Goal: Task Accomplishment & Management: Use online tool/utility

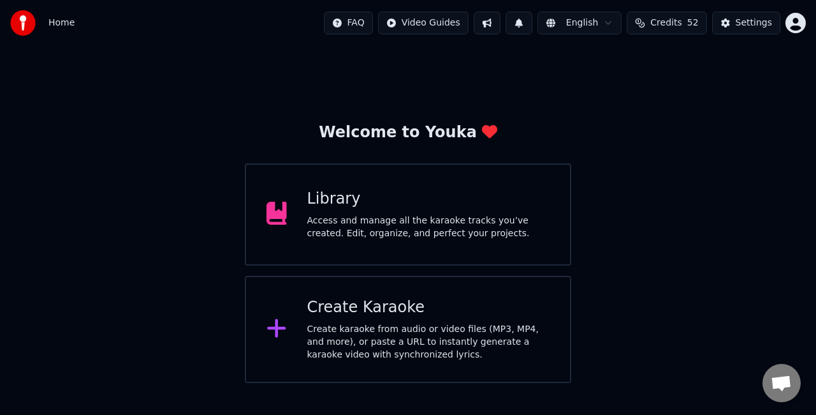
click at [358, 323] on div "Create karaoke from audio or video files (MP3, MP4, and more), or paste a URL t…" at bounding box center [428, 342] width 243 height 38
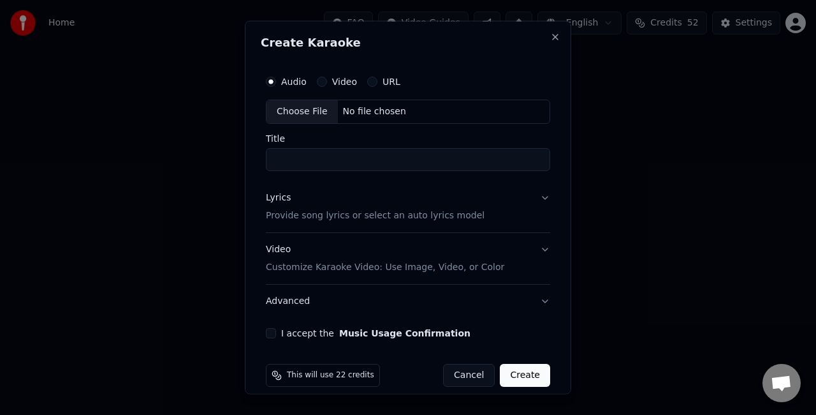
click at [302, 117] on div "Choose File" at bounding box center [302, 111] width 71 height 23
type input "**********"
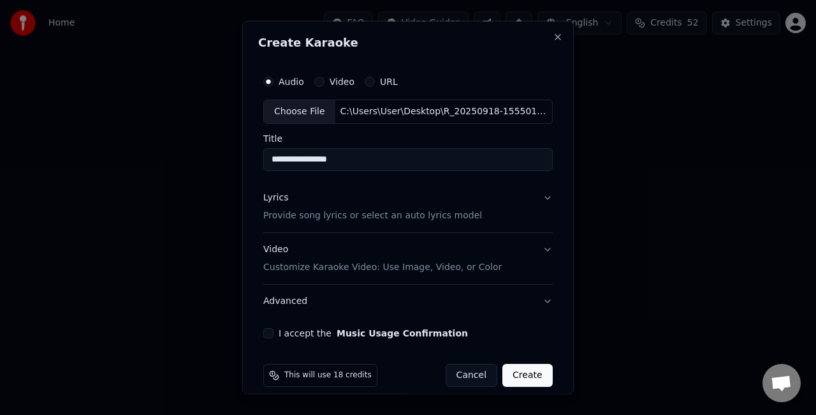
click at [468, 366] on button "Cancel" at bounding box center [472, 374] width 52 height 23
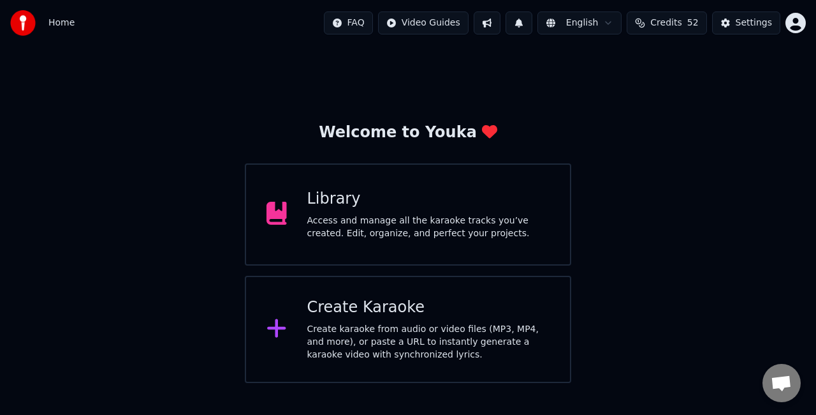
click at [380, 236] on div "Access and manage all the karaoke tracks you’ve created. Edit, organize, and pe…" at bounding box center [428, 227] width 243 height 26
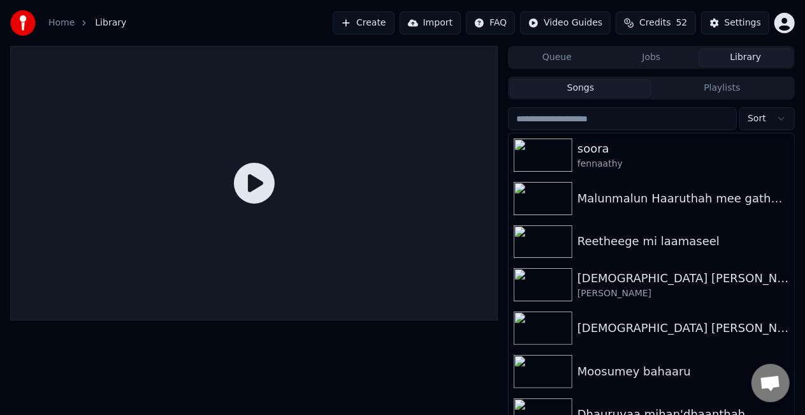
click at [388, 20] on button "Create" at bounding box center [364, 22] width 62 height 23
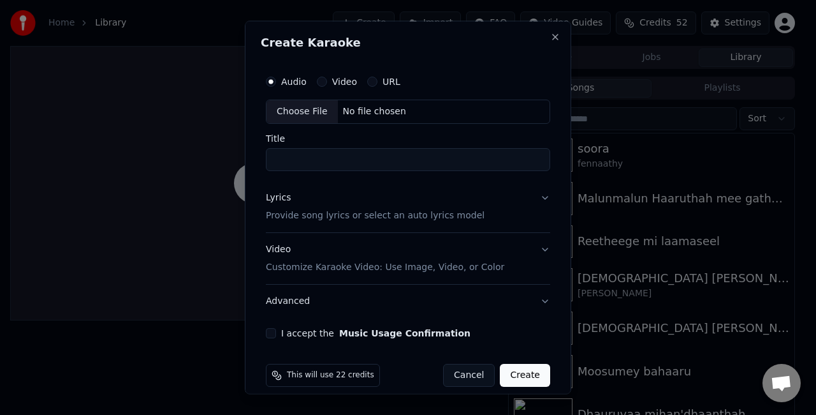
click at [320, 106] on div "Choose File" at bounding box center [302, 111] width 71 height 23
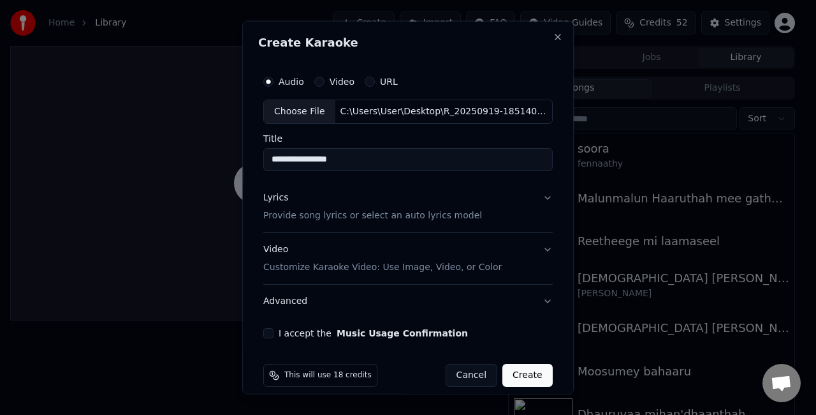
drag, startPoint x: 372, startPoint y: 161, endPoint x: 245, endPoint y: 165, distance: 127.6
click at [245, 165] on div "**********" at bounding box center [408, 207] width 332 height 373
type input "*********"
click at [488, 209] on button "Lyrics Provide song lyrics or select an auto lyrics model" at bounding box center [408, 205] width 290 height 51
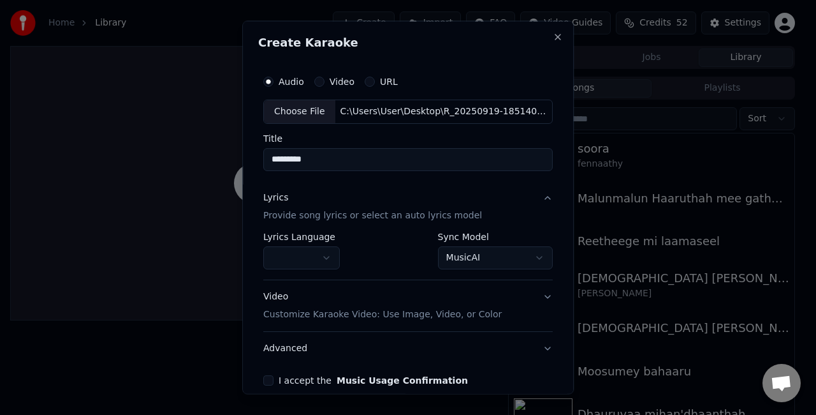
click at [452, 250] on body "**********" at bounding box center [402, 207] width 805 height 415
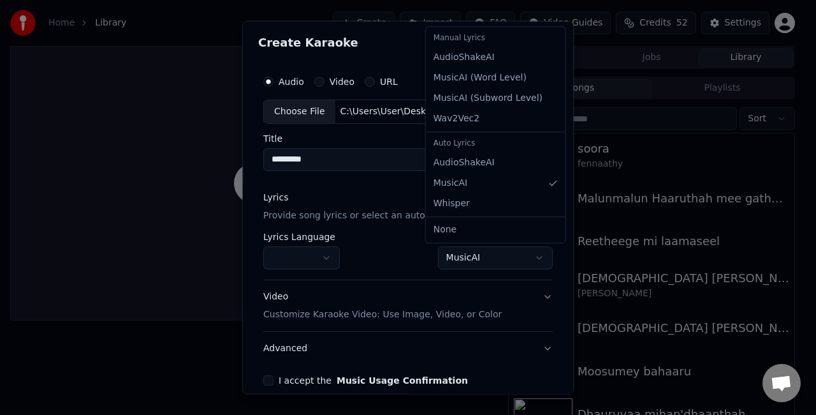
select select "**********"
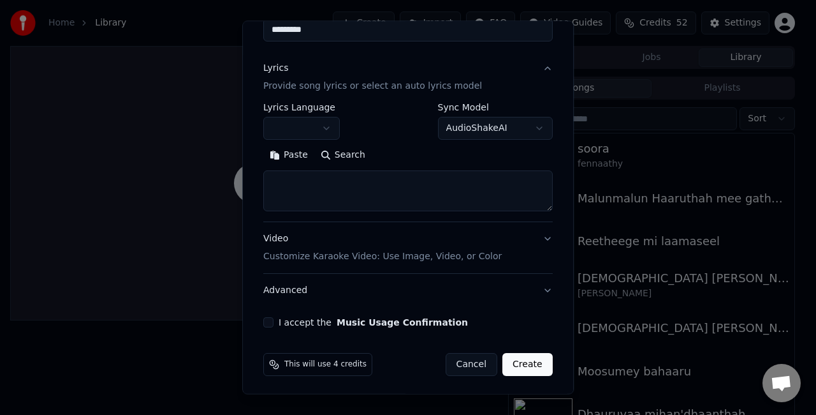
scroll to position [130, 0]
click at [347, 199] on textarea at bounding box center [408, 189] width 290 height 41
paste textarea "**********"
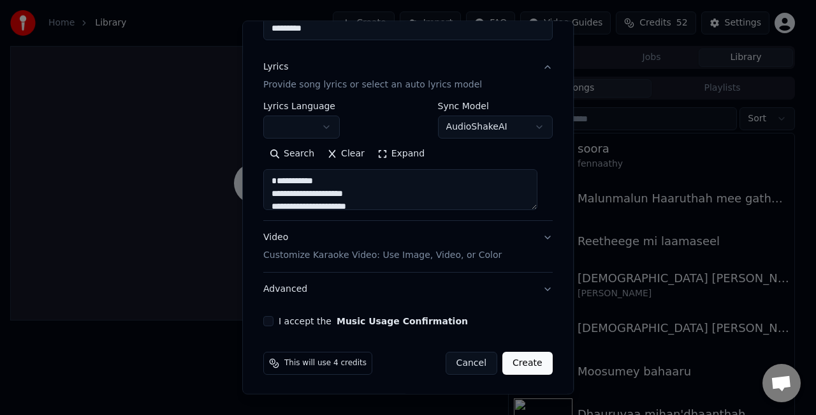
scroll to position [997, 0]
type textarea "**********"
click at [505, 244] on button "Video Customize Karaoke Video: Use Image, Video, or Color" at bounding box center [408, 246] width 290 height 51
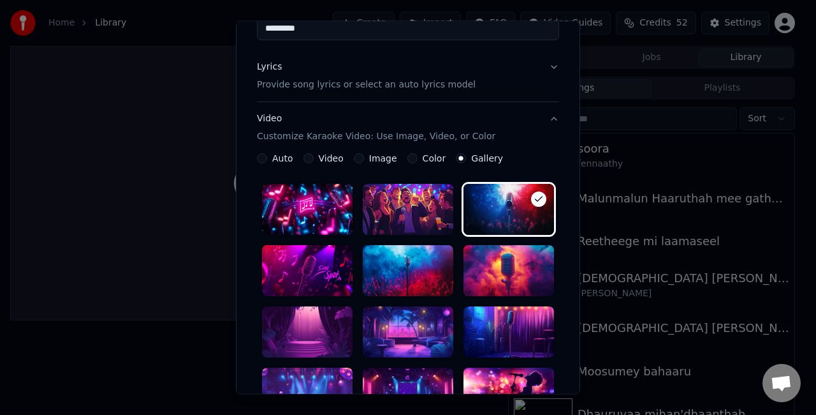
scroll to position [258, 0]
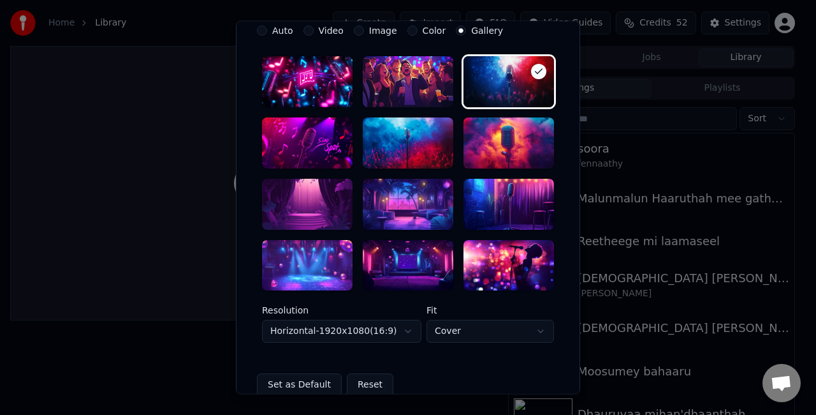
click at [402, 249] on div at bounding box center [408, 265] width 91 height 51
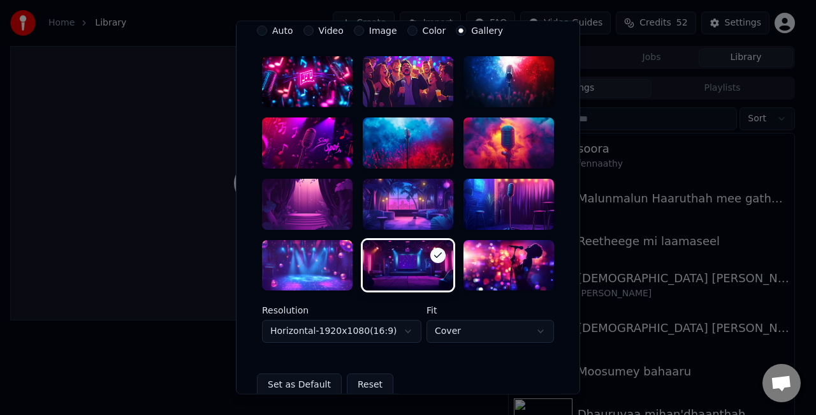
click at [383, 325] on body "**********" at bounding box center [402, 207] width 805 height 415
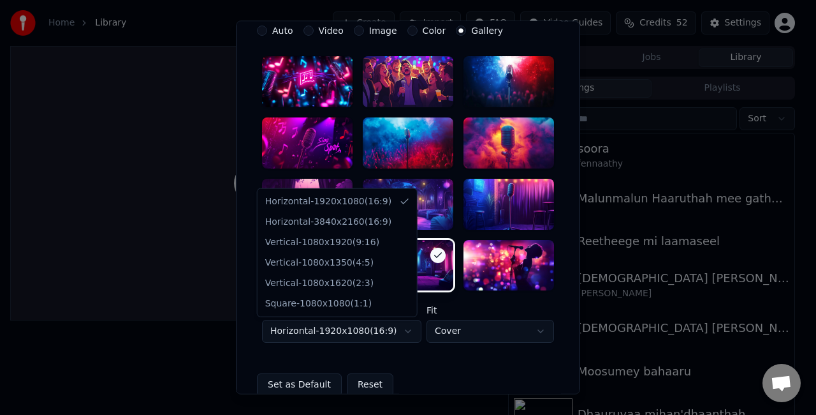
select select "*********"
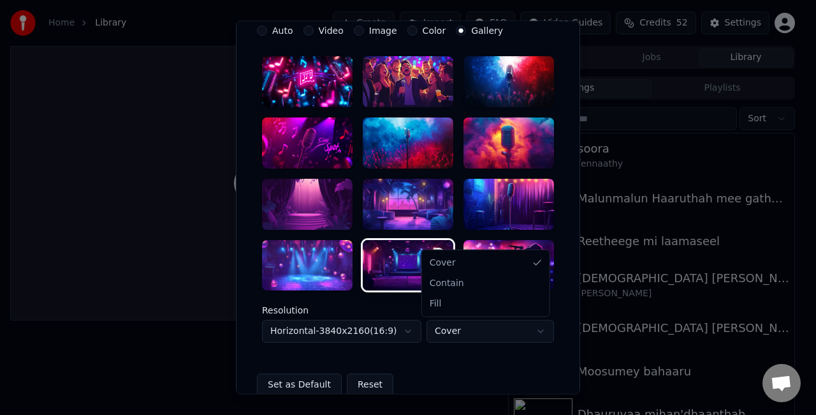
click at [433, 328] on body "**********" at bounding box center [402, 207] width 805 height 415
select select "****"
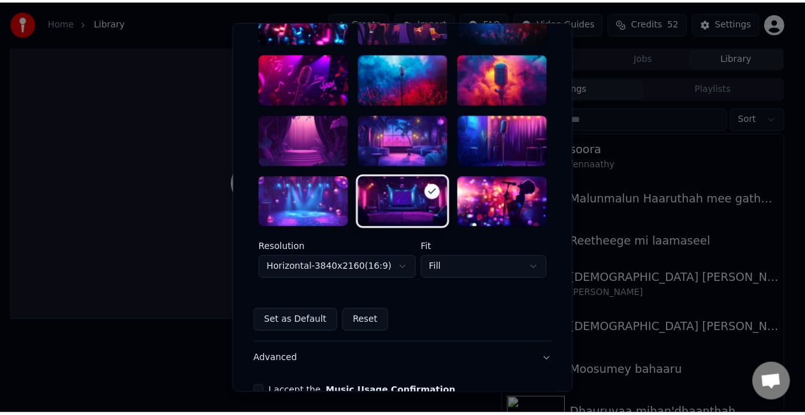
scroll to position [393, 0]
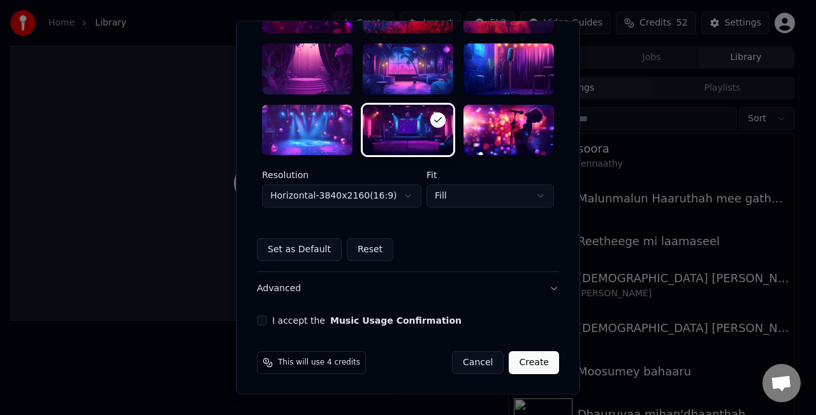
click at [258, 319] on button "I accept the Music Usage Confirmation" at bounding box center [262, 321] width 10 height 10
click at [525, 363] on button "Create" at bounding box center [534, 362] width 50 height 23
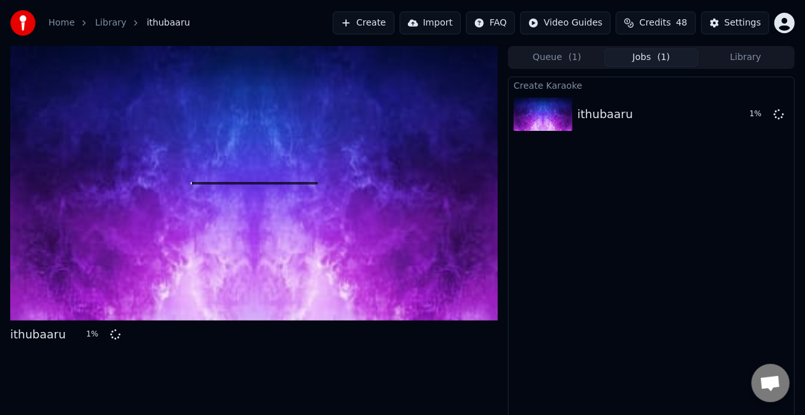
click at [718, 51] on button "Library" at bounding box center [746, 57] width 94 height 18
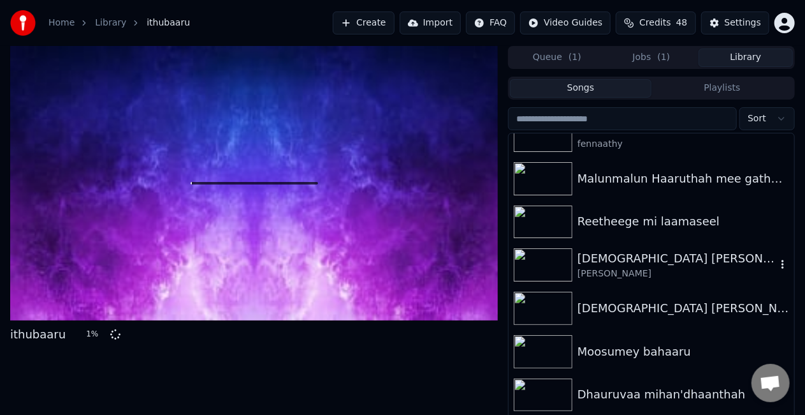
scroll to position [0, 0]
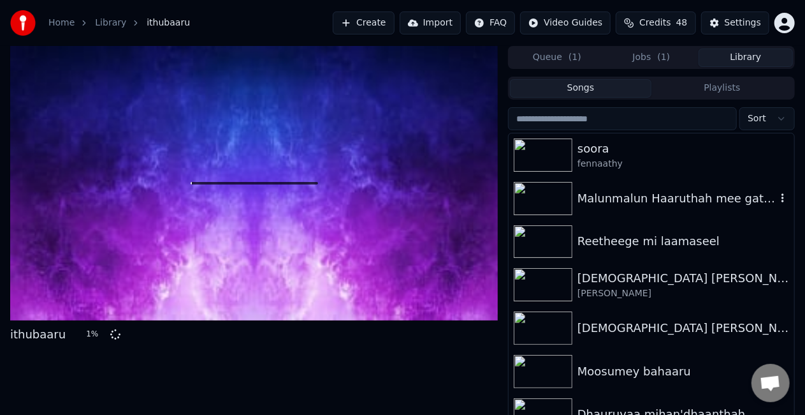
click at [645, 205] on div "Malunmalun Haaruthah mee gathaalaa" at bounding box center [677, 198] width 199 height 18
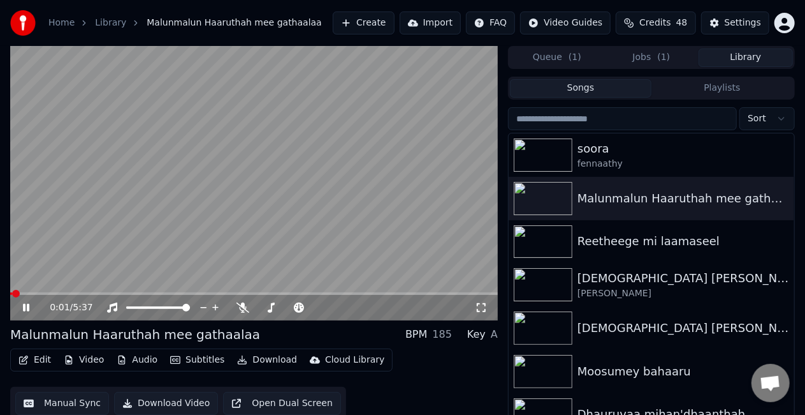
click at [34, 294] on span at bounding box center [254, 293] width 488 height 3
click at [85, 295] on span at bounding box center [254, 293] width 488 height 3
click at [152, 256] on video at bounding box center [254, 183] width 488 height 274
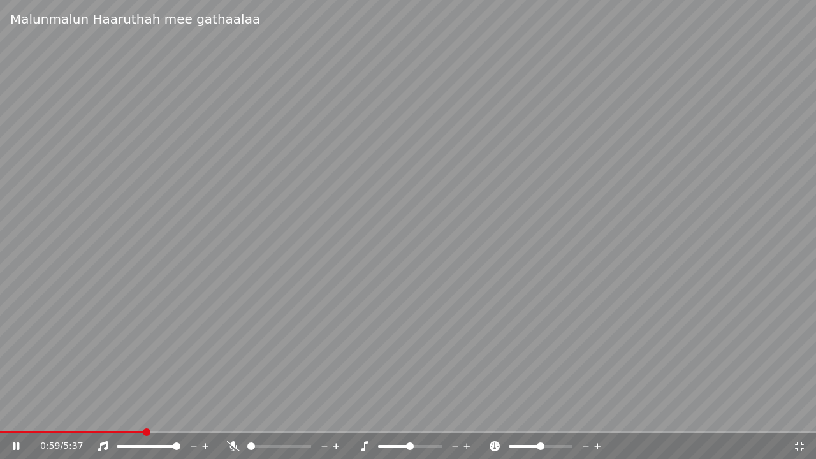
click at [179, 414] on div "0:59 / 5:37" at bounding box center [408, 447] width 816 height 26
click at [179, 414] on span at bounding box center [408, 432] width 816 height 3
click at [254, 378] on video at bounding box center [408, 229] width 816 height 459
click at [246, 414] on div "1:20 / 5:37" at bounding box center [408, 447] width 816 height 26
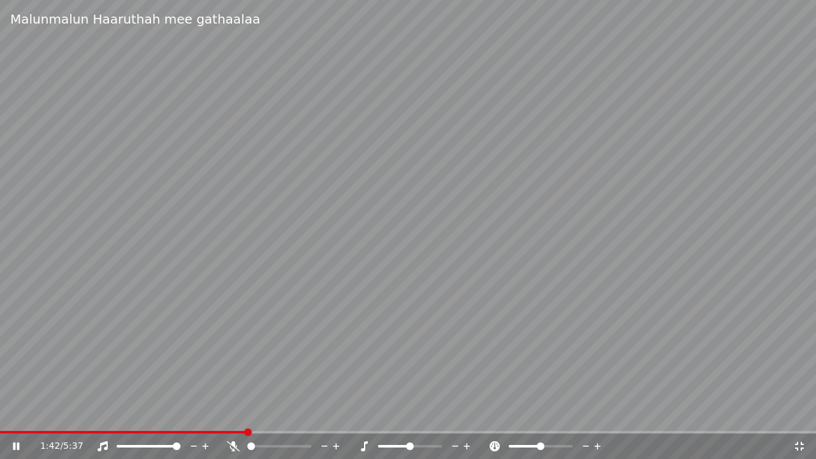
click at [246, 414] on span at bounding box center [408, 432] width 816 height 3
click at [318, 356] on video at bounding box center [408, 229] width 816 height 459
click at [395, 414] on span at bounding box center [408, 432] width 816 height 3
click at [444, 336] on video at bounding box center [408, 229] width 816 height 459
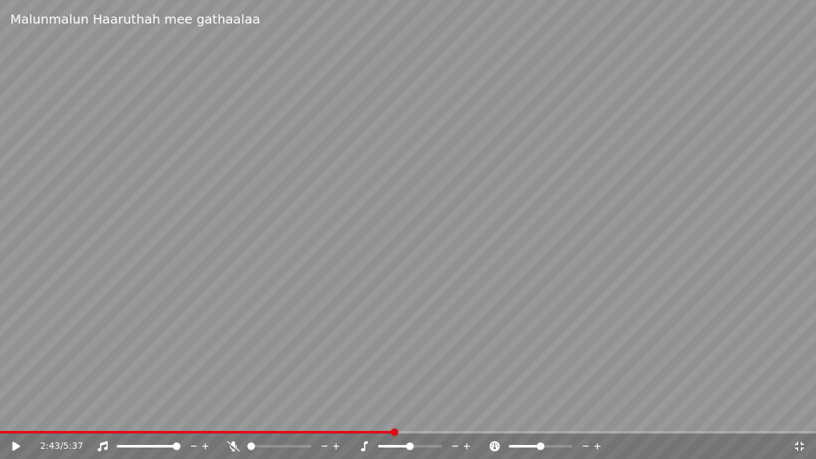
click at [402, 383] on video at bounding box center [408, 229] width 816 height 459
click at [600, 414] on div "3:41 / 5:37" at bounding box center [408, 447] width 816 height 26
click at [596, 414] on video at bounding box center [408, 229] width 816 height 459
click at [596, 414] on span at bounding box center [408, 432] width 816 height 3
click at [492, 314] on video at bounding box center [408, 229] width 816 height 459
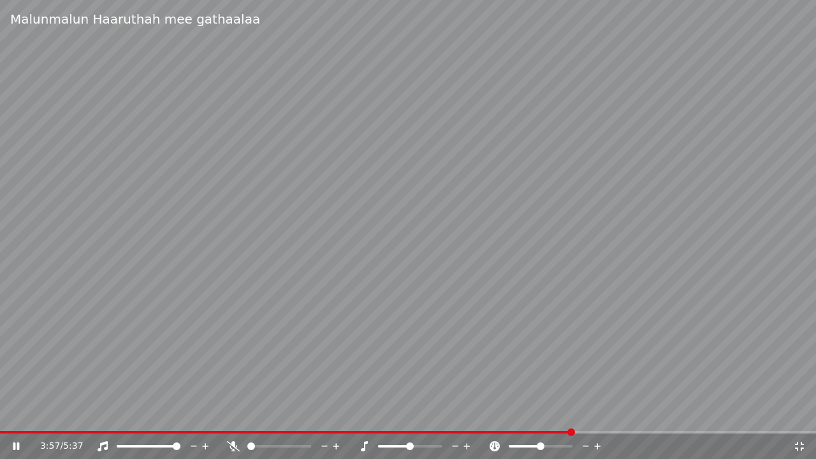
click at [573, 414] on span at bounding box center [286, 432] width 573 height 3
click at [592, 414] on div "4:16 / 5:37" at bounding box center [408, 447] width 816 height 26
click at [797, 414] on icon at bounding box center [799, 446] width 9 height 9
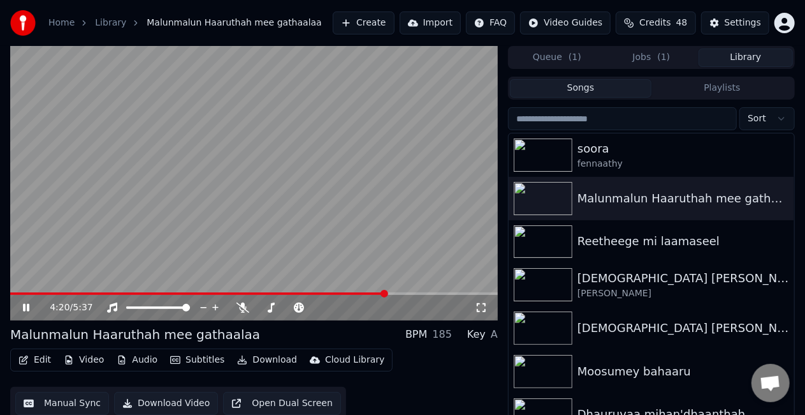
click at [66, 409] on button "Manual Sync" at bounding box center [62, 403] width 94 height 23
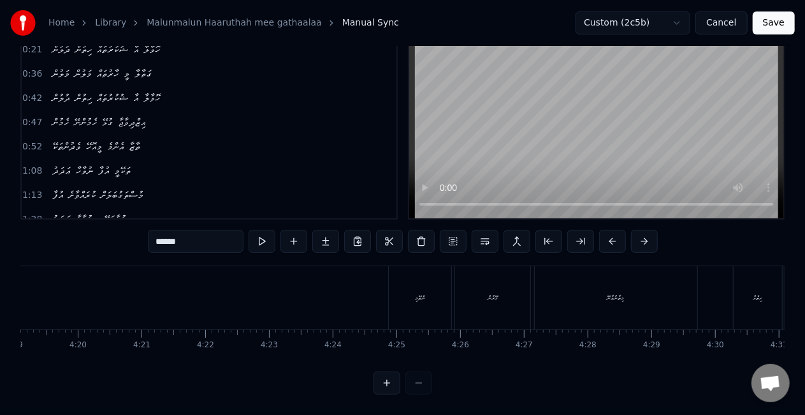
scroll to position [0, 16547]
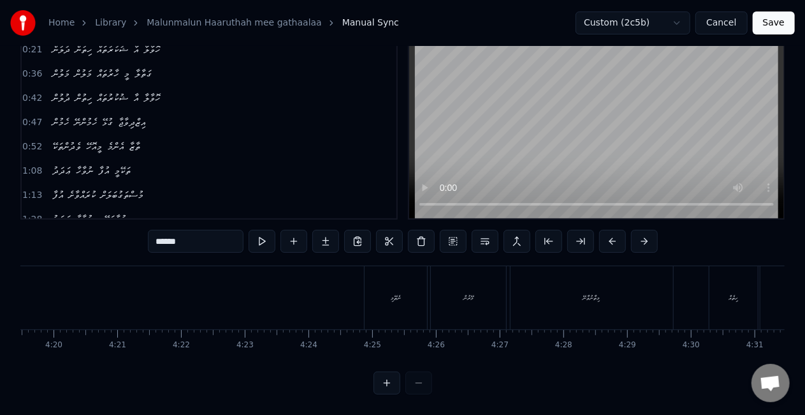
click at [406, 305] on div "ނެތޭމި" at bounding box center [396, 297] width 62 height 63
type input "******"
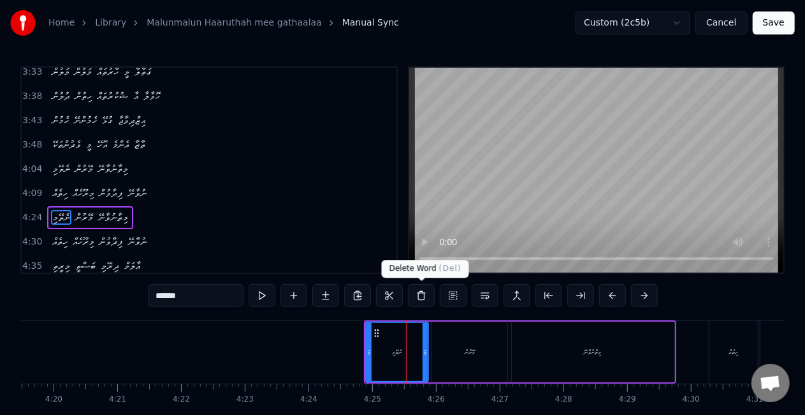
scroll to position [719, 0]
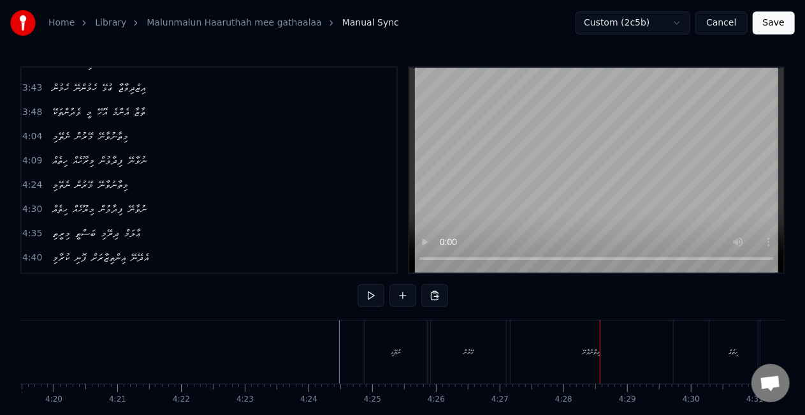
click at [598, 363] on div "މިތާނުވާނޭ" at bounding box center [592, 351] width 163 height 63
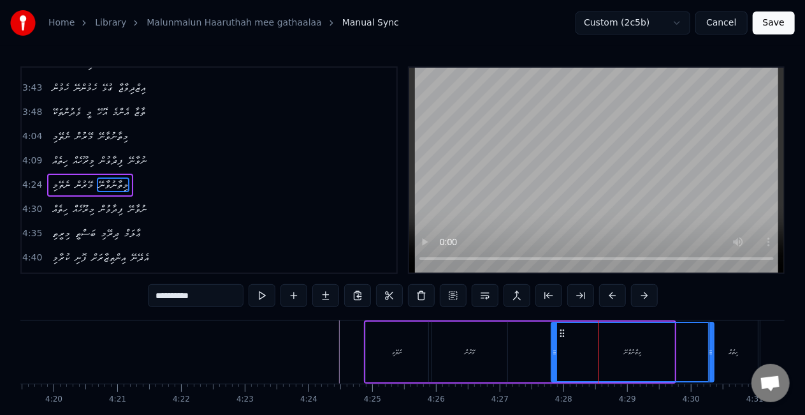
drag, startPoint x: 519, startPoint y: 329, endPoint x: 559, endPoint y: 329, distance: 39.5
click at [559, 329] on icon at bounding box center [562, 333] width 10 height 10
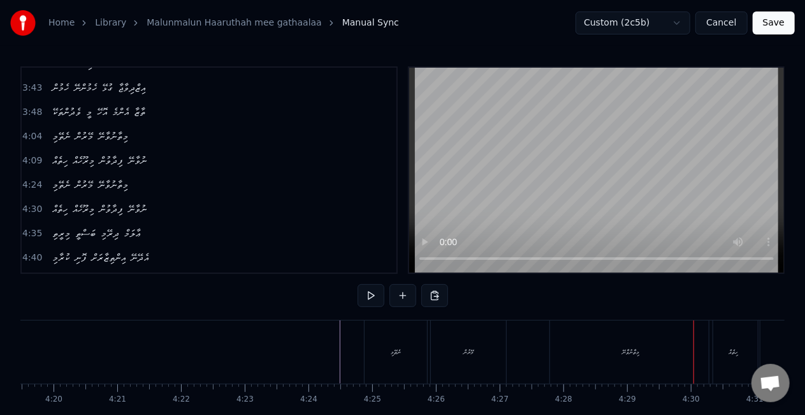
click at [573, 351] on div "މިތާނުވާނޭ" at bounding box center [631, 351] width 163 height 63
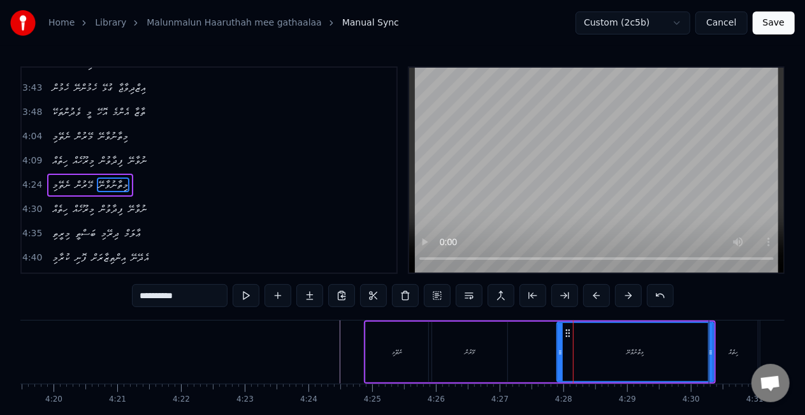
drag, startPoint x: 556, startPoint y: 352, endPoint x: 562, endPoint y: 355, distance: 6.9
click at [562, 355] on icon at bounding box center [560, 352] width 5 height 10
click at [562, 334] on icon at bounding box center [566, 333] width 10 height 10
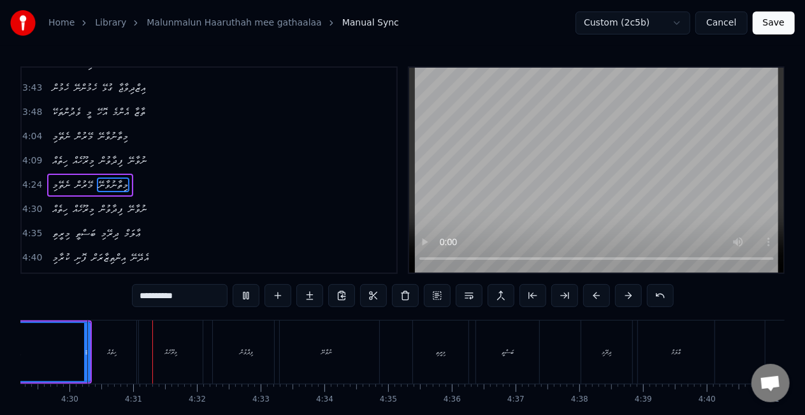
scroll to position [0, 17189]
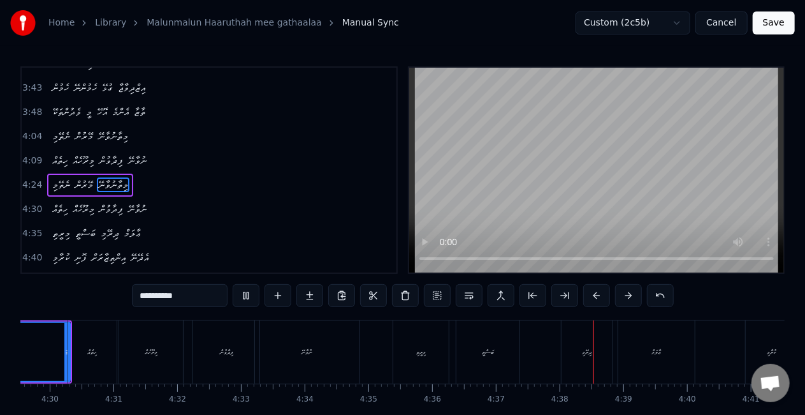
click at [406, 364] on div "މިރީތި" at bounding box center [420, 351] width 55 height 63
type input "******"
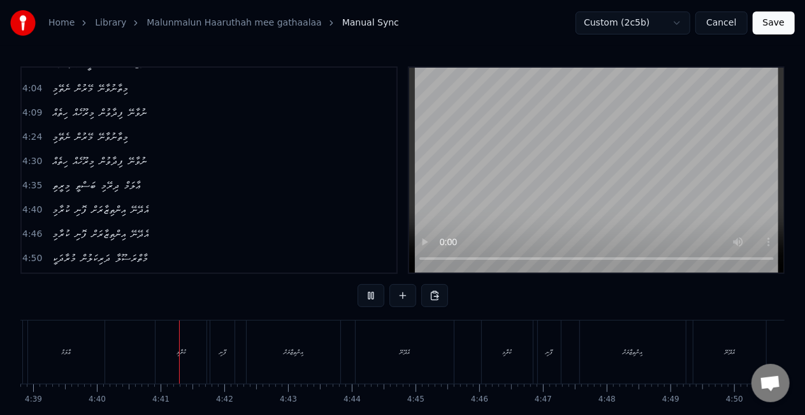
scroll to position [0, 17834]
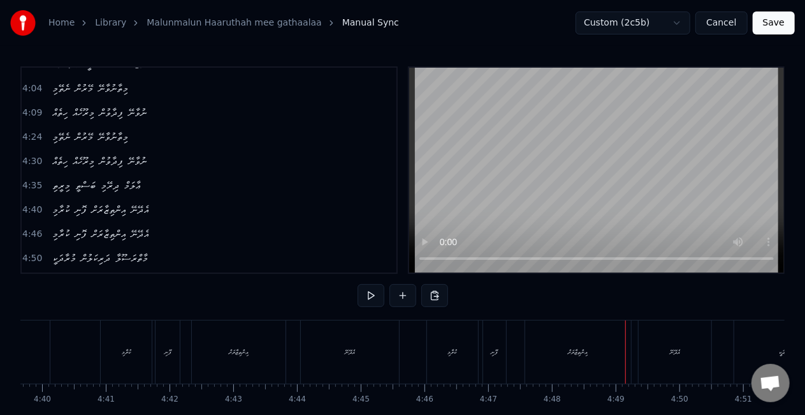
click at [536, 348] on div "އިންތިޒާރަށް" at bounding box center [578, 351] width 106 height 63
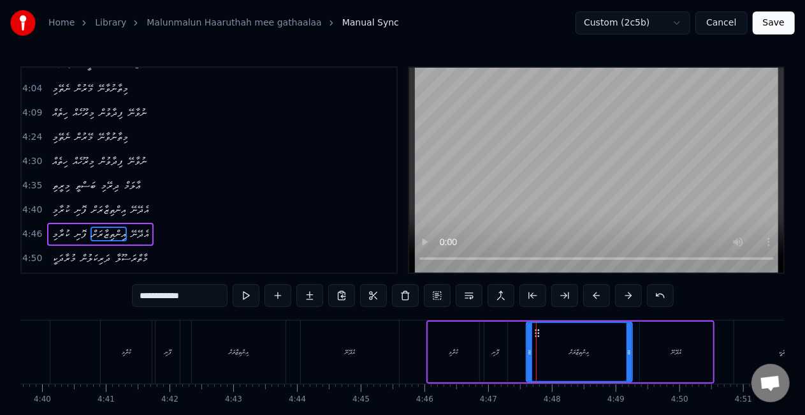
scroll to position [814, 0]
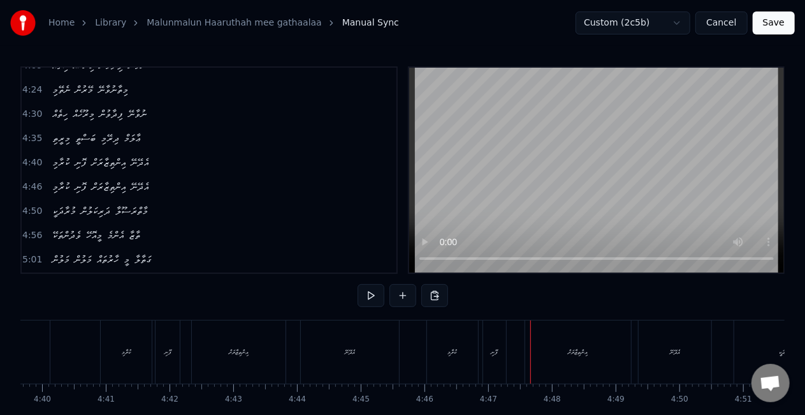
click at [536, 332] on div "އިންތިޒާރަށް" at bounding box center [578, 351] width 106 height 63
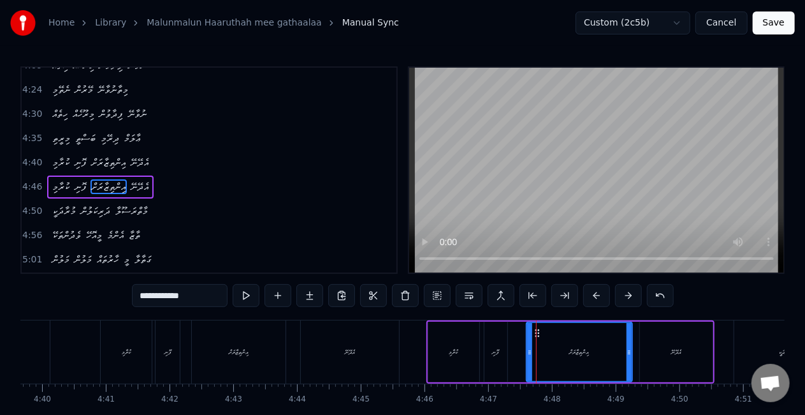
click at [547, 353] on div "އިންތިޒާރަށް" at bounding box center [579, 352] width 105 height 58
click at [531, 333] on circle at bounding box center [531, 332] width 1 height 1
click at [508, 337] on div "ކުރާމި ފޮނި އިންތިޒާރަށް އެދޭނޭ" at bounding box center [571, 351] width 288 height 63
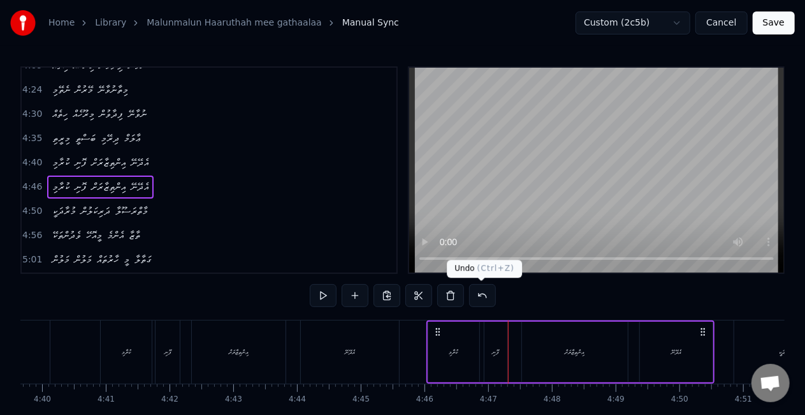
click at [516, 355] on div "ކުރާމި ފޮނި އިންތިޒާރަށް އެދޭނޭ" at bounding box center [571, 351] width 288 height 63
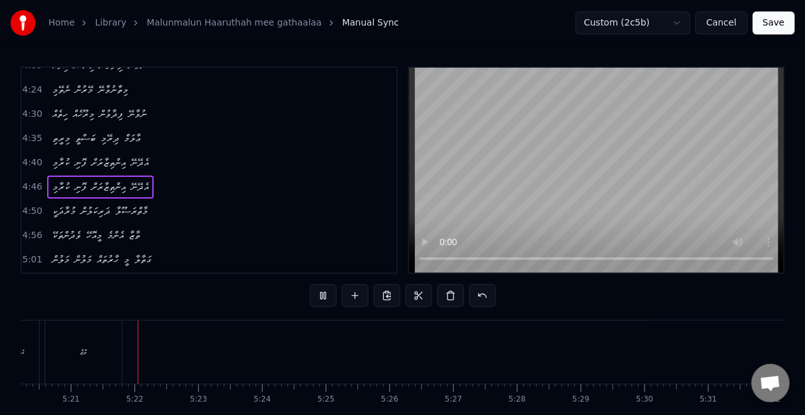
scroll to position [0, 20433]
click at [772, 19] on button "Save" at bounding box center [774, 22] width 42 height 23
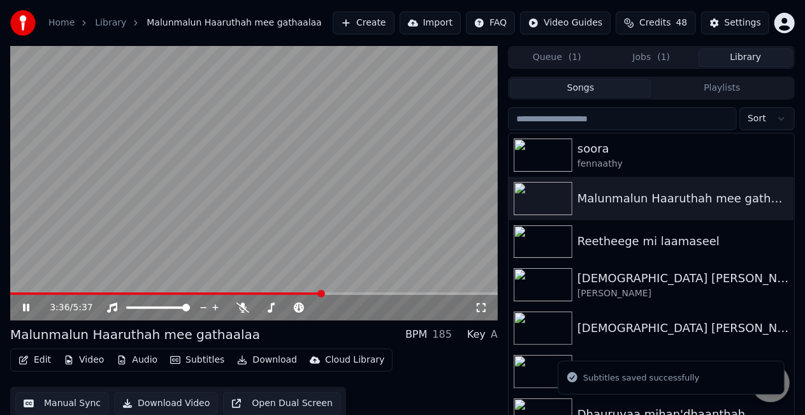
click at [321, 294] on span at bounding box center [254, 293] width 488 height 3
click at [338, 292] on span at bounding box center [254, 293] width 488 height 3
click at [341, 254] on video at bounding box center [254, 183] width 488 height 274
click at [342, 253] on video at bounding box center [254, 183] width 488 height 274
click at [358, 293] on span at bounding box center [254, 293] width 488 height 3
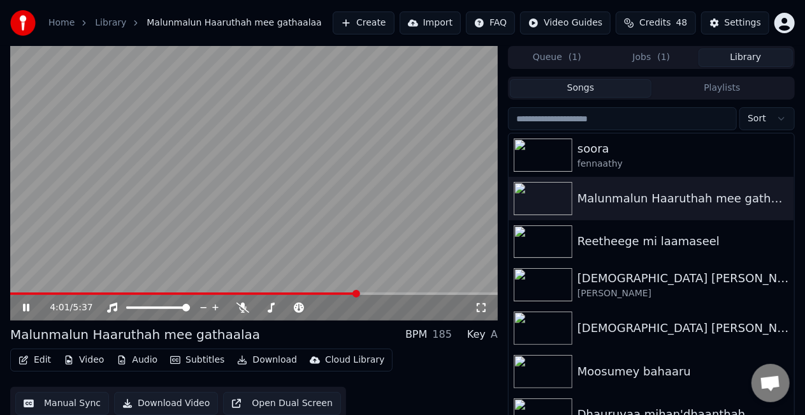
click at [363, 243] on video at bounding box center [254, 183] width 488 height 274
click at [325, 203] on video at bounding box center [254, 183] width 488 height 274
click at [351, 293] on span at bounding box center [193, 293] width 366 height 3
click at [312, 220] on video at bounding box center [254, 183] width 488 height 274
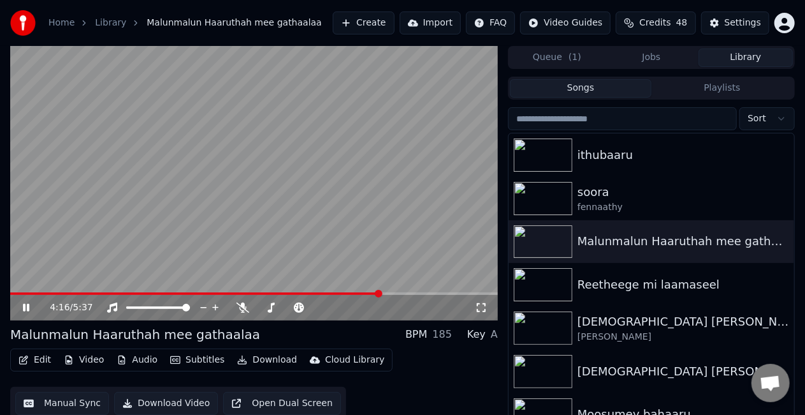
click at [360, 293] on span at bounding box center [195, 293] width 371 height 3
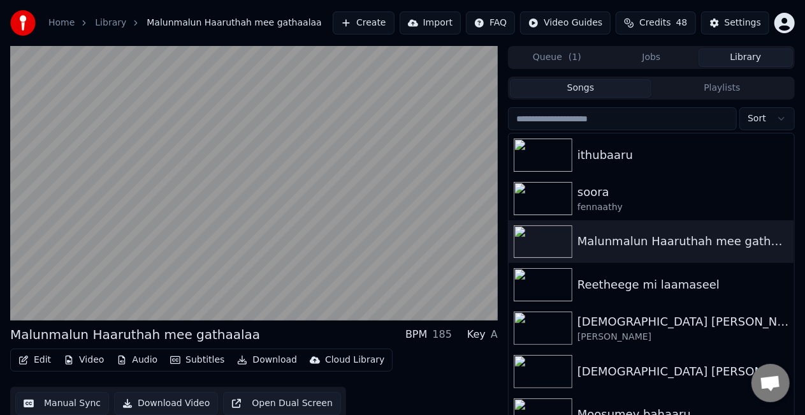
click at [364, 240] on video at bounding box center [254, 183] width 488 height 274
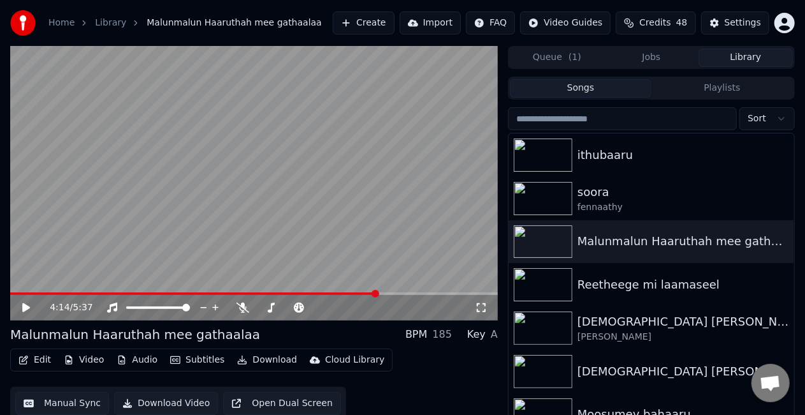
click at [363, 292] on span at bounding box center [193, 293] width 367 height 3
click at [362, 245] on video at bounding box center [254, 183] width 488 height 274
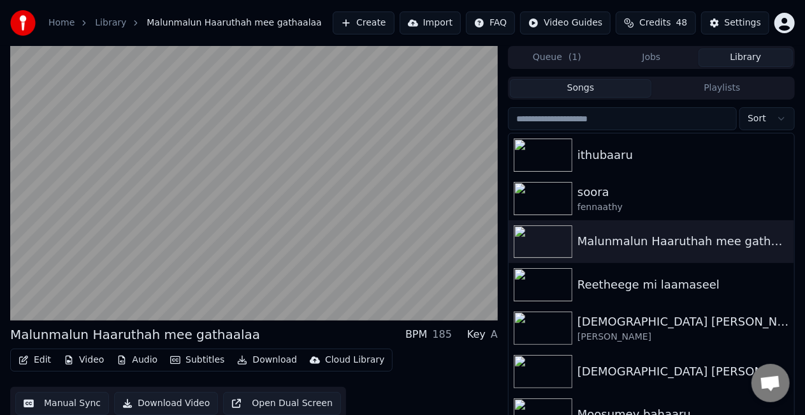
click at [362, 245] on video at bounding box center [254, 183] width 488 height 274
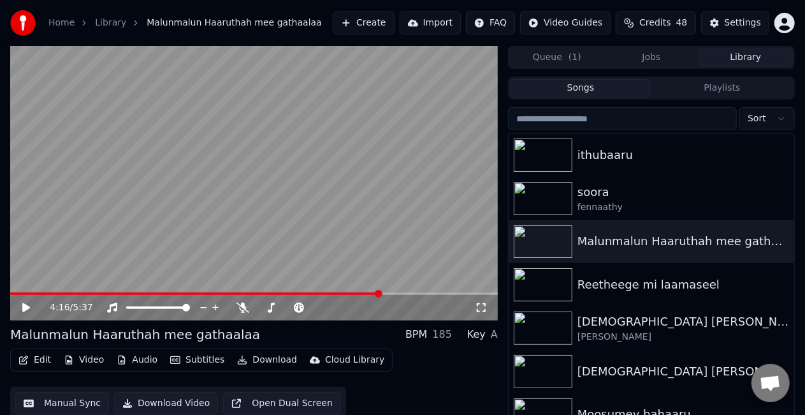
click at [348, 293] on span at bounding box center [195, 293] width 371 height 3
click at [346, 250] on video at bounding box center [254, 183] width 488 height 274
click at [378, 204] on video at bounding box center [254, 183] width 488 height 274
click at [365, 293] on span at bounding box center [193, 293] width 367 height 3
click at [347, 247] on video at bounding box center [254, 183] width 488 height 274
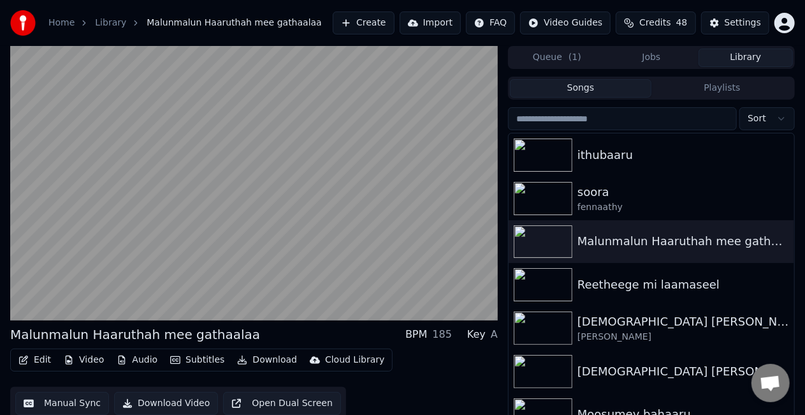
click at [349, 244] on video at bounding box center [254, 183] width 488 height 274
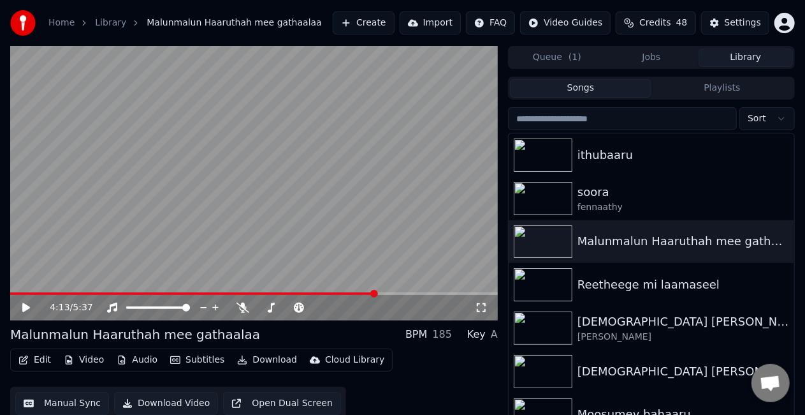
click at [82, 404] on button "Manual Sync" at bounding box center [62, 403] width 94 height 23
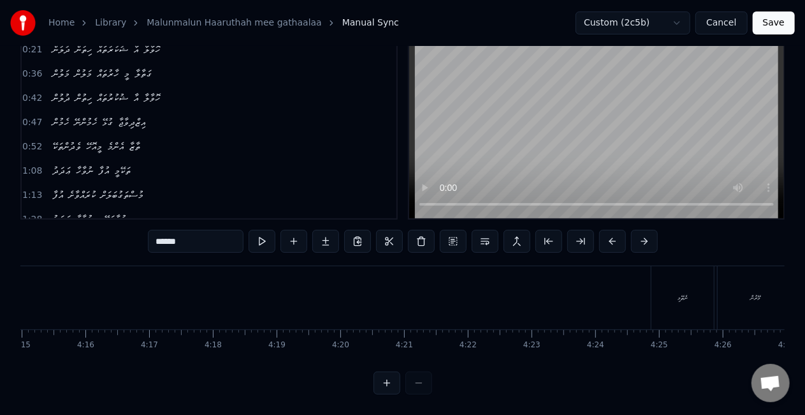
scroll to position [0, 16470]
click at [478, 295] on div "ނެތޭމި" at bounding box center [474, 297] width 62 height 63
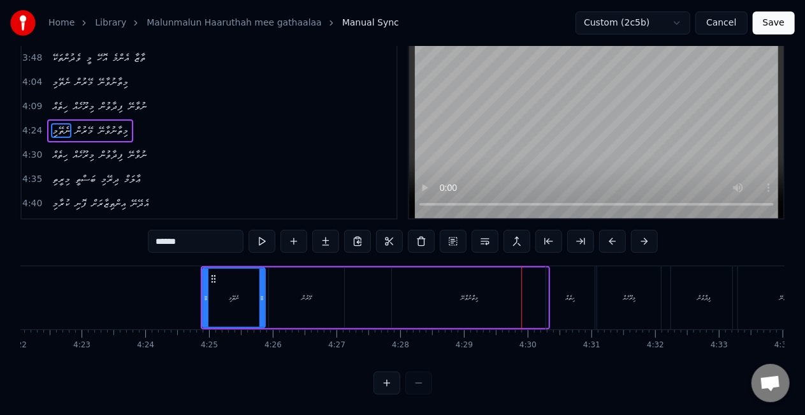
scroll to position [0, 16698]
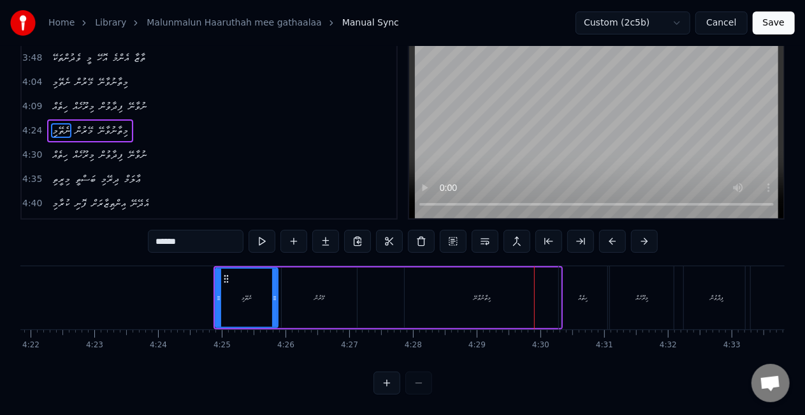
click at [471, 273] on div "މިތާނުވާނޭ" at bounding box center [483, 297] width 156 height 61
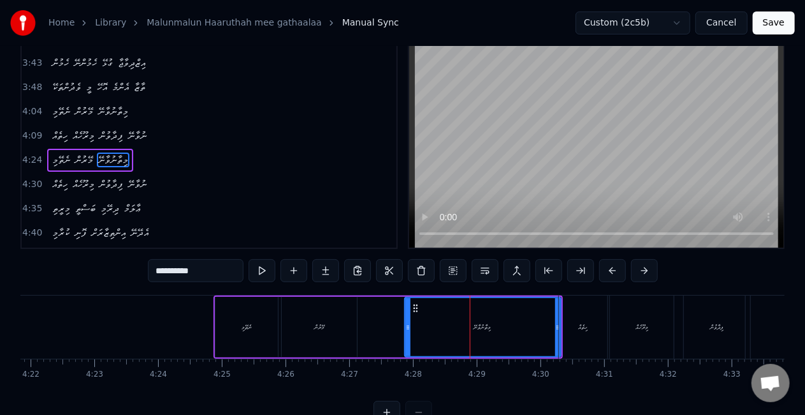
scroll to position [0, 0]
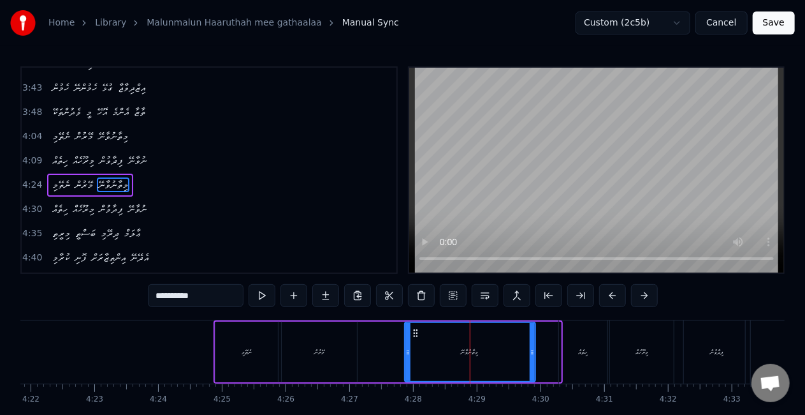
drag, startPoint x: 555, startPoint y: 357, endPoint x: 530, endPoint y: 355, distance: 25.6
click at [530, 355] on div at bounding box center [532, 352] width 5 height 58
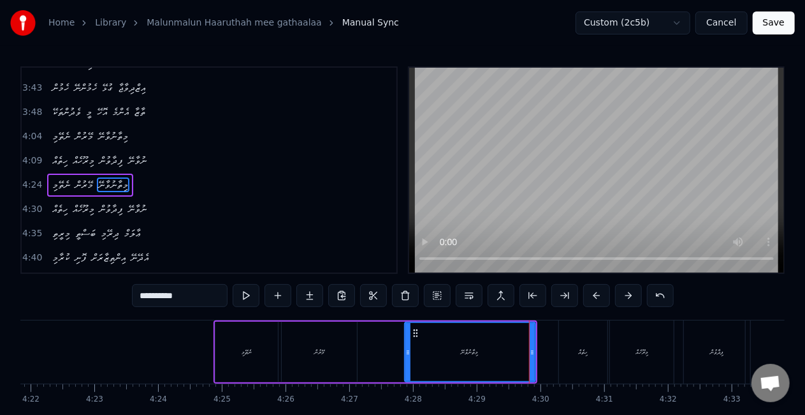
click at [415, 351] on div "މިތާނުވާނޭ" at bounding box center [470, 352] width 129 height 58
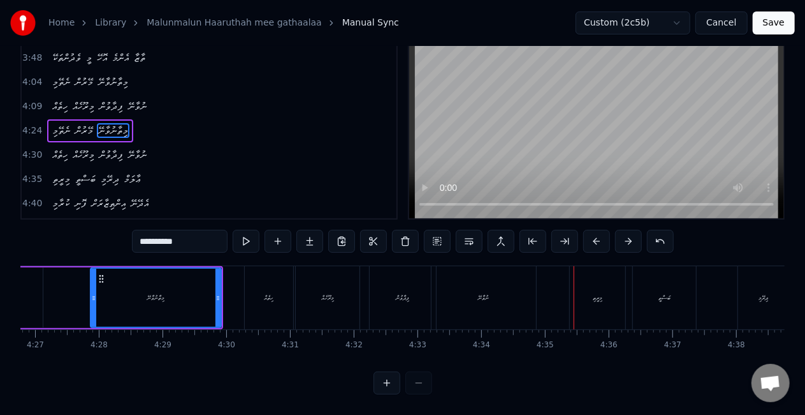
scroll to position [0, 16987]
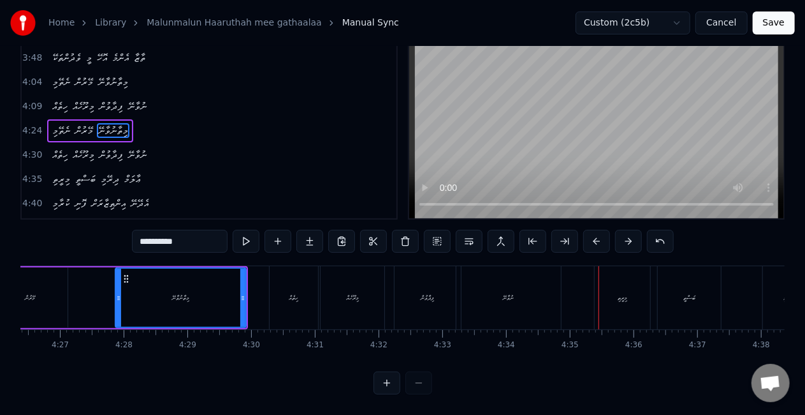
click at [434, 297] on div "ފިދާވުން" at bounding box center [428, 297] width 66 height 63
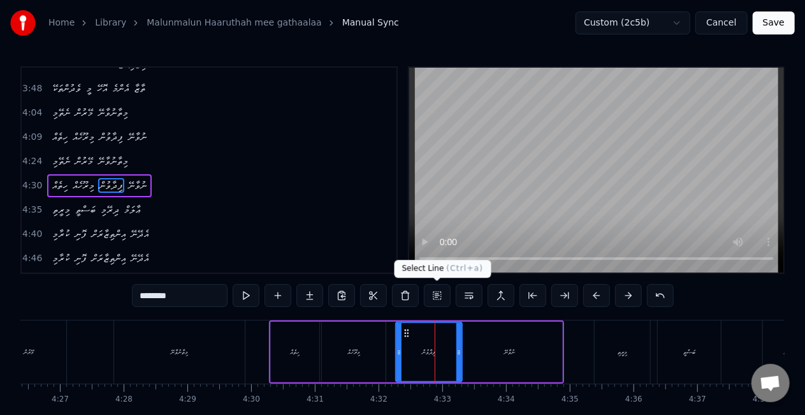
scroll to position [742, 0]
click at [497, 342] on div "ނުވާނޭ" at bounding box center [510, 351] width 105 height 61
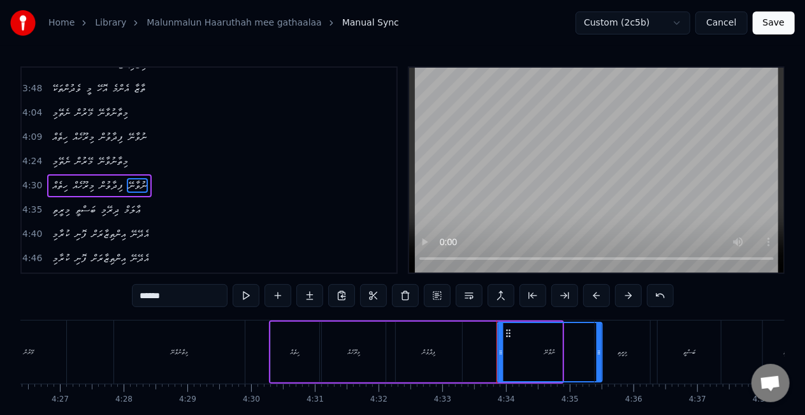
drag, startPoint x: 469, startPoint y: 331, endPoint x: 510, endPoint y: 335, distance: 40.4
click at [510, 335] on icon at bounding box center [509, 333] width 10 height 10
click at [446, 339] on div "ފިދާވުން" at bounding box center [429, 351] width 66 height 61
type input "********"
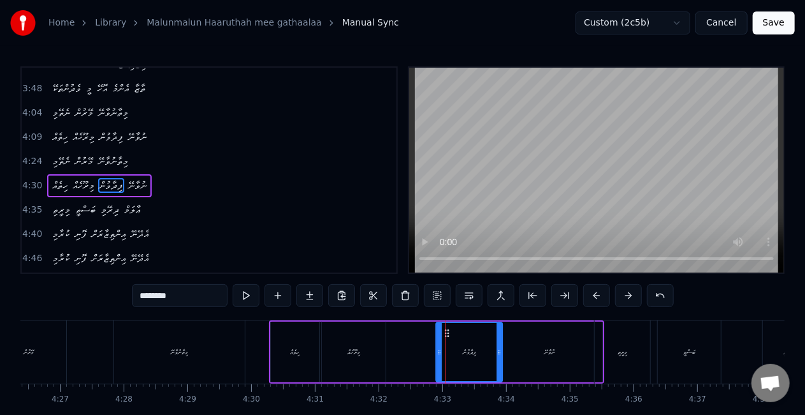
drag, startPoint x: 406, startPoint y: 332, endPoint x: 446, endPoint y: 334, distance: 40.9
click at [446, 334] on icon at bounding box center [447, 333] width 10 height 10
click at [409, 341] on div "ހިތެއް މިރޫހެއް ފިދާވުން ނުވާނޭ" at bounding box center [436, 351] width 335 height 63
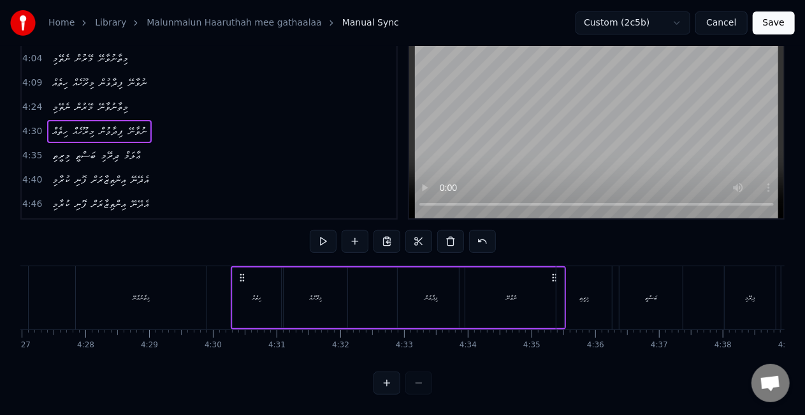
scroll to position [0, 17014]
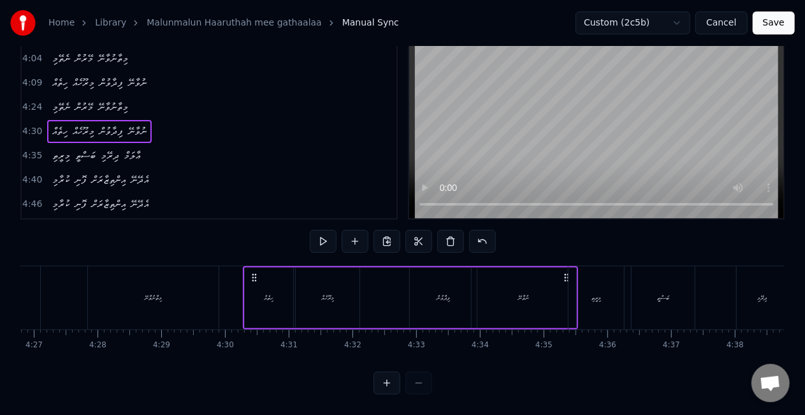
click at [302, 297] on div "މިރޫހެއް" at bounding box center [328, 297] width 64 height 61
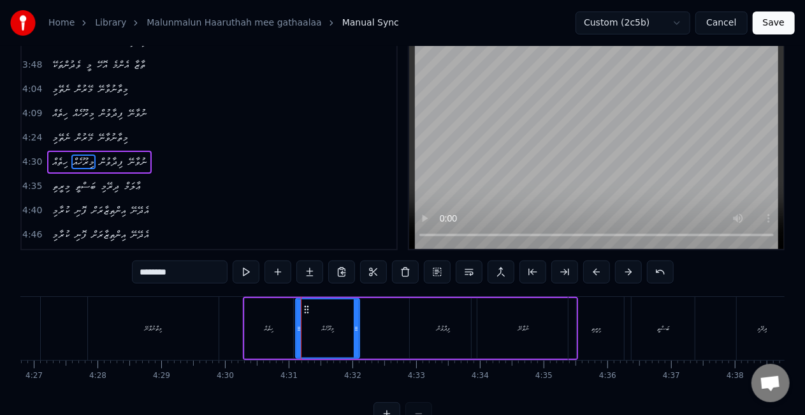
scroll to position [0, 0]
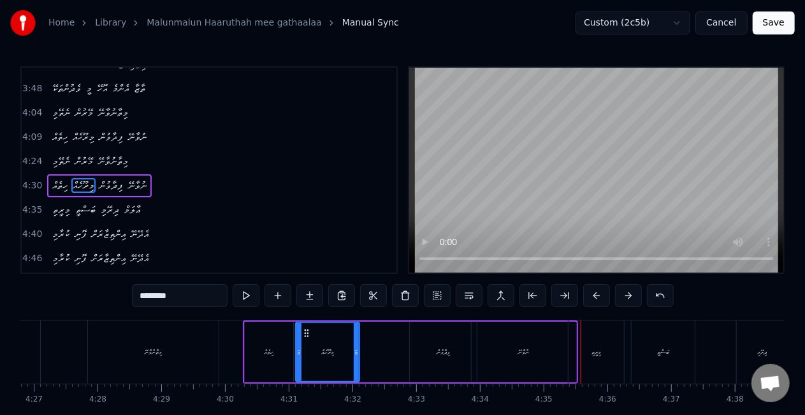
click at [432, 344] on div "ފިދާވުން" at bounding box center [443, 351] width 66 height 61
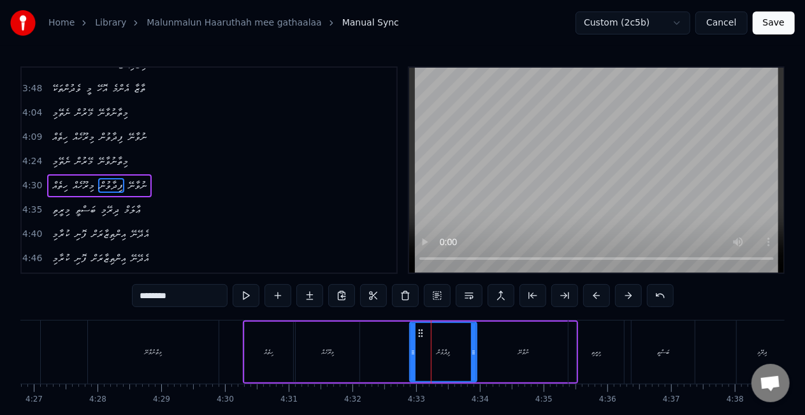
click at [340, 358] on div "މިރޫހެއް" at bounding box center [328, 351] width 64 height 61
type input "********"
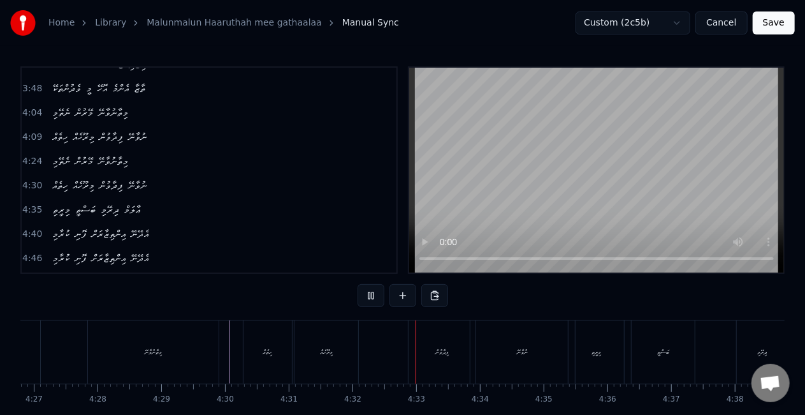
click at [310, 358] on div "މިރޫހެއް" at bounding box center [327, 351] width 64 height 63
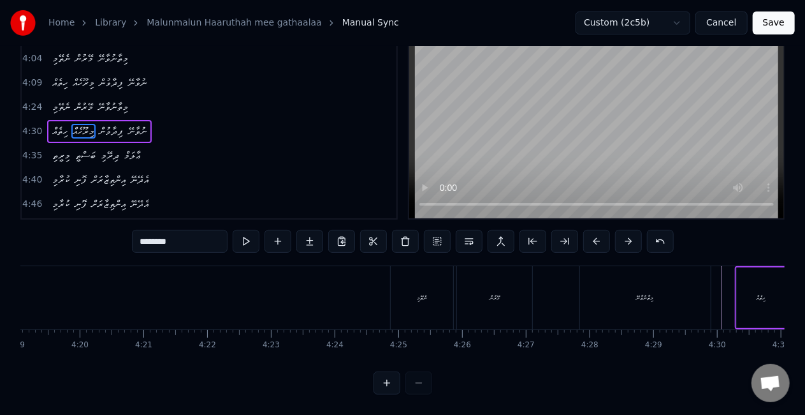
scroll to position [0, 16558]
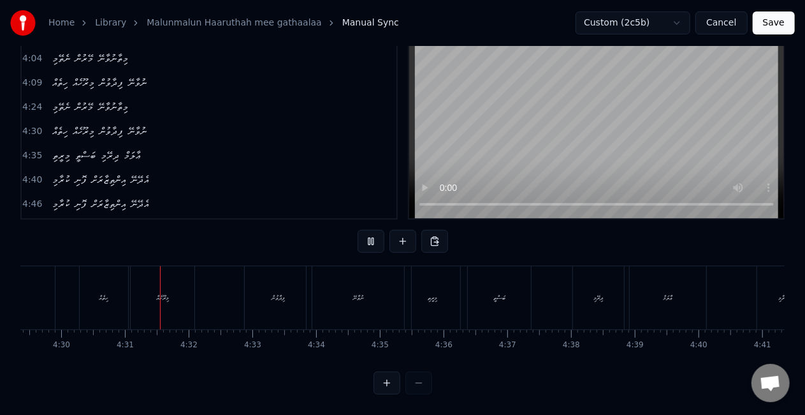
scroll to position [0, 17210]
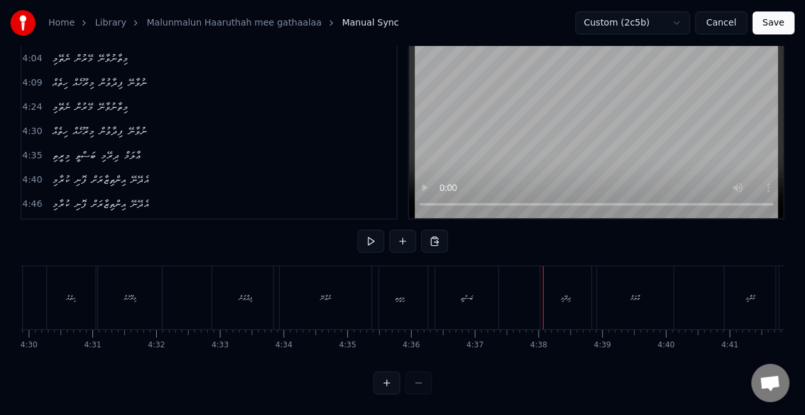
click at [437, 274] on div "ބަސްތީ" at bounding box center [467, 297] width 63 height 63
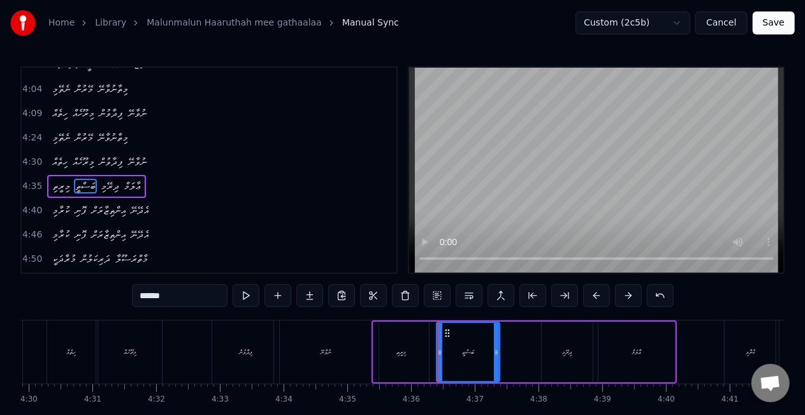
scroll to position [767, 0]
click at [775, 22] on button "Save" at bounding box center [774, 22] width 42 height 23
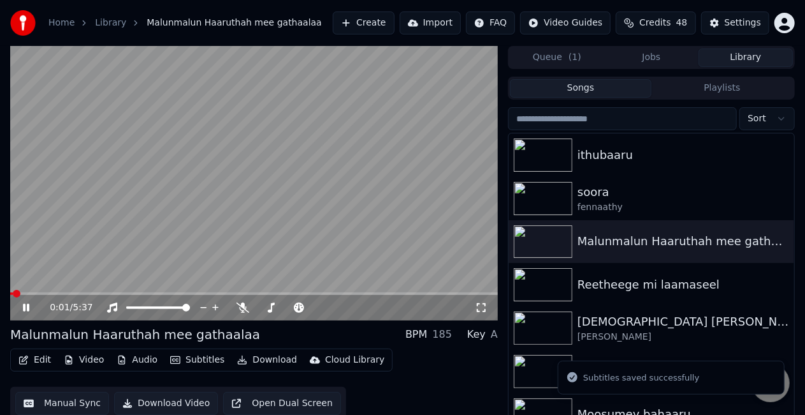
click at [379, 292] on span at bounding box center [254, 293] width 488 height 3
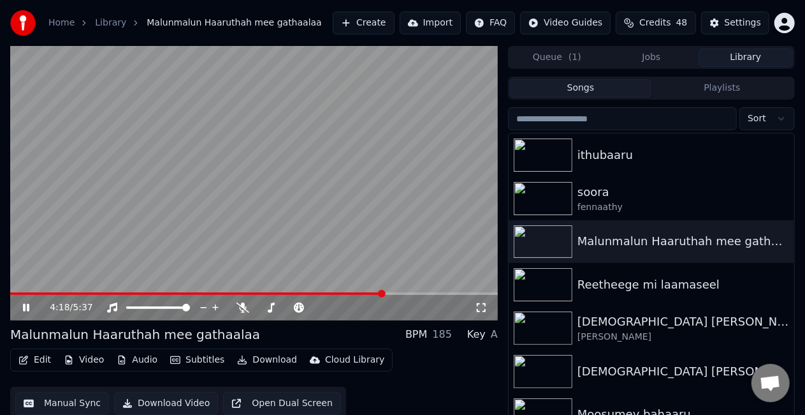
click at [389, 267] on video at bounding box center [254, 183] width 488 height 274
click at [395, 293] on span at bounding box center [254, 293] width 488 height 3
click at [392, 254] on video at bounding box center [254, 183] width 488 height 274
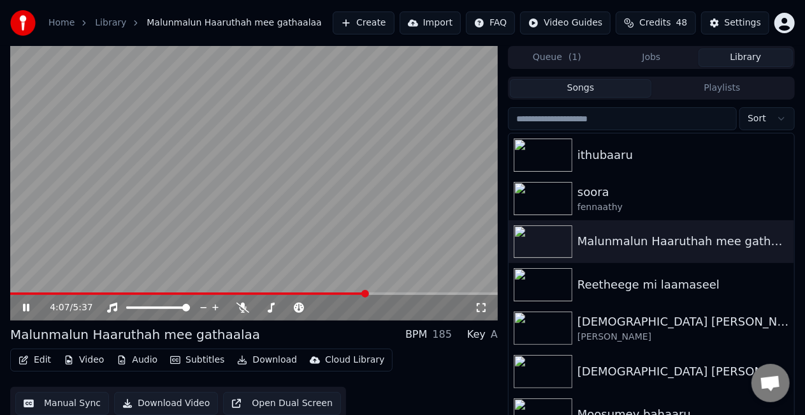
click at [367, 293] on span at bounding box center [188, 293] width 357 height 3
click at [156, 106] on video at bounding box center [254, 183] width 488 height 274
click at [361, 293] on span at bounding box center [191, 293] width 363 height 3
click at [310, 186] on video at bounding box center [254, 183] width 488 height 274
click at [270, 184] on video at bounding box center [254, 183] width 488 height 274
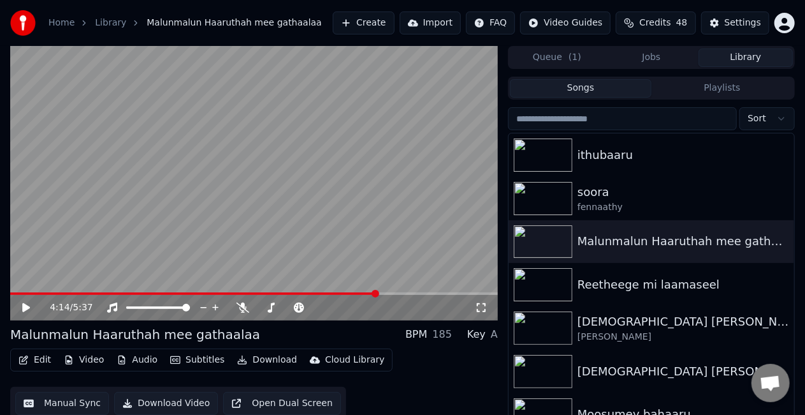
click at [570, 57] on span "( 1 )" at bounding box center [575, 57] width 13 height 13
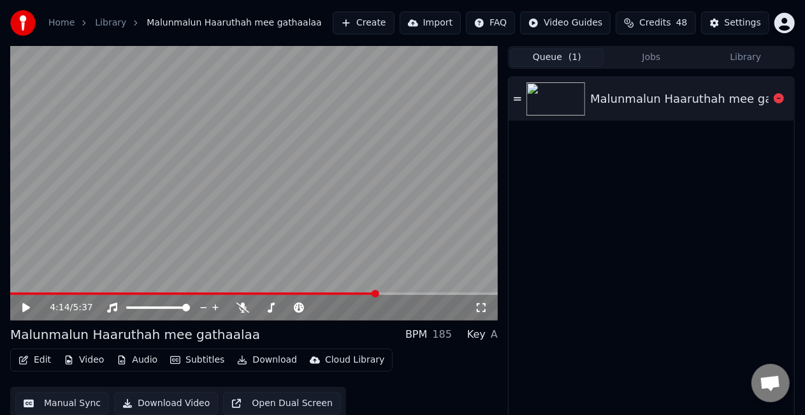
click at [591, 107] on div "Malunmalun Haaruthah mee gathaalaa" at bounding box center [703, 99] width 225 height 18
click at [64, 293] on span at bounding box center [254, 293] width 488 height 3
click at [34, 293] on span at bounding box center [37, 293] width 55 height 3
click at [18, 293] on span at bounding box center [23, 293] width 26 height 3
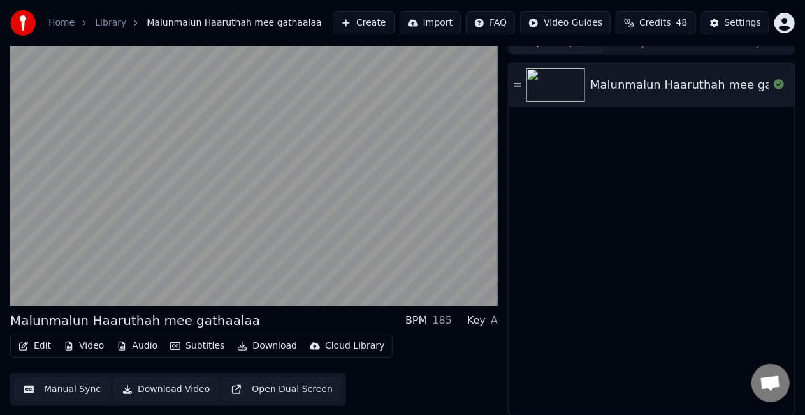
click at [743, 47] on button "Library" at bounding box center [746, 43] width 94 height 18
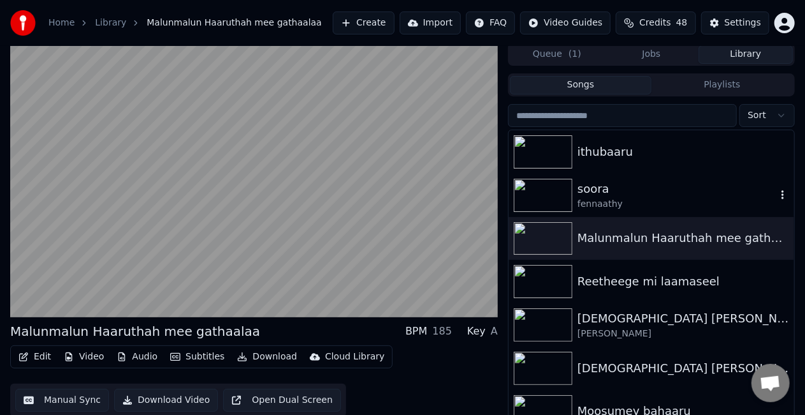
scroll to position [0, 0]
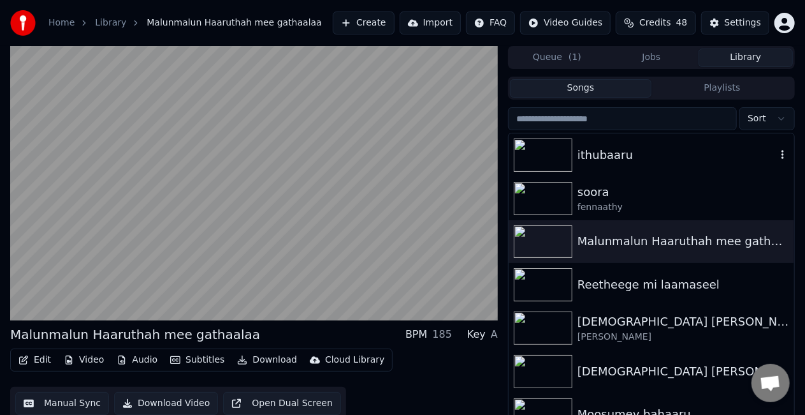
click at [615, 168] on div "ithubaaru" at bounding box center [652, 154] width 286 height 43
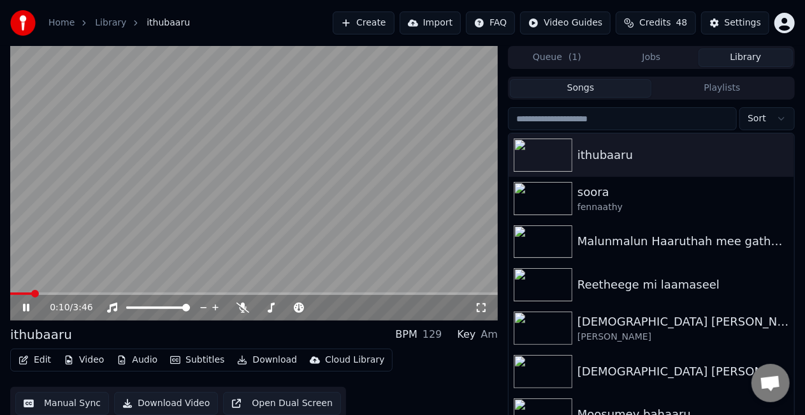
click at [31, 292] on span at bounding box center [254, 293] width 488 height 3
click at [144, 292] on span at bounding box center [254, 293] width 488 height 3
click at [47, 400] on button "Manual Sync" at bounding box center [62, 403] width 94 height 23
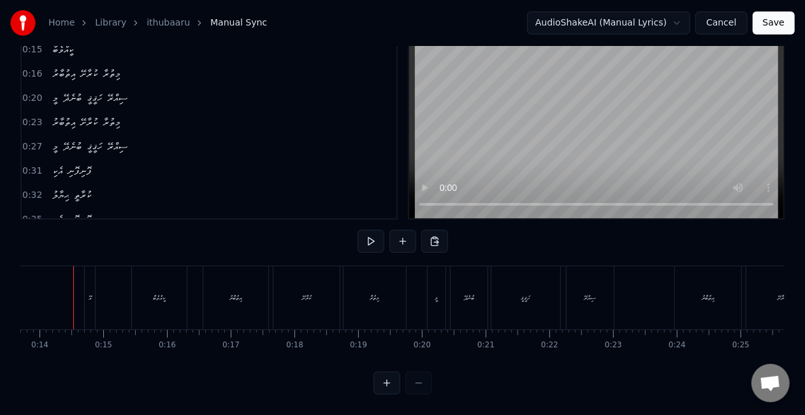
scroll to position [0, 863]
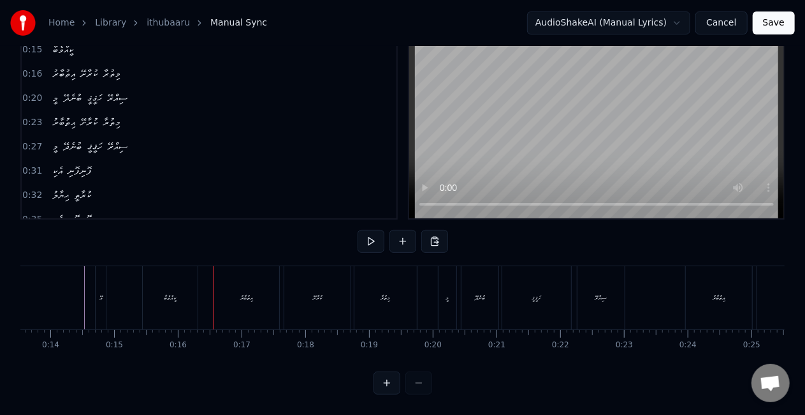
click at [106, 284] on div "އޭ" at bounding box center [100, 297] width 11 height 63
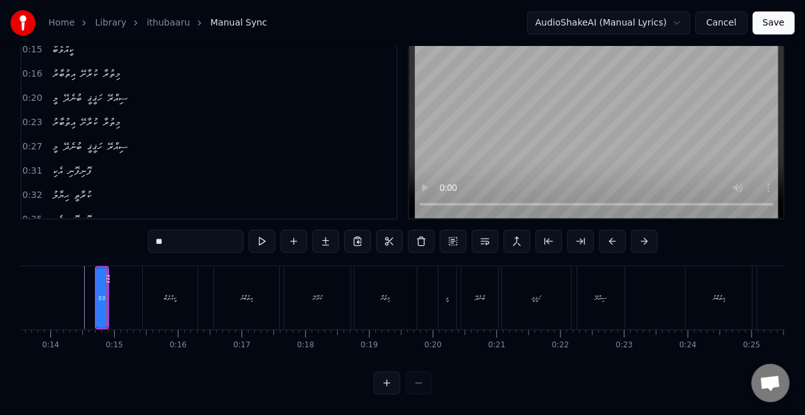
scroll to position [0, 0]
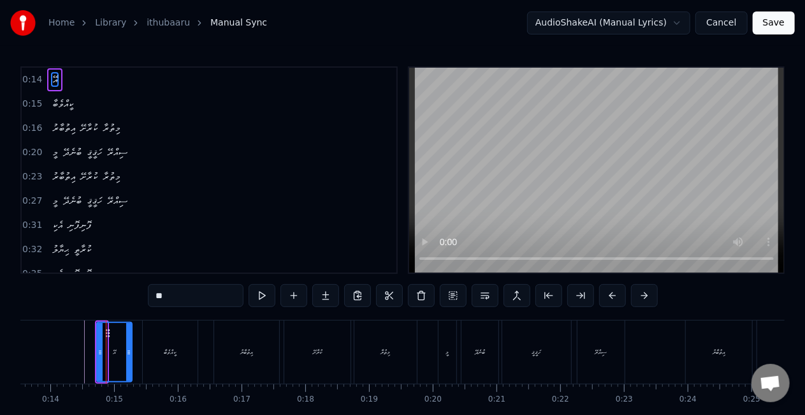
drag, startPoint x: 105, startPoint y: 350, endPoint x: 129, endPoint y: 350, distance: 24.9
click at [129, 350] on icon at bounding box center [128, 352] width 5 height 10
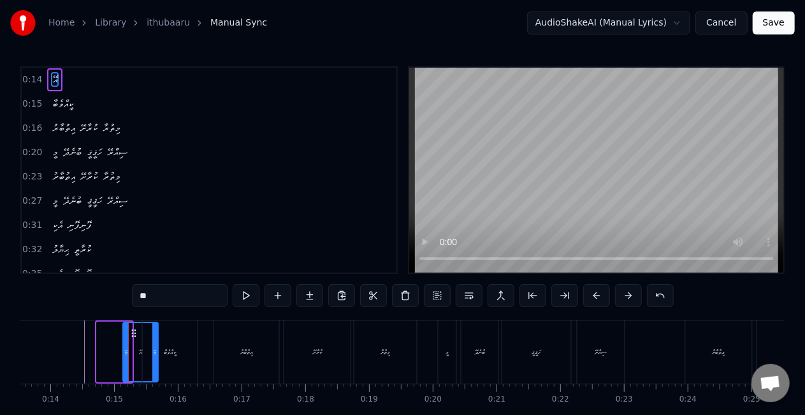
drag, startPoint x: 107, startPoint y: 330, endPoint x: 131, endPoint y: 332, distance: 24.3
click at [131, 332] on icon at bounding box center [134, 333] width 10 height 10
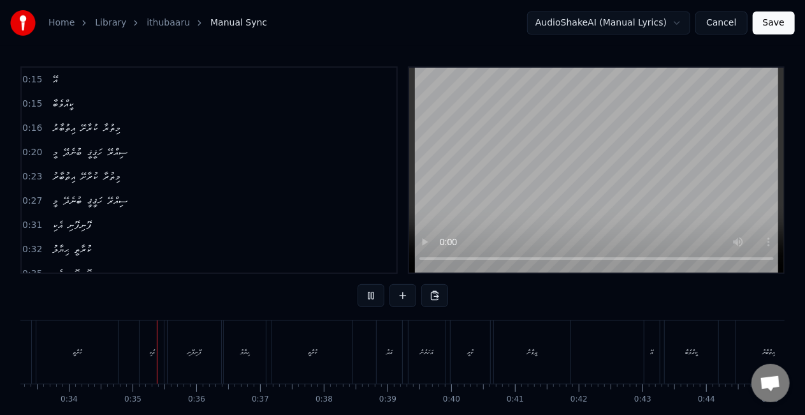
scroll to position [0, 2149]
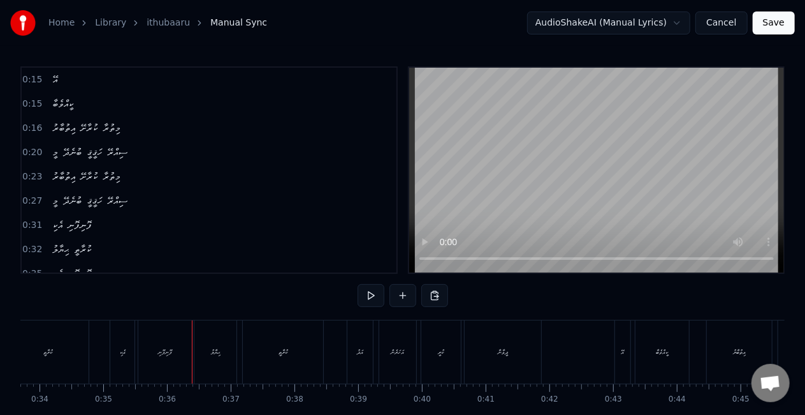
click at [177, 334] on div "ފޮނިފޮނި" at bounding box center [165, 351] width 54 height 63
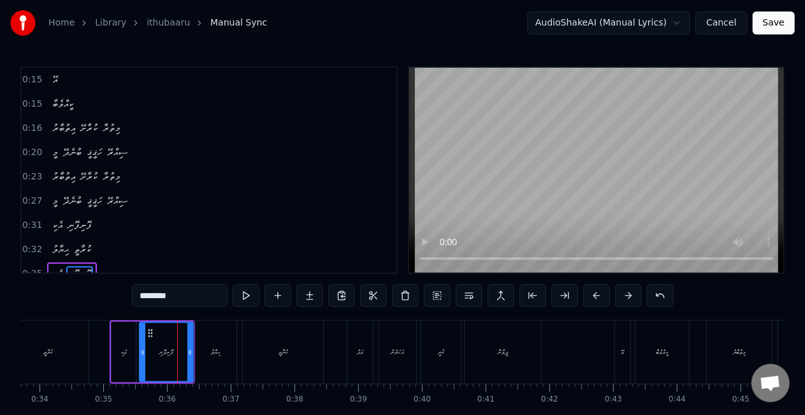
scroll to position [99, 0]
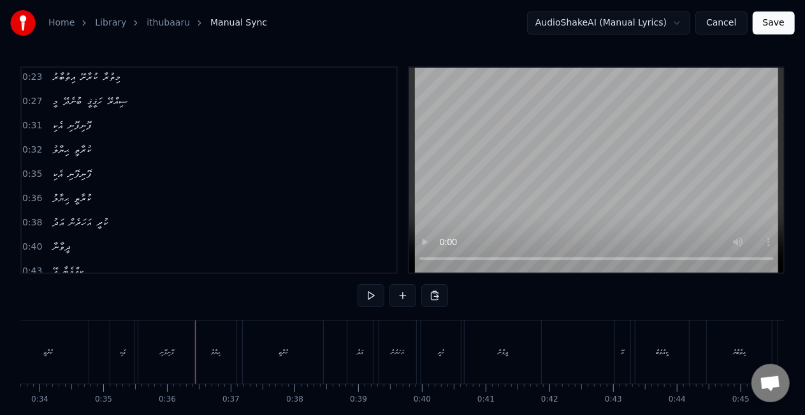
click at [110, 356] on div "އެކި" at bounding box center [123, 351] width 26 height 63
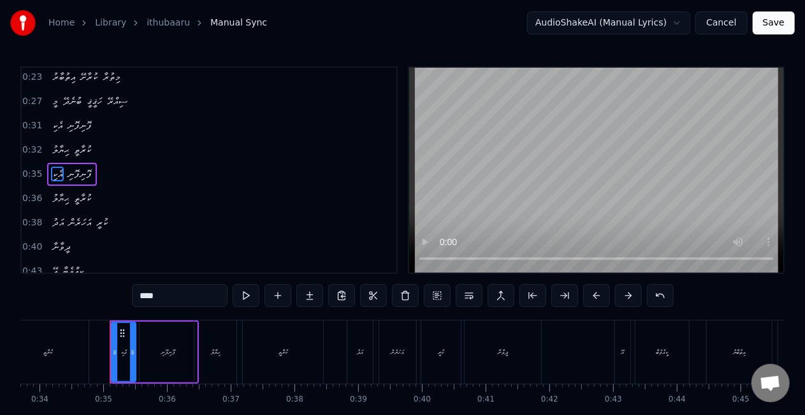
click at [147, 353] on div "ފޮނިފޮނި" at bounding box center [168, 351] width 57 height 61
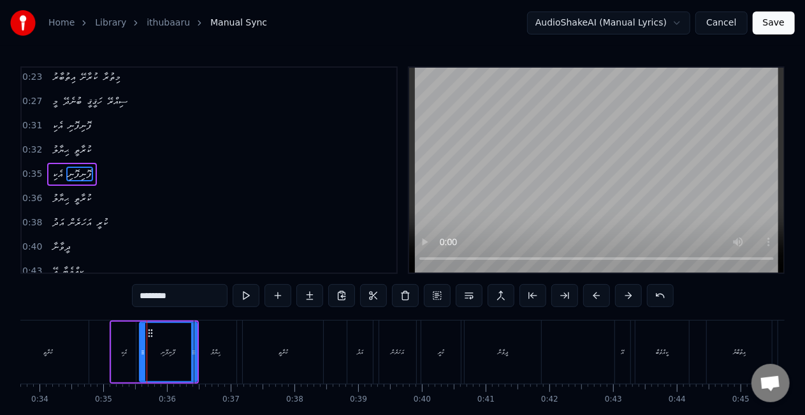
click at [117, 356] on div "އެކި" at bounding box center [124, 351] width 24 height 61
type input "****"
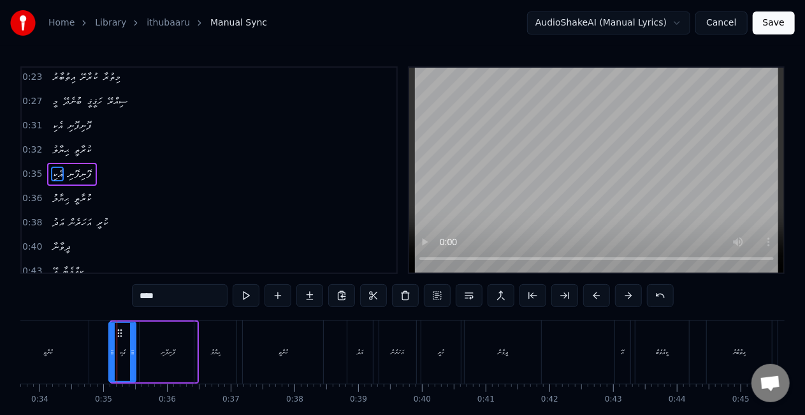
click at [110, 356] on div at bounding box center [112, 352] width 5 height 58
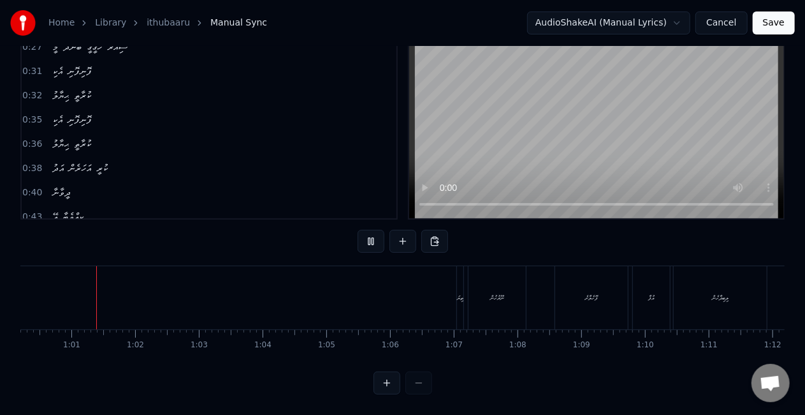
scroll to position [0, 3839]
click at [458, 293] on div "ތިޔަ" at bounding box center [460, 298] width 6 height 10
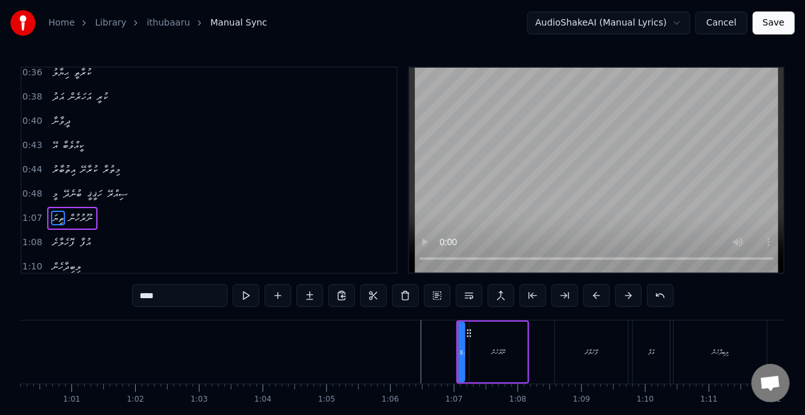
scroll to position [267, 0]
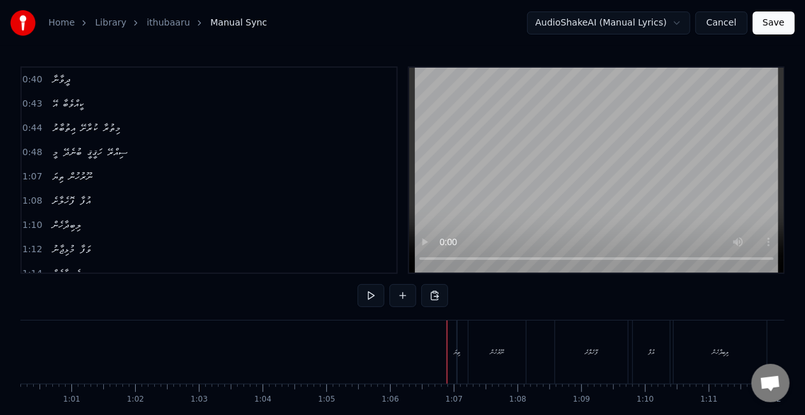
click at [454, 355] on div "ތިޔަ" at bounding box center [457, 352] width 6 height 10
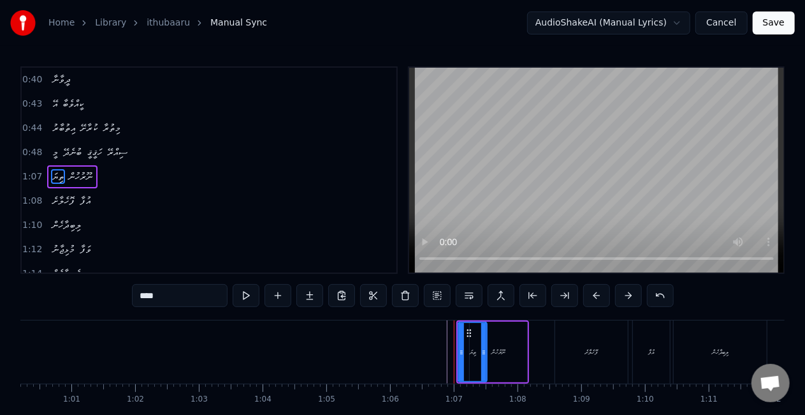
drag, startPoint x: 459, startPoint y: 352, endPoint x: 489, endPoint y: 351, distance: 30.0
click at [489, 351] on div "ތިޔަ ނޫރުހުން" at bounding box center [493, 351] width 73 height 63
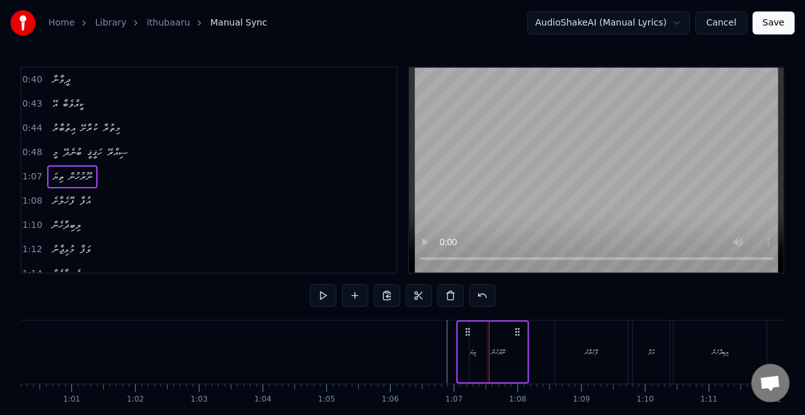
click at [465, 335] on icon at bounding box center [468, 332] width 10 height 10
click at [467, 334] on icon at bounding box center [468, 332] width 10 height 10
drag, startPoint x: 468, startPoint y: 332, endPoint x: 459, endPoint y: 332, distance: 9.6
click at [459, 332] on icon at bounding box center [459, 332] width 10 height 10
click at [469, 346] on div "ނޫރުހުން" at bounding box center [489, 351] width 57 height 61
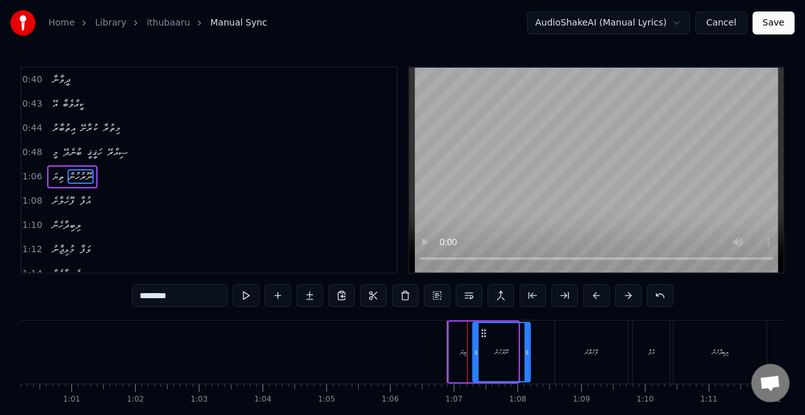
drag, startPoint x: 473, startPoint y: 331, endPoint x: 485, endPoint y: 335, distance: 12.3
click at [485, 335] on icon at bounding box center [483, 333] width 10 height 10
click at [452, 341] on div "ތިޔަ" at bounding box center [464, 351] width 29 height 61
type input "****"
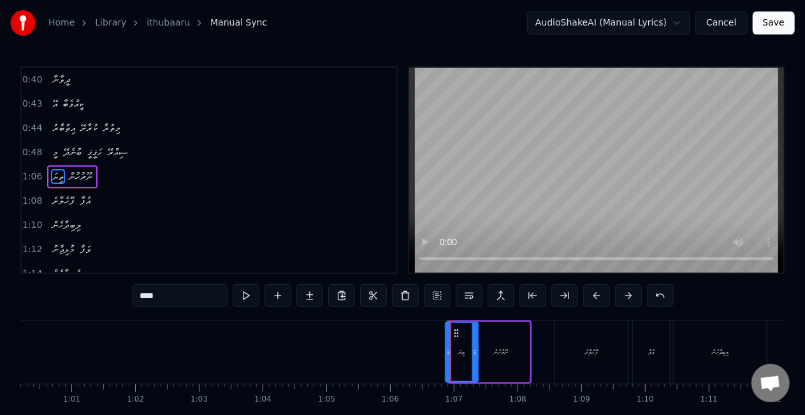
click at [448, 345] on div at bounding box center [448, 352] width 5 height 58
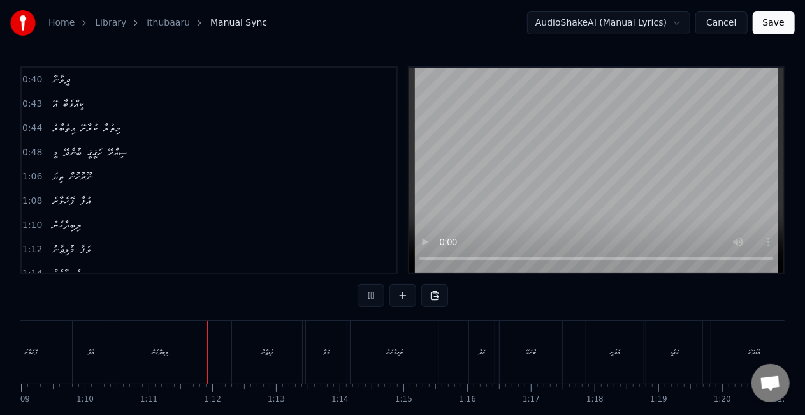
scroll to position [0, 4490]
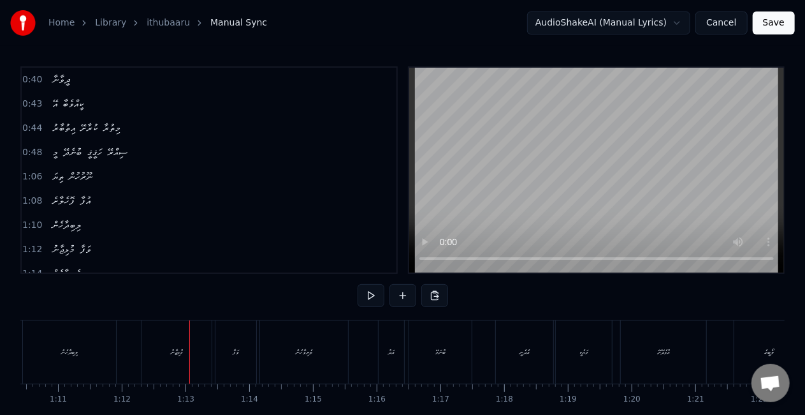
click at [78, 369] on div "ލިބިދާހެން" at bounding box center [69, 351] width 93 height 63
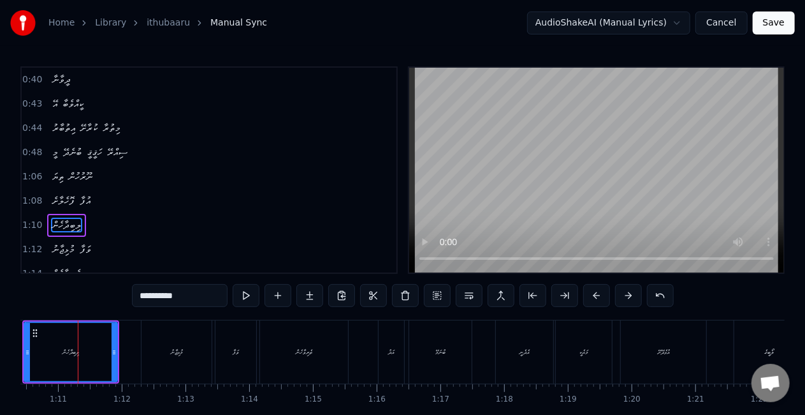
scroll to position [0, 4484]
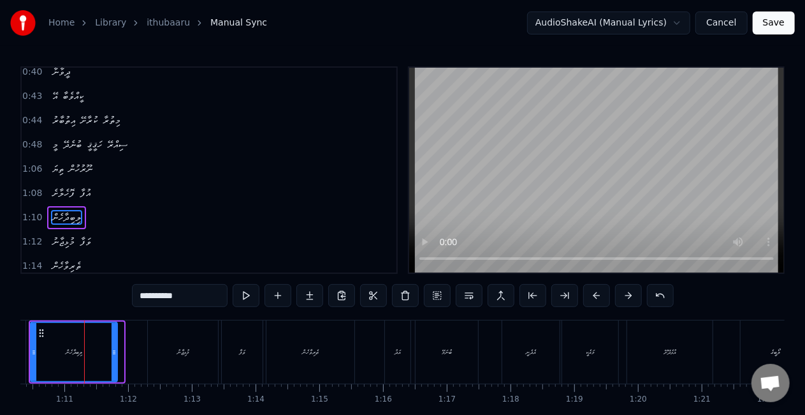
click at [115, 353] on icon at bounding box center [114, 352] width 5 height 10
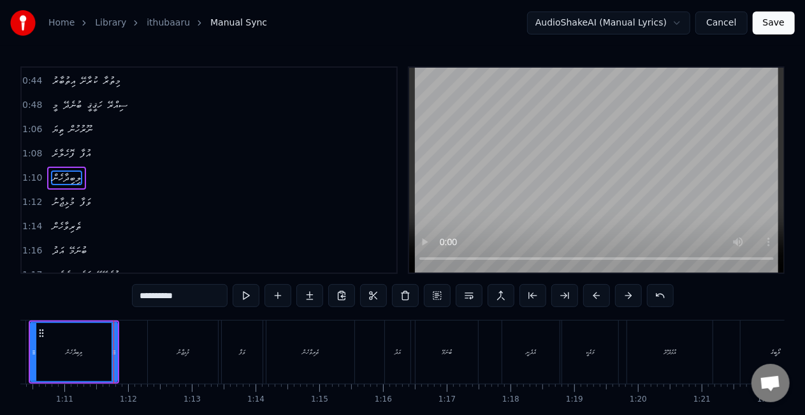
click at [156, 352] on div "މުޅިޖާނު" at bounding box center [183, 351] width 70 height 63
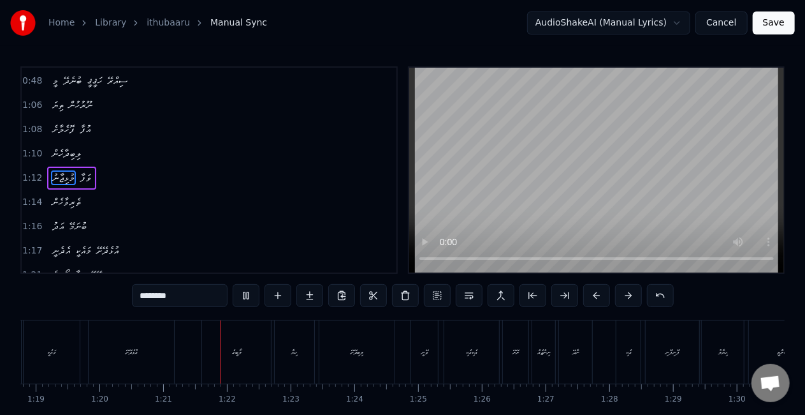
scroll to position [0, 5128]
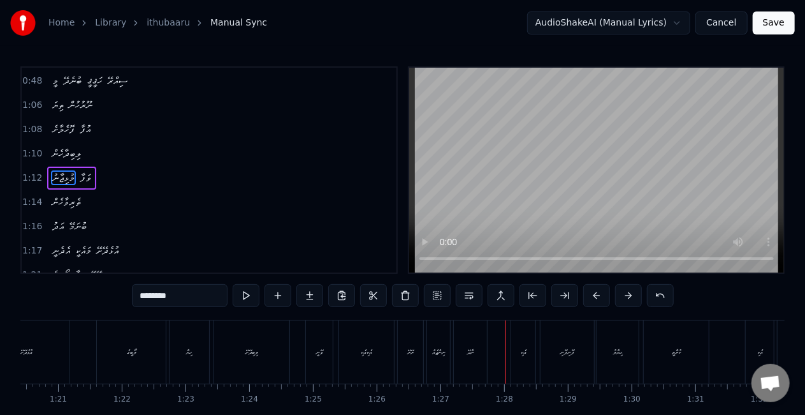
click at [437, 367] on div "ނިންޖެއް" at bounding box center [438, 351] width 23 height 63
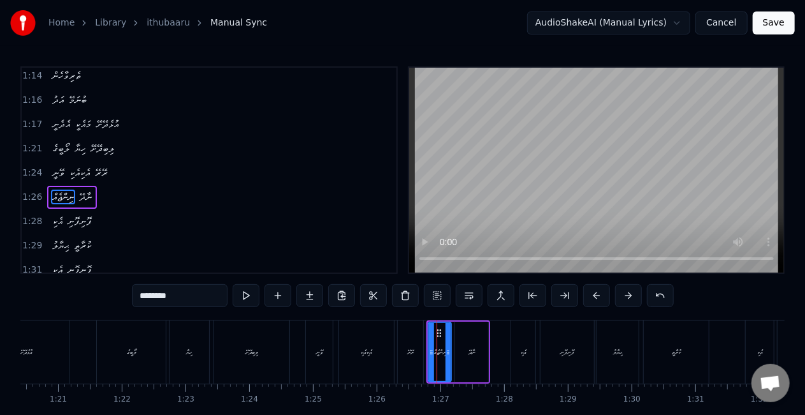
scroll to position [481, 0]
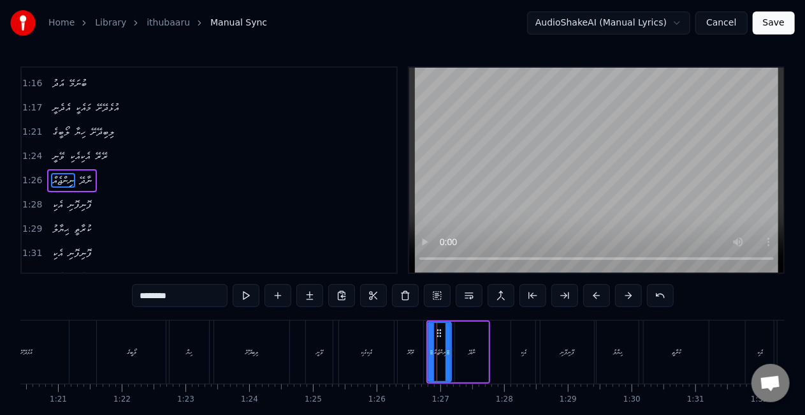
click at [411, 358] on div "ރޭރޭ" at bounding box center [411, 351] width 26 height 63
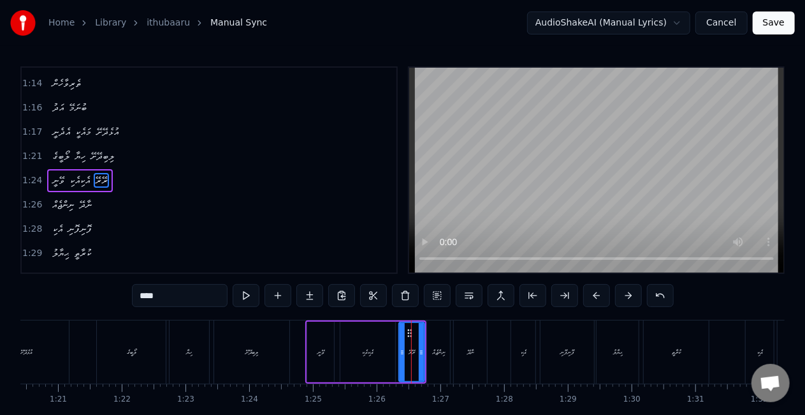
click at [440, 356] on div "ނިންޖެއް" at bounding box center [438, 352] width 13 height 10
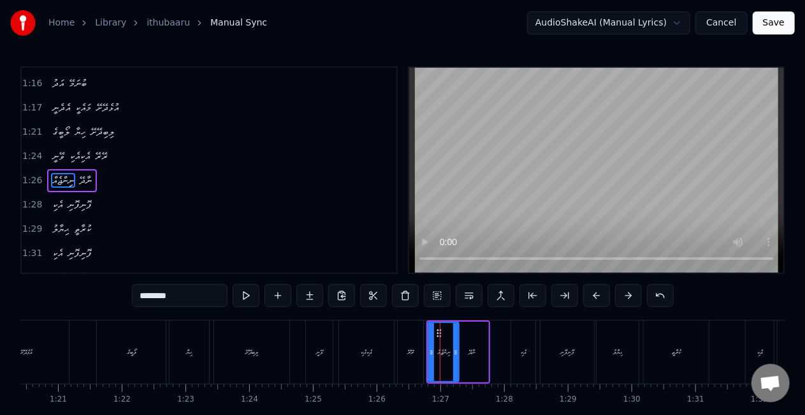
drag, startPoint x: 450, startPoint y: 353, endPoint x: 458, endPoint y: 355, distance: 7.8
click at [458, 355] on icon at bounding box center [455, 352] width 5 height 10
click at [464, 355] on div "ނާދޭ" at bounding box center [471, 351] width 33 height 61
type input "****"
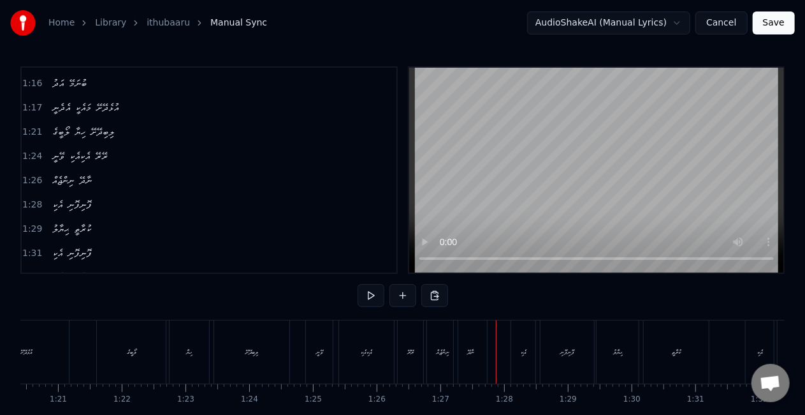
click at [483, 351] on div "ނާދޭ" at bounding box center [470, 351] width 33 height 63
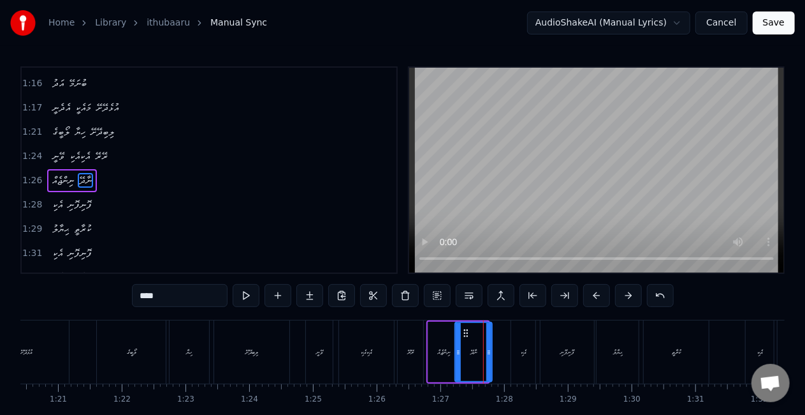
click at [492, 355] on icon at bounding box center [489, 352] width 5 height 10
click at [429, 346] on div "ނިންޖެއް" at bounding box center [444, 351] width 31 height 61
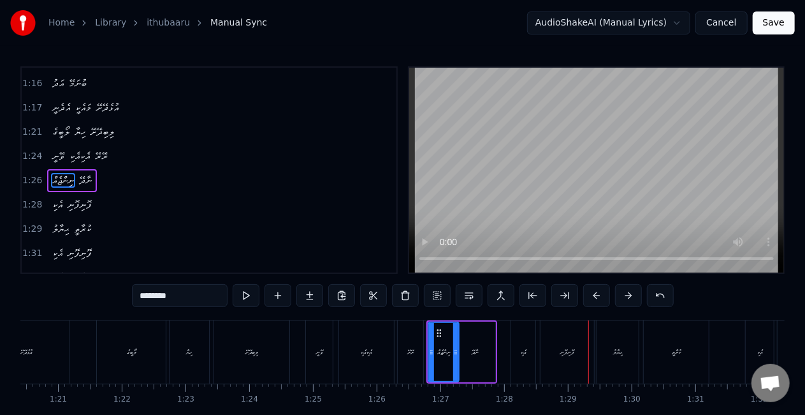
click at [523, 353] on div "އެކި" at bounding box center [524, 352] width 6 height 10
type input "****"
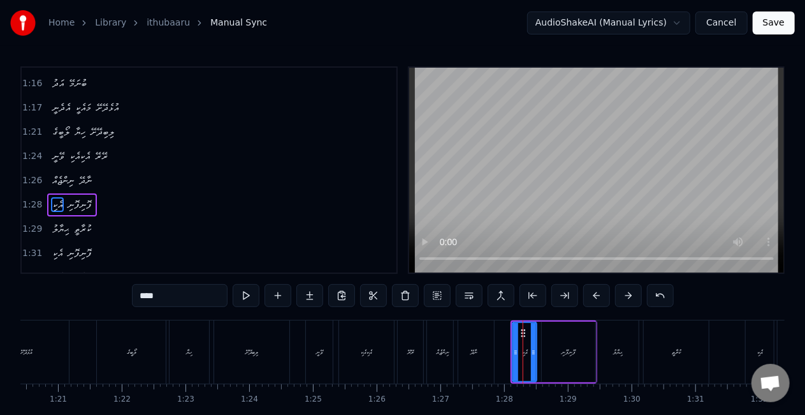
scroll to position [504, 0]
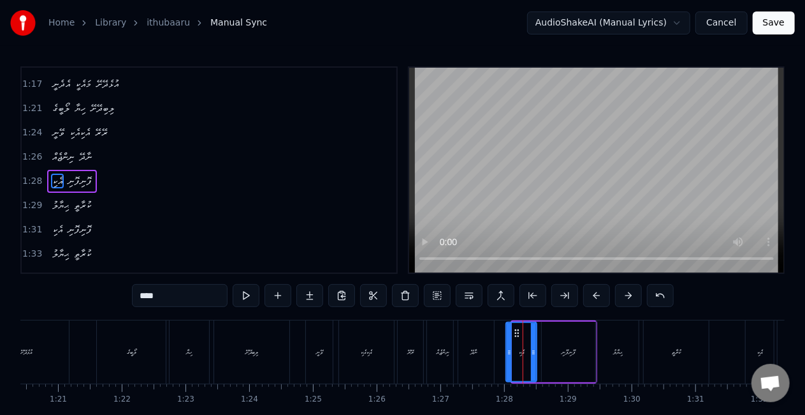
drag, startPoint x: 514, startPoint y: 356, endPoint x: 508, endPoint y: 351, distance: 8.2
click at [508, 351] on icon at bounding box center [509, 352] width 5 height 10
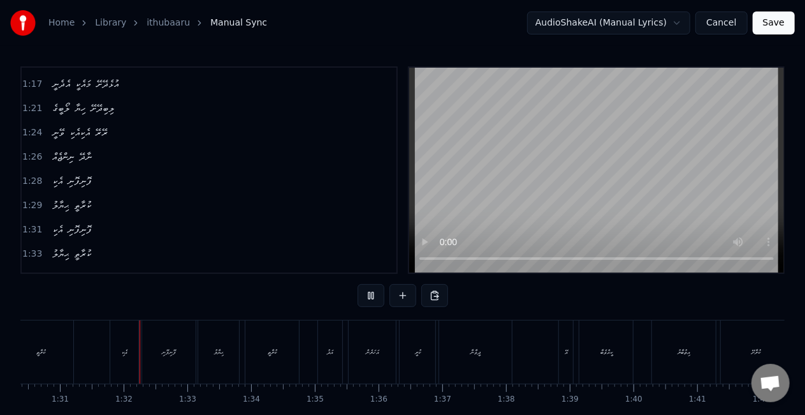
scroll to position [0, 5778]
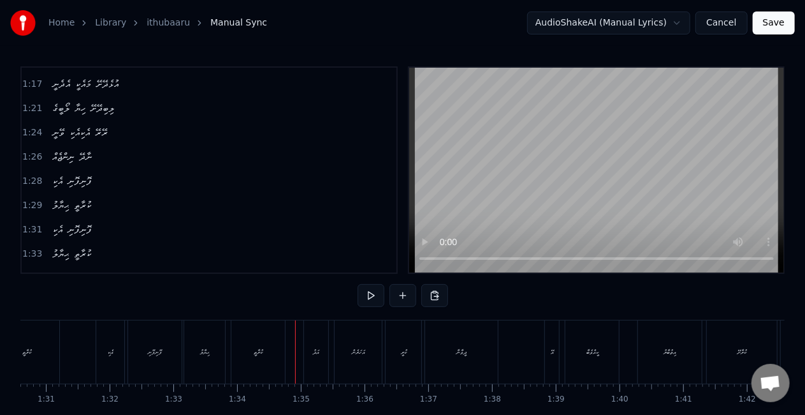
click at [161, 351] on div "ފޮނިފޮނި" at bounding box center [155, 352] width 14 height 10
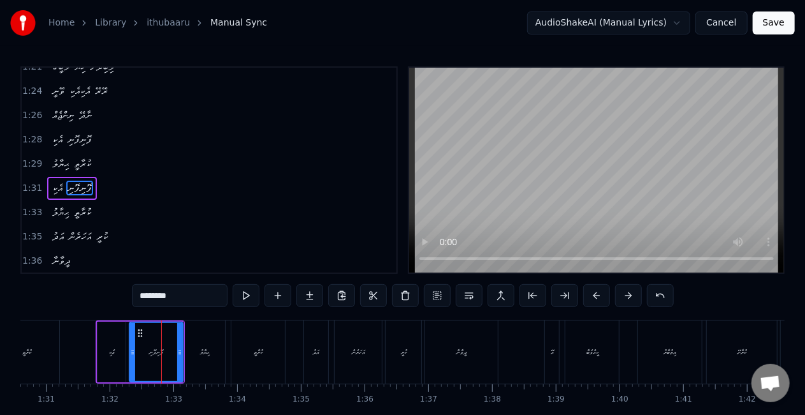
scroll to position [552, 0]
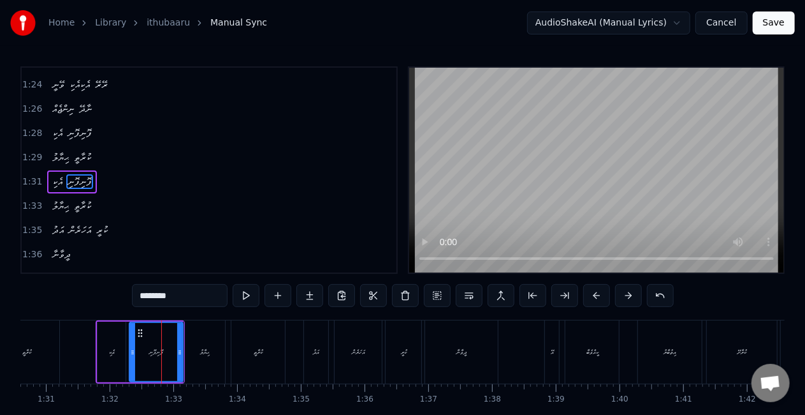
click at [156, 296] on input "********" at bounding box center [180, 295] width 96 height 23
click at [117, 358] on div "އެކި" at bounding box center [112, 351] width 28 height 61
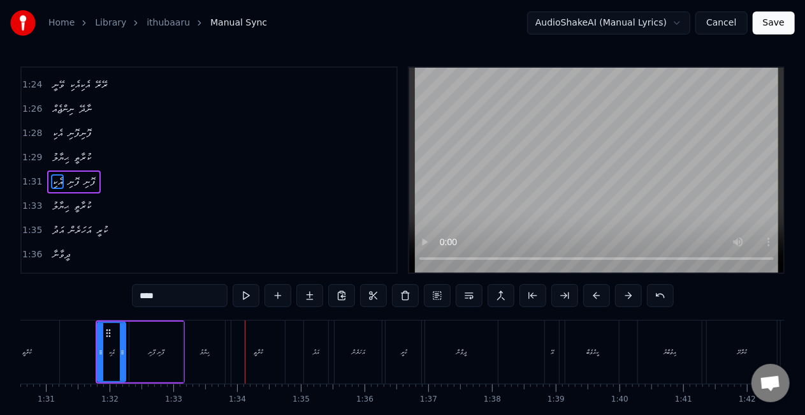
click at [156, 352] on div "ފޮނި ފޮނި" at bounding box center [157, 352] width 16 height 10
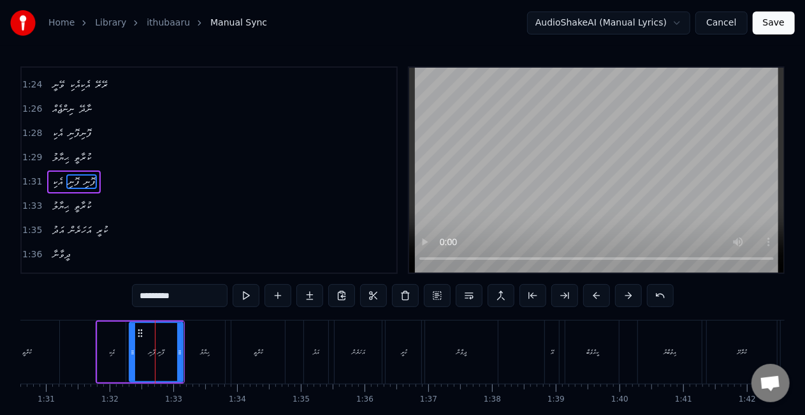
click at [157, 298] on input "*********" at bounding box center [180, 295] width 96 height 23
drag, startPoint x: 200, startPoint y: 292, endPoint x: 184, endPoint y: 293, distance: 16.6
click at [184, 293] on input "********" at bounding box center [180, 295] width 96 height 23
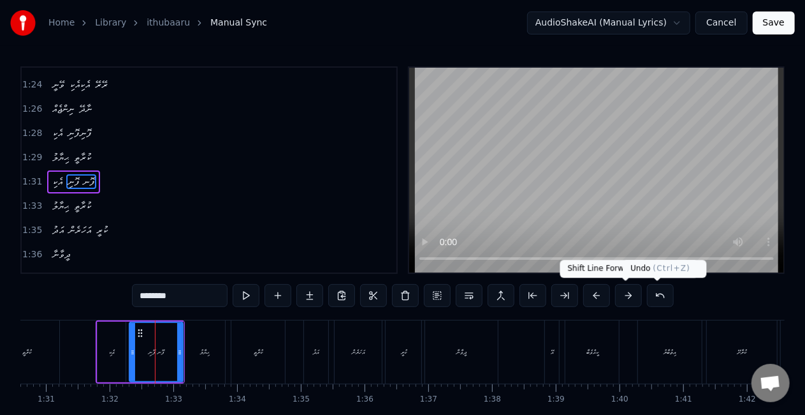
click at [654, 296] on button at bounding box center [660, 295] width 27 height 23
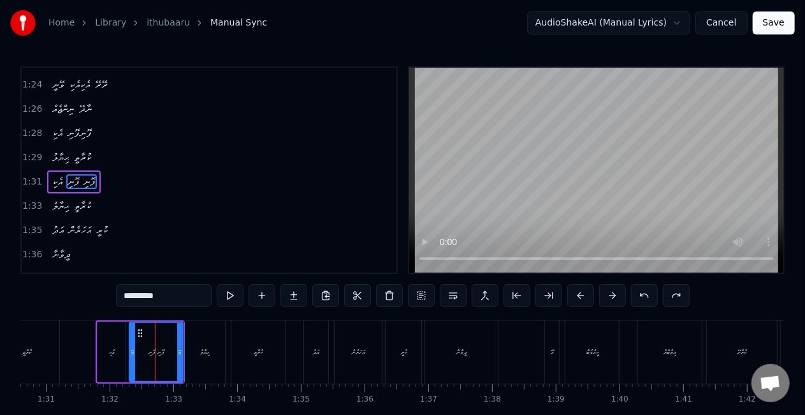
click at [654, 296] on button at bounding box center [644, 295] width 27 height 23
click at [146, 339] on div "ފޮނިފޮނި" at bounding box center [156, 352] width 52 height 58
click at [173, 353] on icon at bounding box center [173, 352] width 5 height 10
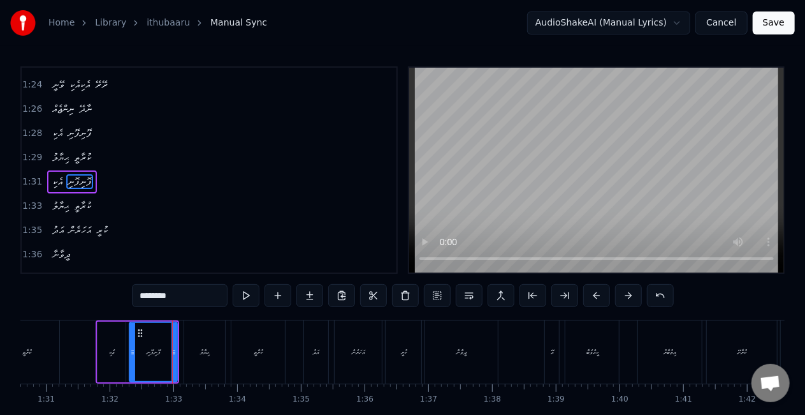
click at [153, 339] on div "ފޮނިފޮނި" at bounding box center [153, 352] width 47 height 58
click at [134, 328] on div at bounding box center [132, 352] width 5 height 58
click at [202, 349] on div "ޙިޔާލު" at bounding box center [205, 352] width 10 height 10
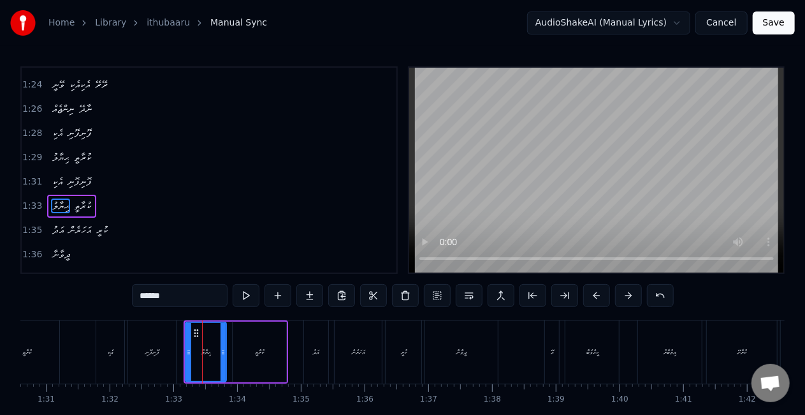
scroll to position [576, 0]
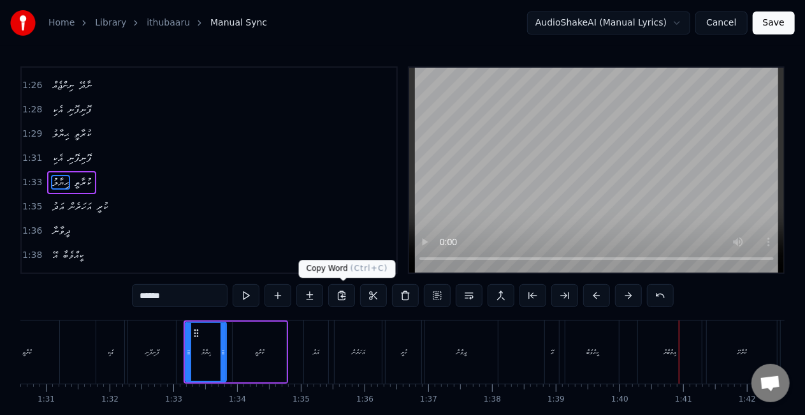
click at [270, 378] on div "ކުރާތީ" at bounding box center [260, 351] width 54 height 61
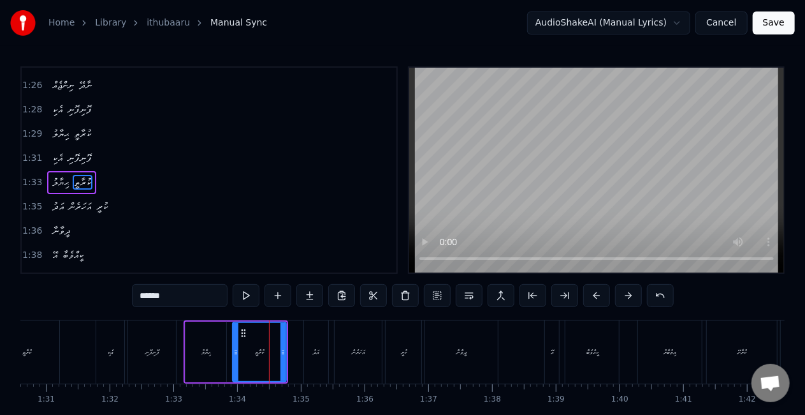
click at [311, 351] on div "އަދު" at bounding box center [316, 351] width 24 height 63
type input "****"
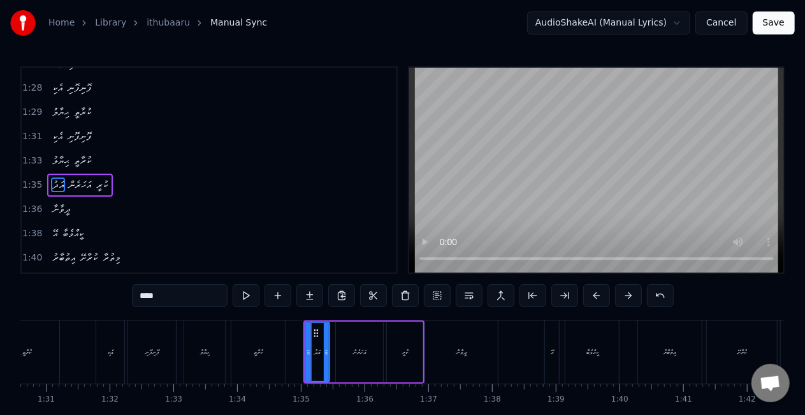
scroll to position [599, 0]
click at [305, 344] on div at bounding box center [304, 352] width 5 height 58
click at [287, 337] on div "ޙިޔާލު ކުރާތީ" at bounding box center [236, 351] width 105 height 63
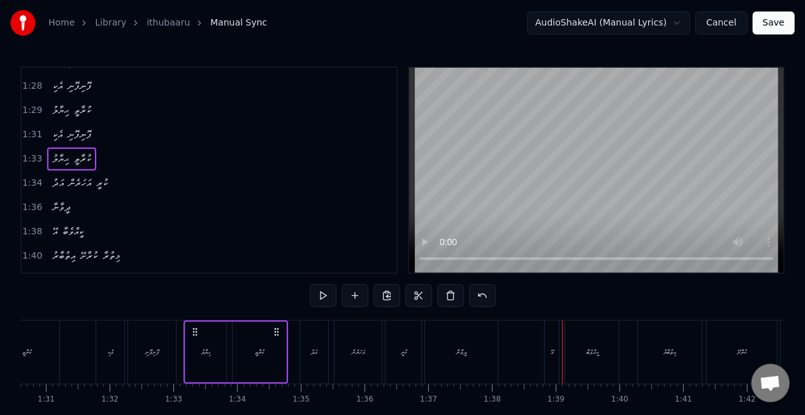
click at [474, 351] on div "ދީވާނާ" at bounding box center [461, 351] width 73 height 63
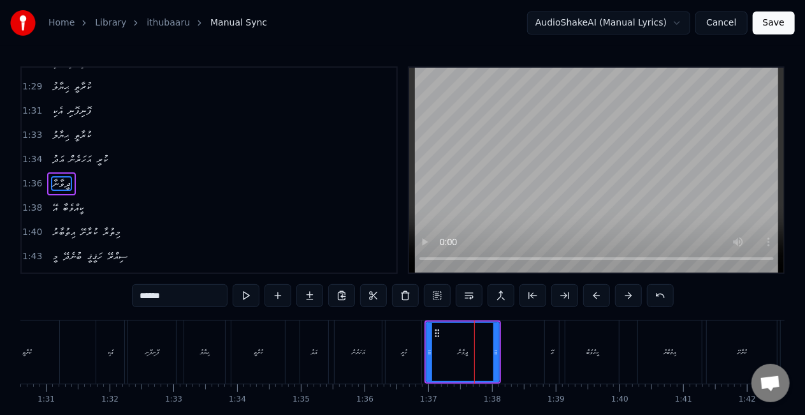
scroll to position [624, 0]
click at [436, 353] on icon at bounding box center [435, 352] width 5 height 10
click at [411, 344] on div "ކުރީ" at bounding box center [404, 351] width 36 height 63
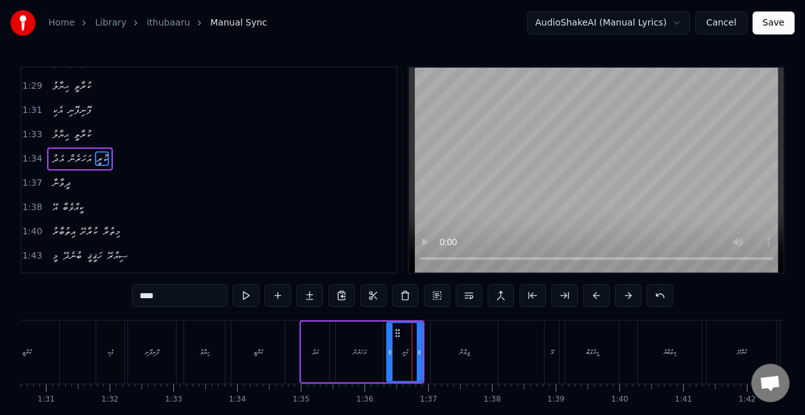
scroll to position [599, 0]
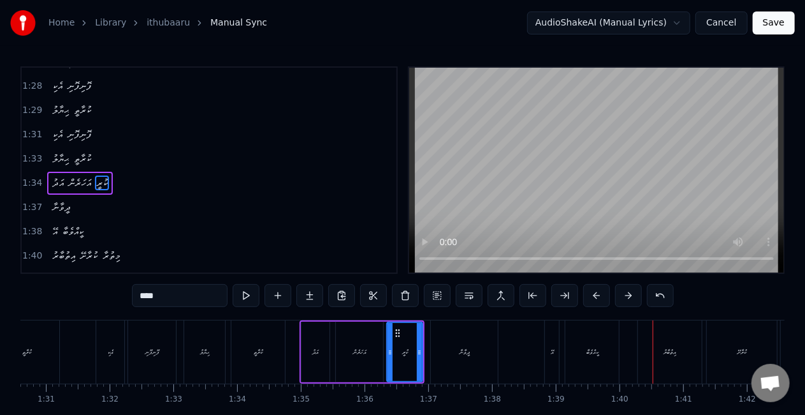
click at [249, 349] on div "ކުރާތީ" at bounding box center [258, 351] width 54 height 63
type input "******"
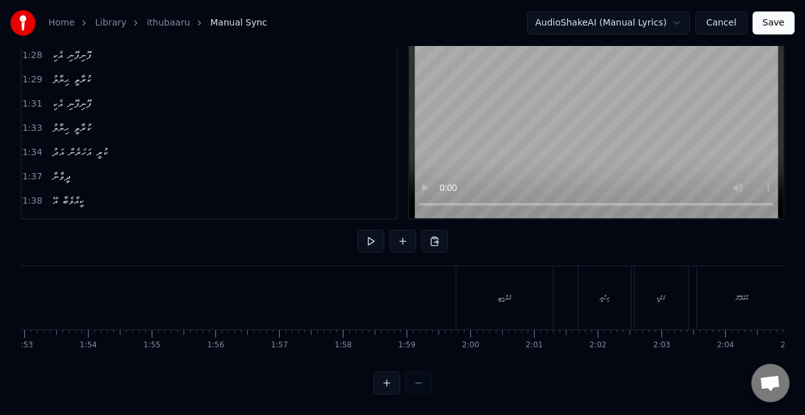
scroll to position [0, 7276]
click at [422, 290] on div "އެދުނީތީ" at bounding box center [431, 297] width 97 height 63
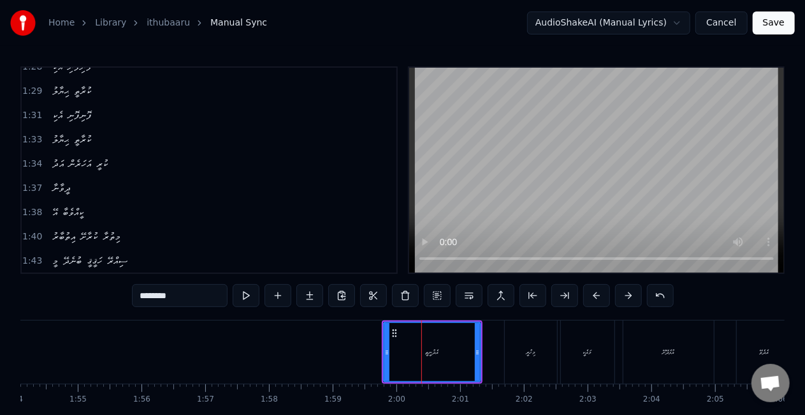
scroll to position [719, 0]
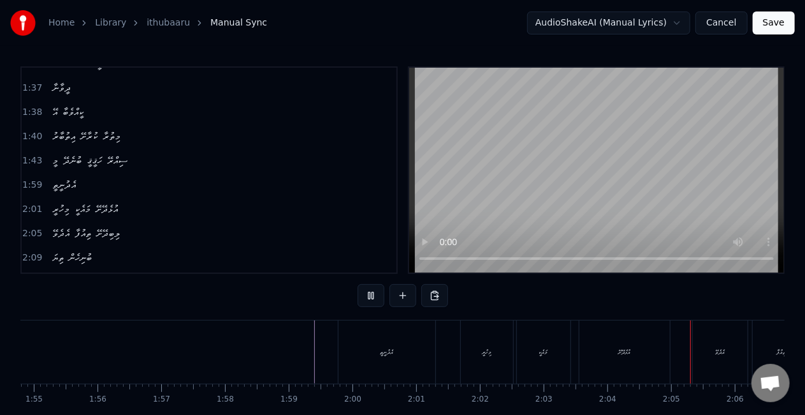
click at [392, 368] on div "އެދުނީތީ" at bounding box center [387, 351] width 97 height 63
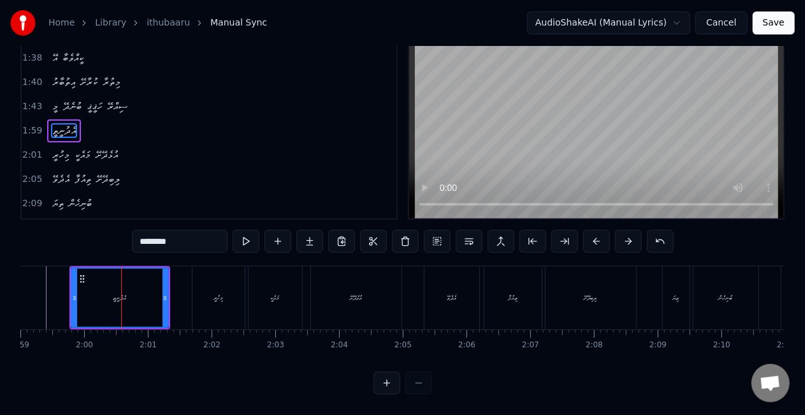
scroll to position [0, 7308]
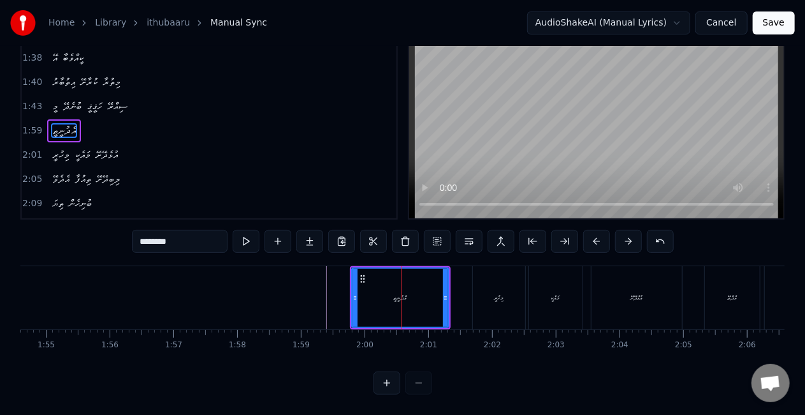
click at [351, 304] on div "އެދުނީތީ" at bounding box center [400, 297] width 98 height 61
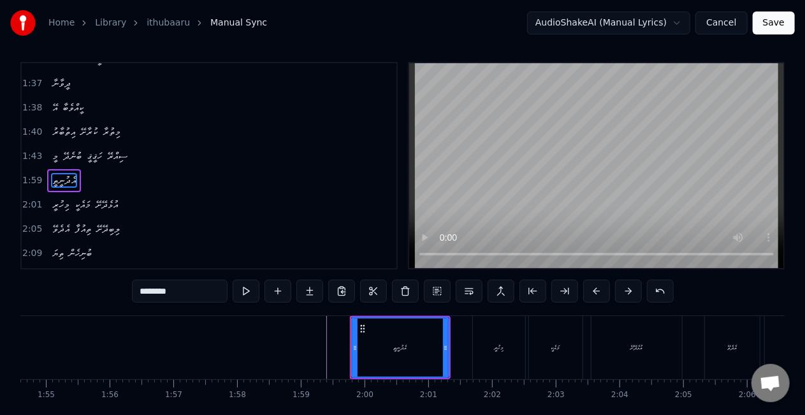
scroll to position [0, 0]
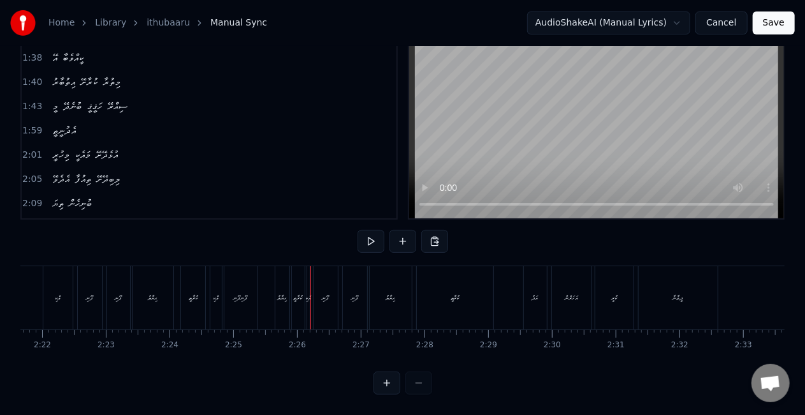
scroll to position [0, 8968]
click at [304, 295] on div "ފޮނިފޮނި" at bounding box center [306, 297] width 33 height 63
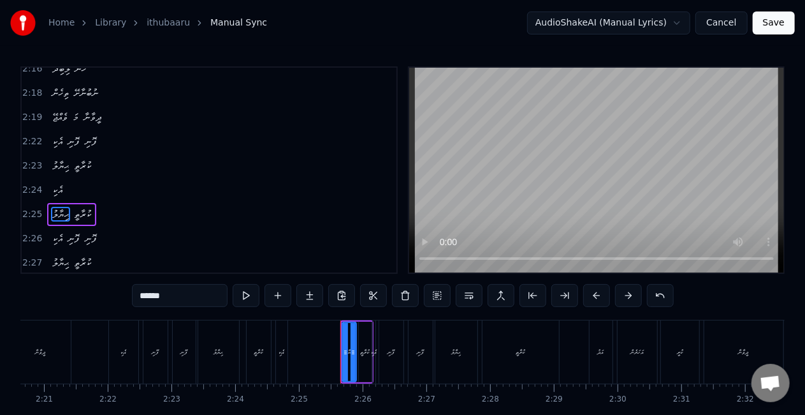
scroll to position [1028, 0]
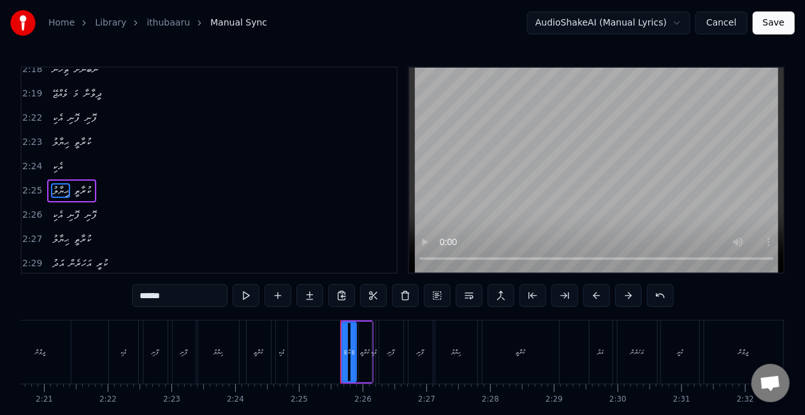
click at [281, 342] on div "އެކި" at bounding box center [281, 351] width 11 height 63
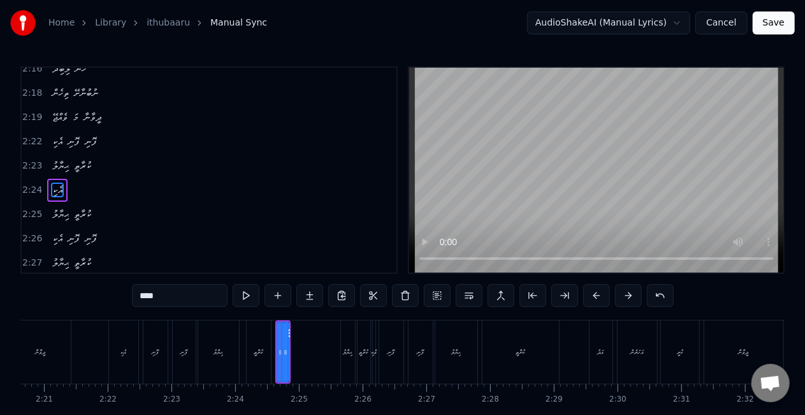
click at [222, 339] on div "ޙިޔާލު" at bounding box center [218, 351] width 41 height 63
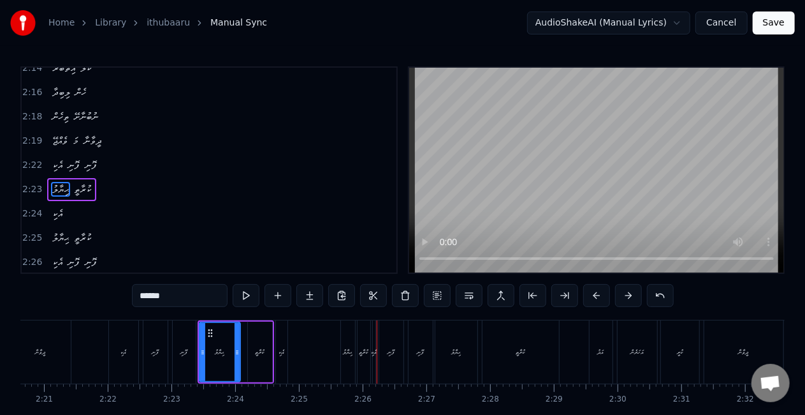
click at [279, 348] on div "އެކި" at bounding box center [282, 352] width 6 height 10
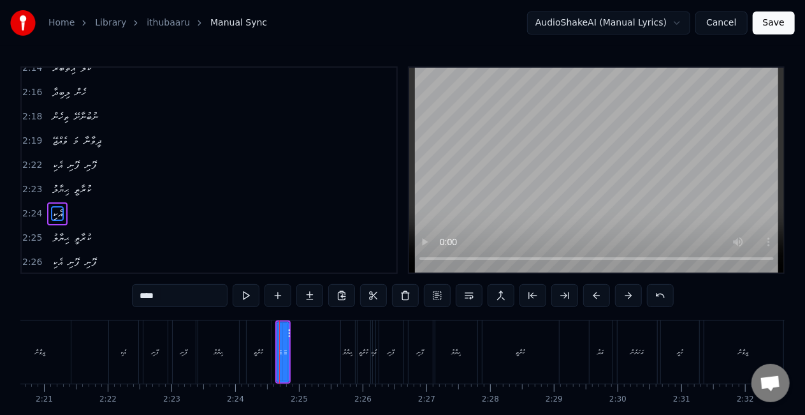
scroll to position [1004, 0]
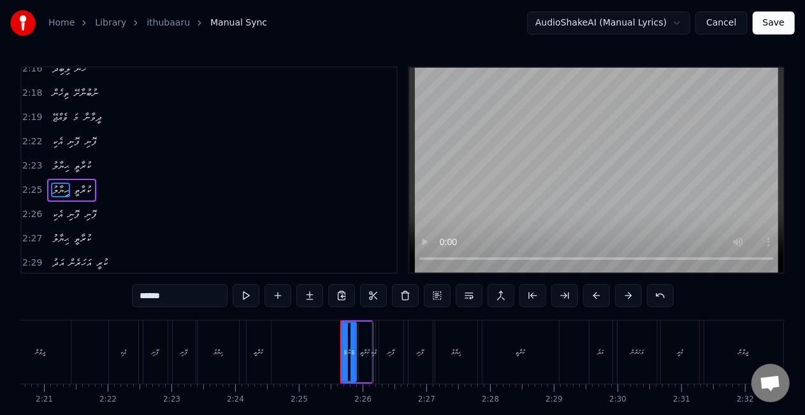
click at [261, 347] on div "ކުރާތީ" at bounding box center [258, 352] width 9 height 10
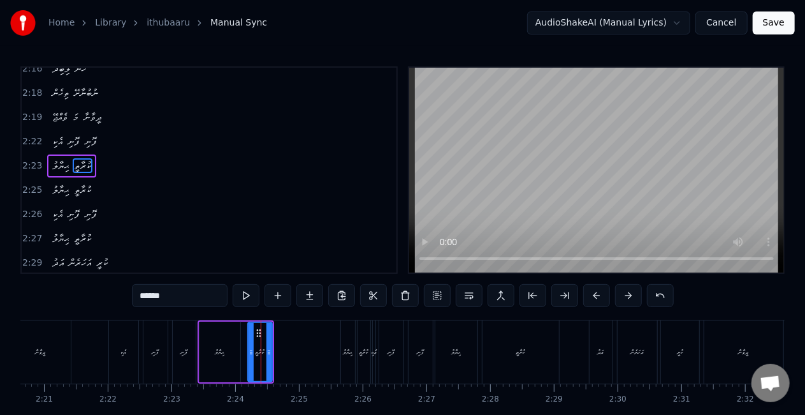
scroll to position [981, 0]
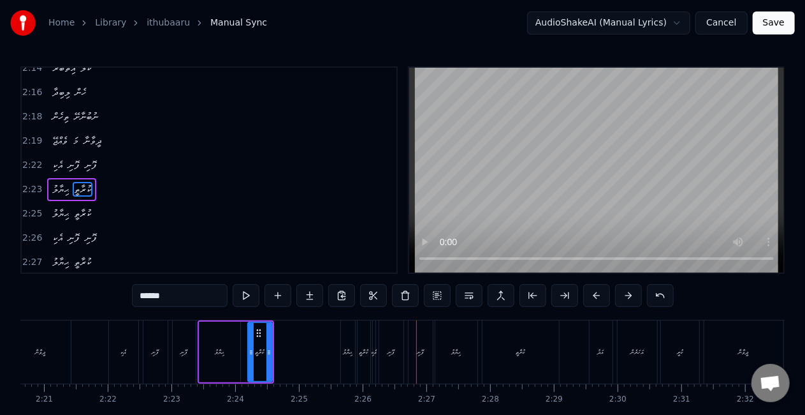
click at [349, 362] on div "ޙިޔާލު" at bounding box center [348, 351] width 14 height 63
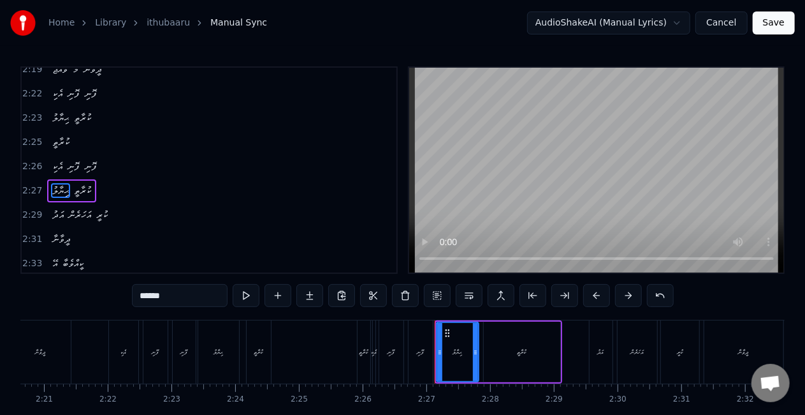
click at [360, 353] on div "ކުރާތީ" at bounding box center [364, 352] width 9 height 10
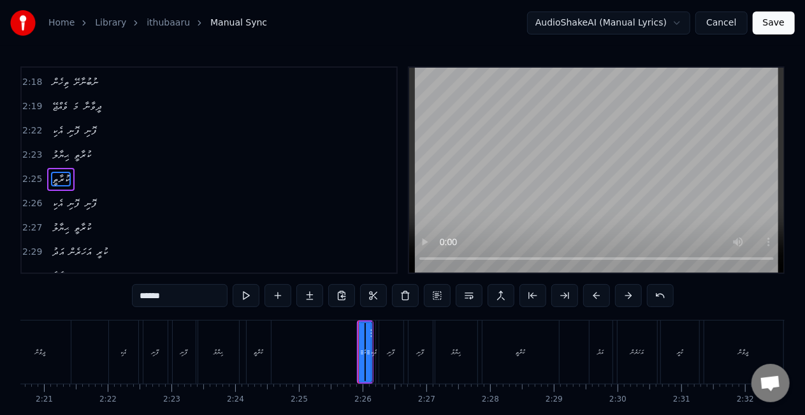
scroll to position [1004, 0]
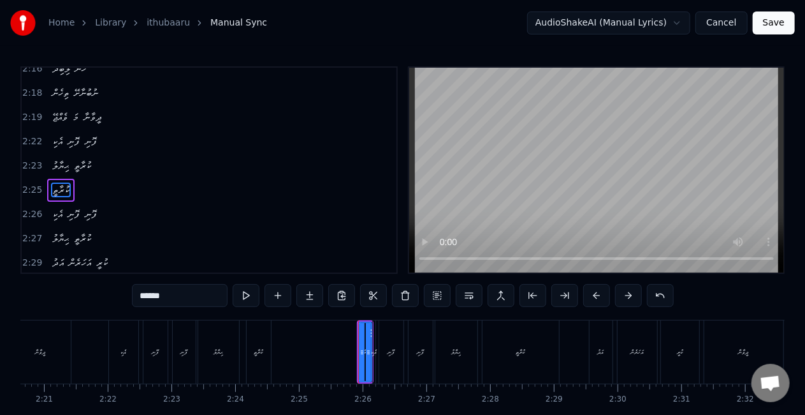
type input "****"
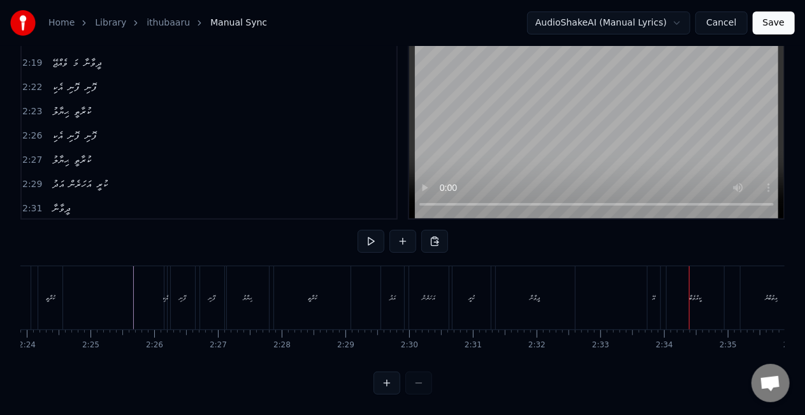
scroll to position [0, 8946]
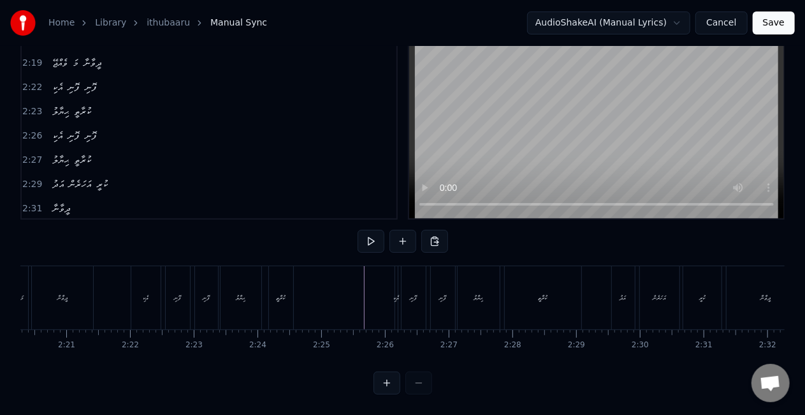
click at [396, 302] on div "އެކި" at bounding box center [396, 297] width 3 height 63
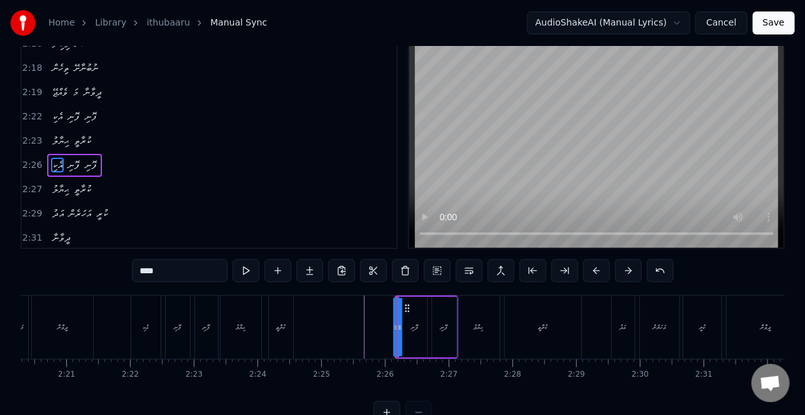
scroll to position [0, 0]
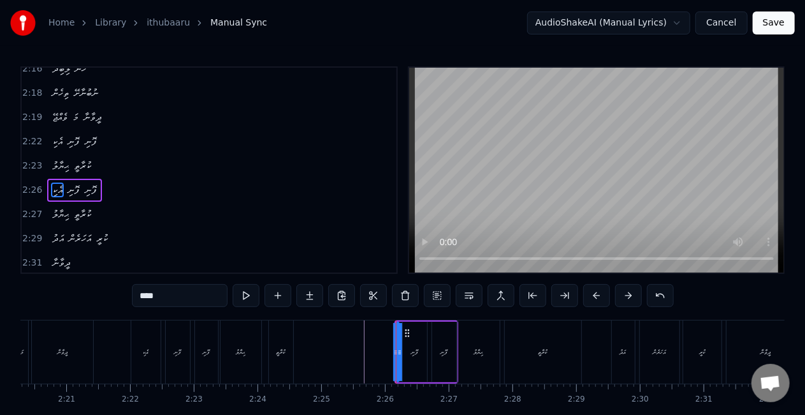
click at [273, 355] on div "ކުރާތީ" at bounding box center [281, 351] width 24 height 63
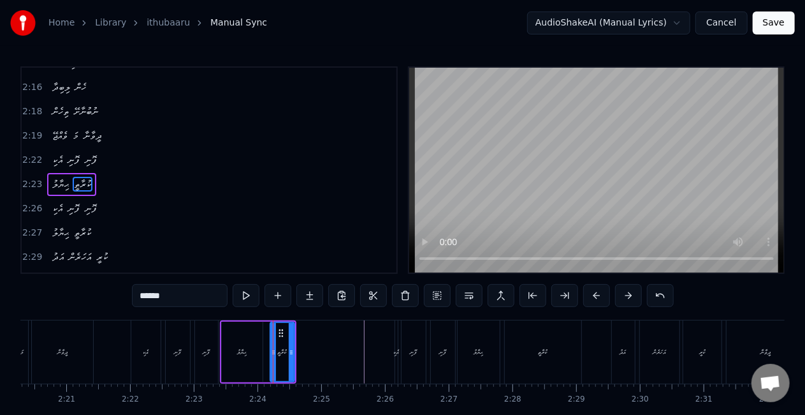
scroll to position [981, 0]
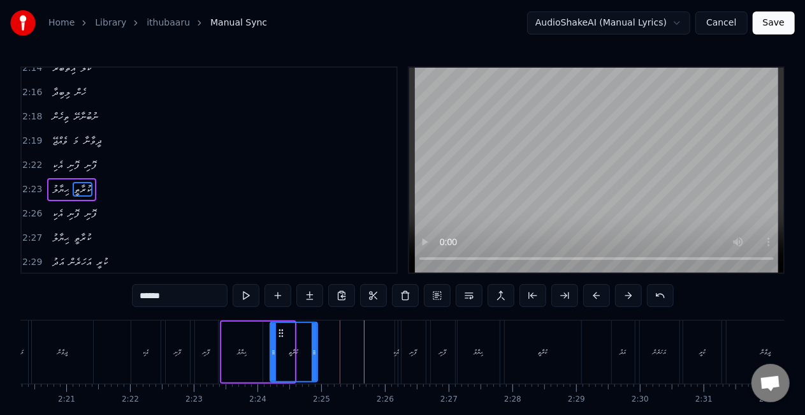
drag, startPoint x: 292, startPoint y: 351, endPoint x: 315, endPoint y: 351, distance: 23.0
click at [315, 351] on icon at bounding box center [314, 352] width 5 height 10
click at [287, 349] on div "ކުރާތީ" at bounding box center [294, 352] width 46 height 58
click at [397, 351] on div "އެކި" at bounding box center [396, 352] width 6 height 10
type input "****"
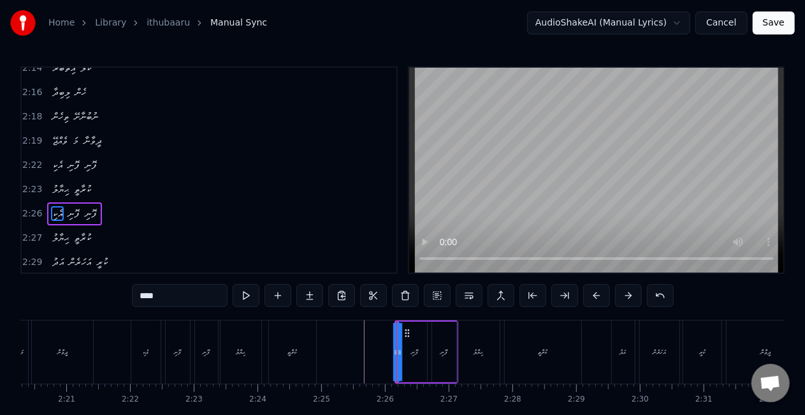
scroll to position [1004, 0]
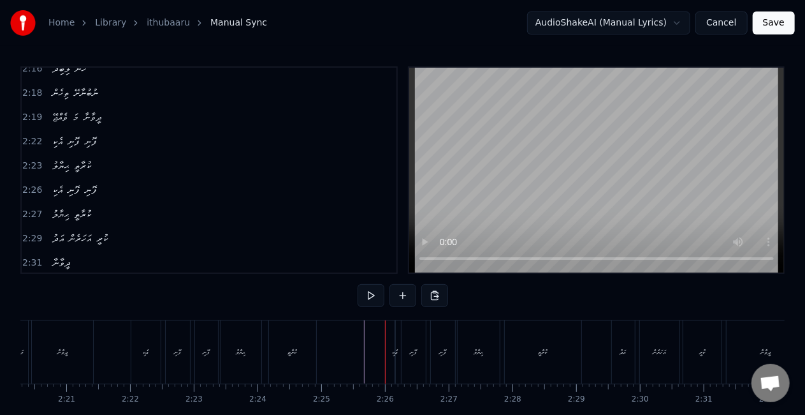
click at [395, 351] on div "އެކި" at bounding box center [395, 352] width 6 height 10
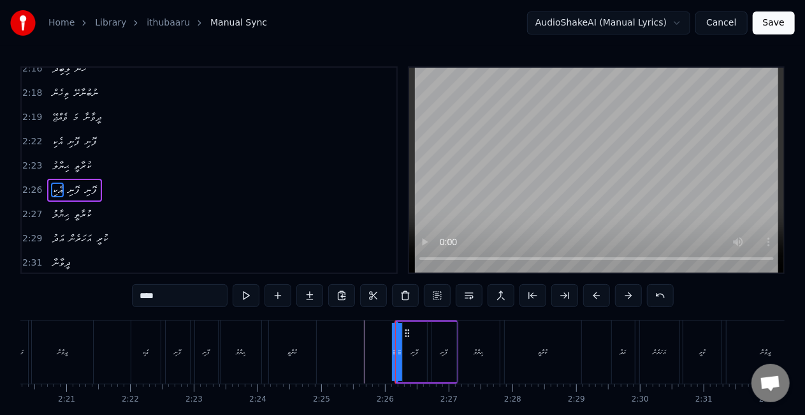
drag, startPoint x: 402, startPoint y: 351, endPoint x: 409, endPoint y: 351, distance: 7.0
click at [409, 351] on div "އެކި ފޮނި ފޮނި" at bounding box center [427, 351] width 64 height 63
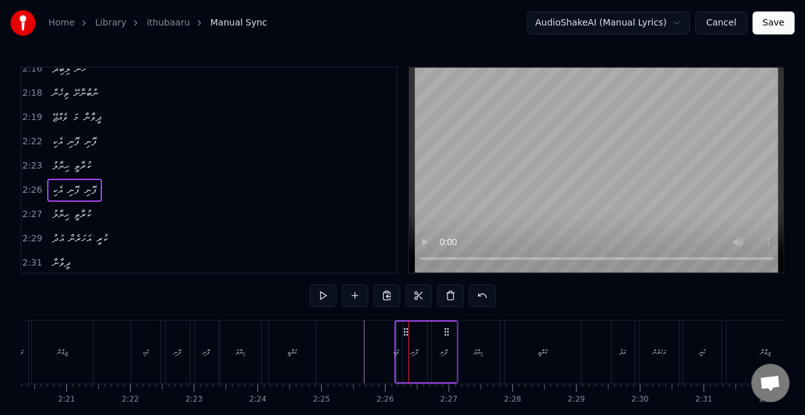
click at [398, 349] on div "އެކި" at bounding box center [396, 352] width 6 height 10
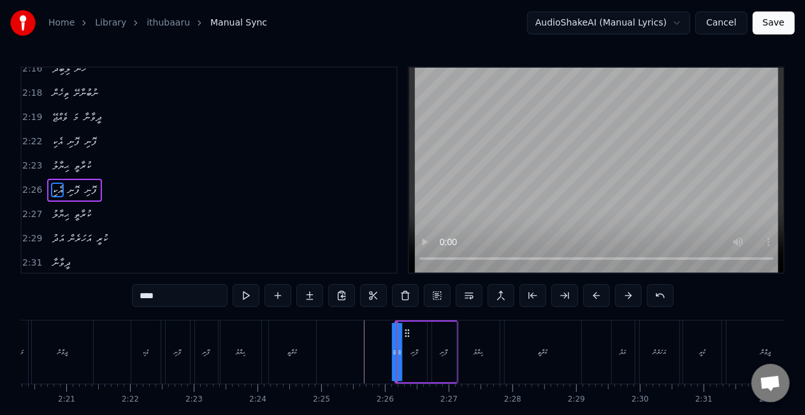
drag, startPoint x: 398, startPoint y: 349, endPoint x: 407, endPoint y: 349, distance: 9.6
click at [407, 349] on div "އެކި ފޮނި ފޮނި" at bounding box center [427, 351] width 64 height 63
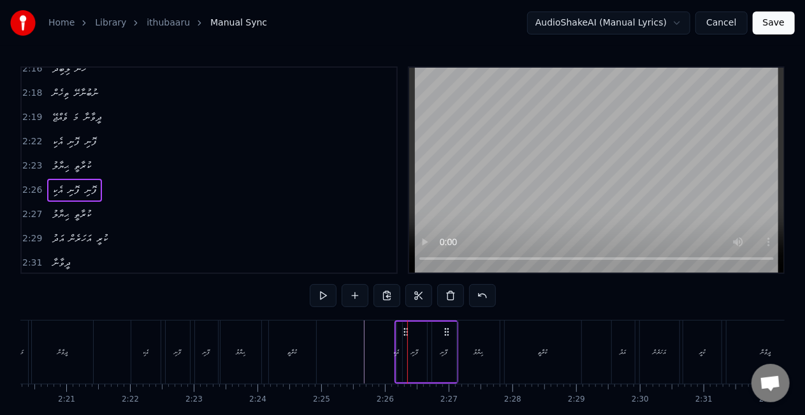
click at [398, 348] on div "އެކި" at bounding box center [396, 352] width 6 height 10
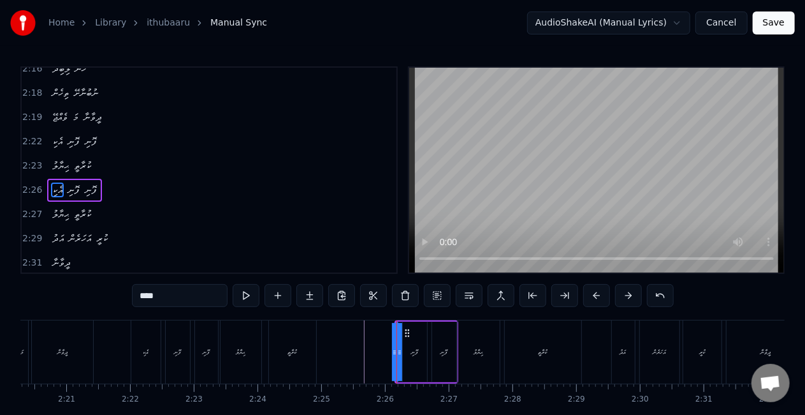
click at [393, 352] on icon at bounding box center [394, 352] width 5 height 10
click at [397, 357] on div at bounding box center [394, 352] width 5 height 58
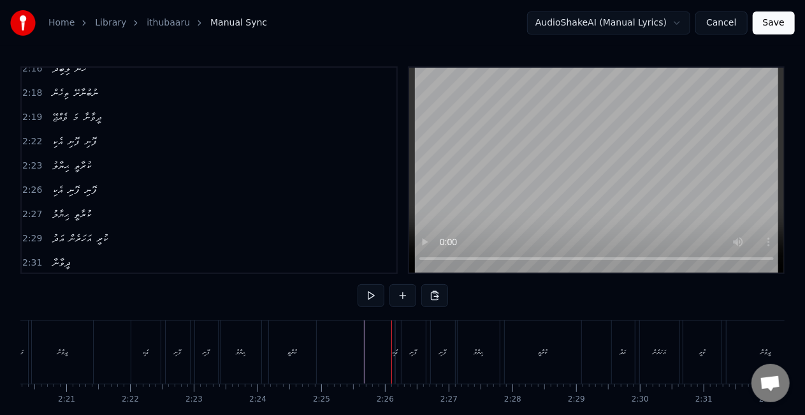
click at [396, 353] on div "އެކި" at bounding box center [395, 352] width 6 height 10
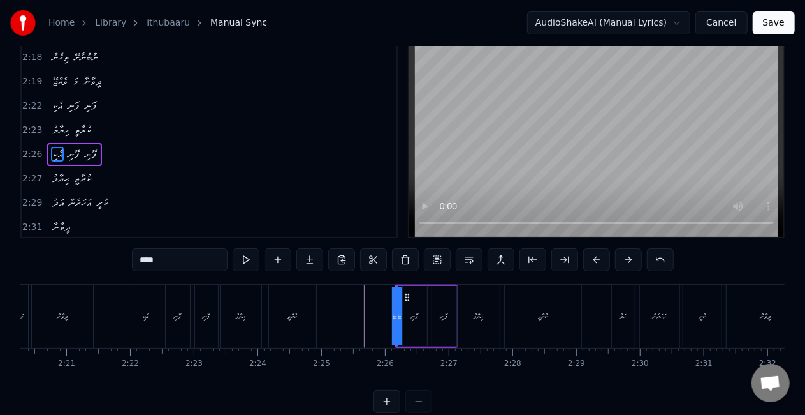
scroll to position [65, 0]
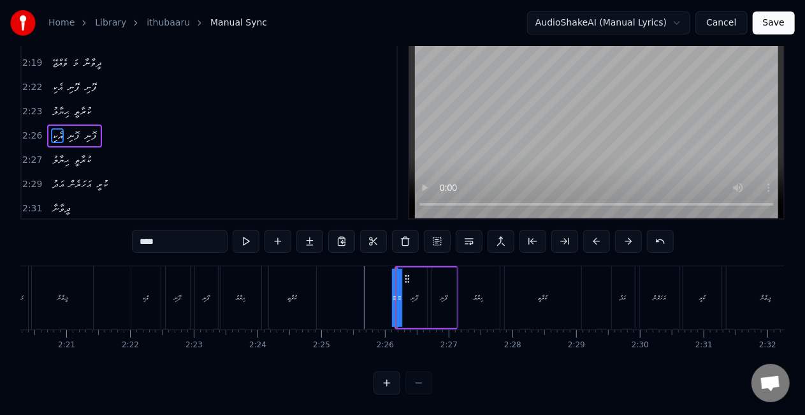
click at [389, 380] on button at bounding box center [387, 382] width 27 height 23
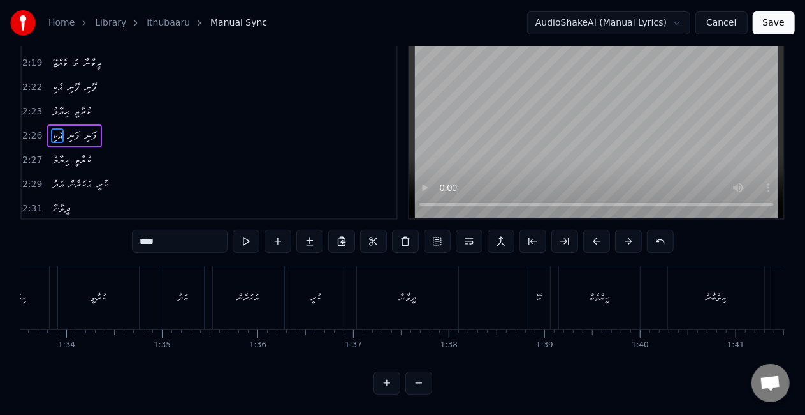
click at [389, 380] on button at bounding box center [387, 382] width 27 height 23
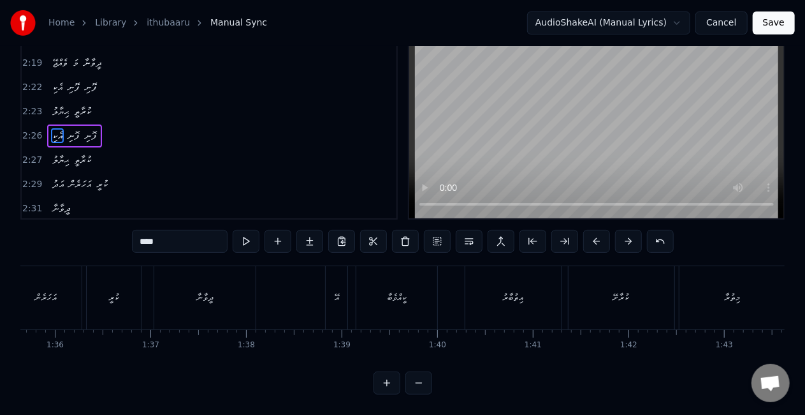
click at [389, 380] on button at bounding box center [387, 382] width 27 height 23
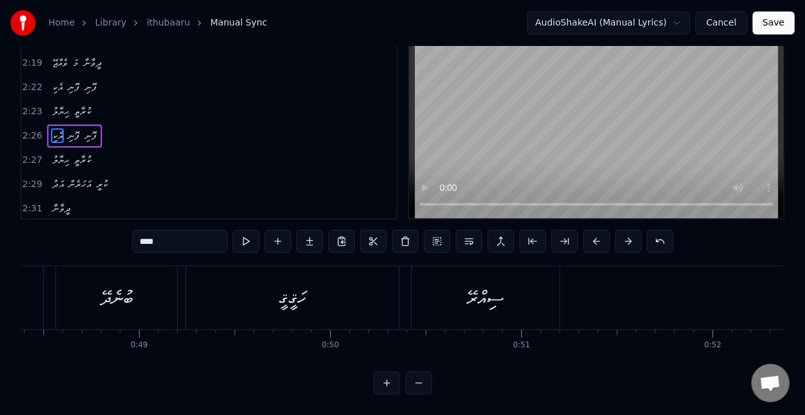
click at [389, 380] on button at bounding box center [387, 382] width 27 height 23
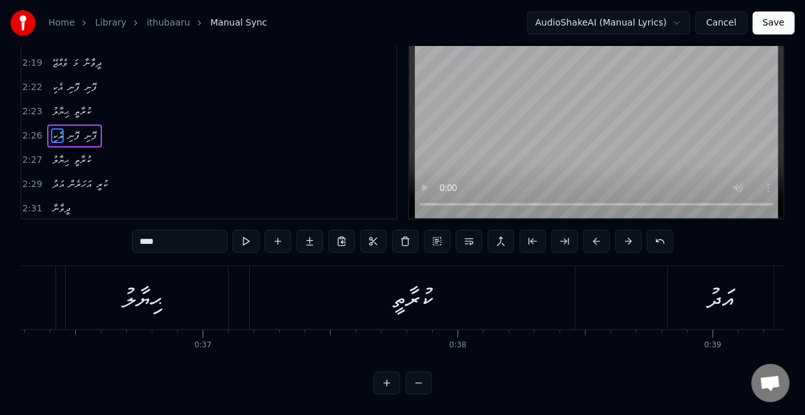
click at [389, 380] on button at bounding box center [387, 382] width 27 height 23
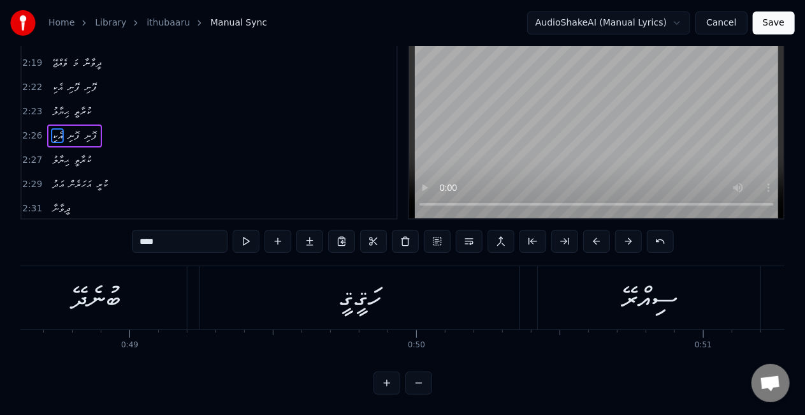
click at [389, 380] on button at bounding box center [387, 382] width 27 height 23
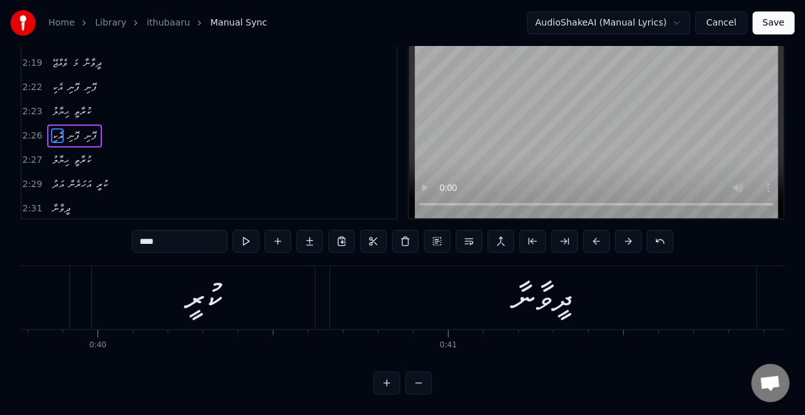
click at [389, 380] on button at bounding box center [387, 382] width 27 height 23
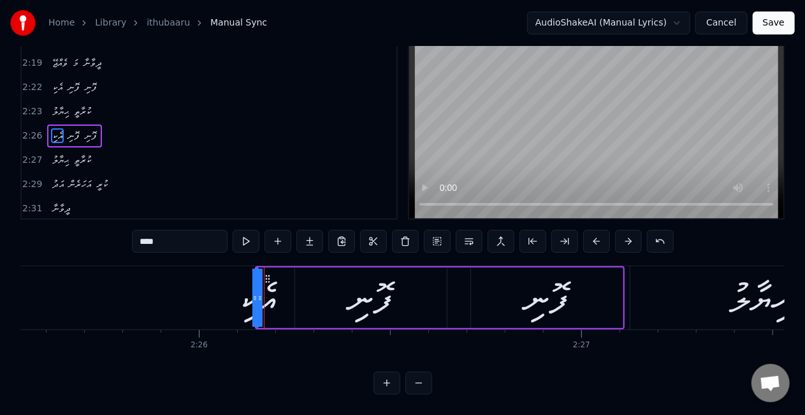
scroll to position [0, 55865]
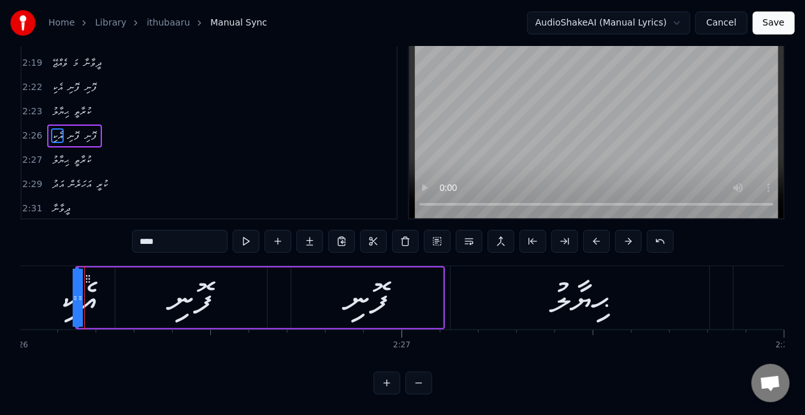
drag, startPoint x: 77, startPoint y: 299, endPoint x: 73, endPoint y: 289, distance: 10.9
click at [78, 298] on div "އެކި" at bounding box center [78, 297] width 0 height 58
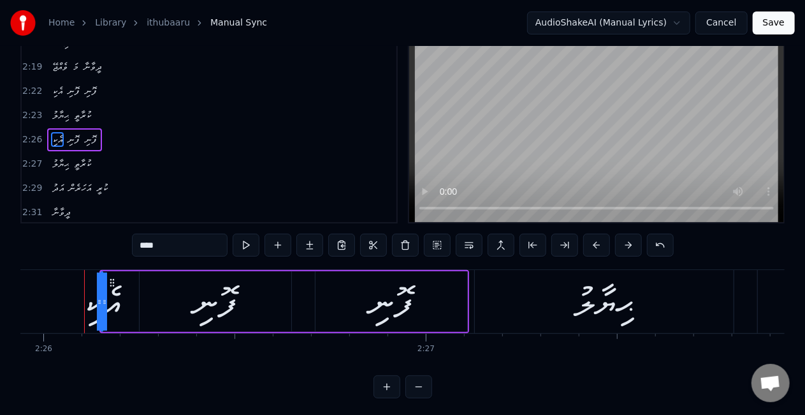
scroll to position [0, 55841]
click at [132, 300] on div "އެކި ފޮނި ފޮނި" at bounding box center [284, 301] width 370 height 63
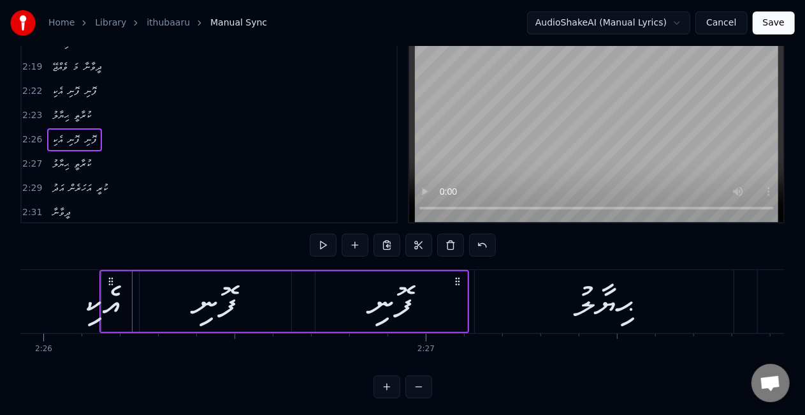
click at [158, 305] on div "ފޮނި" at bounding box center [216, 301] width 152 height 61
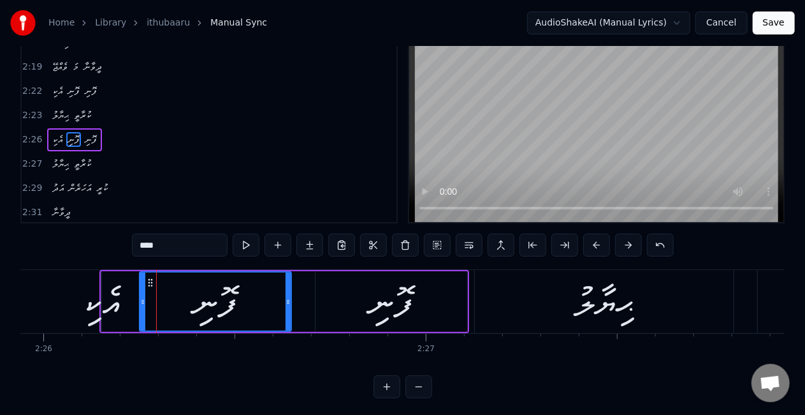
scroll to position [0, 0]
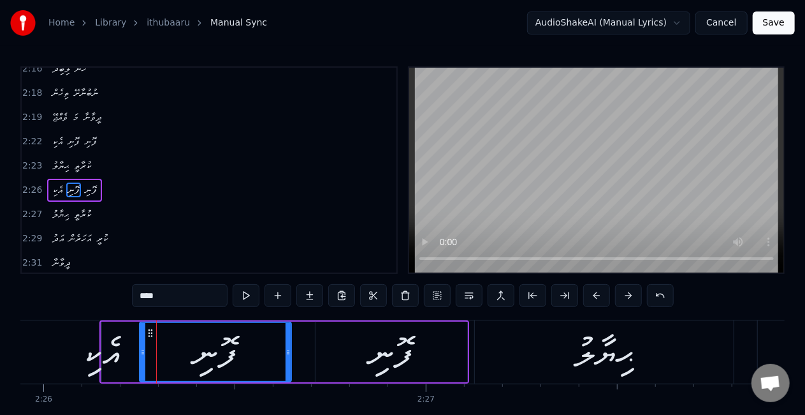
click at [114, 333] on div "އެކި" at bounding box center [101, 351] width 39 height 57
type input "****"
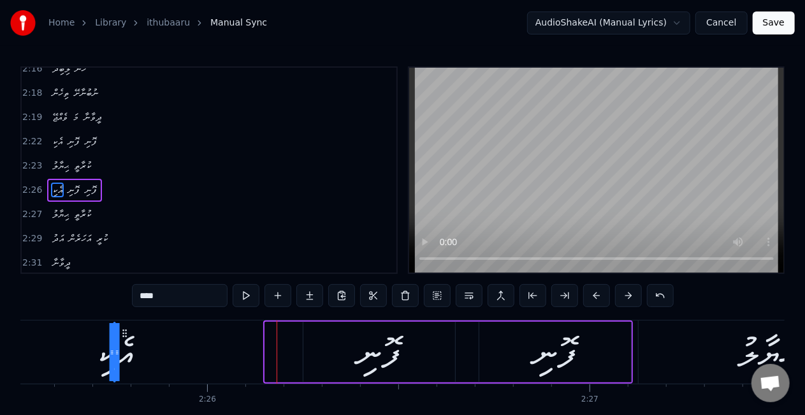
scroll to position [4, 0]
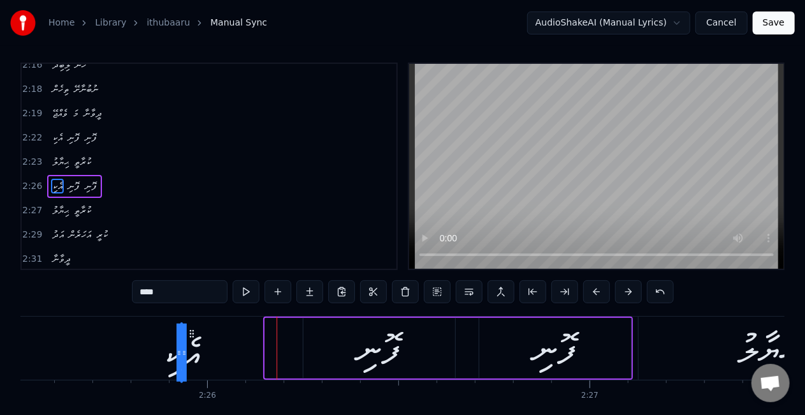
drag, startPoint x: 111, startPoint y: 331, endPoint x: 189, endPoint y: 332, distance: 77.8
click at [190, 334] on icon at bounding box center [192, 333] width 10 height 10
drag, startPoint x: 182, startPoint y: 346, endPoint x: 193, endPoint y: 346, distance: 10.2
click at [181, 346] on div "އެކި" at bounding box center [181, 348] width 0 height 58
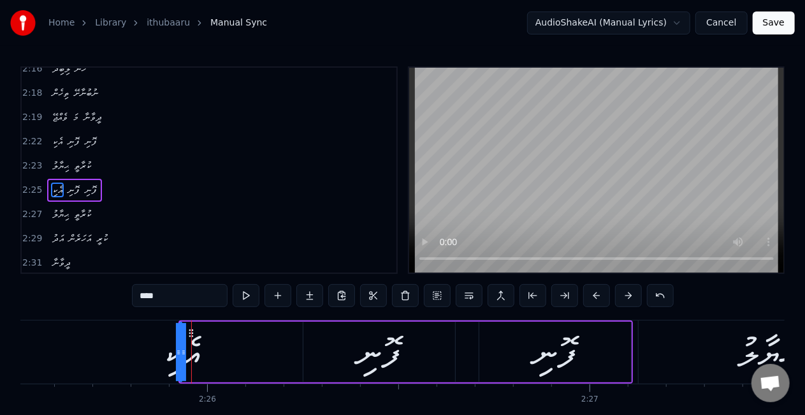
drag, startPoint x: 182, startPoint y: 353, endPoint x: 191, endPoint y: 353, distance: 9.6
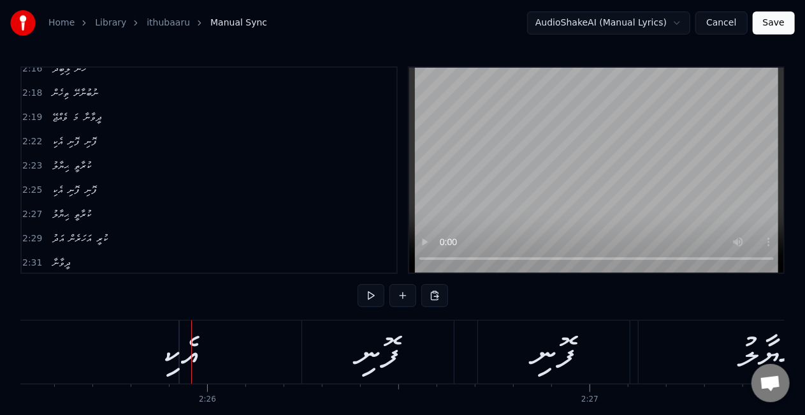
click at [179, 352] on div "އެކި" at bounding box center [179, 351] width 39 height 57
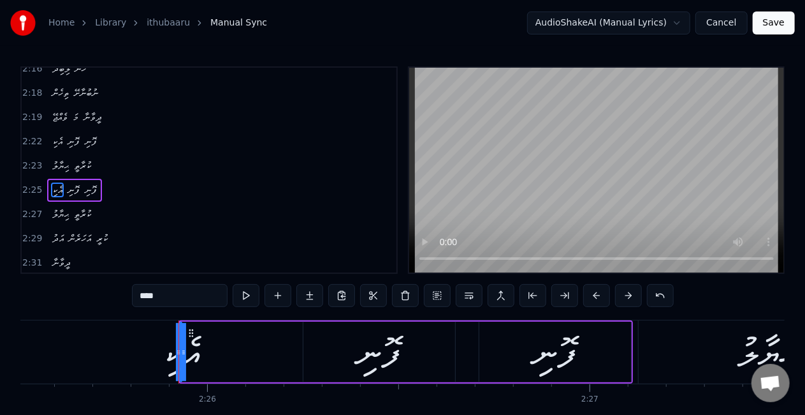
click at [181, 351] on div "އެކި" at bounding box center [181, 352] width 0 height 58
click at [179, 297] on input "****" at bounding box center [180, 295] width 96 height 23
type input "*********"
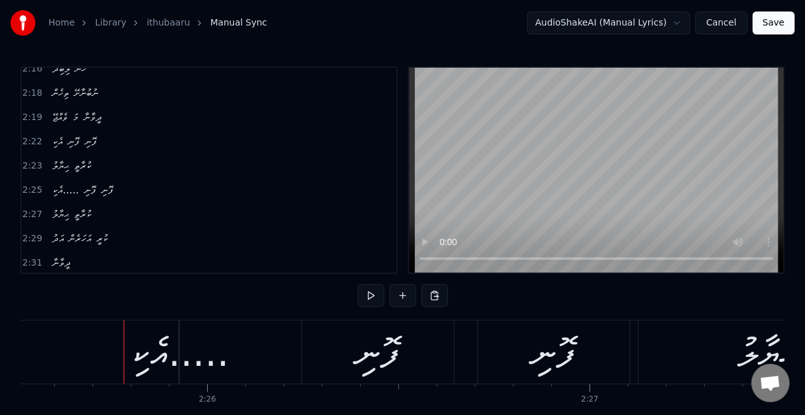
click at [152, 352] on div "އެކި....." at bounding box center [178, 351] width 99 height 57
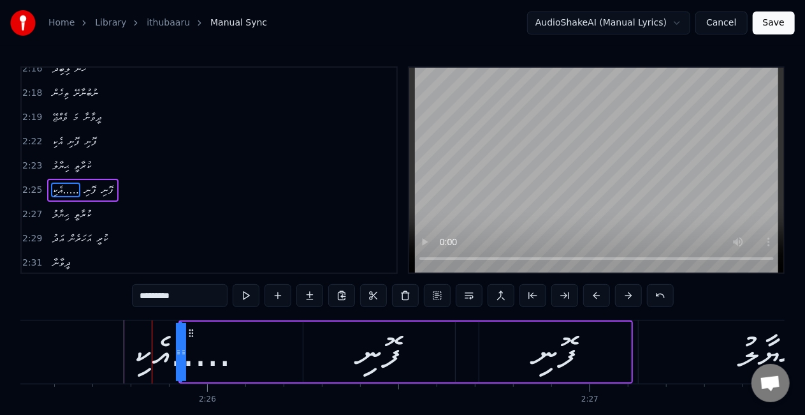
drag, startPoint x: 176, startPoint y: 356, endPoint x: 166, endPoint y: 356, distance: 9.6
click at [181, 356] on div "އެކި....." at bounding box center [181, 352] width 0 height 58
drag, startPoint x: 180, startPoint y: 299, endPoint x: 154, endPoint y: 298, distance: 25.5
click at [154, 298] on input "*********" at bounding box center [180, 295] width 96 height 23
drag, startPoint x: 185, startPoint y: 347, endPoint x: 194, endPoint y: 348, distance: 9.0
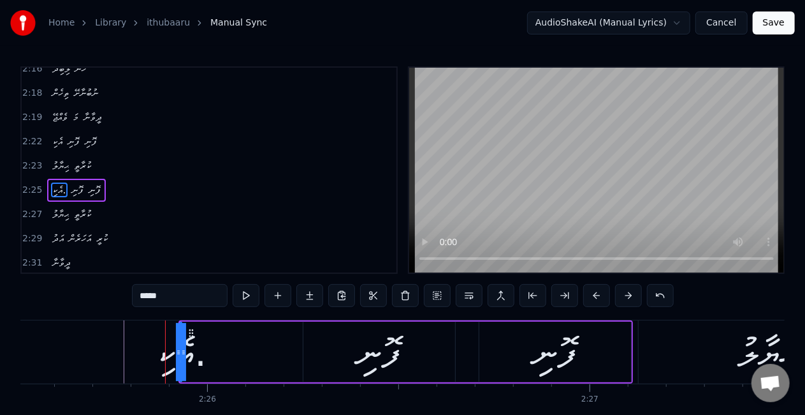
click at [181, 348] on div "އެކި." at bounding box center [181, 352] width 0 height 58
drag, startPoint x: 182, startPoint y: 350, endPoint x: 232, endPoint y: 333, distance: 52.6
click at [181, 351] on div "އެކި." at bounding box center [181, 352] width 0 height 58
click at [660, 293] on button at bounding box center [660, 295] width 27 height 23
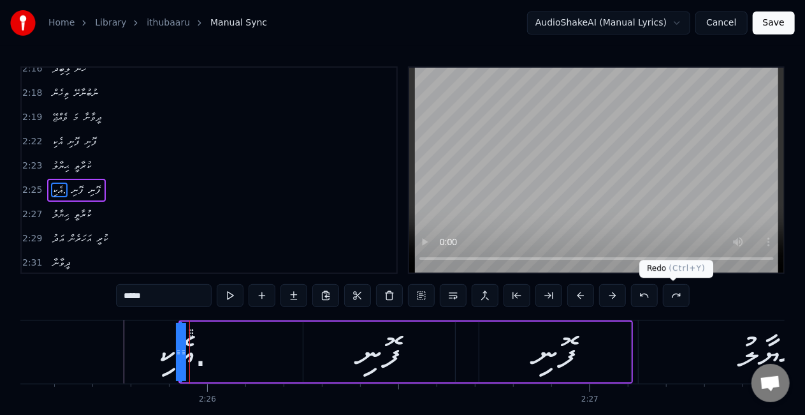
click at [663, 293] on button at bounding box center [676, 295] width 27 height 23
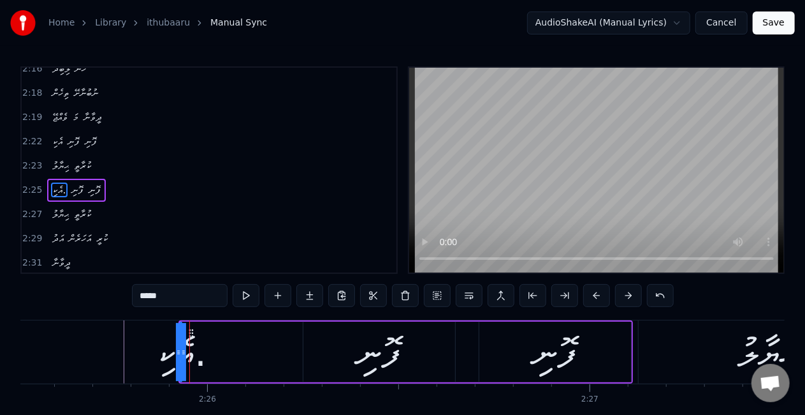
click at [660, 293] on button at bounding box center [660, 295] width 27 height 23
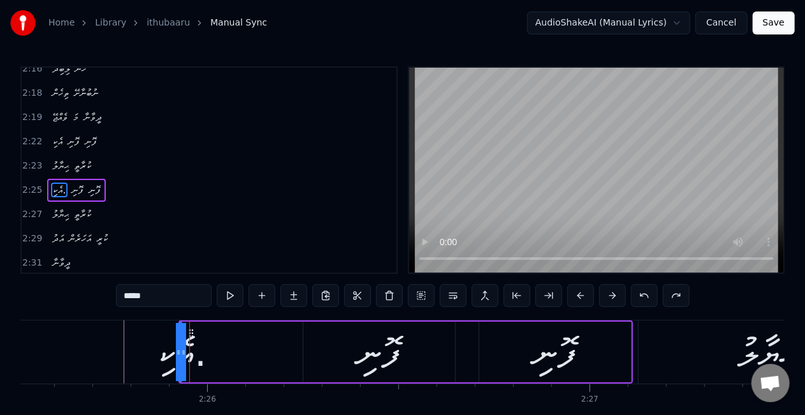
click at [663, 293] on button at bounding box center [676, 295] width 27 height 23
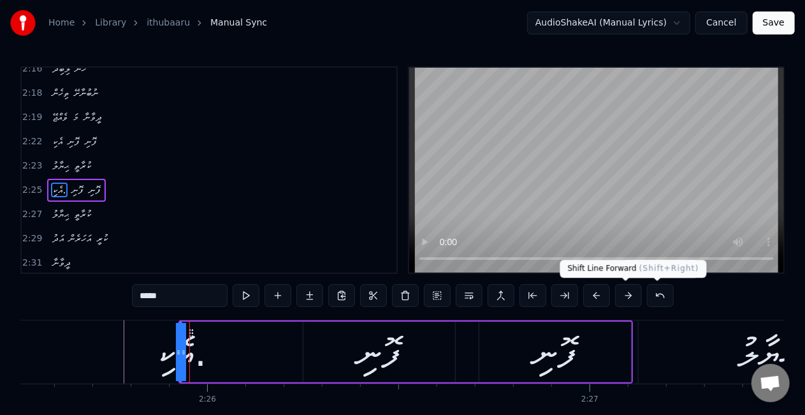
click at [625, 295] on button at bounding box center [628, 295] width 27 height 23
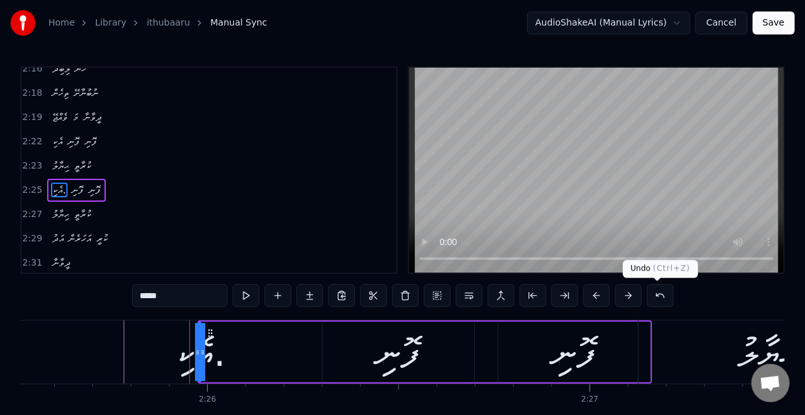
click at [649, 294] on button at bounding box center [660, 295] width 27 height 23
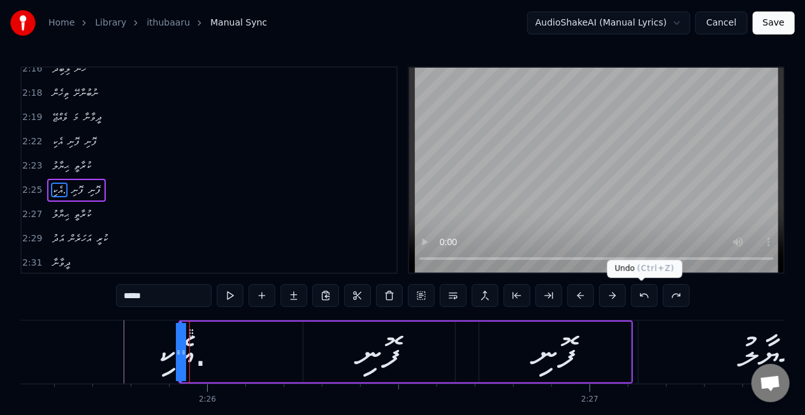
click at [634, 293] on button at bounding box center [644, 295] width 27 height 23
click at [638, 294] on button at bounding box center [644, 295] width 27 height 23
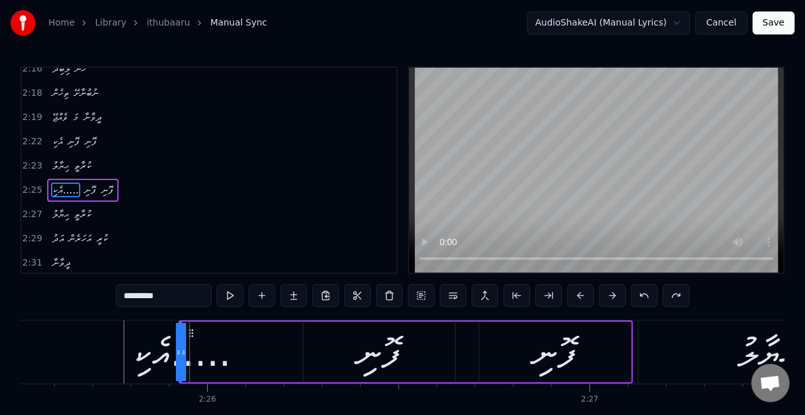
click at [638, 294] on button at bounding box center [644, 295] width 27 height 23
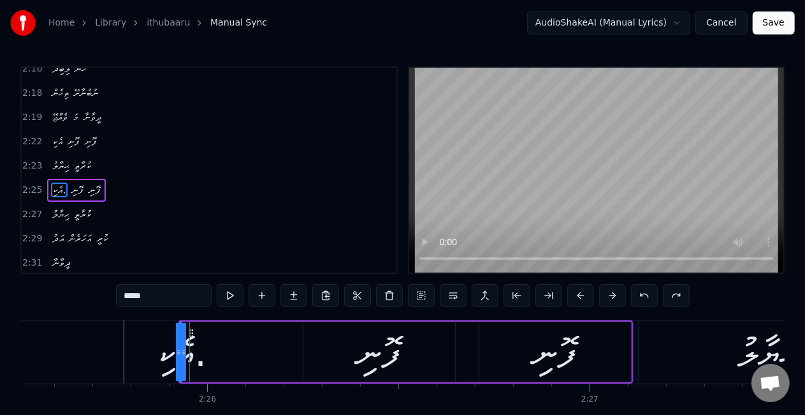
click at [638, 294] on button at bounding box center [644, 295] width 27 height 23
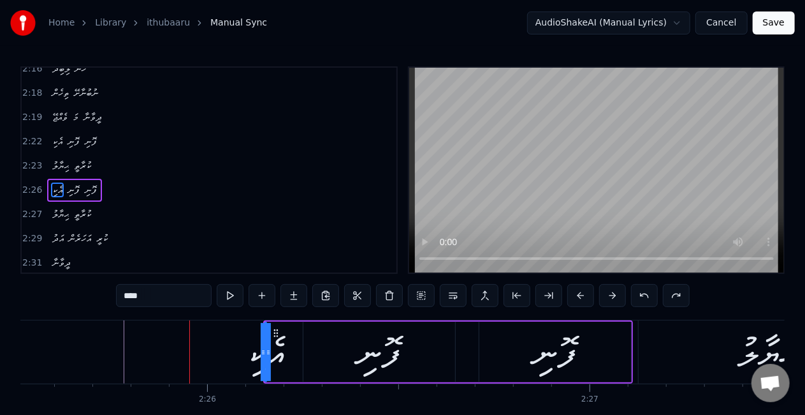
click at [640, 297] on button at bounding box center [644, 295] width 27 height 23
click at [640, 296] on button at bounding box center [644, 295] width 27 height 23
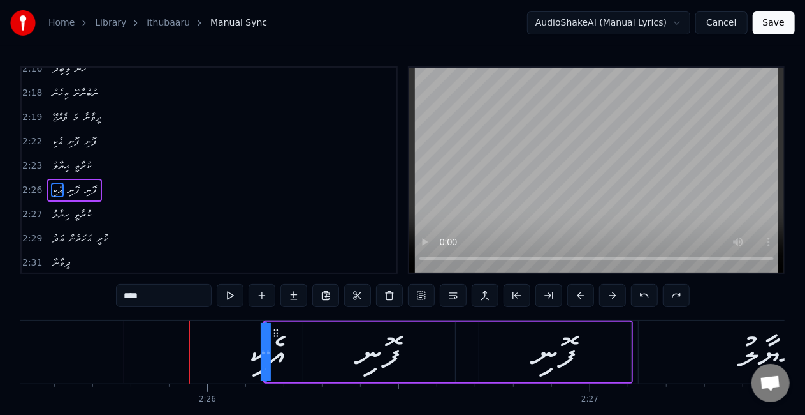
drag, startPoint x: 269, startPoint y: 355, endPoint x: 281, endPoint y: 354, distance: 11.5
click at [266, 354] on div "އެކި" at bounding box center [266, 352] width 0 height 58
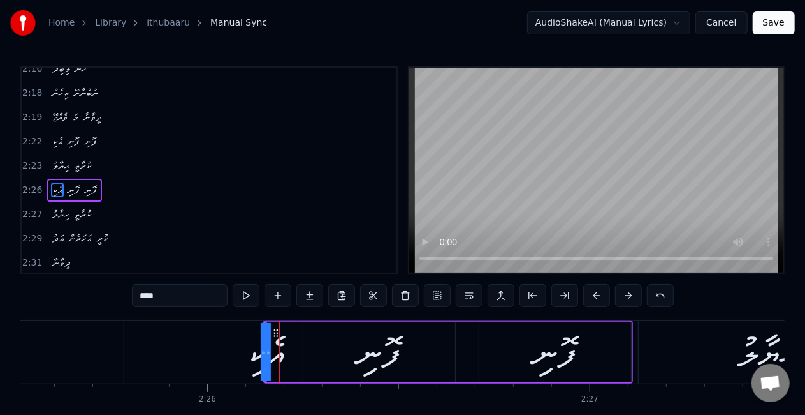
click at [321, 349] on div "ފޮނި" at bounding box center [380, 351] width 152 height 61
type input "****"
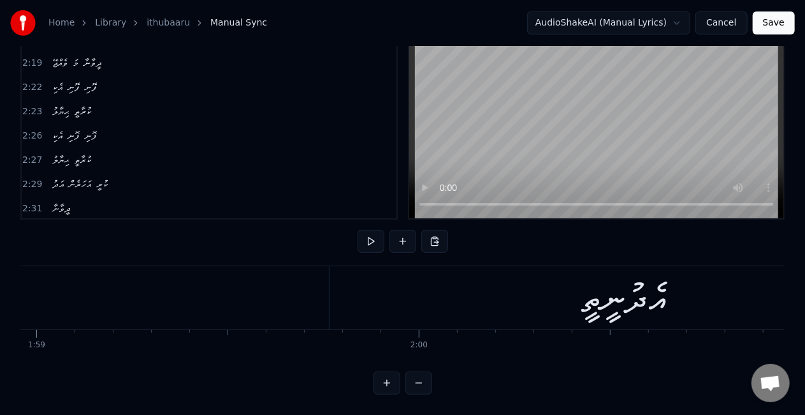
scroll to position [0, 45965]
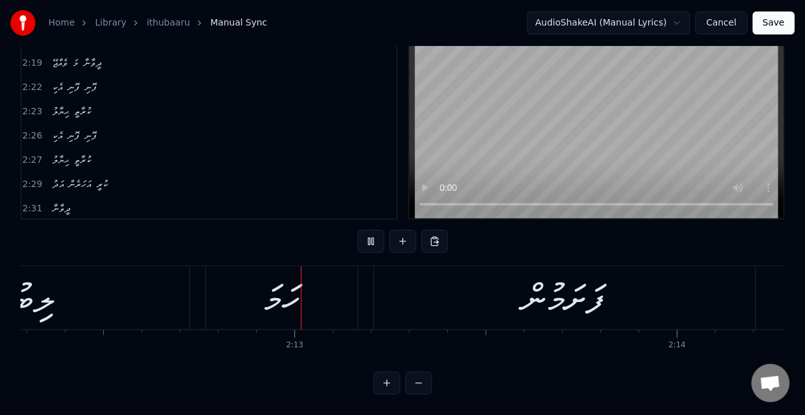
scroll to position [0, 50644]
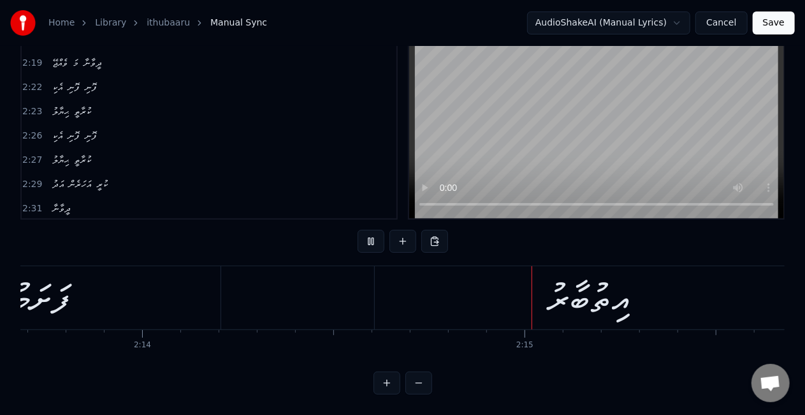
click at [421, 380] on button at bounding box center [419, 382] width 27 height 23
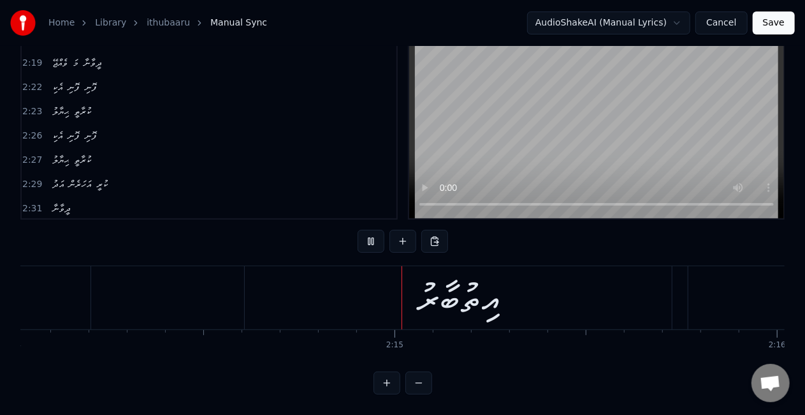
click at [421, 379] on button at bounding box center [419, 382] width 27 height 23
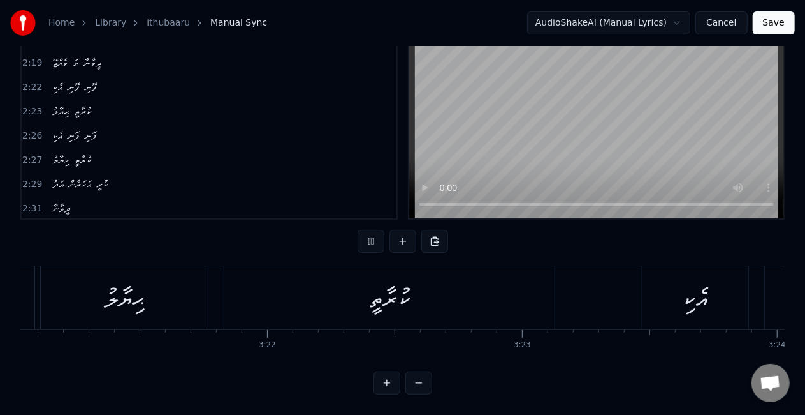
click at [421, 379] on button at bounding box center [419, 382] width 27 height 23
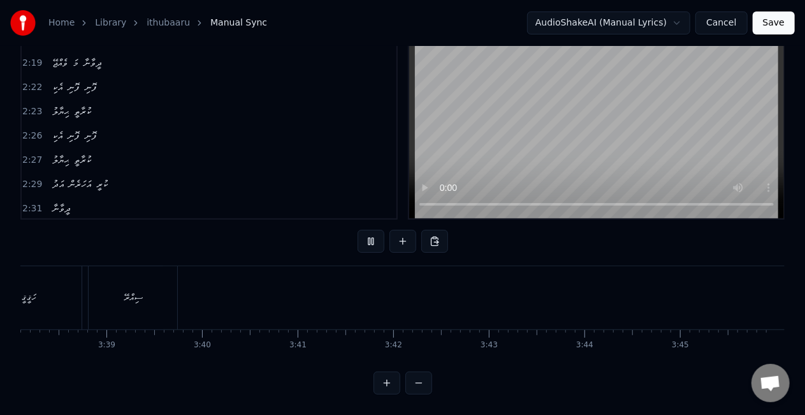
click at [421, 379] on button at bounding box center [419, 382] width 27 height 23
click at [421, 379] on div at bounding box center [403, 382] width 59 height 23
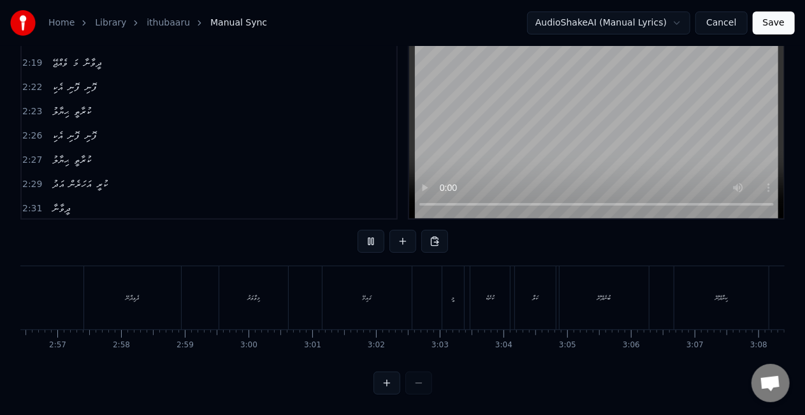
click at [421, 379] on div at bounding box center [403, 382] width 59 height 23
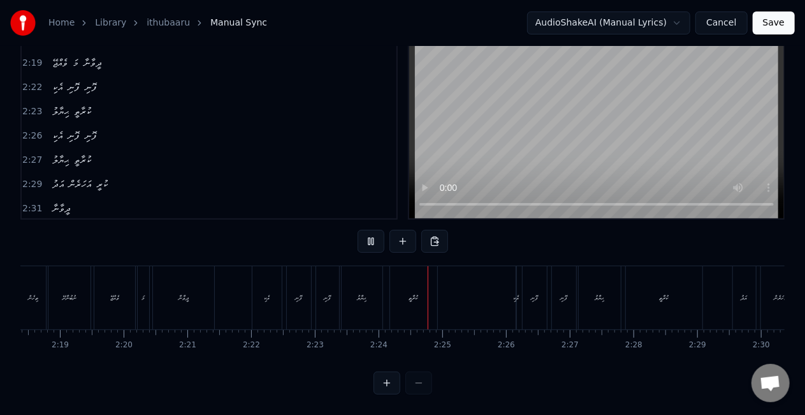
click at [277, 290] on div "އެކި" at bounding box center [267, 297] width 29 height 63
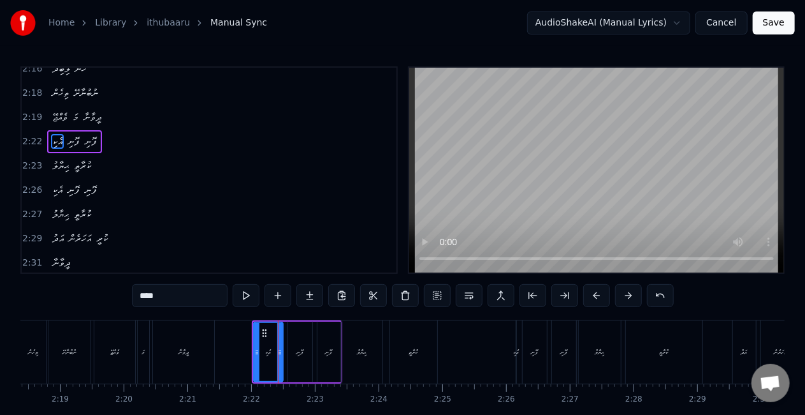
scroll to position [957, 0]
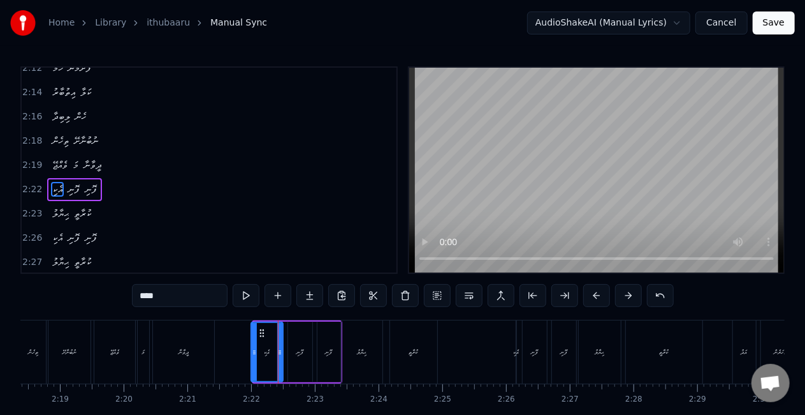
click at [253, 354] on icon at bounding box center [254, 352] width 5 height 10
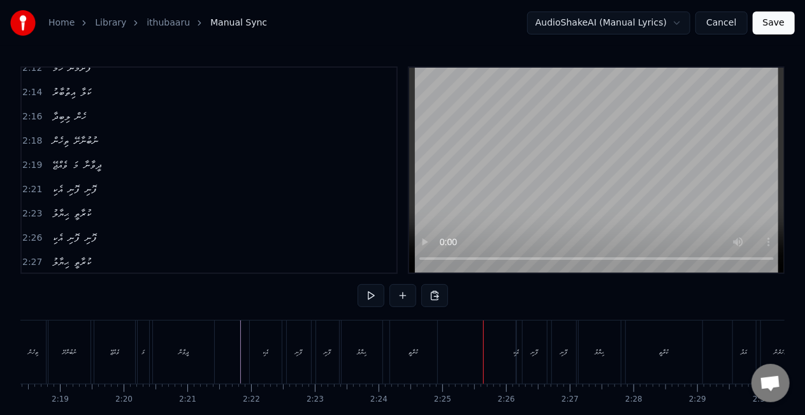
click at [406, 346] on div "ކުރާތީ" at bounding box center [413, 351] width 47 height 63
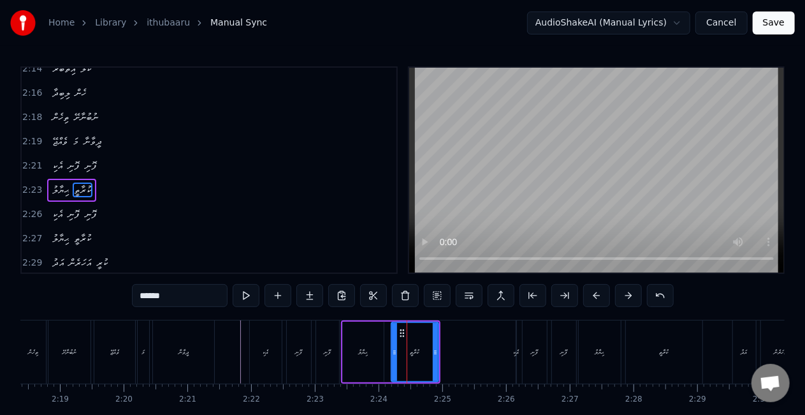
scroll to position [981, 0]
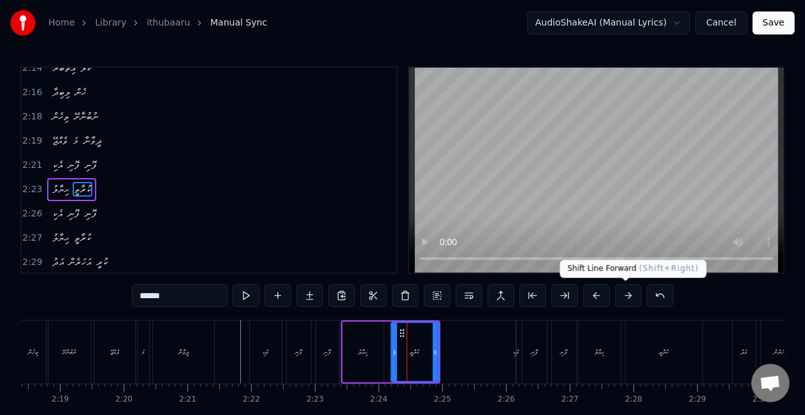
click at [631, 289] on button at bounding box center [628, 295] width 27 height 23
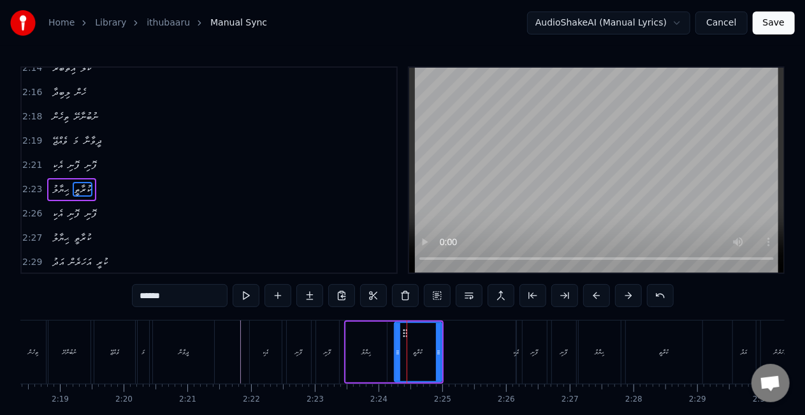
drag, startPoint x: 214, startPoint y: 346, endPoint x: 221, endPoint y: 338, distance: 10.4
click at [215, 346] on div "ވެއްޖޭ މަ ދީވާނާ" at bounding box center [156, 351] width 124 height 63
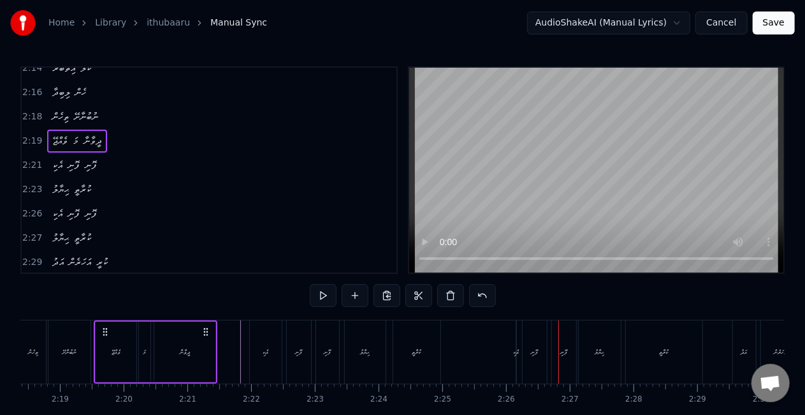
click at [517, 353] on div "އެކި" at bounding box center [516, 352] width 6 height 10
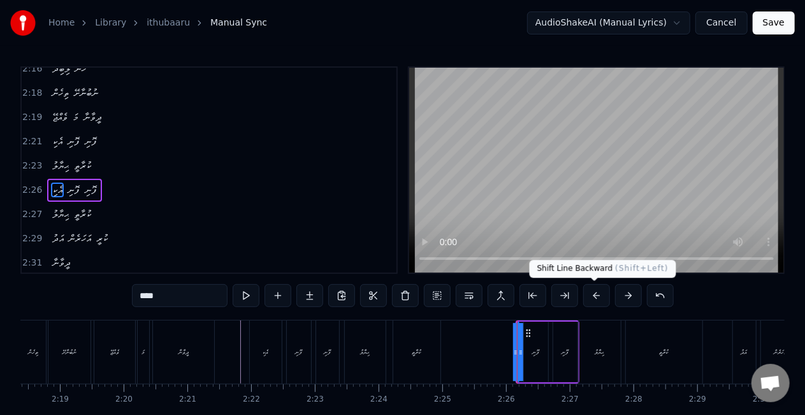
type input "****"
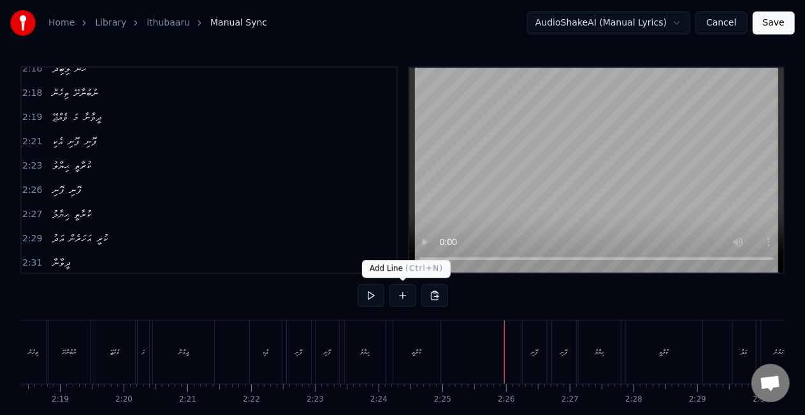
click at [400, 293] on button at bounding box center [403, 295] width 27 height 23
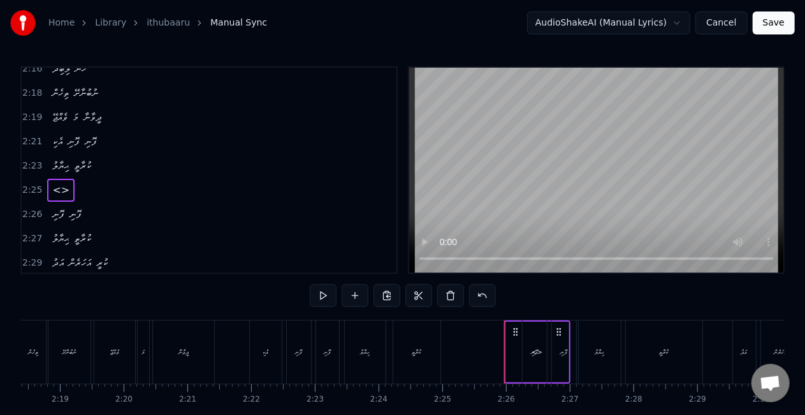
click at [514, 355] on div "<>" at bounding box center [537, 351] width 62 height 61
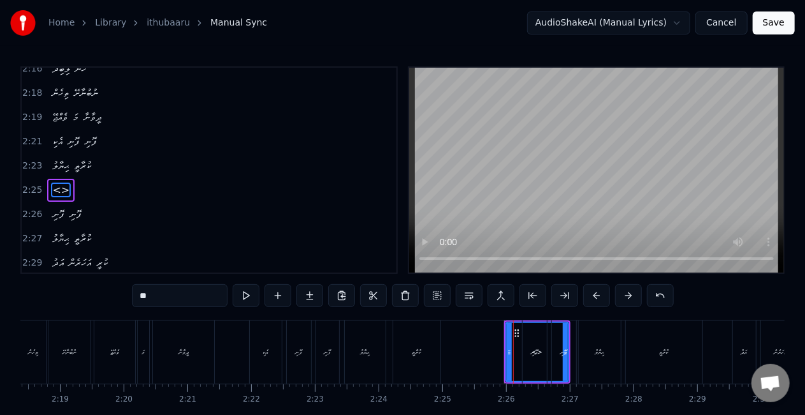
click at [508, 355] on icon at bounding box center [509, 352] width 5 height 10
drag, startPoint x: 167, startPoint y: 291, endPoint x: 89, endPoint y: 292, distance: 78.4
click at [89, 292] on div "0:15 އޭ 0:15 ކީއްވެބާ 0:16 އިތުބާރު ކުރާށޭ މިތުރާ 0:20 މީ ބުނެދޭ ހަޤީޤީ ސިއްރޭ …" at bounding box center [402, 257] width 765 height 382
type input "****"
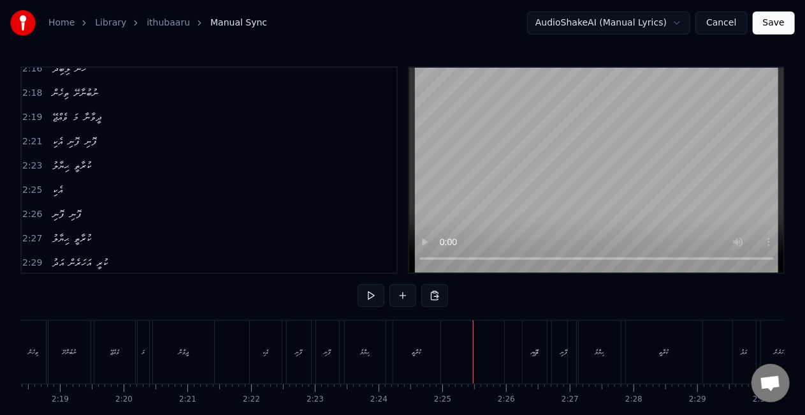
click at [531, 352] on div "ފޮނި" at bounding box center [534, 352] width 7 height 10
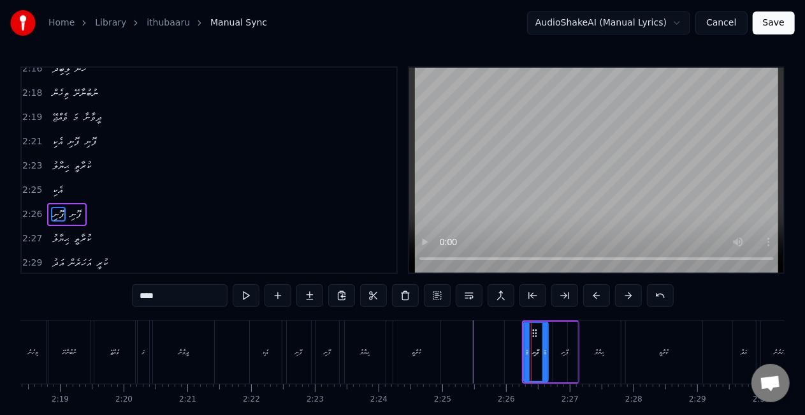
scroll to position [1028, 0]
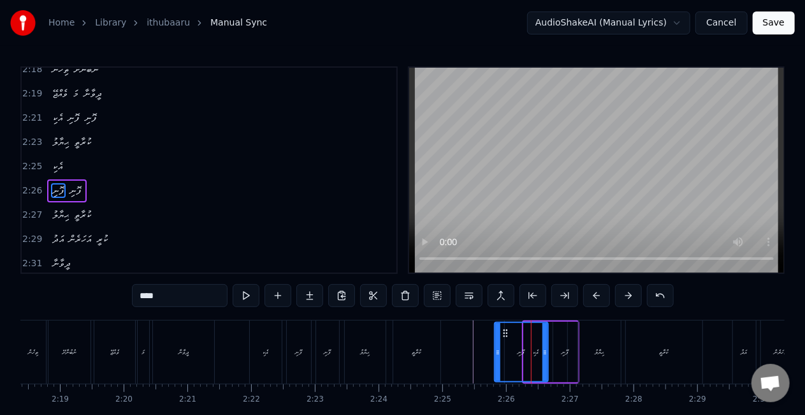
drag, startPoint x: 527, startPoint y: 356, endPoint x: 497, endPoint y: 357, distance: 29.4
click at [497, 357] on div at bounding box center [498, 352] width 5 height 58
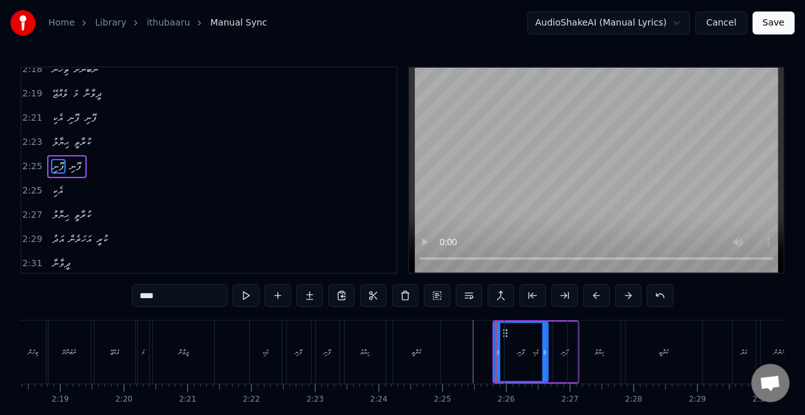
scroll to position [1004, 0]
drag, startPoint x: 542, startPoint y: 356, endPoint x: 528, endPoint y: 356, distance: 14.0
click at [528, 356] on div "އެކި" at bounding box center [536, 351] width 62 height 63
type input "****"
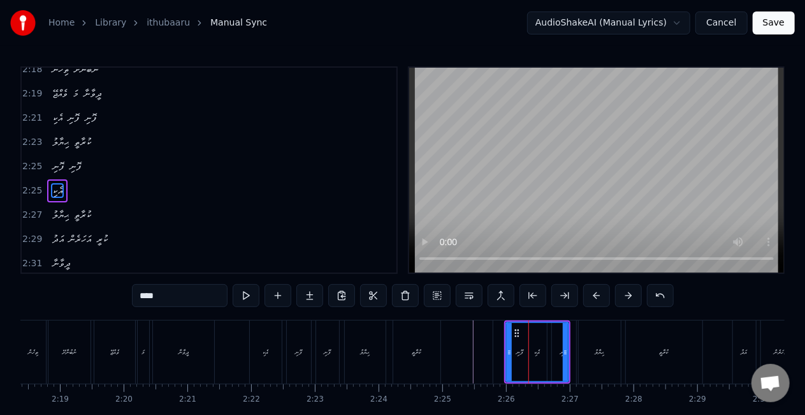
click at [532, 352] on div "އެކި" at bounding box center [537, 352] width 61 height 58
click at [538, 352] on div "އެކި" at bounding box center [537, 352] width 6 height 10
click at [537, 352] on div at bounding box center [537, 351] width 1 height 63
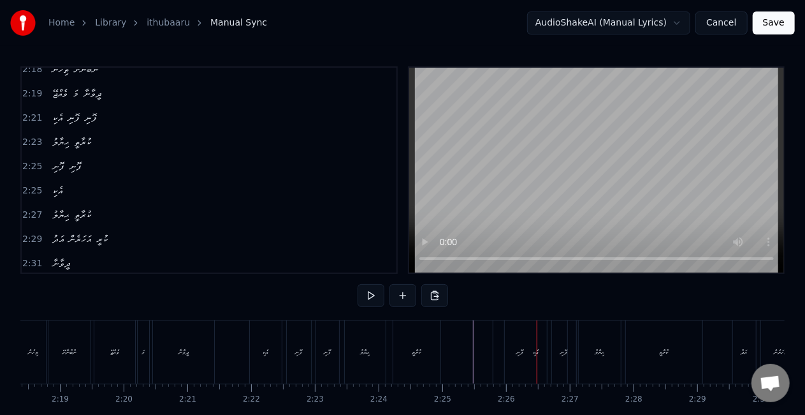
click at [537, 350] on div at bounding box center [537, 351] width 1 height 63
click at [47, 179] on div "އެކި" at bounding box center [57, 190] width 20 height 23
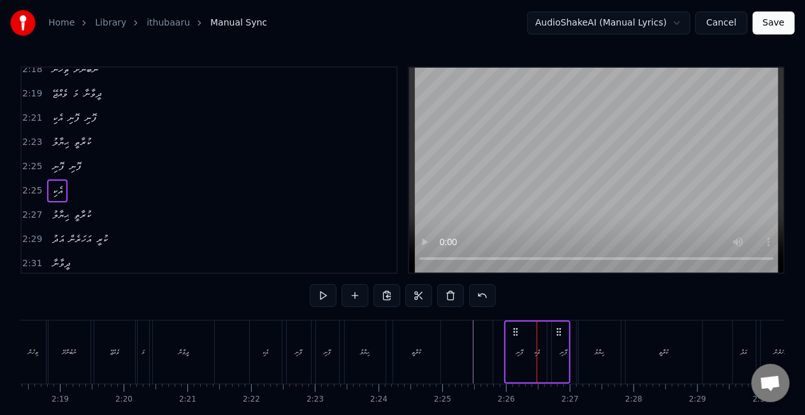
click at [539, 358] on div "އެކި" at bounding box center [537, 351] width 62 height 61
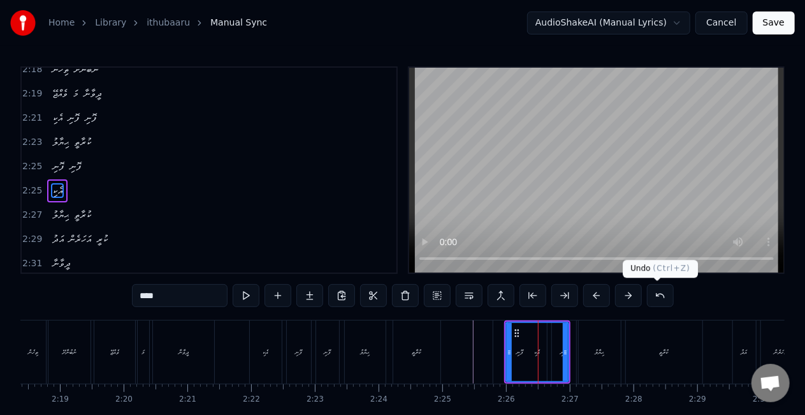
click at [662, 286] on button at bounding box center [660, 295] width 27 height 23
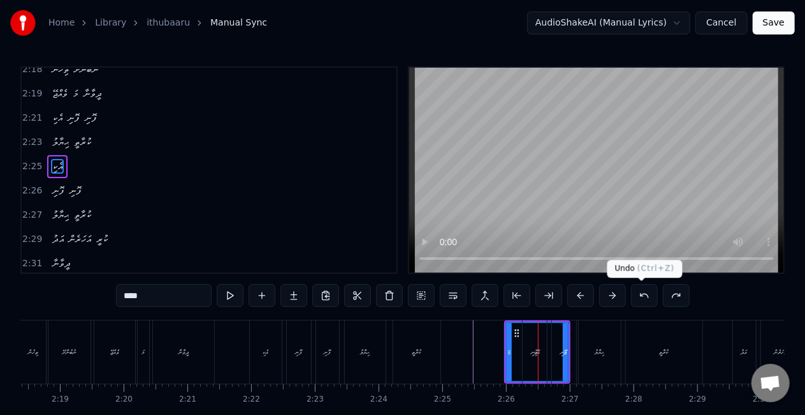
click at [643, 296] on button at bounding box center [644, 295] width 27 height 23
type input "**"
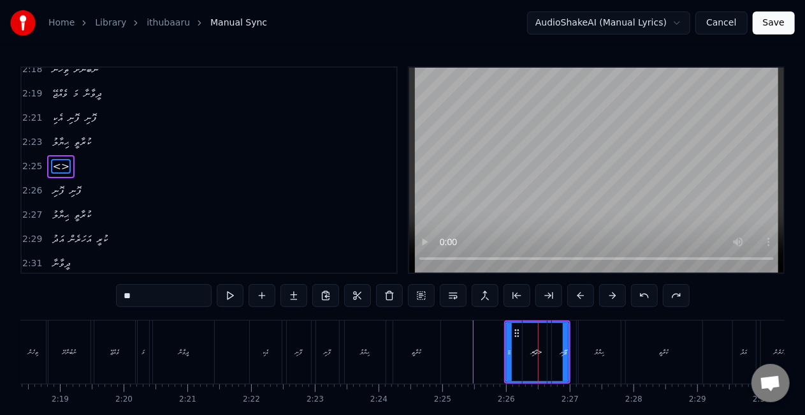
click at [643, 296] on button at bounding box center [644, 295] width 27 height 23
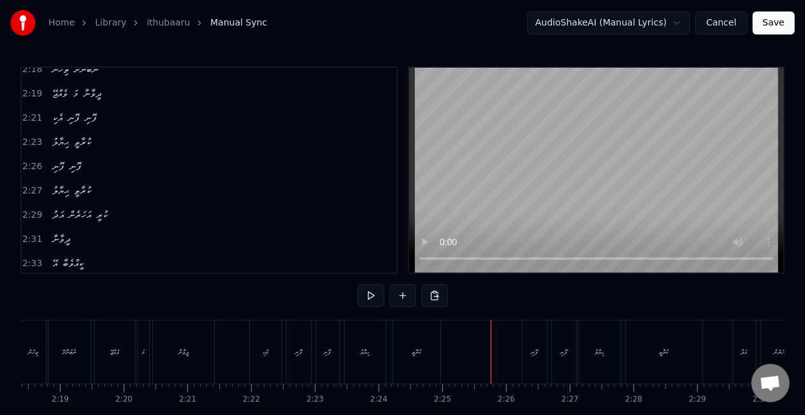
click at [399, 291] on button at bounding box center [403, 295] width 27 height 23
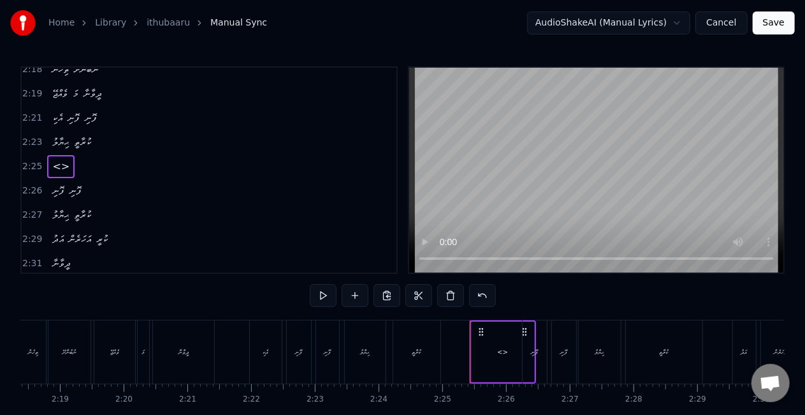
click at [500, 337] on div "<>" at bounding box center [503, 351] width 62 height 61
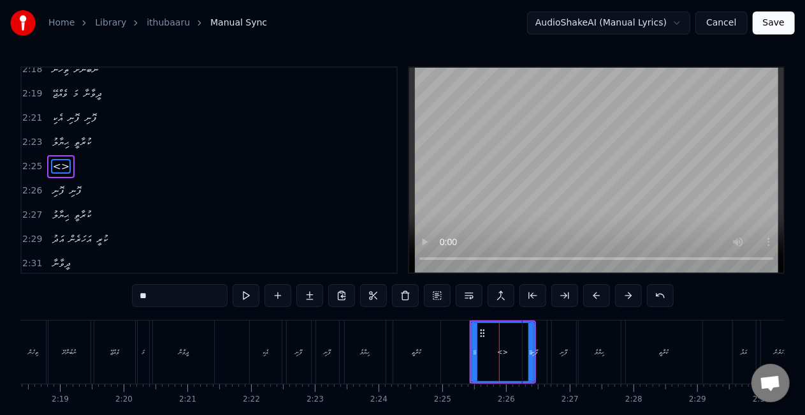
scroll to position [1004, 0]
drag, startPoint x: 171, startPoint y: 297, endPoint x: 98, endPoint y: 297, distance: 72.7
click at [98, 297] on div "0:15 އޭ 0:15 ކީއްވެބާ 0:16 އިތުބާރު ކުރާށޭ މިތުރާ 0:20 މީ ބުނެދޭ ހަޤީޤީ ސިއްރޭ …" at bounding box center [402, 257] width 765 height 382
type input "****"
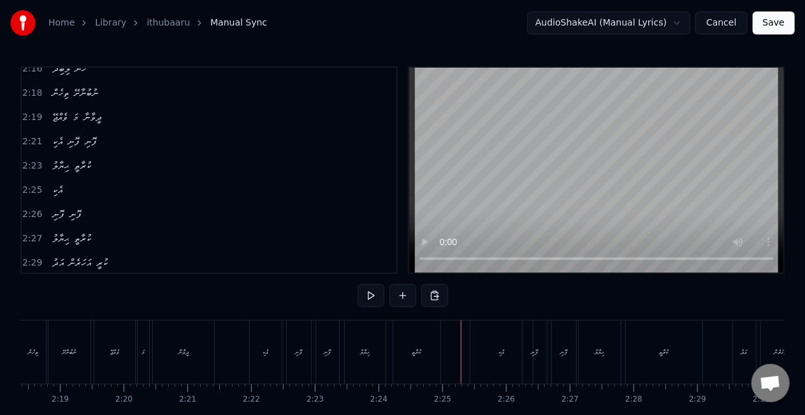
click at [494, 349] on div "އެކި" at bounding box center [502, 351] width 62 height 63
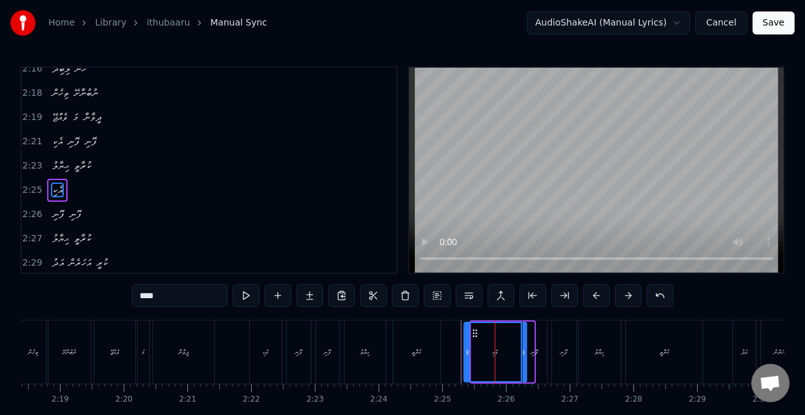
drag, startPoint x: 482, startPoint y: 333, endPoint x: 474, endPoint y: 333, distance: 7.7
click at [474, 333] on icon at bounding box center [475, 333] width 10 height 10
click at [541, 348] on div "ފޮނި" at bounding box center [535, 351] width 24 height 63
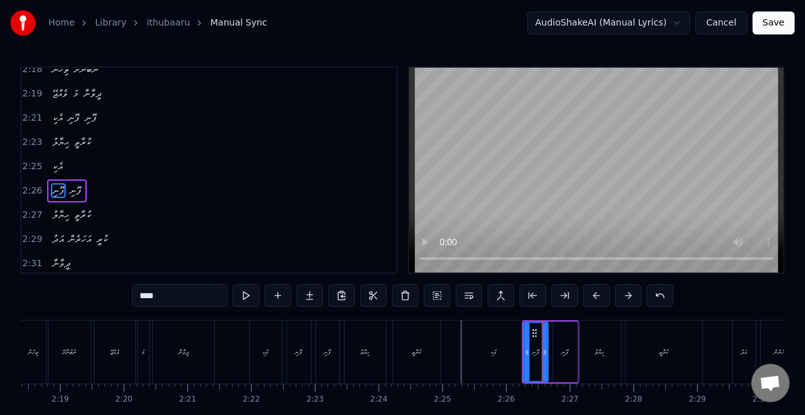
click at [513, 352] on div "އެކި" at bounding box center [494, 351] width 62 height 63
type input "****"
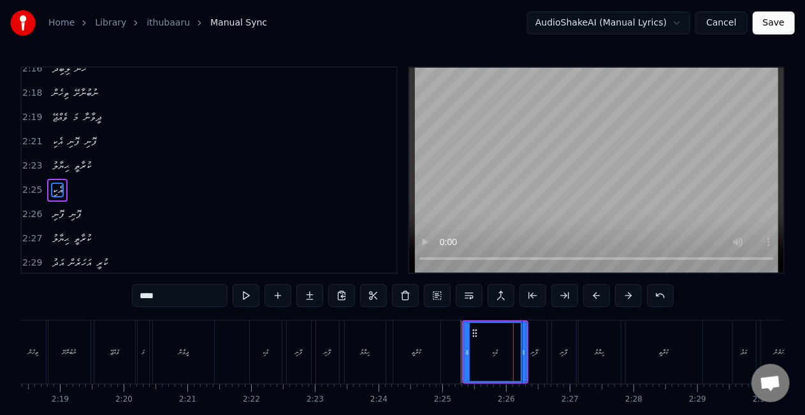
click at [480, 352] on div "އެކި" at bounding box center [495, 352] width 61 height 58
drag, startPoint x: 468, startPoint y: 351, endPoint x: 491, endPoint y: 346, distance: 23.5
click at [491, 351] on icon at bounding box center [490, 352] width 5 height 10
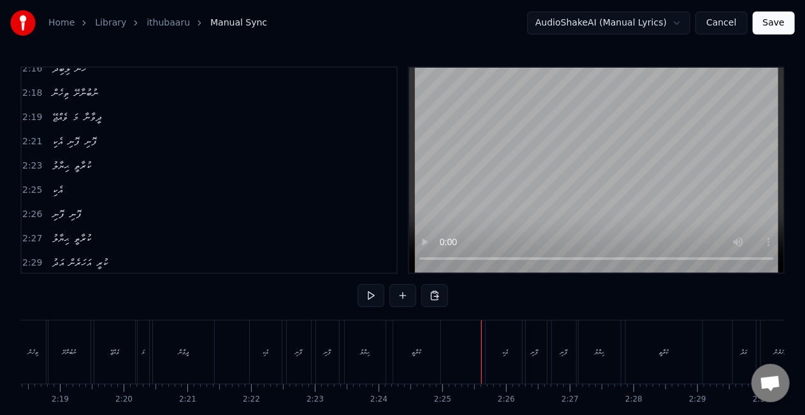
click at [531, 344] on div "ފޮނި" at bounding box center [535, 351] width 24 height 63
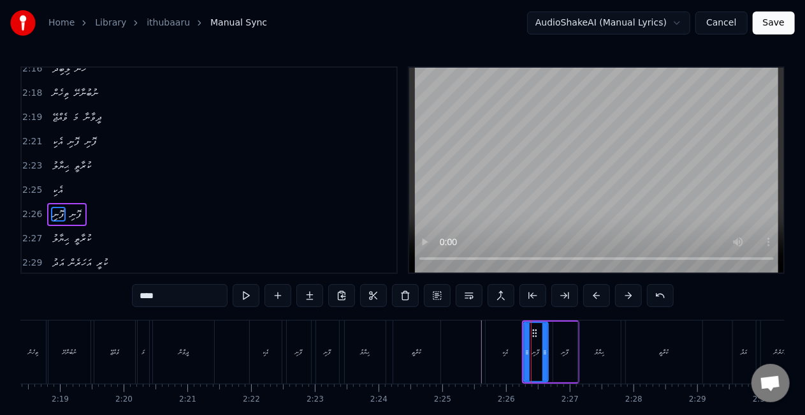
scroll to position [1028, 0]
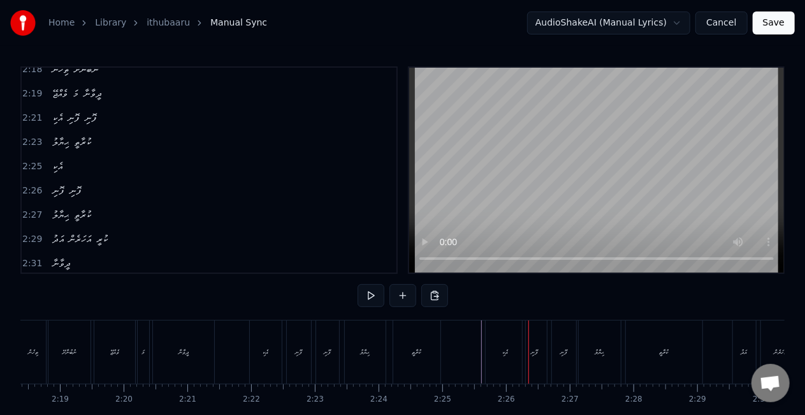
click at [534, 334] on div "ފޮނި" at bounding box center [535, 351] width 24 height 63
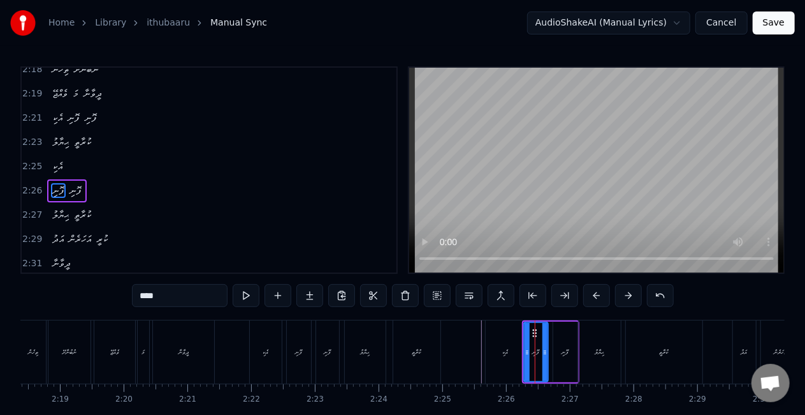
click at [529, 336] on div at bounding box center [527, 352] width 5 height 58
click at [514, 341] on div "އެކި" at bounding box center [506, 351] width 40 height 63
type input "****"
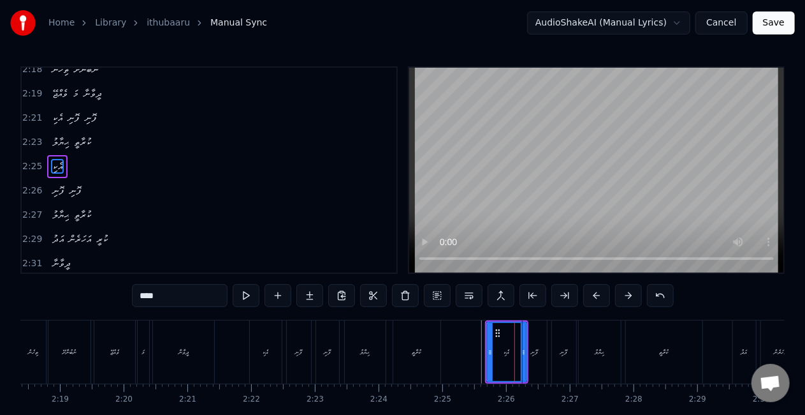
scroll to position [1004, 0]
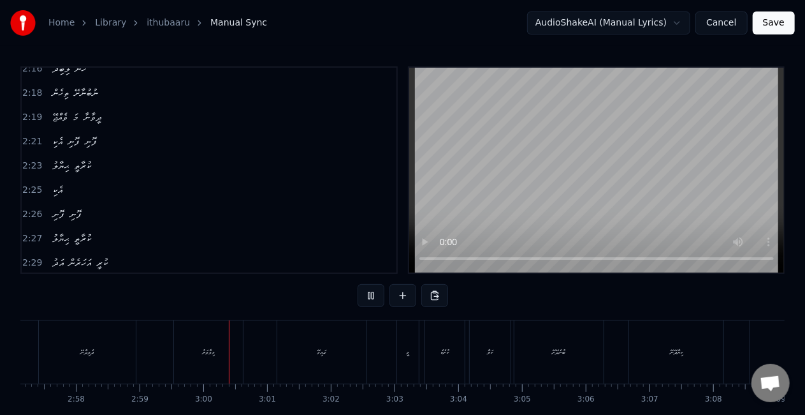
scroll to position [0, 11406]
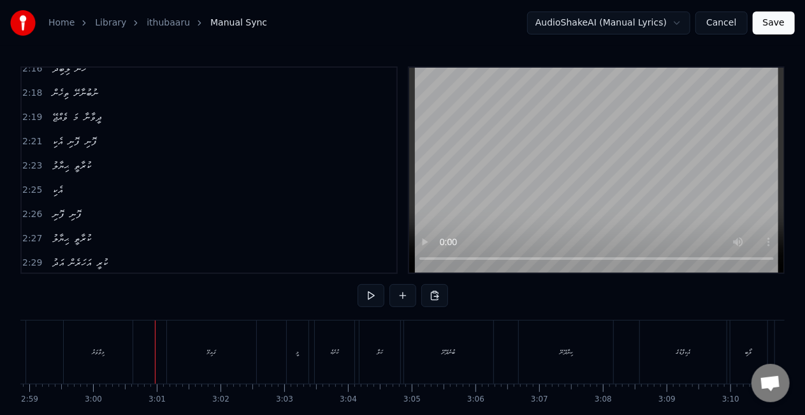
click at [121, 361] on div "މިވާވަރު" at bounding box center [98, 351] width 69 height 63
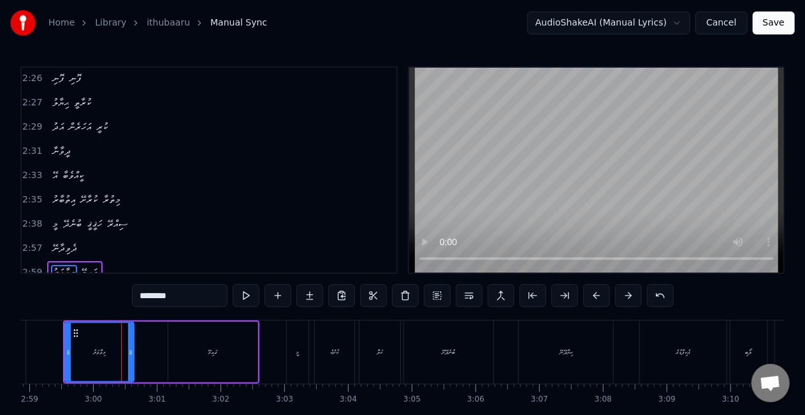
scroll to position [1219, 0]
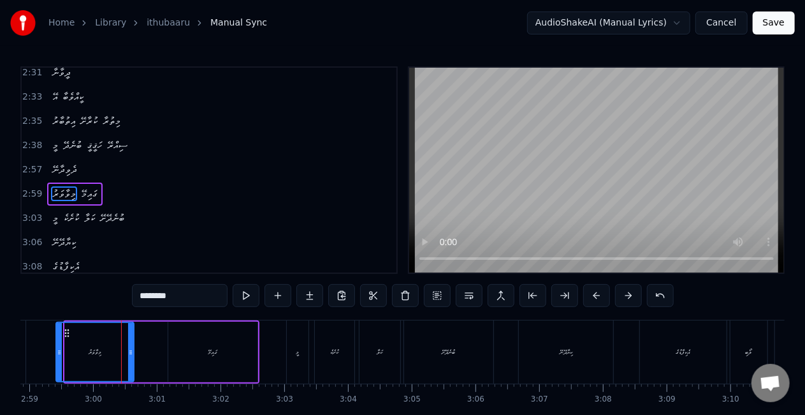
drag, startPoint x: 68, startPoint y: 358, endPoint x: 59, endPoint y: 357, distance: 9.0
click at [59, 357] on div at bounding box center [59, 352] width 5 height 58
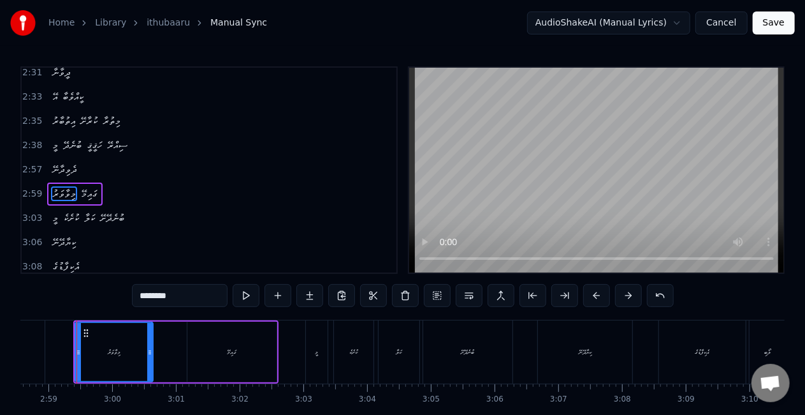
scroll to position [0, 11379]
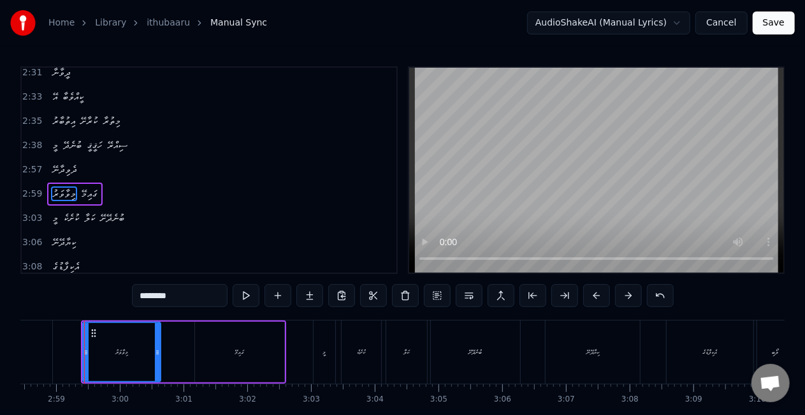
click at [39, 358] on div "ދެވިދާނޭ" at bounding box center [3, 351] width 97 height 63
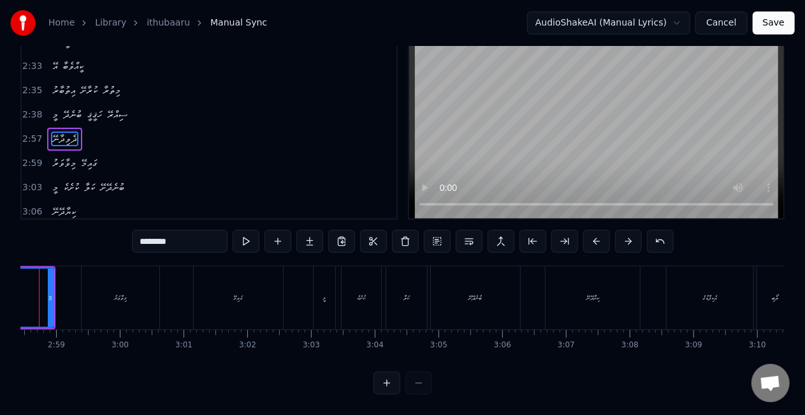
scroll to position [0, 11334]
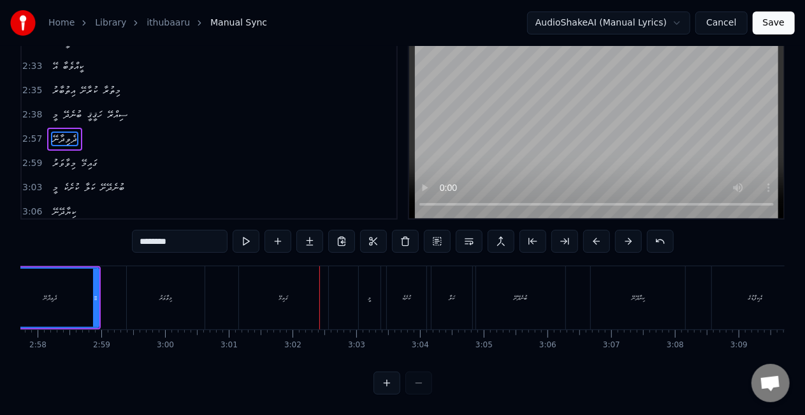
click at [180, 295] on div "މިވާވަރު" at bounding box center [166, 297] width 78 height 63
type input "********"
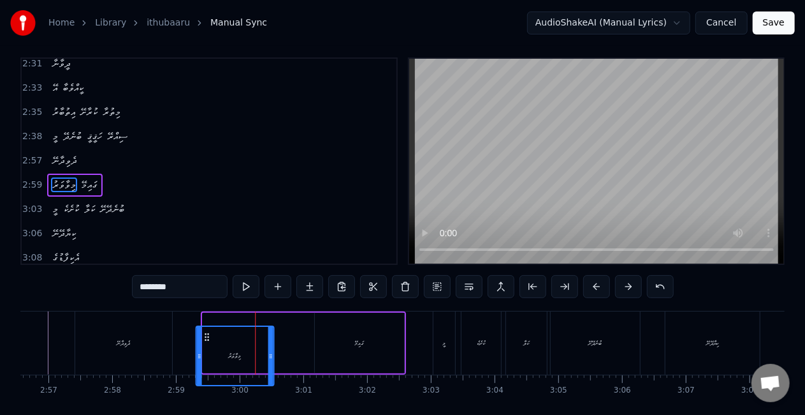
scroll to position [15, 0]
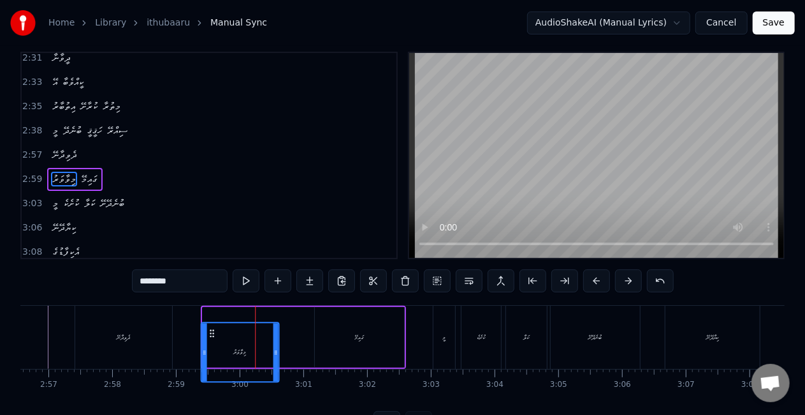
drag, startPoint x: 140, startPoint y: 334, endPoint x: 213, endPoint y: 316, distance: 75.3
click at [213, 316] on div "މިވާވަރު" at bounding box center [241, 337] width 79 height 61
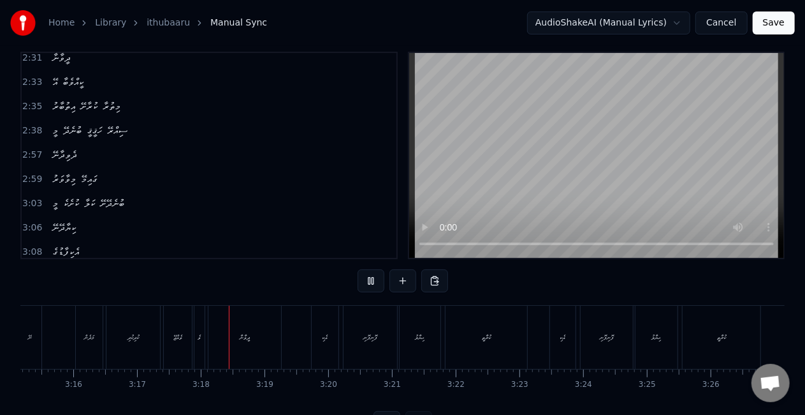
scroll to position [0, 12553]
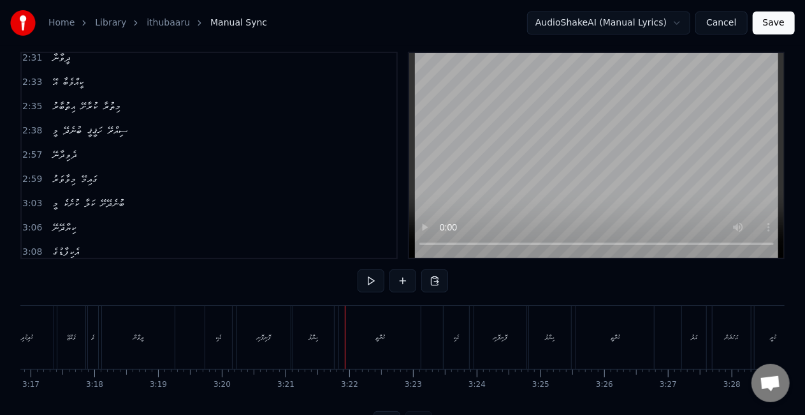
click at [278, 337] on div "ފޮނިފޮނި" at bounding box center [264, 336] width 54 height 63
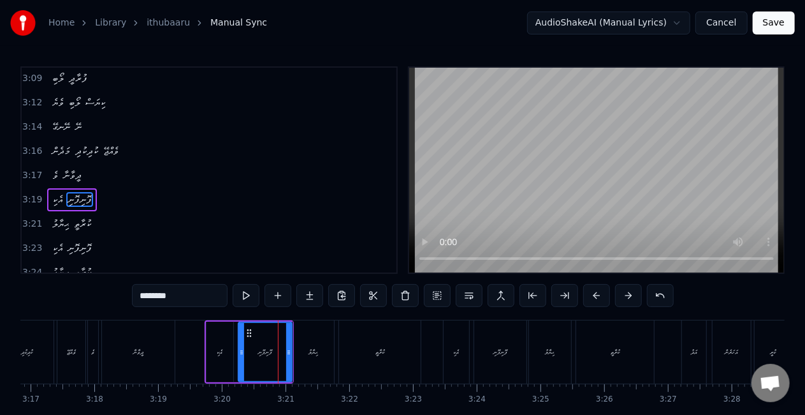
scroll to position [1433, 0]
click at [291, 356] on div at bounding box center [293, 352] width 5 height 58
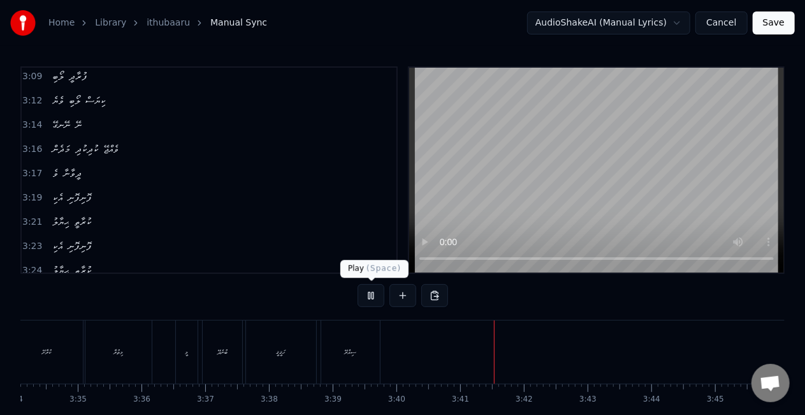
click at [372, 297] on button at bounding box center [371, 295] width 27 height 23
click at [778, 27] on button "Save" at bounding box center [774, 22] width 42 height 23
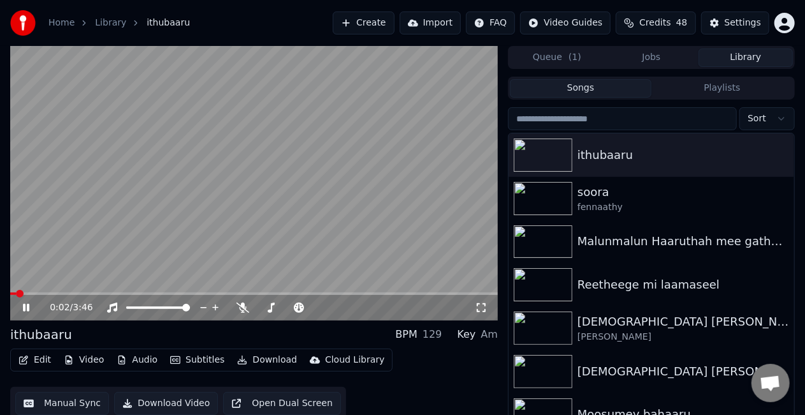
click at [260, 361] on button "Download" at bounding box center [267, 360] width 70 height 18
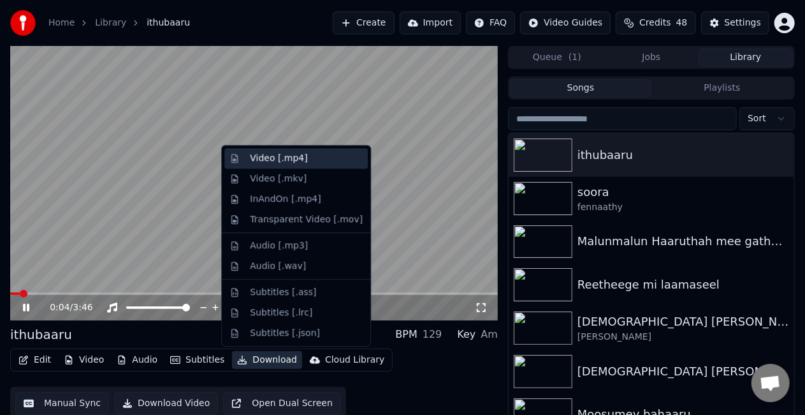
click at [315, 159] on div "Video [.mp4]" at bounding box center [306, 158] width 113 height 13
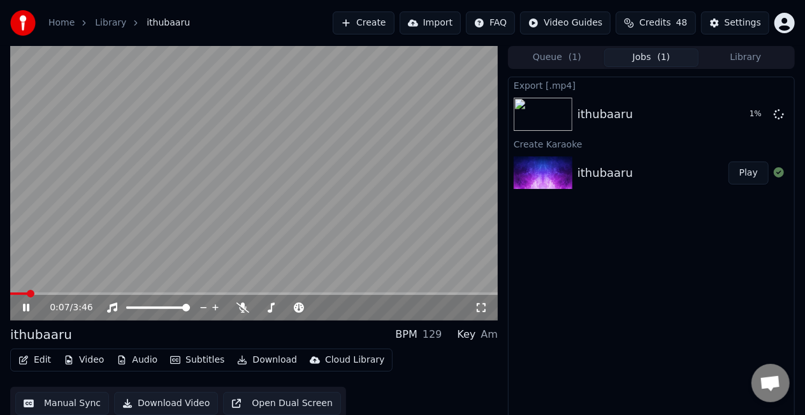
click at [287, 177] on video at bounding box center [254, 183] width 488 height 274
click at [166, 224] on video at bounding box center [254, 183] width 488 height 274
click at [65, 295] on div "0:10 / 3:46" at bounding box center [254, 308] width 488 height 26
click at [68, 291] on video at bounding box center [254, 183] width 488 height 274
click at [68, 292] on span at bounding box center [254, 293] width 488 height 3
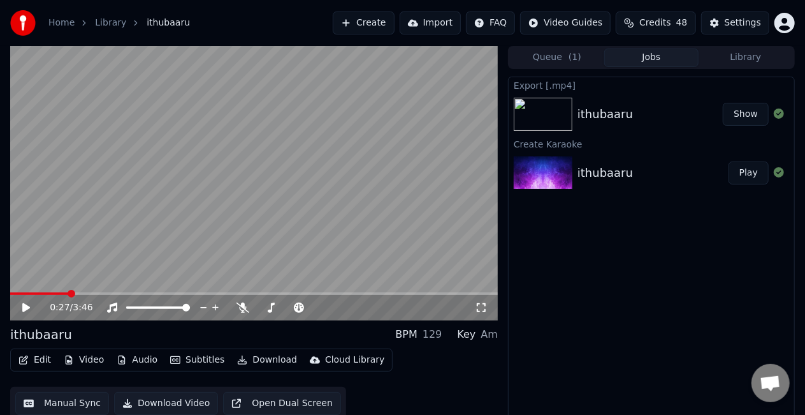
click at [143, 241] on video at bounding box center [254, 183] width 488 height 274
click at [724, 60] on button "Library" at bounding box center [746, 57] width 94 height 18
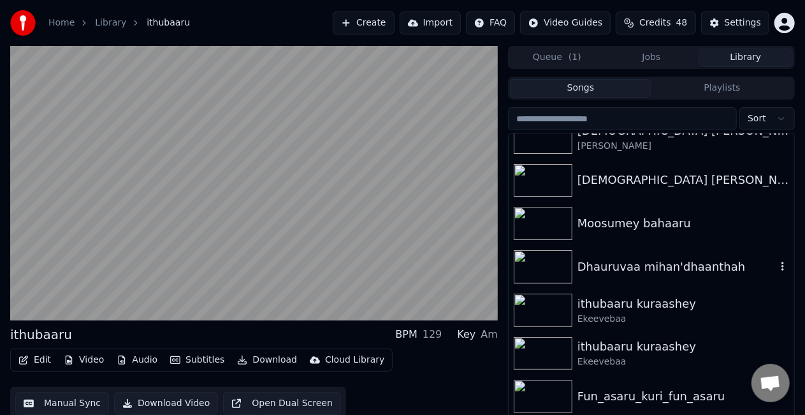
scroll to position [255, 0]
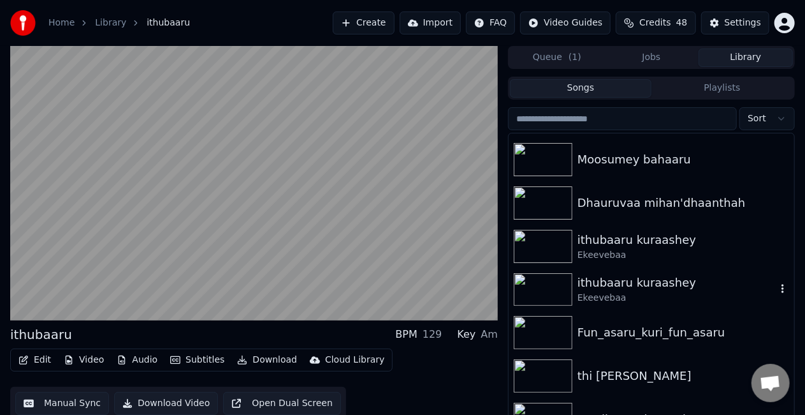
click at [602, 291] on div "Ekeevebaa" at bounding box center [677, 297] width 199 height 13
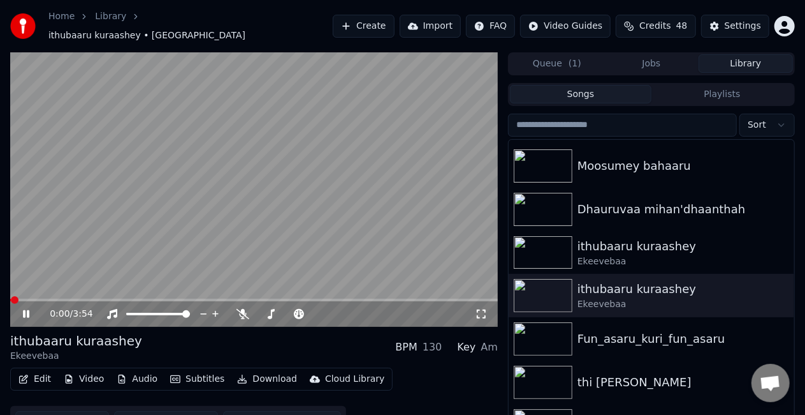
click at [119, 298] on span at bounding box center [254, 299] width 488 height 3
click at [179, 256] on video at bounding box center [254, 189] width 488 height 274
click at [182, 255] on video at bounding box center [254, 189] width 488 height 274
click at [268, 231] on video at bounding box center [254, 189] width 488 height 274
click at [268, 230] on video at bounding box center [254, 189] width 488 height 274
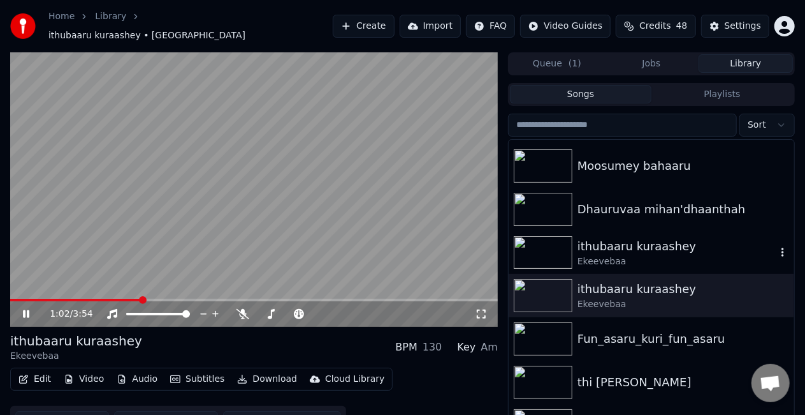
click at [568, 247] on img at bounding box center [543, 252] width 59 height 33
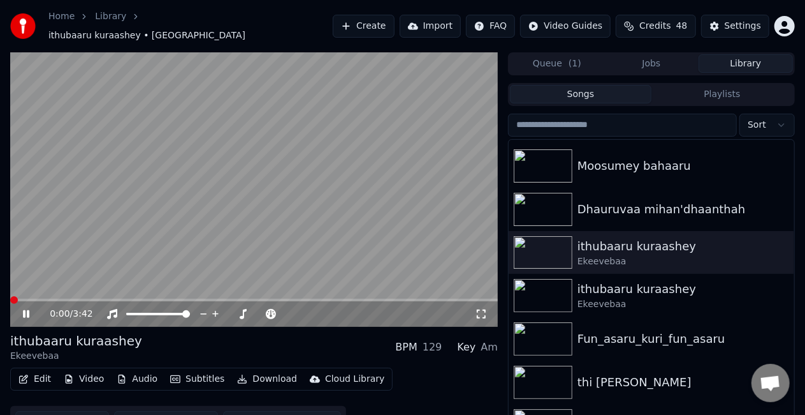
click at [166, 298] on span at bounding box center [254, 299] width 488 height 3
click at [208, 298] on span at bounding box center [125, 299] width 230 height 3
click at [165, 298] on span at bounding box center [88, 299] width 156 height 3
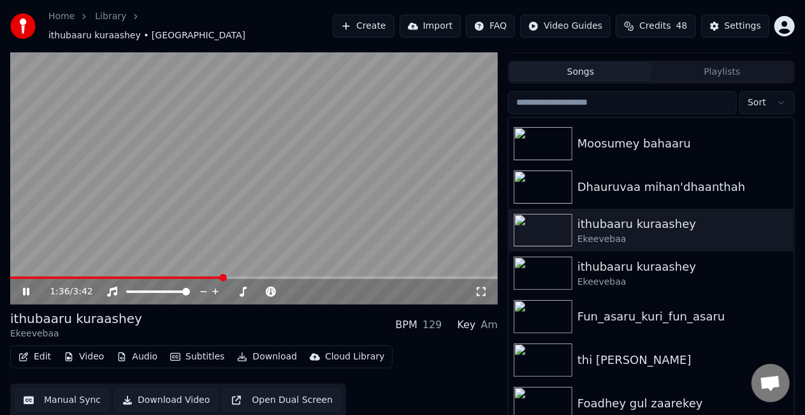
scroll to position [29, 0]
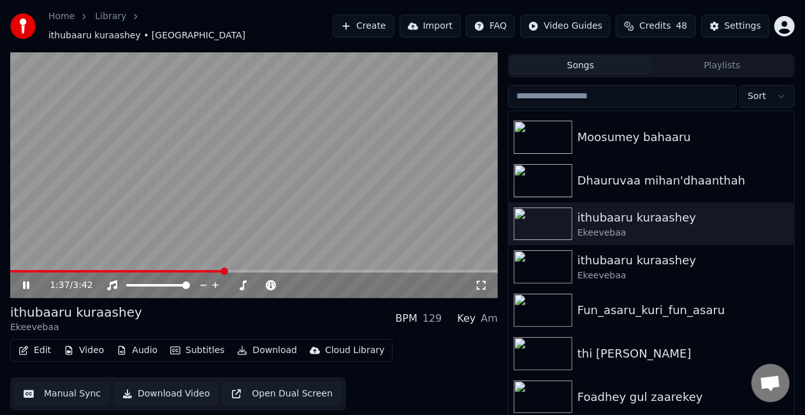
click at [71, 389] on button "Manual Sync" at bounding box center [62, 393] width 94 height 23
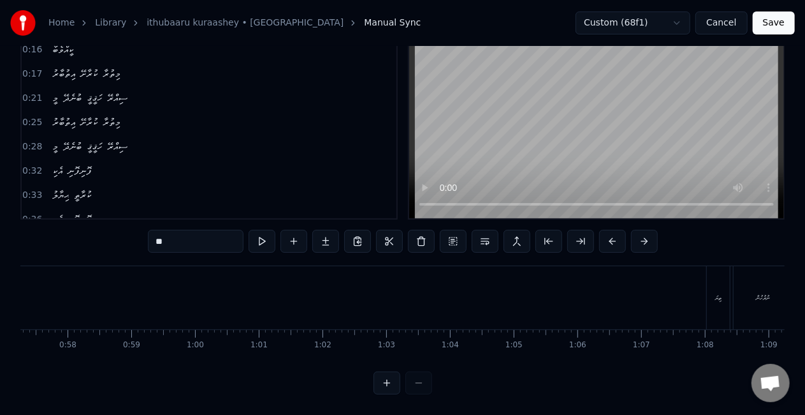
scroll to position [0, 4321]
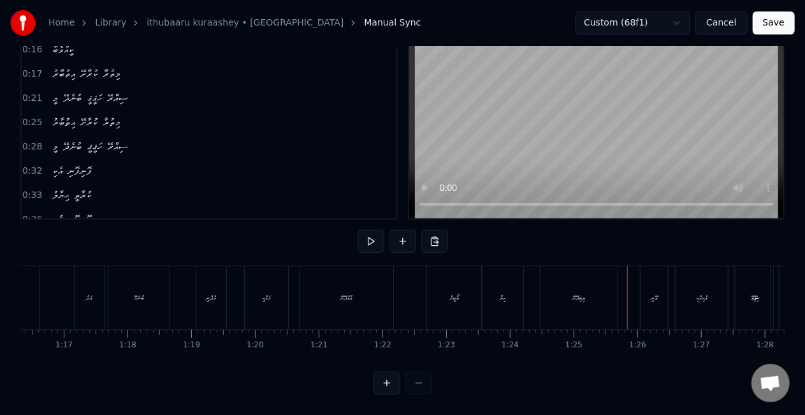
scroll to position [0, 4835]
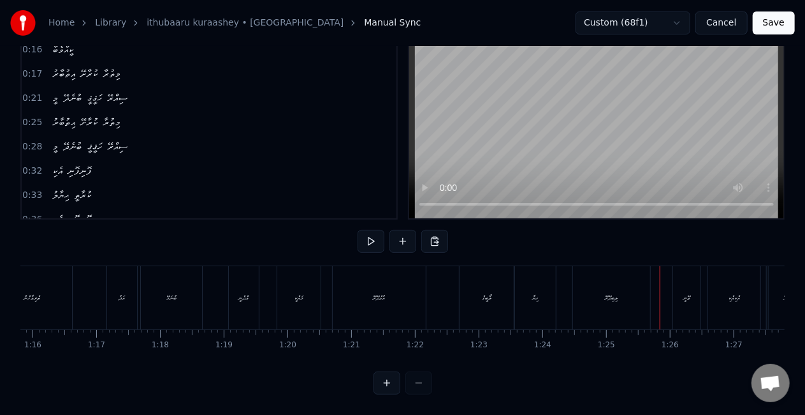
click at [172, 293] on div "ބުނަމޭ" at bounding box center [171, 298] width 10 height 10
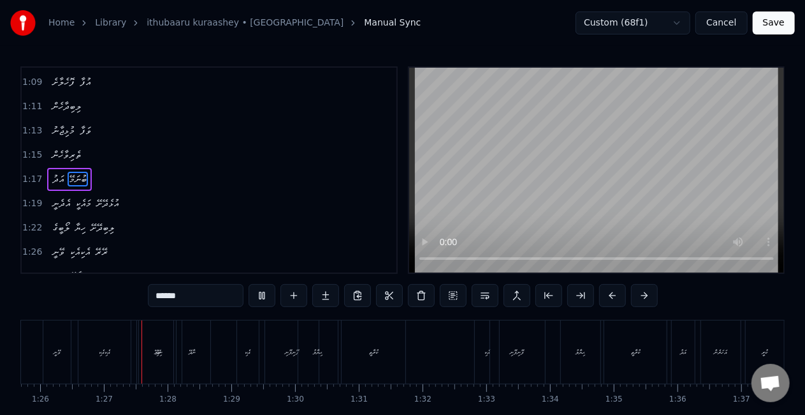
scroll to position [0, 5477]
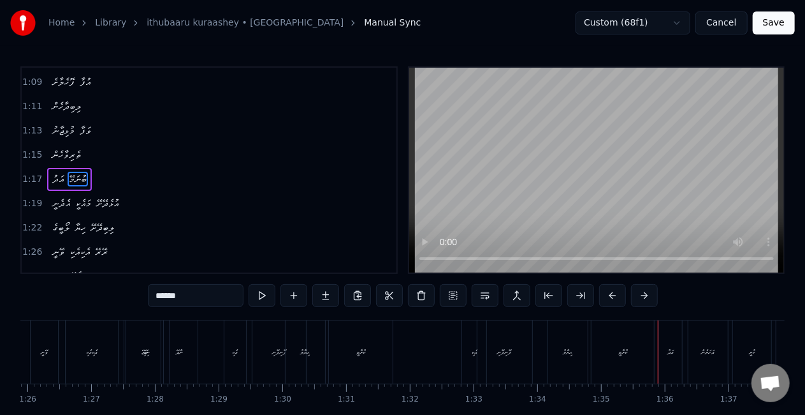
click at [336, 355] on div "ކުރާތީ" at bounding box center [361, 351] width 64 height 63
type input "******"
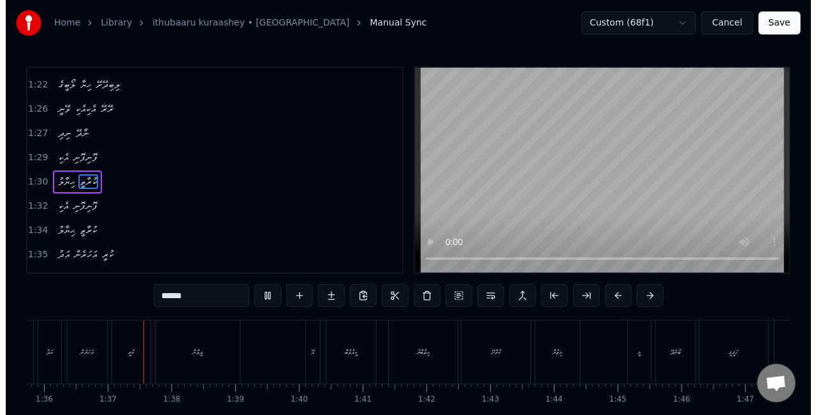
scroll to position [0, 6116]
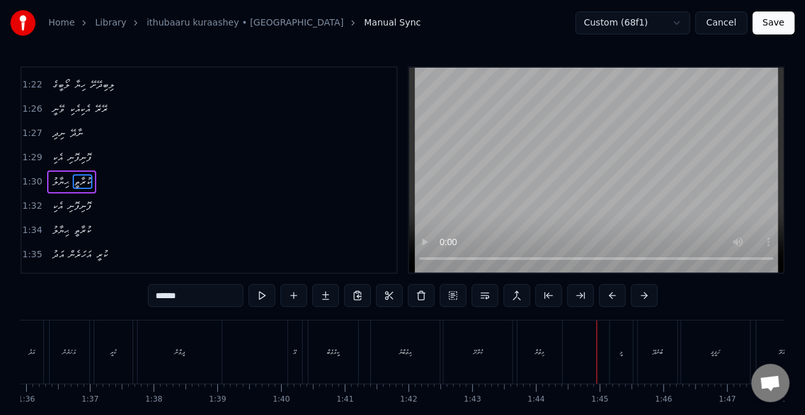
click at [772, 17] on button "Save" at bounding box center [774, 22] width 42 height 23
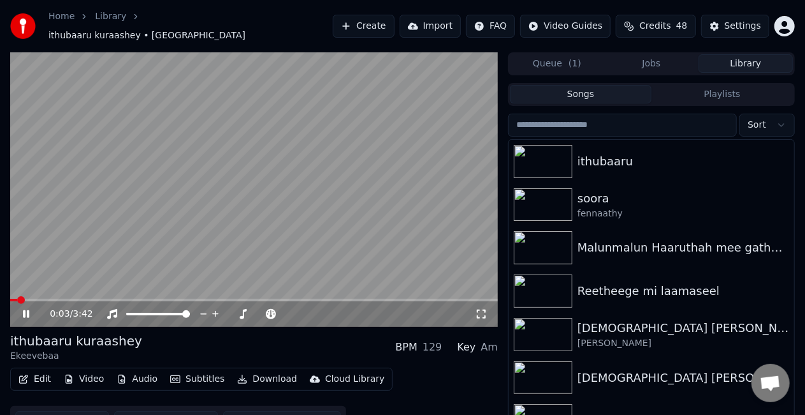
click at [346, 241] on video at bounding box center [254, 189] width 488 height 274
click at [576, 57] on span "( 1 )" at bounding box center [575, 63] width 13 height 13
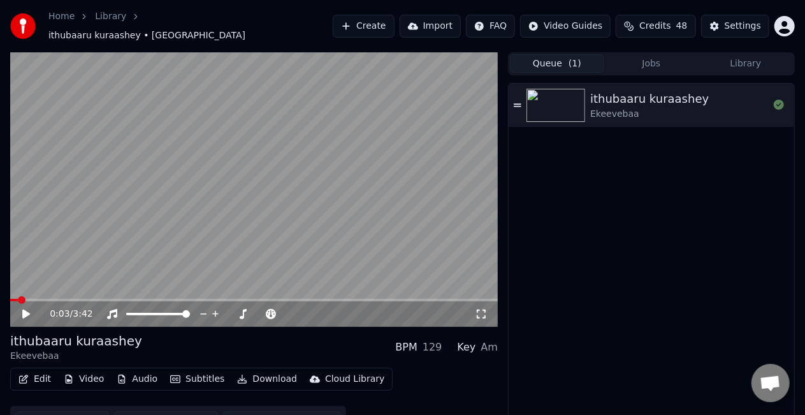
click at [394, 28] on button "Create" at bounding box center [364, 26] width 62 height 23
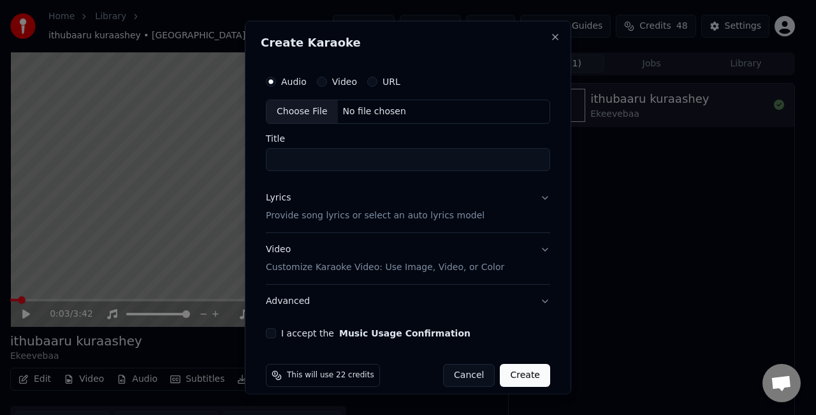
click at [297, 112] on div "Choose File" at bounding box center [302, 111] width 71 height 23
type input "**********"
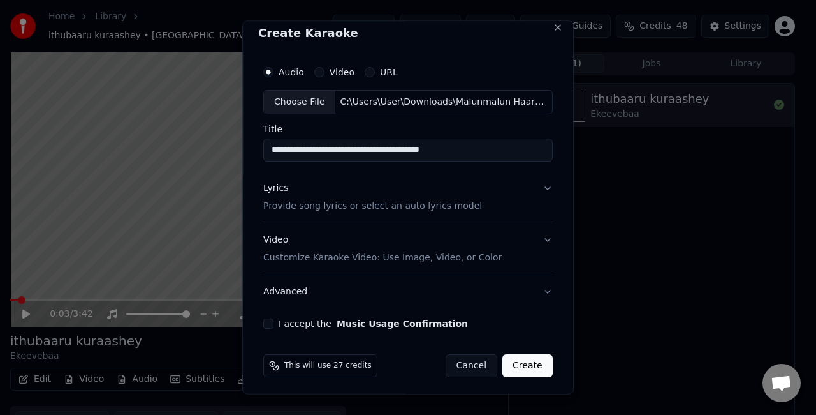
scroll to position [11, 0]
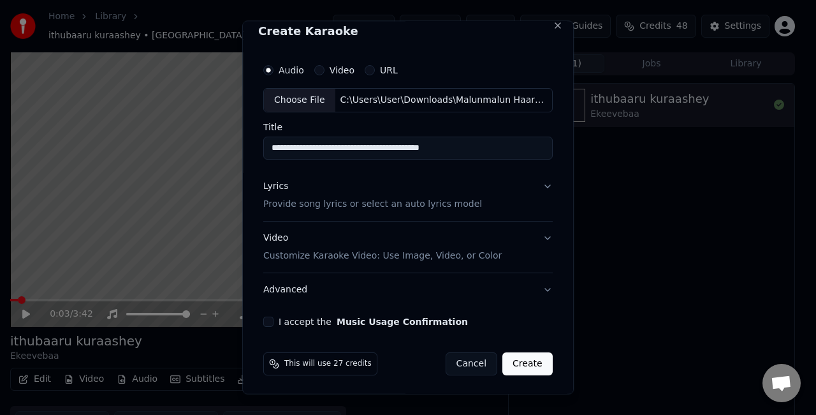
click at [534, 184] on button "Lyrics Provide song lyrics or select an auto lyrics model" at bounding box center [408, 194] width 290 height 51
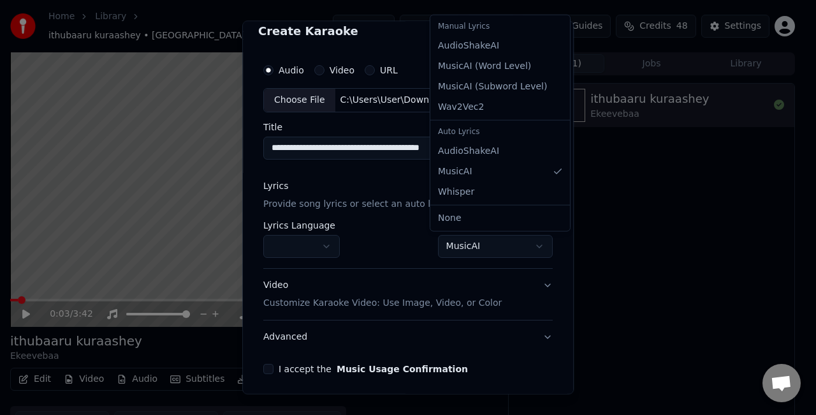
click at [462, 241] on body "**********" at bounding box center [402, 207] width 805 height 415
click at [483, 245] on body "**********" at bounding box center [402, 207] width 805 height 415
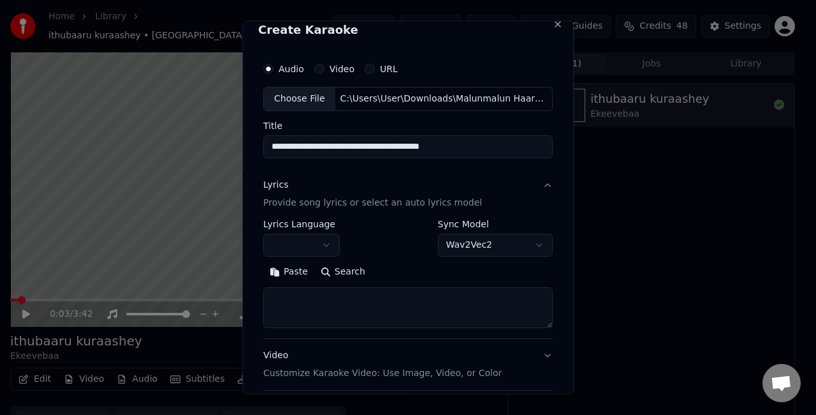
scroll to position [3, 0]
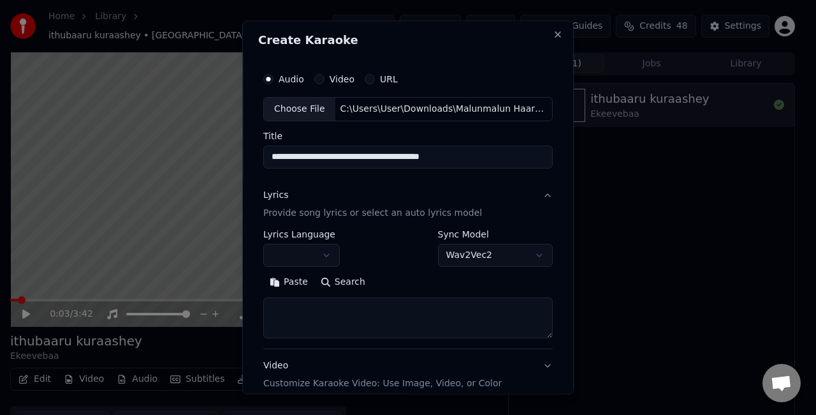
click at [482, 244] on body "**********" at bounding box center [402, 207] width 805 height 415
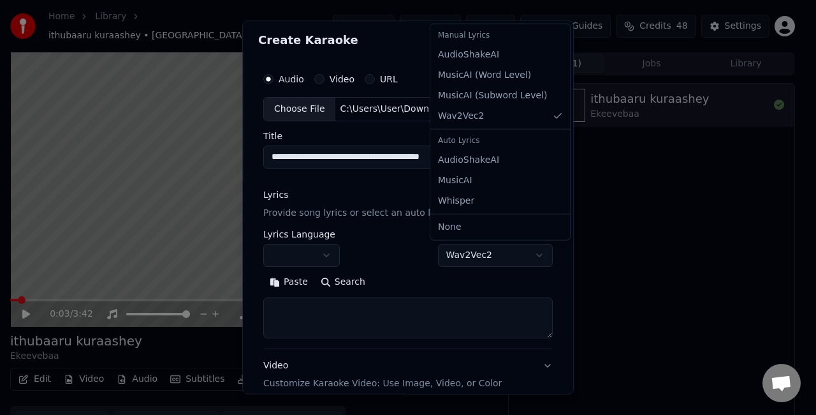
select select "**********"
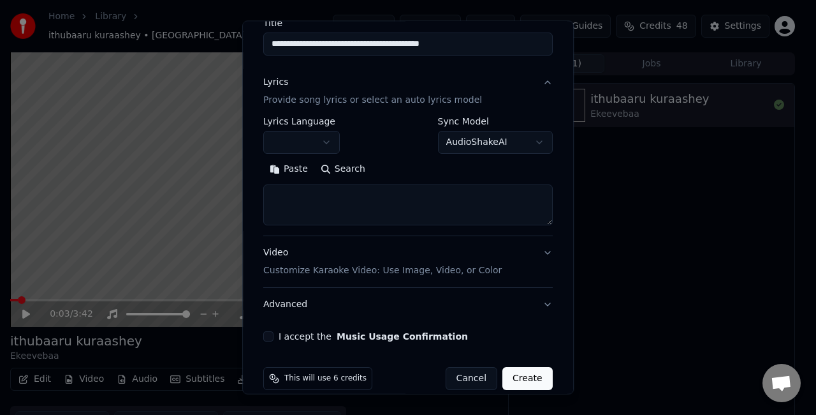
scroll to position [130, 0]
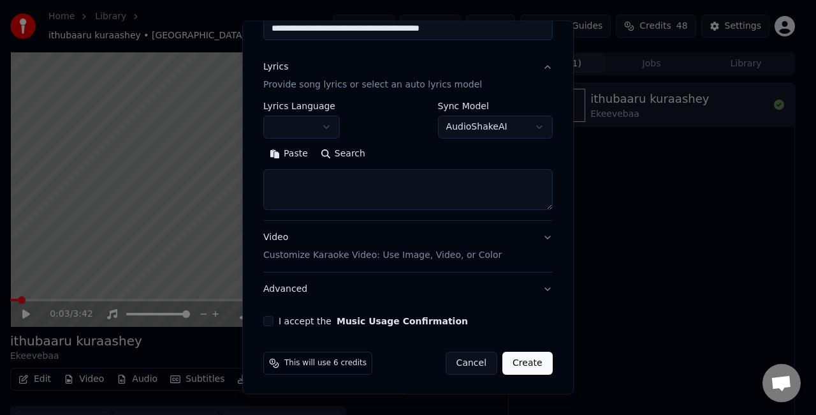
click at [315, 184] on textarea at bounding box center [408, 189] width 290 height 41
click at [293, 154] on button "Paste" at bounding box center [288, 153] width 51 height 20
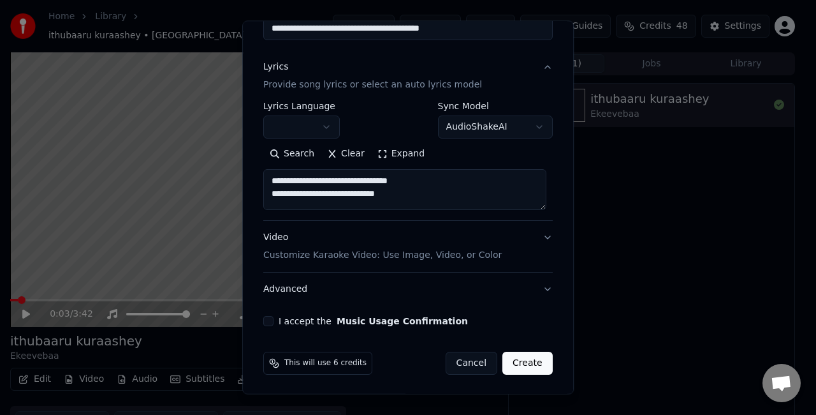
type textarea "**********"
click at [432, 188] on textarea "**********" at bounding box center [404, 189] width 283 height 41
click at [335, 150] on button "Clear" at bounding box center [346, 153] width 50 height 20
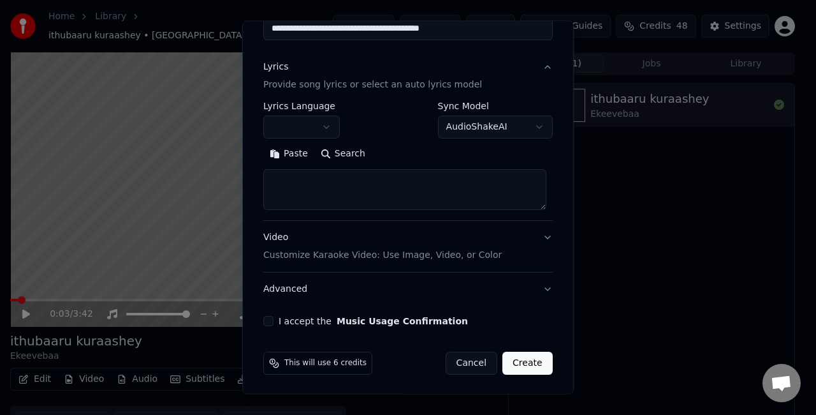
click at [323, 194] on textarea at bounding box center [404, 189] width 283 height 41
click at [284, 158] on button "Paste" at bounding box center [288, 153] width 51 height 20
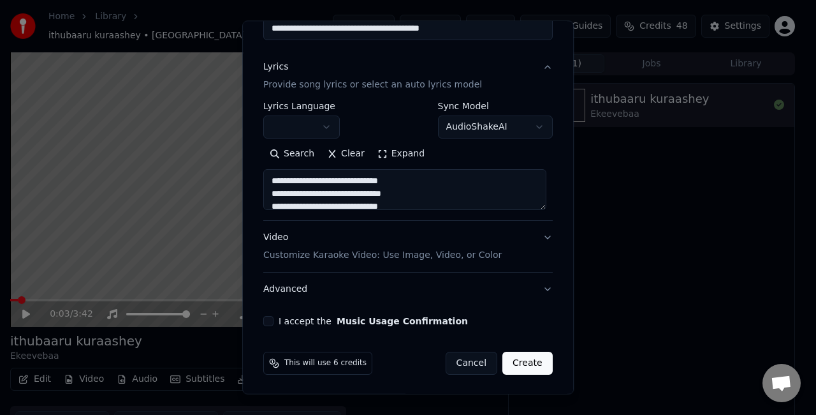
click at [432, 237] on div "Video Customize Karaoke Video: Use Image, Video, or Color" at bounding box center [382, 246] width 239 height 31
type textarea "**********"
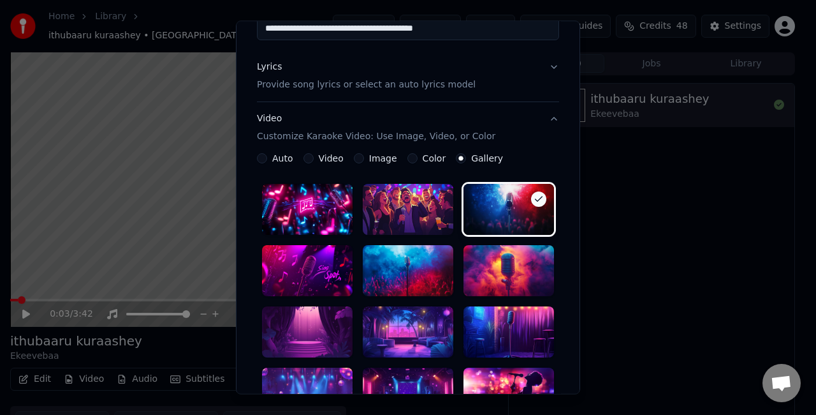
scroll to position [194, 0]
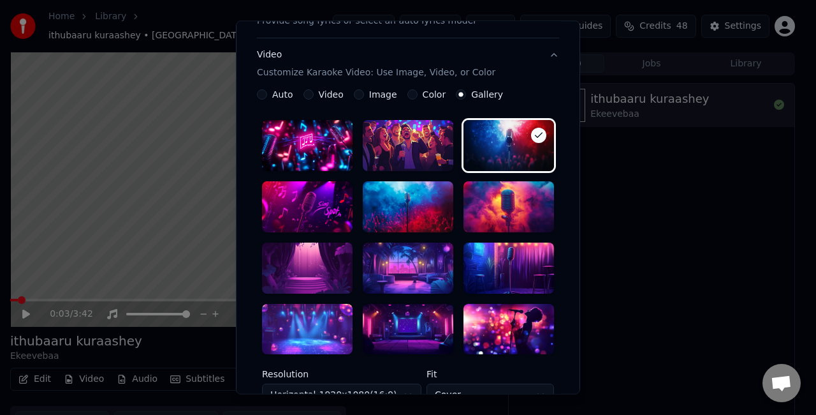
click at [400, 318] on div at bounding box center [408, 329] width 91 height 51
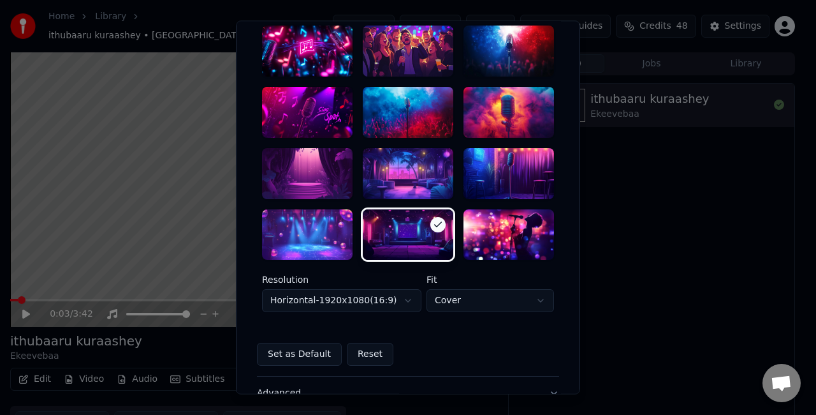
scroll to position [321, 0]
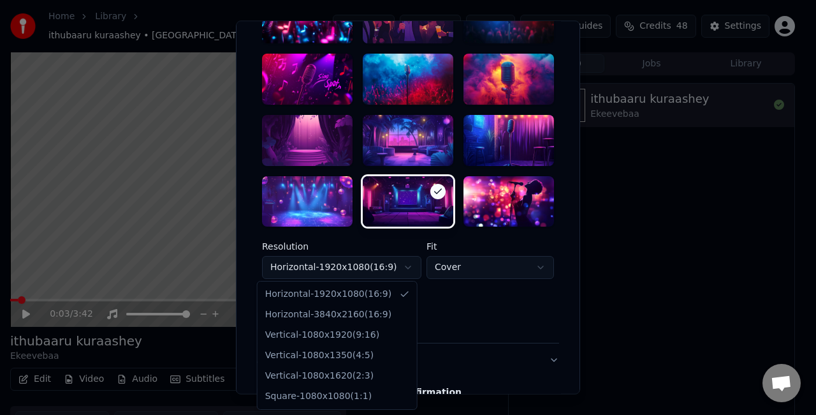
click at [389, 267] on body "**********" at bounding box center [402, 207] width 805 height 415
select select "*********"
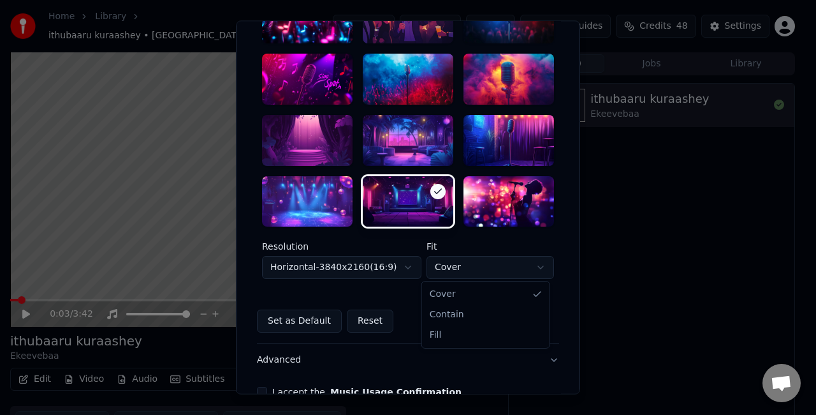
click at [452, 265] on body "**********" at bounding box center [402, 207] width 805 height 415
select select "****"
drag, startPoint x: 450, startPoint y: 321, endPoint x: 450, endPoint y: 331, distance: 9.6
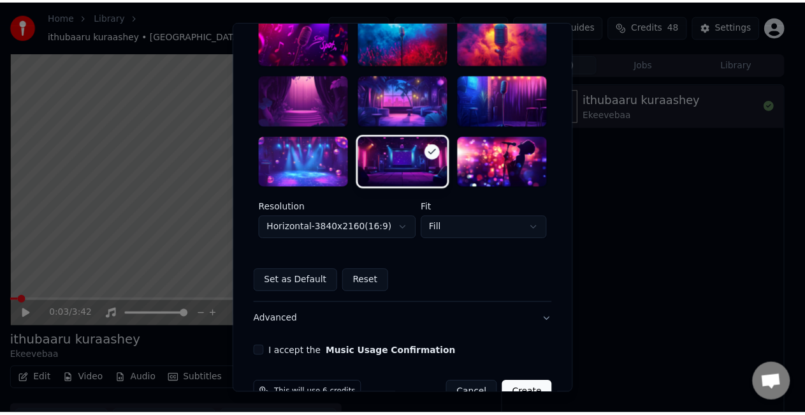
scroll to position [393, 0]
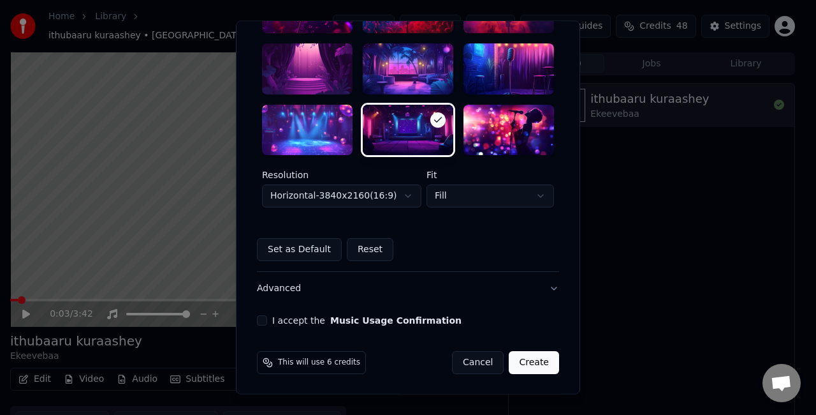
click at [260, 316] on button "I accept the Music Usage Confirmation" at bounding box center [262, 321] width 10 height 10
click at [532, 363] on button "Create" at bounding box center [534, 362] width 50 height 23
select select "*********"
select select "*****"
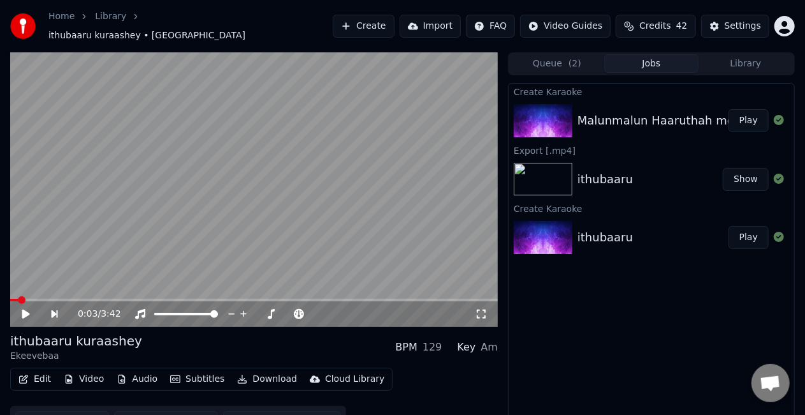
click at [560, 114] on img at bounding box center [543, 120] width 59 height 33
drag, startPoint x: 24, startPoint y: 306, endPoint x: 31, endPoint y: 304, distance: 7.5
click at [27, 309] on icon at bounding box center [26, 313] width 8 height 9
click at [628, 122] on div "Malunmalun Haaruthah mee gathaalaa (Cover) (2) Play" at bounding box center [652, 120] width 286 height 43
click at [746, 114] on button "Play" at bounding box center [749, 120] width 40 height 23
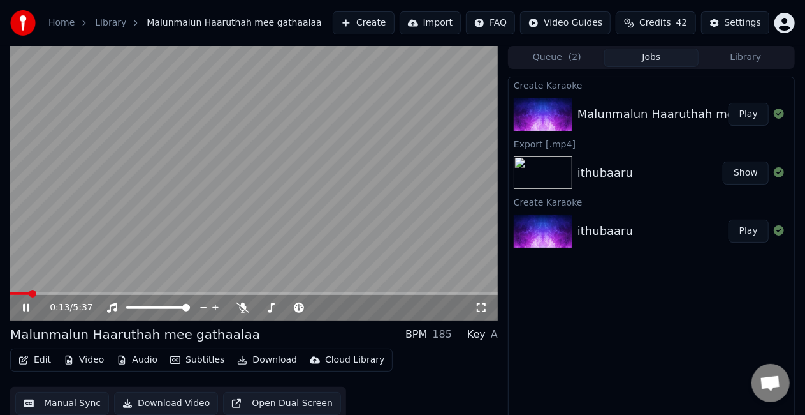
click at [29, 294] on span at bounding box center [254, 293] width 488 height 3
click at [296, 235] on video at bounding box center [254, 183] width 488 height 274
click at [36, 403] on button "Manual Sync" at bounding box center [62, 403] width 94 height 23
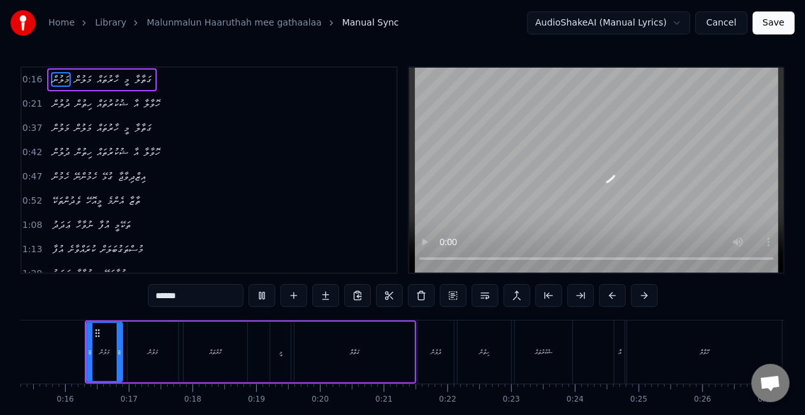
scroll to position [65, 0]
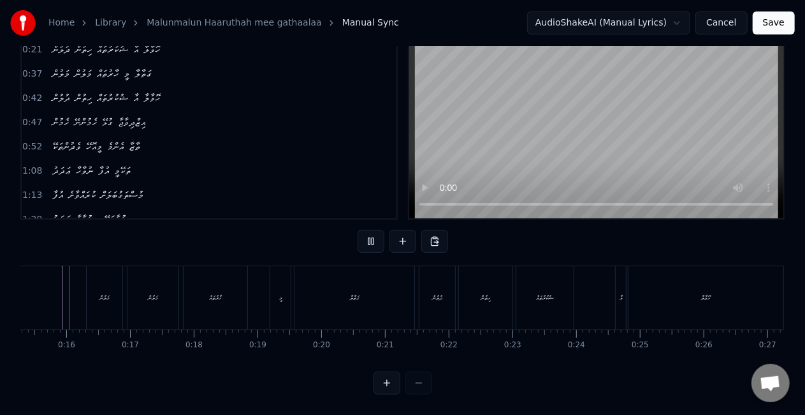
scroll to position [0, 952]
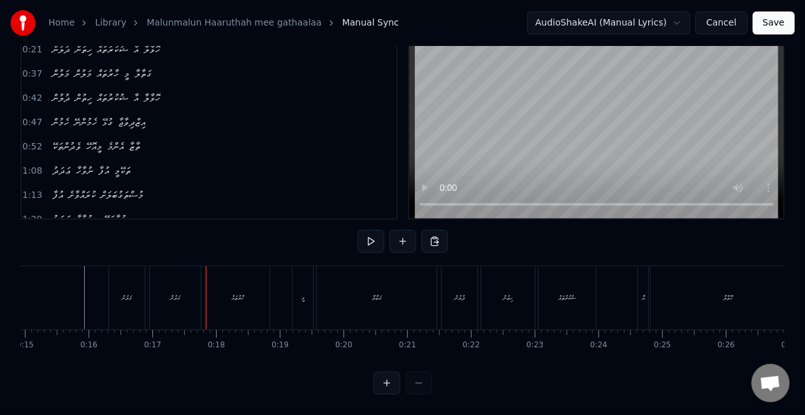
click at [119, 296] on div "މަލުން" at bounding box center [137, 297] width 37 height 63
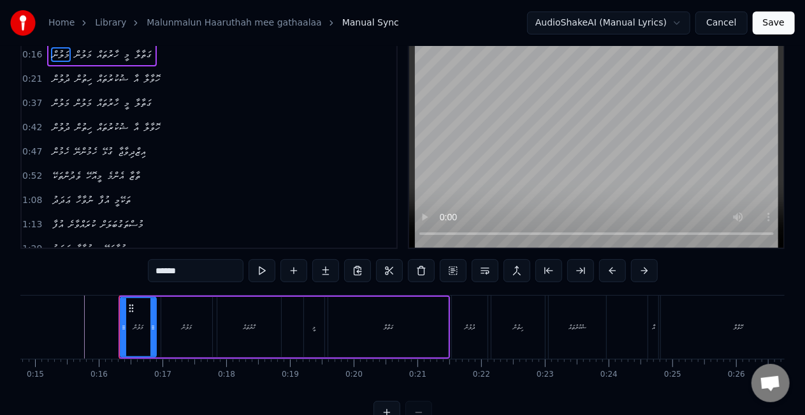
scroll to position [0, 0]
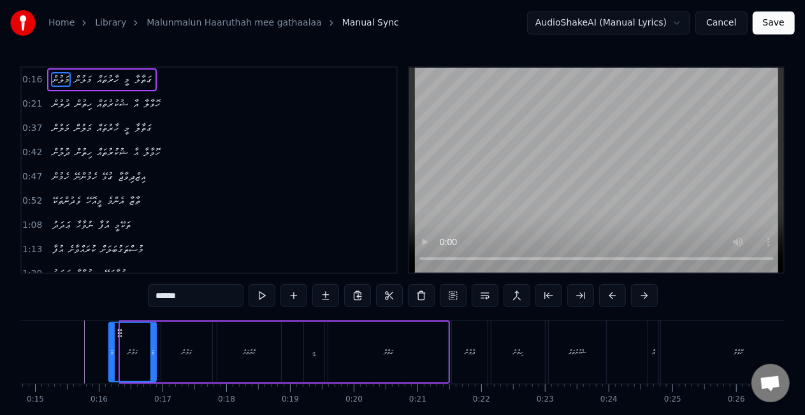
drag, startPoint x: 121, startPoint y: 348, endPoint x: 110, endPoint y: 344, distance: 12.1
click at [110, 344] on div at bounding box center [112, 352] width 5 height 58
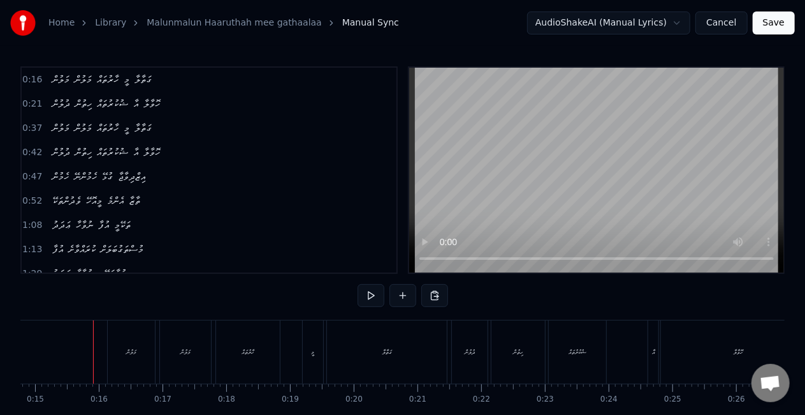
scroll to position [65, 0]
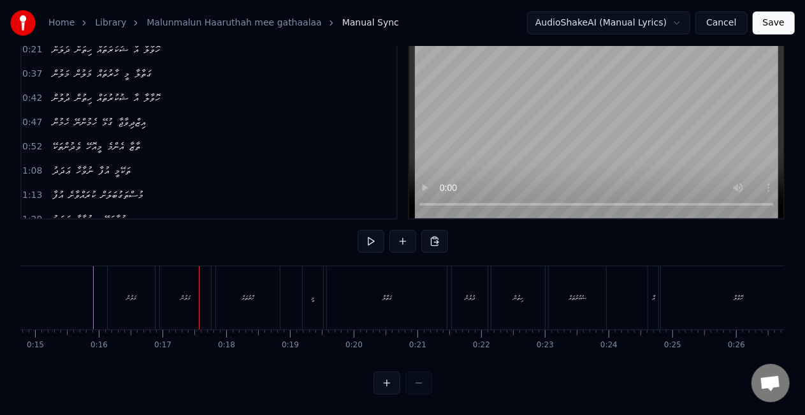
click at [114, 298] on div "މަލުން" at bounding box center [131, 297] width 47 height 63
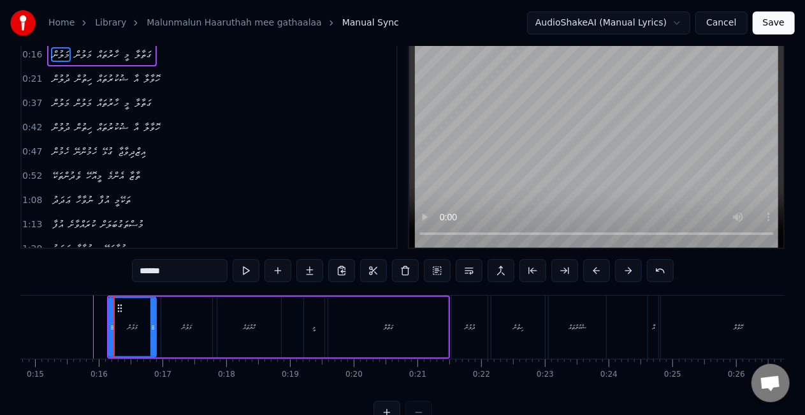
scroll to position [0, 0]
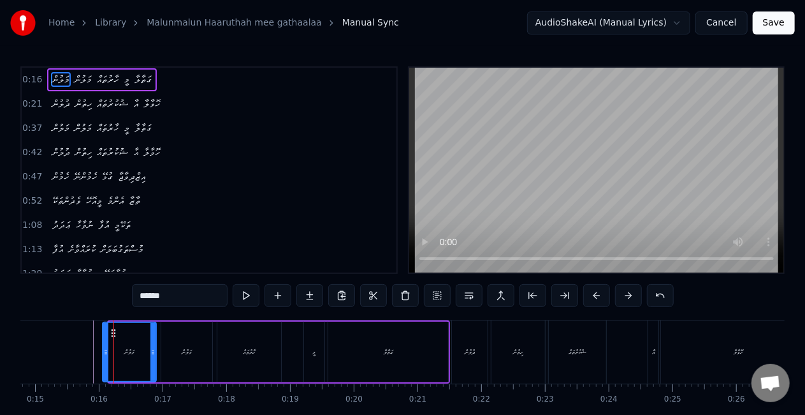
click at [105, 342] on div at bounding box center [105, 352] width 5 height 58
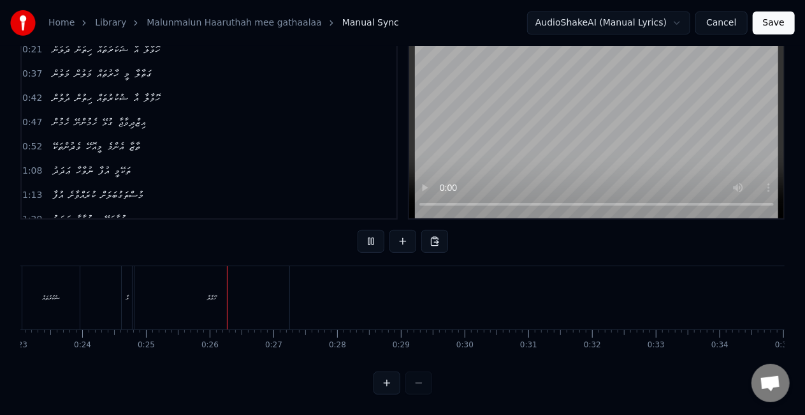
scroll to position [0, 1573]
click at [102, 300] on div "ހޮވާލާ" at bounding box center [108, 297] width 154 height 63
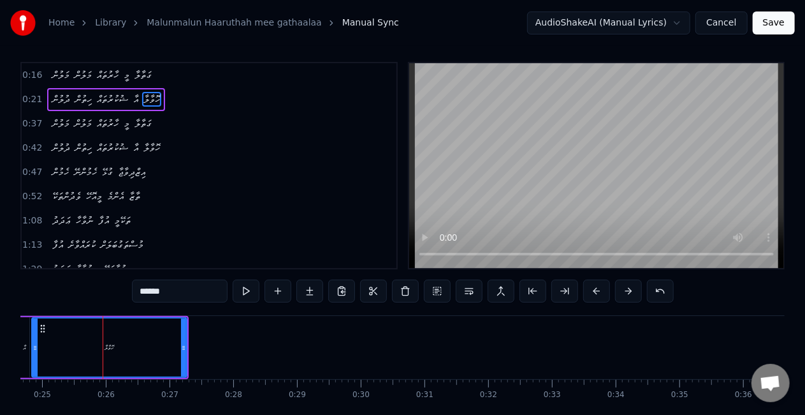
scroll to position [0, 0]
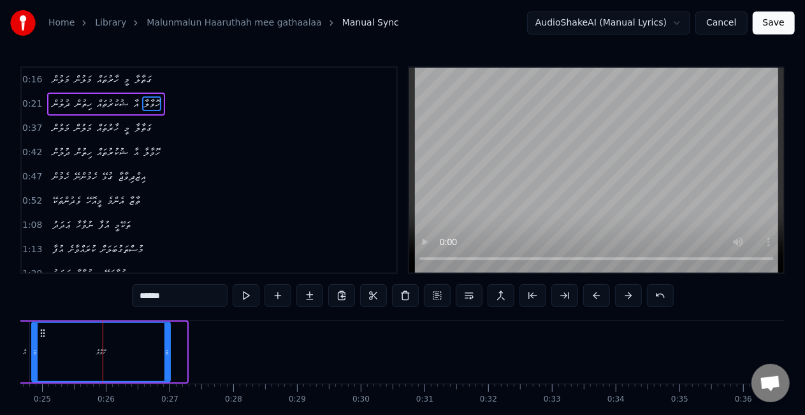
drag, startPoint x: 182, startPoint y: 358, endPoint x: 163, endPoint y: 354, distance: 19.5
click at [165, 354] on div at bounding box center [167, 352] width 5 height 58
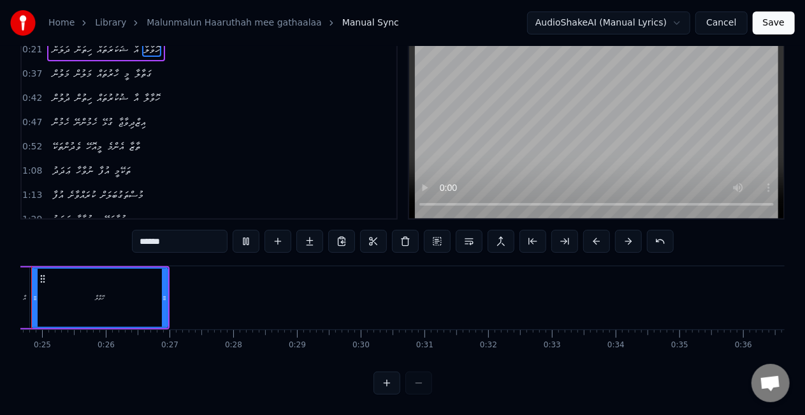
scroll to position [0, 1518]
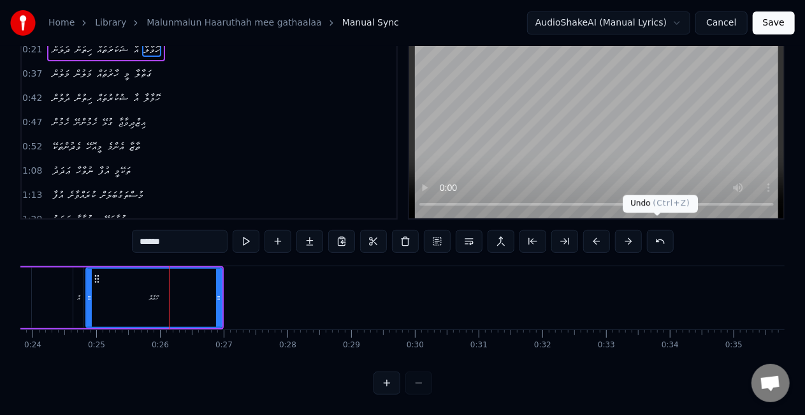
click at [661, 230] on button at bounding box center [660, 241] width 27 height 23
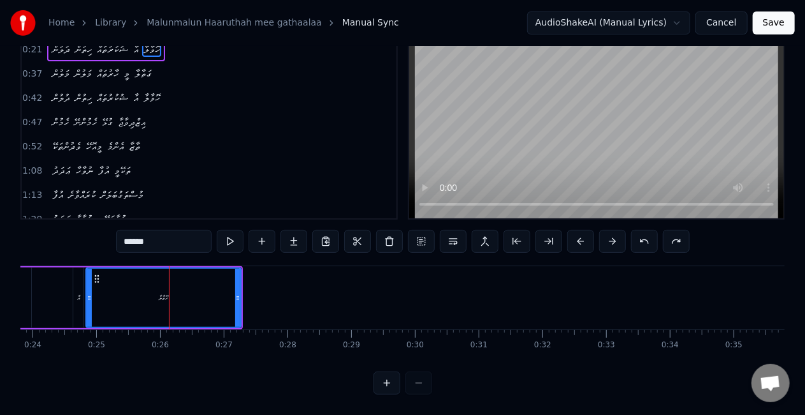
click at [631, 230] on button at bounding box center [644, 241] width 27 height 23
click button at bounding box center [644, 241] width 27 height 23
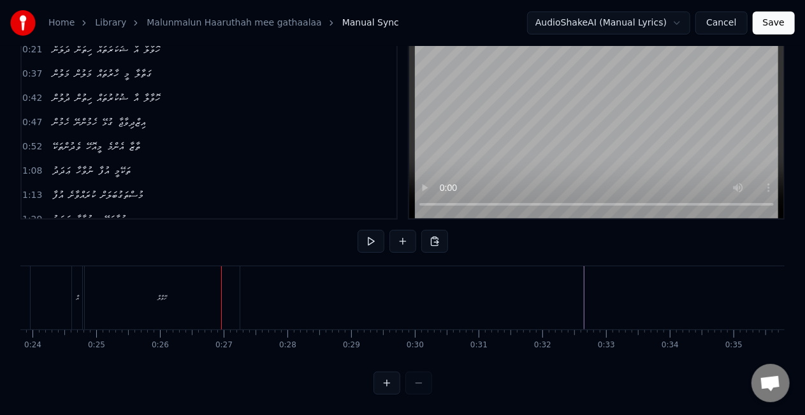
click at [200, 284] on div "ހޮވާލާ" at bounding box center [162, 297] width 154 height 63
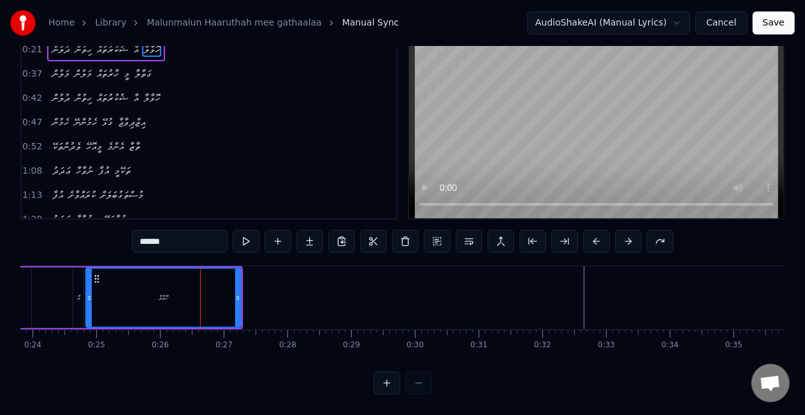
scroll to position [65, 0]
click at [134, 291] on div "ހޮވާލާ" at bounding box center [163, 297] width 153 height 58
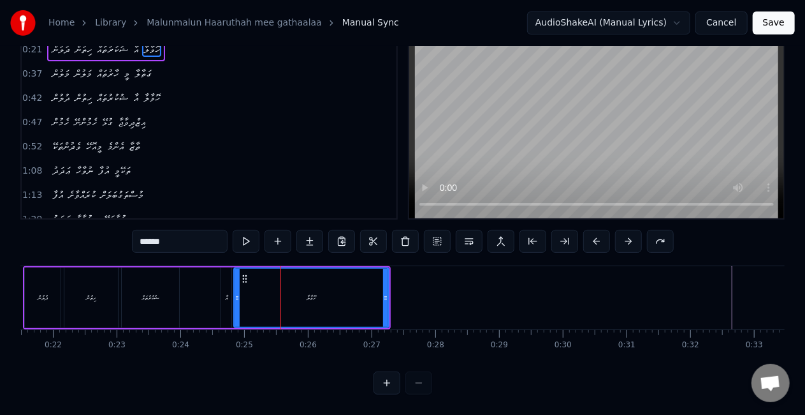
scroll to position [0, 1383]
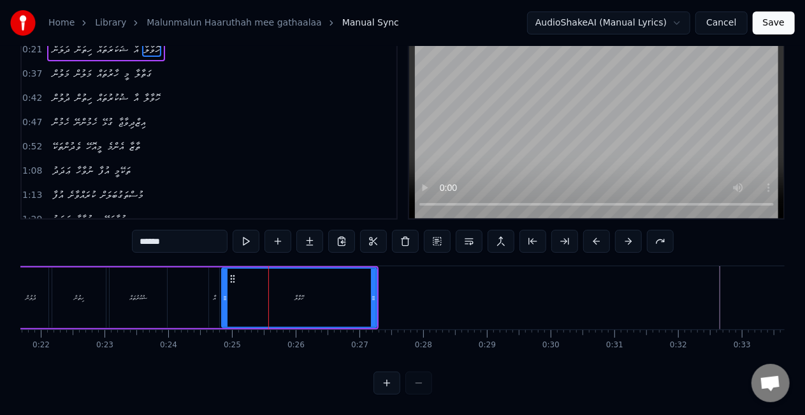
click at [203, 273] on div "ދުލުން ހިތުން ޝުކުރުތައް އާ ހޮވާލާ" at bounding box center [194, 297] width 367 height 63
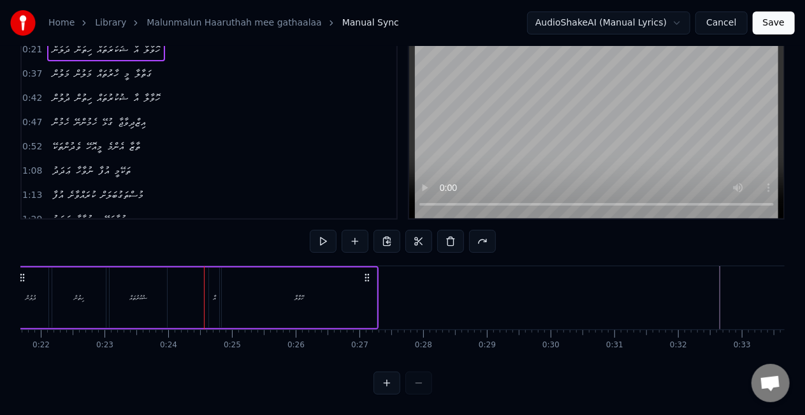
click at [148, 273] on div "ޝުކުރުތައް" at bounding box center [138, 297] width 57 height 61
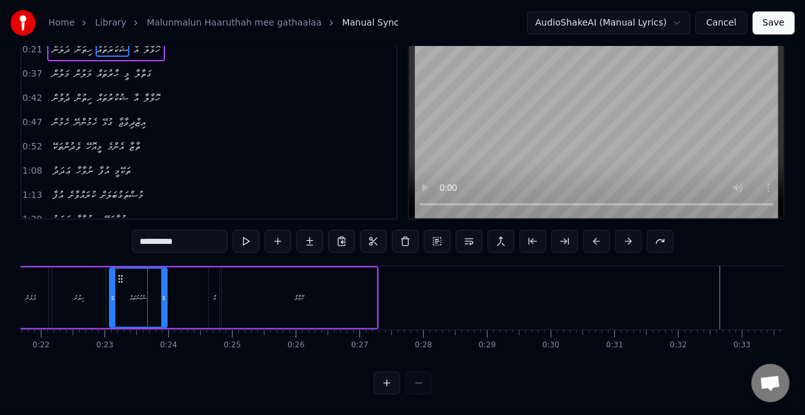
scroll to position [65, 0]
click at [295, 304] on div "ހޮވާލާ" at bounding box center [299, 297] width 154 height 61
type input "******"
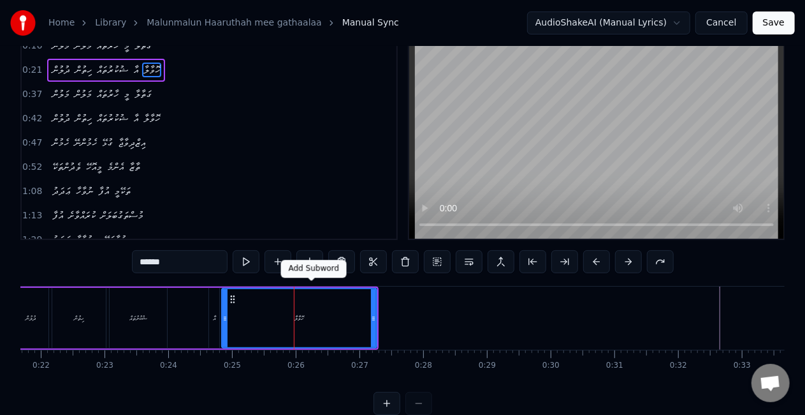
scroll to position [0, 0]
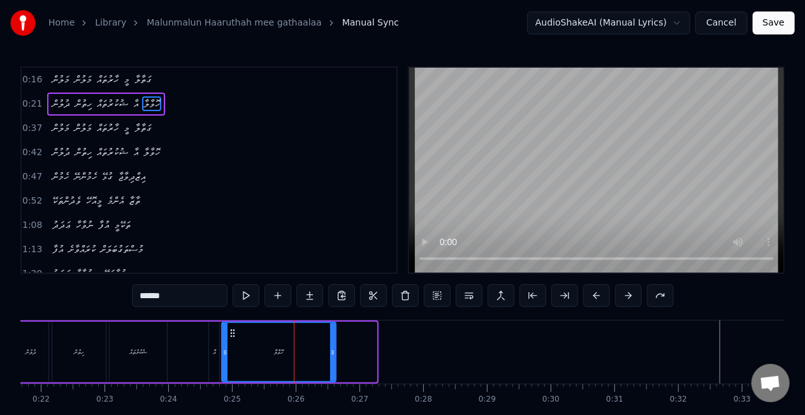
drag, startPoint x: 372, startPoint y: 362, endPoint x: 332, endPoint y: 349, distance: 42.8
click at [332, 349] on div at bounding box center [332, 352] width 5 height 58
click at [229, 348] on div "ހޮވާލާ" at bounding box center [279, 352] width 112 height 58
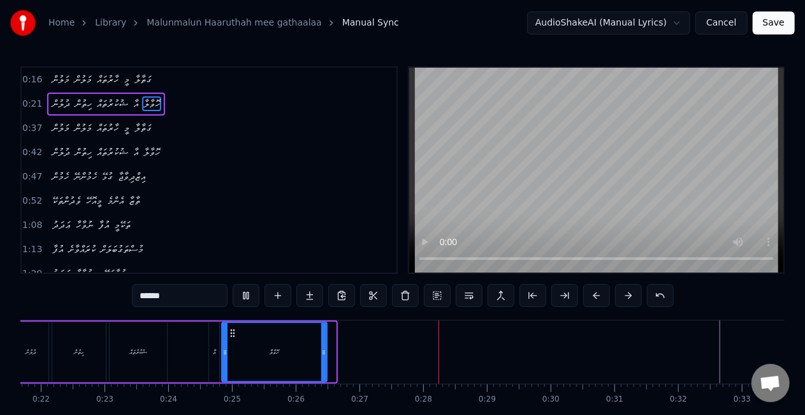
drag, startPoint x: 333, startPoint y: 338, endPoint x: 317, endPoint y: 335, distance: 16.1
click at [323, 337] on div at bounding box center [323, 352] width 5 height 58
click at [256, 337] on div "ހޮވާލާ" at bounding box center [274, 352] width 102 height 58
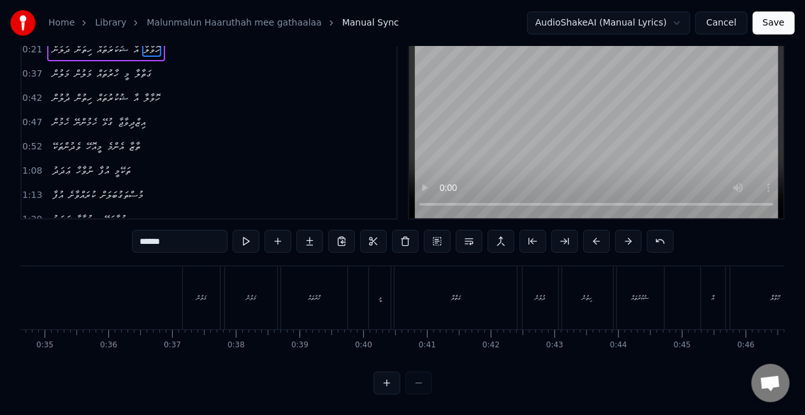
scroll to position [0, 2184]
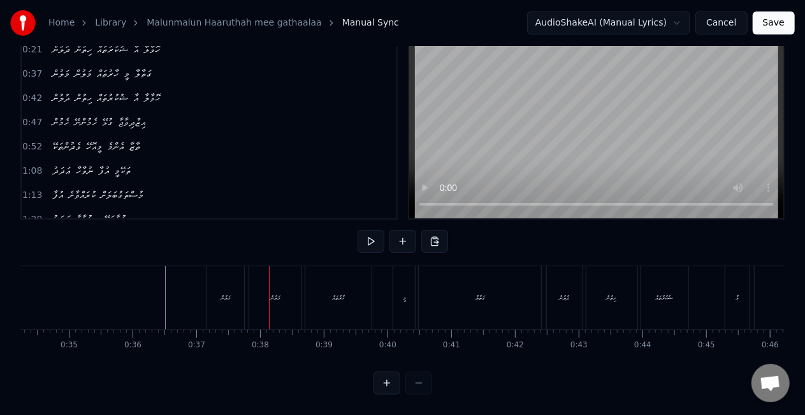
click at [223, 293] on div "މަލުން" at bounding box center [226, 298] width 10 height 10
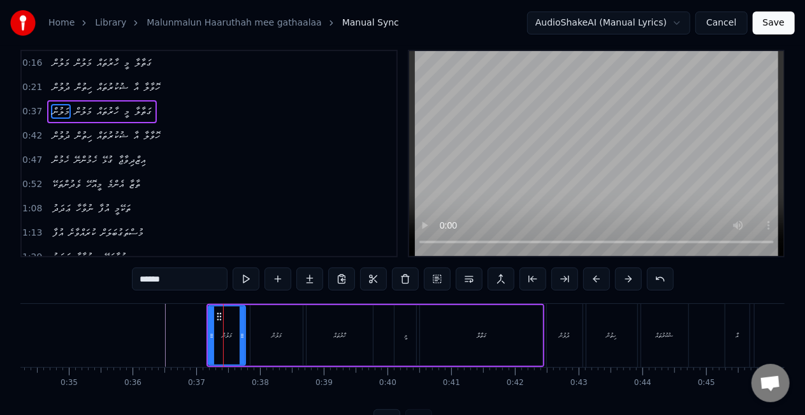
scroll to position [0, 0]
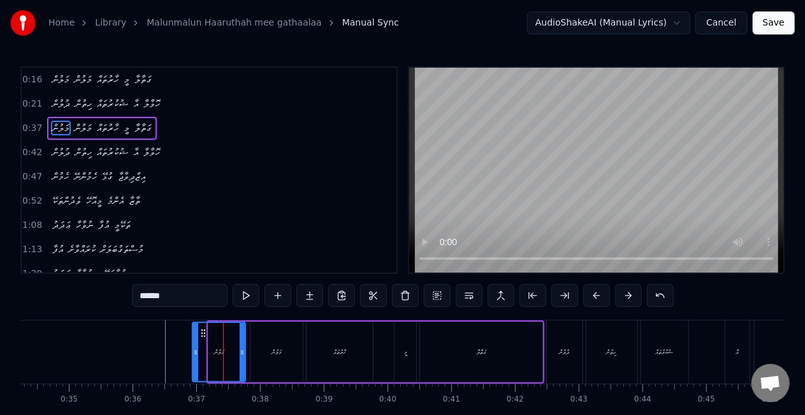
drag, startPoint x: 209, startPoint y: 349, endPoint x: 193, endPoint y: 347, distance: 16.1
click at [193, 347] on icon at bounding box center [195, 352] width 5 height 10
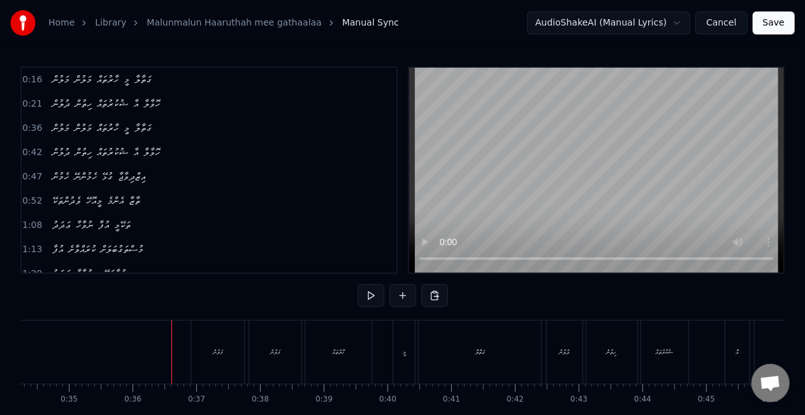
scroll to position [65, 0]
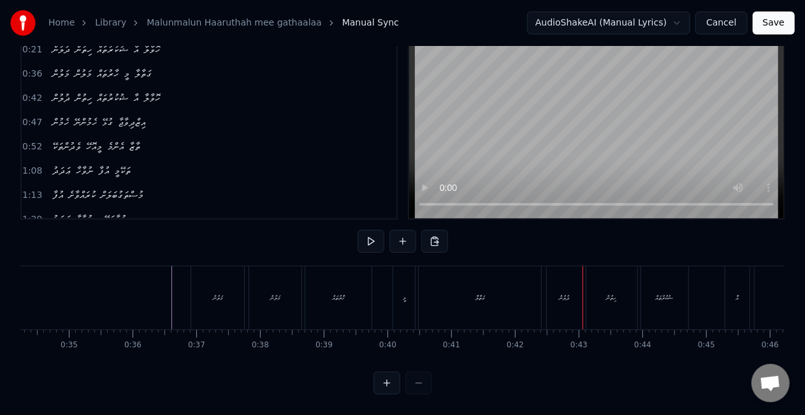
click at [480, 293] on div "ގަތާލާ" at bounding box center [481, 298] width 10 height 10
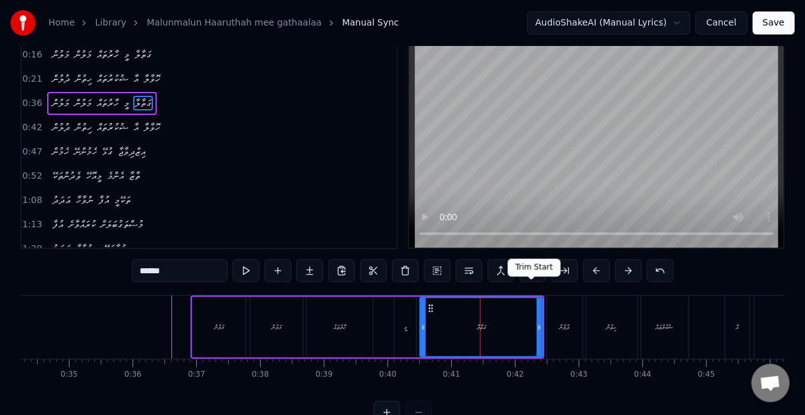
scroll to position [0, 0]
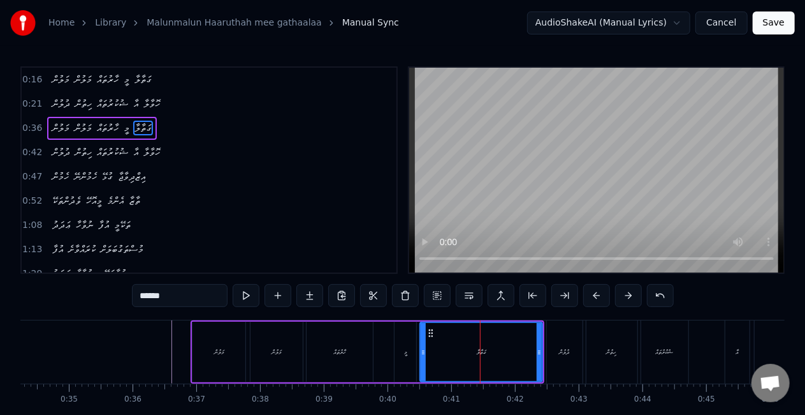
click at [540, 348] on icon at bounding box center [539, 352] width 5 height 10
click at [534, 348] on icon at bounding box center [533, 352] width 5 height 10
click at [495, 349] on div "ގަތާލާ" at bounding box center [478, 352] width 115 height 58
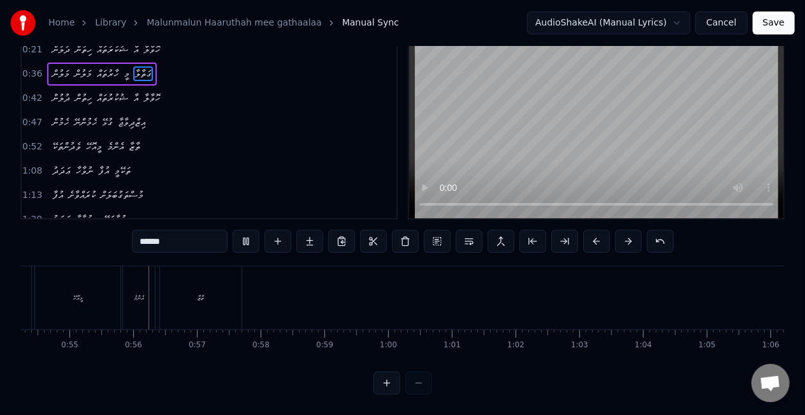
scroll to position [0, 3479]
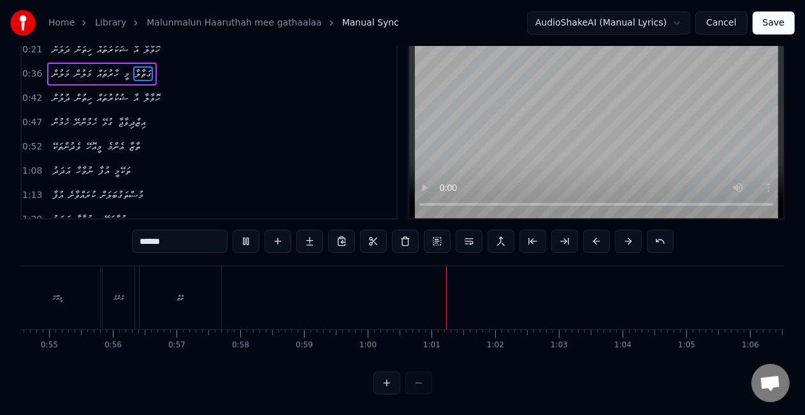
click at [106, 307] on div "އެންމެ" at bounding box center [119, 297] width 32 height 63
type input "******"
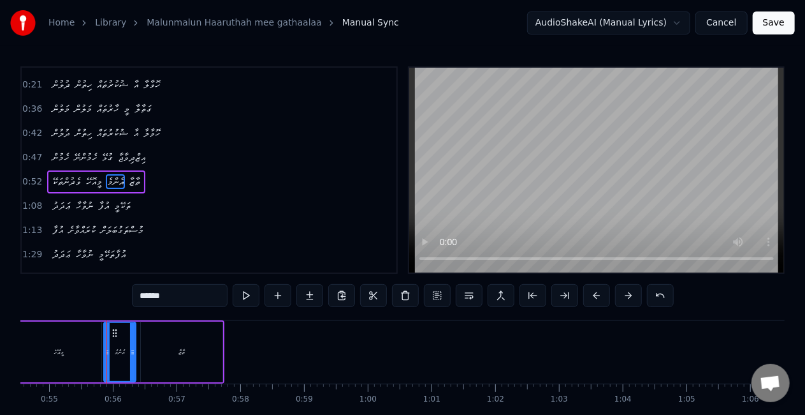
scroll to position [28, 0]
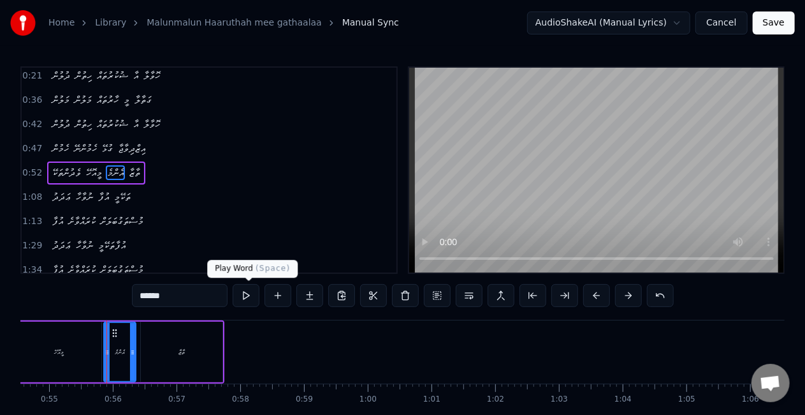
click at [242, 298] on button at bounding box center [246, 295] width 27 height 23
click at [139, 361] on div "ވެދުންތަކޭ މީއޮހޭ އެންމެ ތާޒާ" at bounding box center [70, 351] width 310 height 63
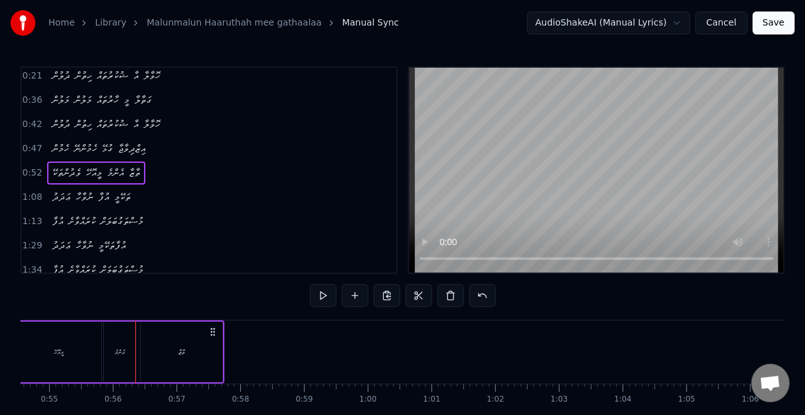
click at [128, 363] on div "އެންމެ" at bounding box center [120, 351] width 32 height 61
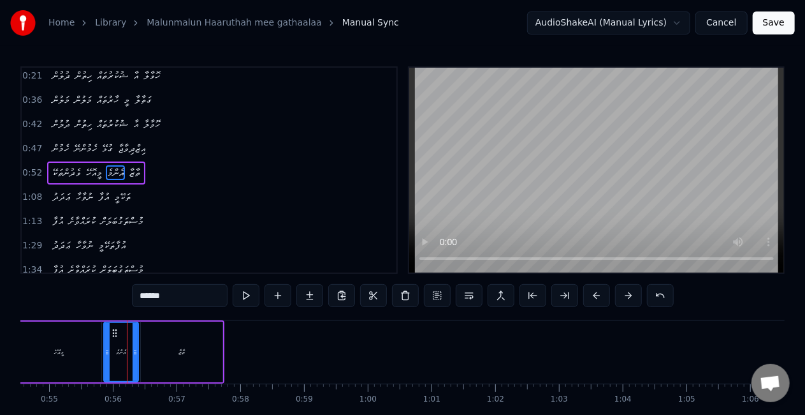
click at [137, 360] on div at bounding box center [135, 352] width 5 height 58
click at [119, 350] on div "އެންމެ" at bounding box center [121, 352] width 10 height 10
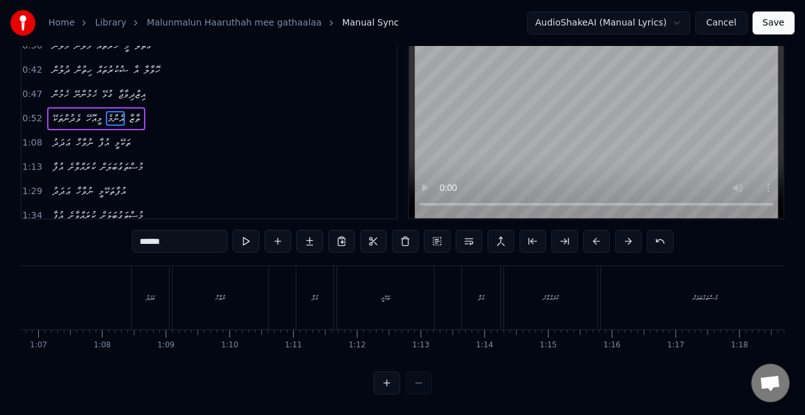
scroll to position [0, 4181]
click at [205, 307] on div "ޢަދަދު" at bounding box center [224, 297] width 38 height 63
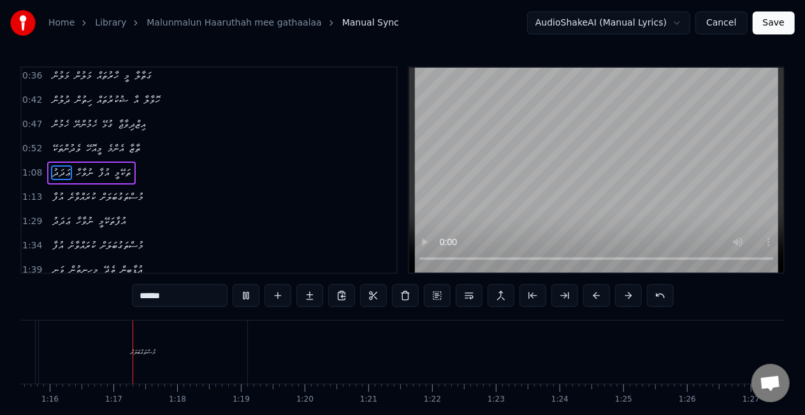
scroll to position [0, 4824]
click at [198, 345] on div "މުސްތަގުބަލަށް" at bounding box center [136, 351] width 208 height 63
type input "**********"
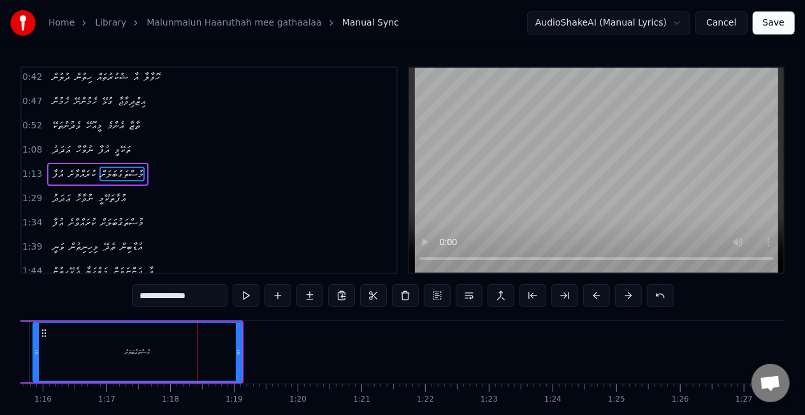
scroll to position [76, 0]
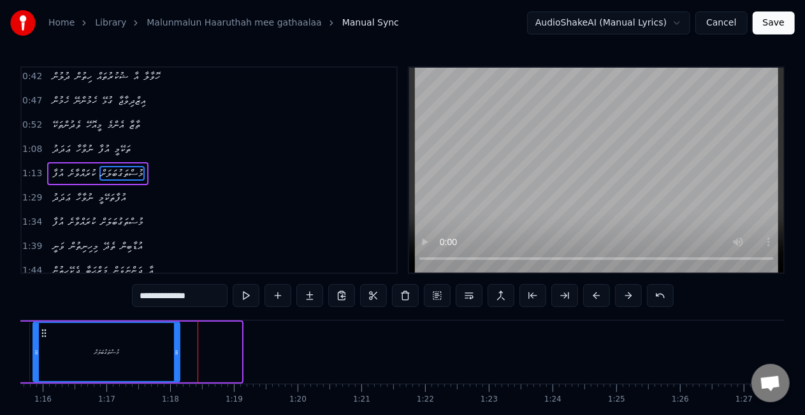
drag, startPoint x: 237, startPoint y: 360, endPoint x: 175, endPoint y: 355, distance: 62.1
click at [175, 355] on div at bounding box center [176, 352] width 5 height 58
click at [43, 346] on div "މުސްތަގުބަލަށް" at bounding box center [106, 352] width 145 height 58
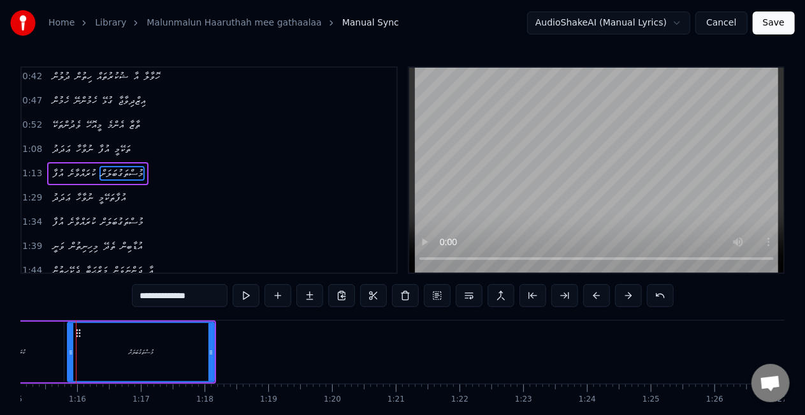
scroll to position [0, 4782]
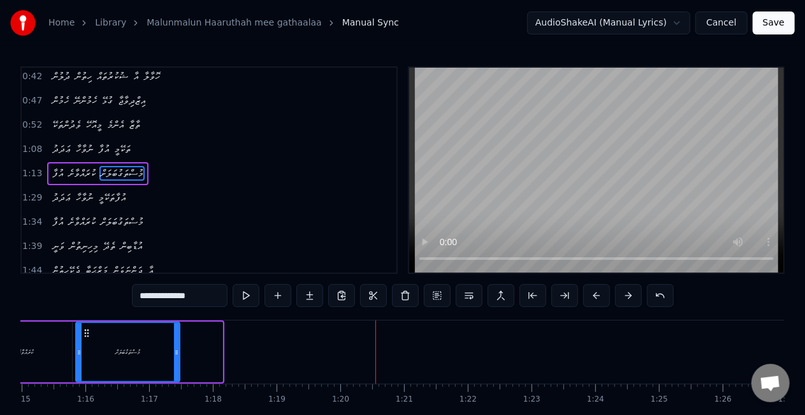
drag, startPoint x: 220, startPoint y: 360, endPoint x: 180, endPoint y: 348, distance: 42.0
click at [178, 348] on div at bounding box center [176, 352] width 5 height 58
click at [91, 346] on div "މުސްތަގުބަލަށް" at bounding box center [128, 352] width 103 height 58
click at [181, 355] on div "އުފާ ކުރައްވާށެ މުސްތަގުބަލަށް" at bounding box center [58, 351] width 247 height 63
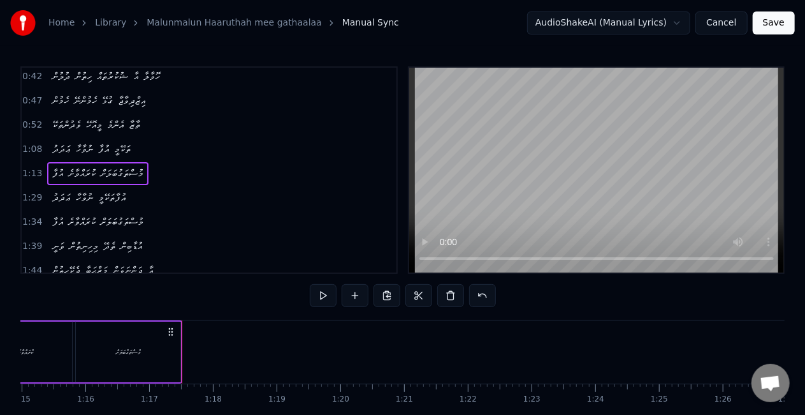
click at [172, 354] on div "މުސްތަގުބަލަށް" at bounding box center [128, 351] width 104 height 61
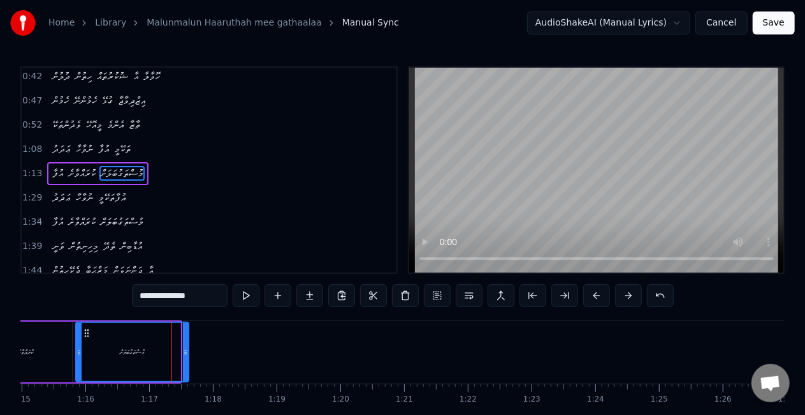
drag, startPoint x: 177, startPoint y: 353, endPoint x: 186, endPoint y: 353, distance: 9.6
click at [186, 353] on icon at bounding box center [185, 352] width 5 height 10
click at [144, 348] on div "މުސްތަގުބަލަށް" at bounding box center [133, 352] width 25 height 10
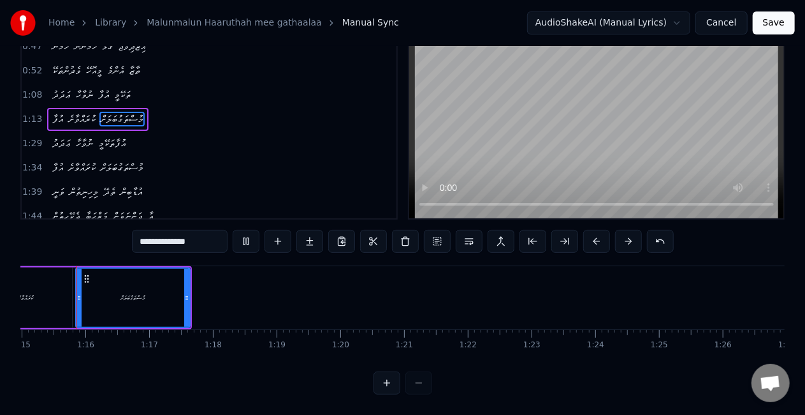
scroll to position [0, 4771]
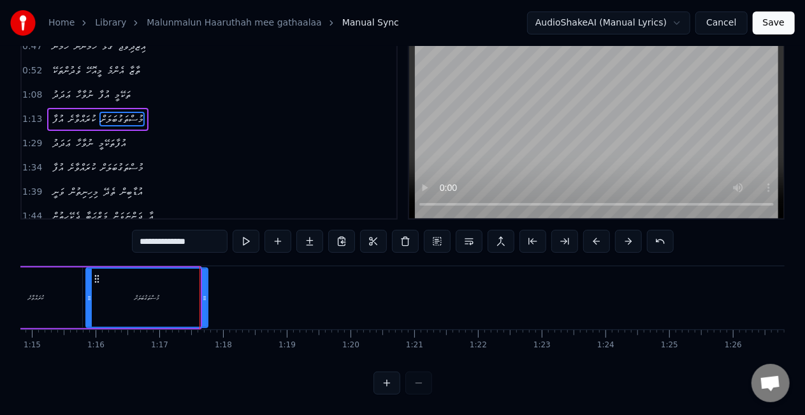
drag, startPoint x: 198, startPoint y: 288, endPoint x: 205, endPoint y: 291, distance: 8.1
click at [205, 293] on icon at bounding box center [204, 298] width 5 height 10
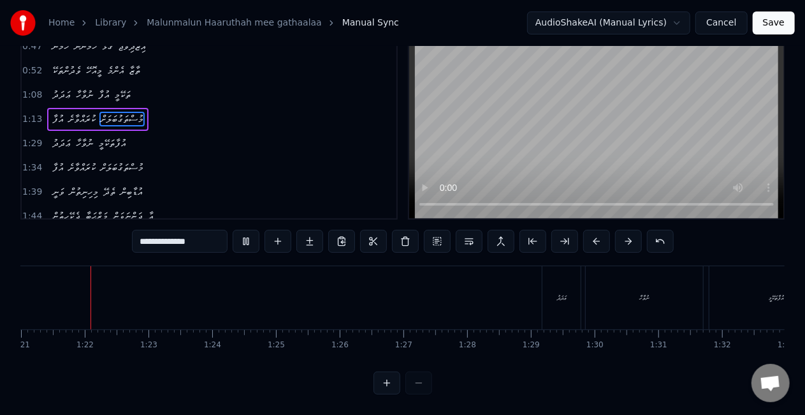
scroll to position [0, 5163]
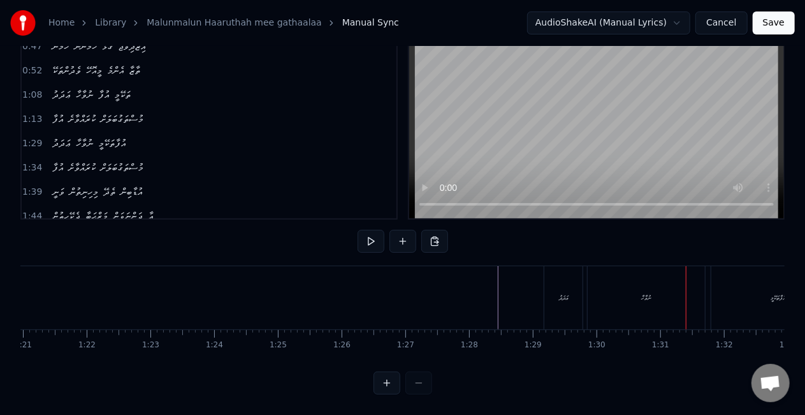
click at [612, 284] on div "ނުވާހާ" at bounding box center [646, 297] width 117 height 63
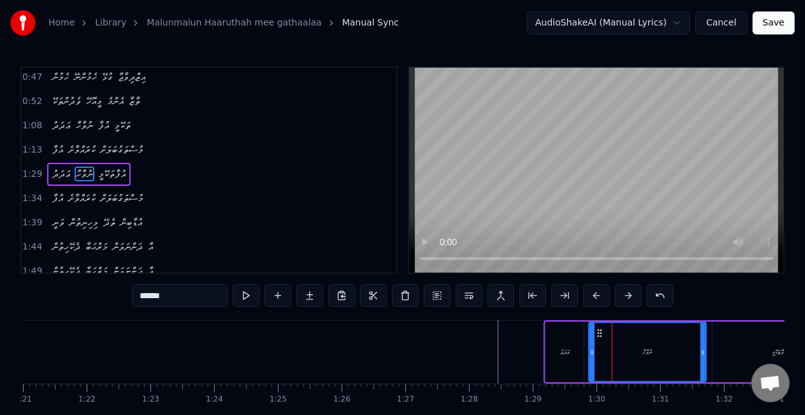
scroll to position [99, 0]
drag, startPoint x: 701, startPoint y: 361, endPoint x: 671, endPoint y: 360, distance: 30.6
click at [671, 360] on div at bounding box center [672, 352] width 5 height 58
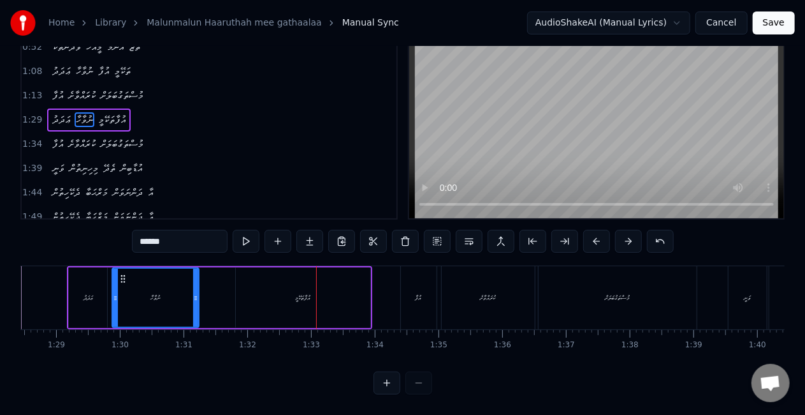
scroll to position [0, 5492]
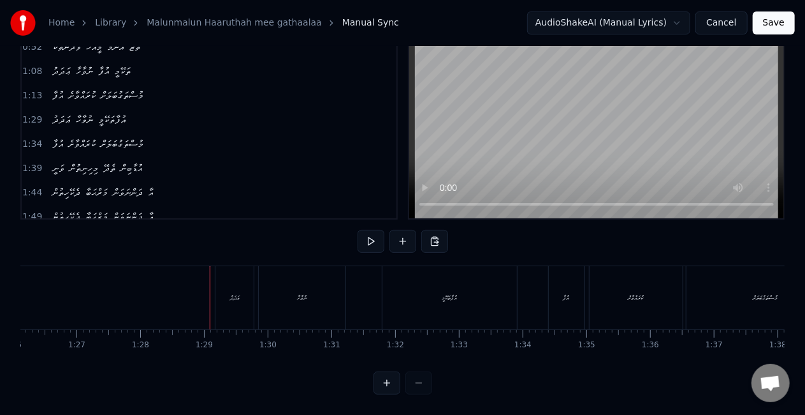
click at [226, 298] on div "ޢަދަދު" at bounding box center [235, 297] width 38 height 63
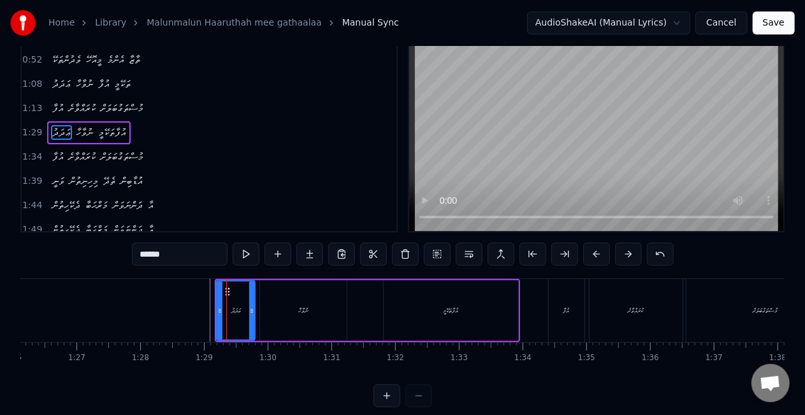
scroll to position [0, 0]
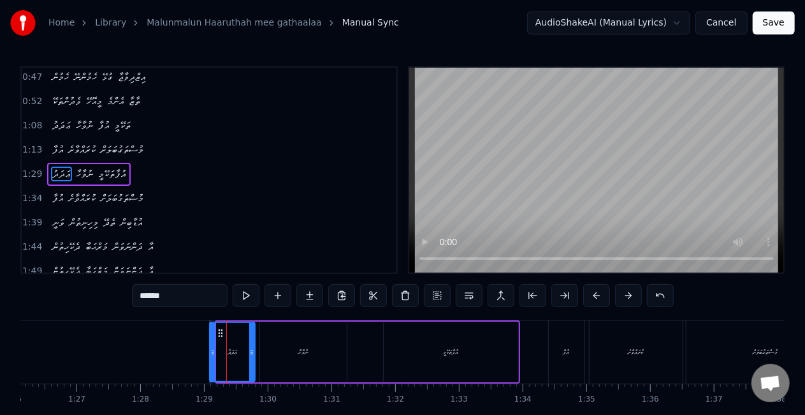
drag, startPoint x: 219, startPoint y: 349, endPoint x: 212, endPoint y: 349, distance: 7.0
click at [212, 349] on icon at bounding box center [212, 352] width 5 height 10
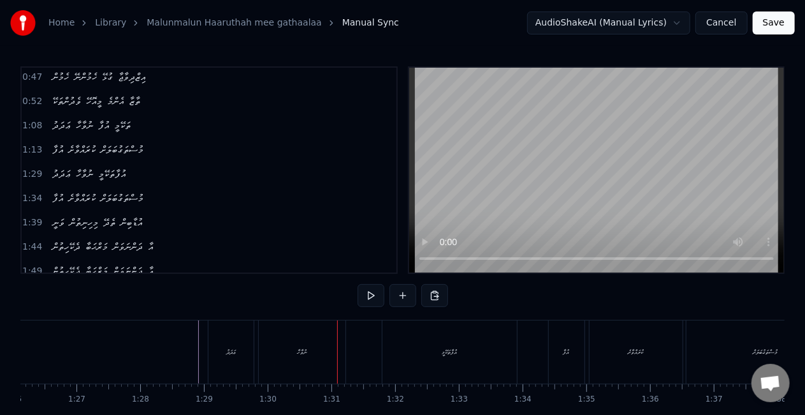
click at [311, 364] on div "ނުވާހާ" at bounding box center [302, 351] width 87 height 63
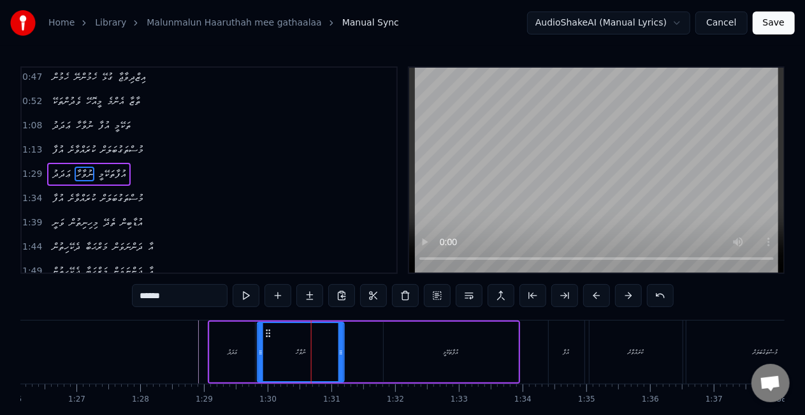
click at [270, 333] on circle at bounding box center [270, 332] width 1 height 1
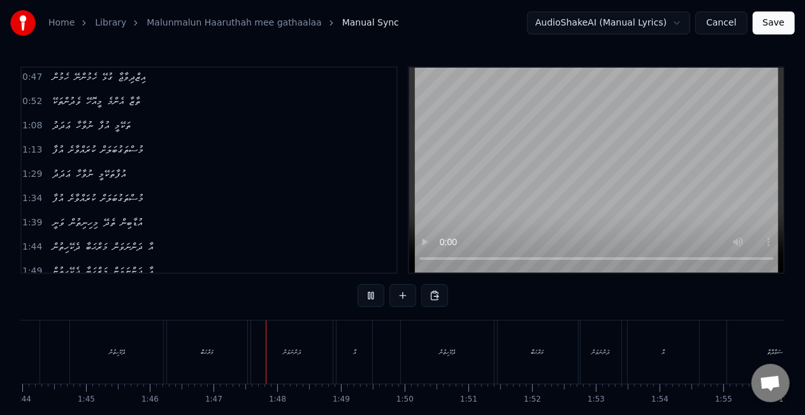
scroll to position [0, 6778]
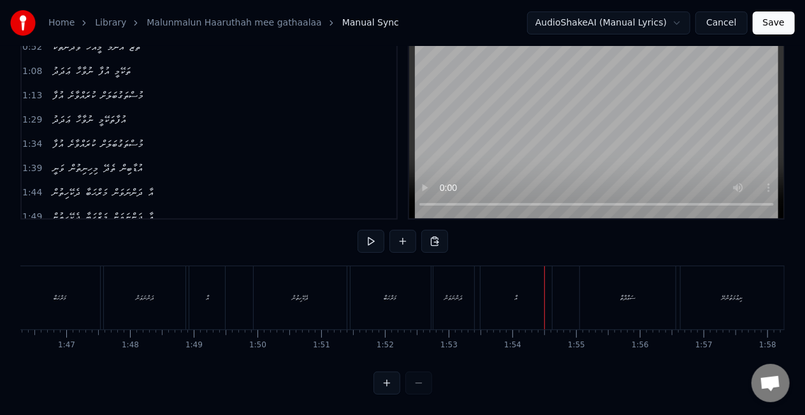
click at [454, 309] on div "ދަންނަވަން" at bounding box center [454, 297] width 41 height 63
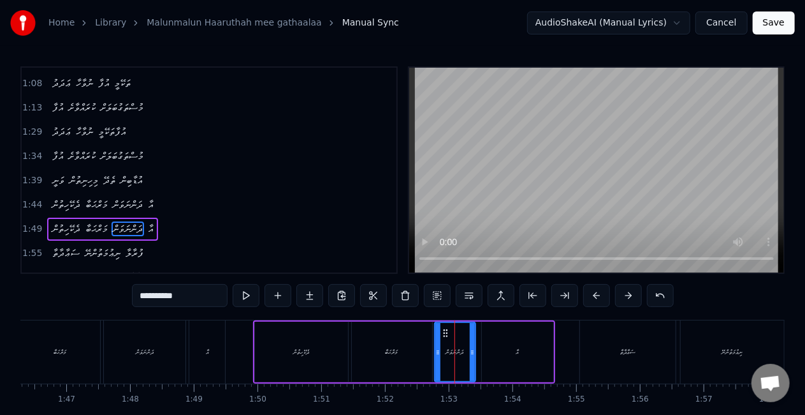
scroll to position [195, 0]
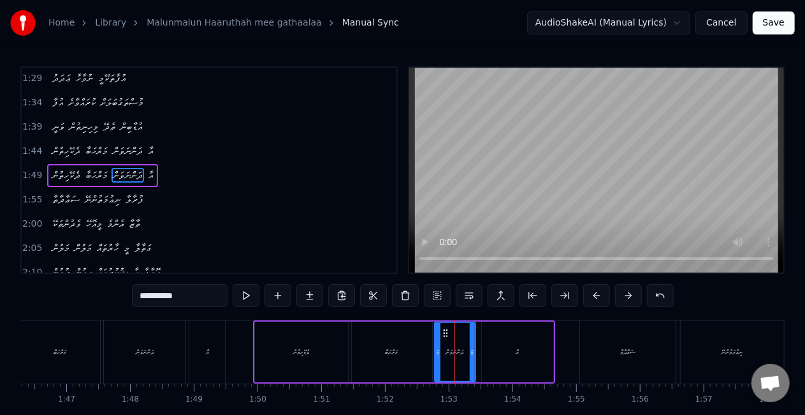
click at [490, 356] on div "އާ" at bounding box center [517, 351] width 71 height 61
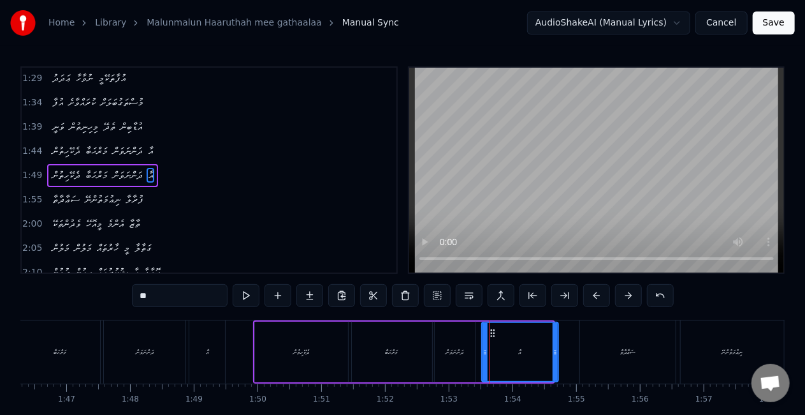
click at [555, 358] on div at bounding box center [555, 352] width 5 height 58
click at [514, 355] on div "އާ" at bounding box center [521, 352] width 76 height 58
click at [462, 351] on div "ދަންނަވަން" at bounding box center [455, 352] width 18 height 10
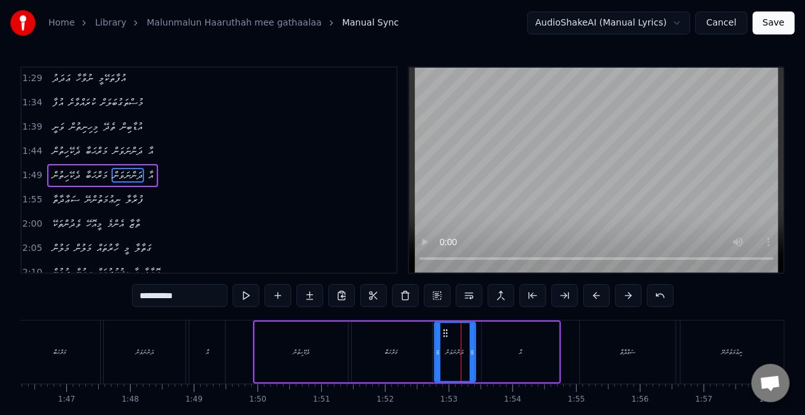
click at [482, 351] on div "އާ" at bounding box center [520, 351] width 77 height 61
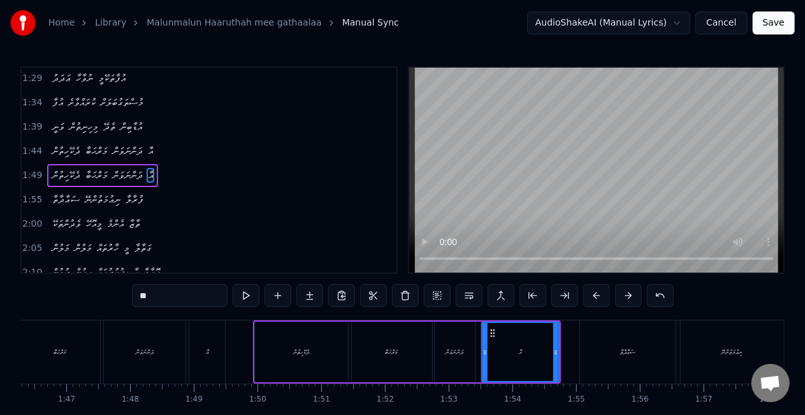
click at [485, 353] on icon at bounding box center [485, 352] width 5 height 10
click at [462, 337] on div "ދަންނަވަން" at bounding box center [455, 351] width 41 height 61
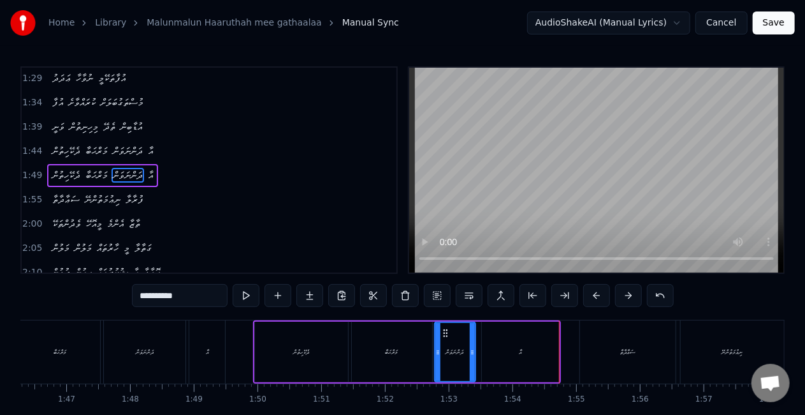
click at [491, 352] on div "އާ" at bounding box center [520, 351] width 77 height 61
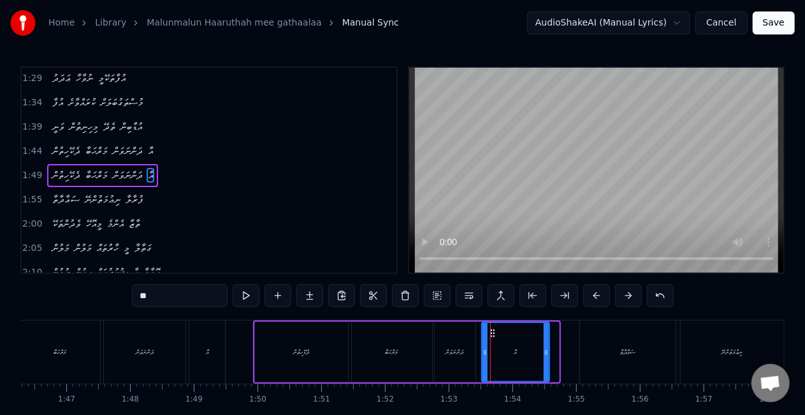
drag, startPoint x: 553, startPoint y: 358, endPoint x: 542, endPoint y: 357, distance: 10.9
click at [544, 357] on div at bounding box center [546, 352] width 5 height 58
click at [518, 355] on div "އާ" at bounding box center [515, 352] width 65 height 58
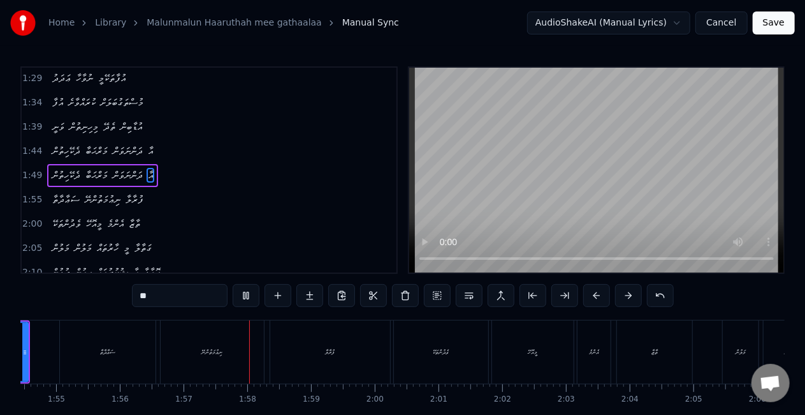
scroll to position [0, 7427]
click at [204, 344] on div "ފުރާލާ" at bounding box center [202, 351] width 120 height 63
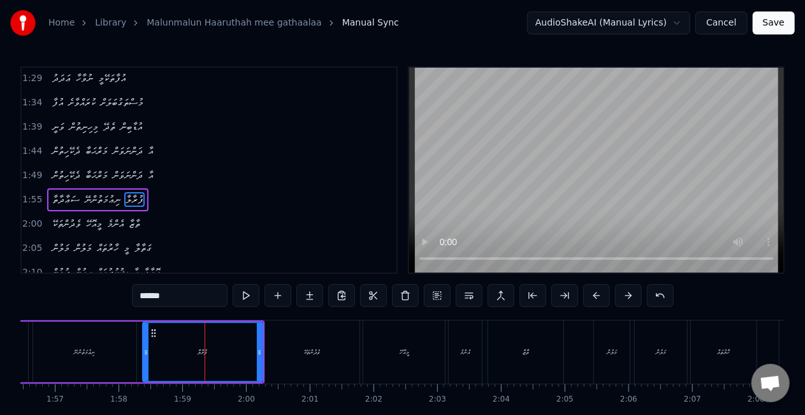
scroll to position [219, 0]
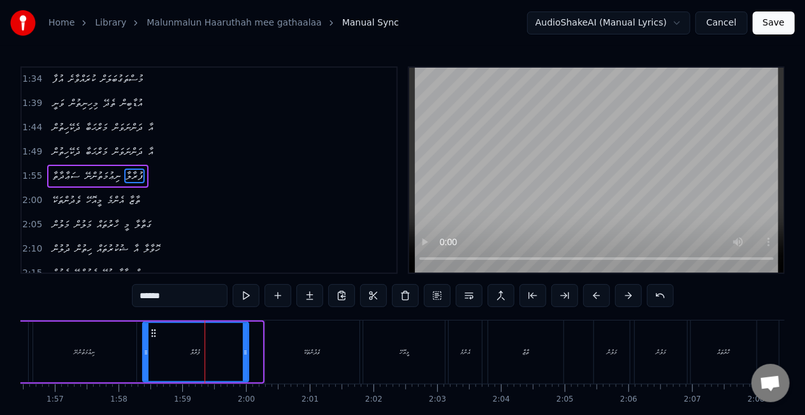
drag, startPoint x: 259, startPoint y: 356, endPoint x: 237, endPoint y: 354, distance: 21.8
click at [243, 355] on icon at bounding box center [245, 352] width 5 height 10
click at [157, 352] on div "ފުރާލާ" at bounding box center [192, 352] width 98 height 58
drag, startPoint x: 240, startPoint y: 352, endPoint x: 251, endPoint y: 353, distance: 11.5
click at [251, 353] on icon at bounding box center [248, 352] width 5 height 10
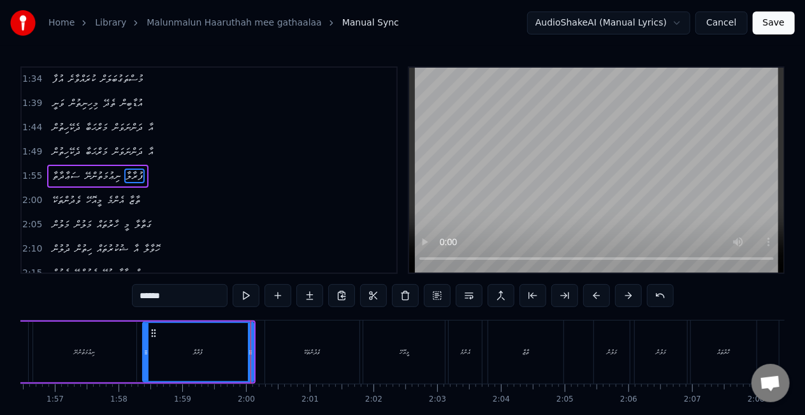
click at [153, 356] on div "ފުރާލާ" at bounding box center [198, 352] width 110 height 58
click at [171, 356] on div "ފުރާލާ" at bounding box center [198, 352] width 110 height 58
click at [99, 356] on div "ނިޢުމަތުންނޭ" at bounding box center [84, 351] width 103 height 61
type input "**********"
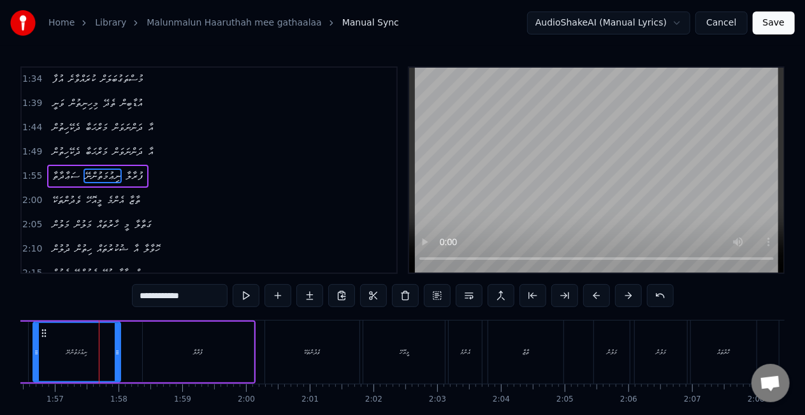
drag, startPoint x: 131, startPoint y: 358, endPoint x: 115, endPoint y: 355, distance: 16.1
click at [115, 355] on div at bounding box center [117, 352] width 5 height 58
click at [73, 356] on div "ނިޢުމަތުންނޭ" at bounding box center [76, 352] width 21 height 10
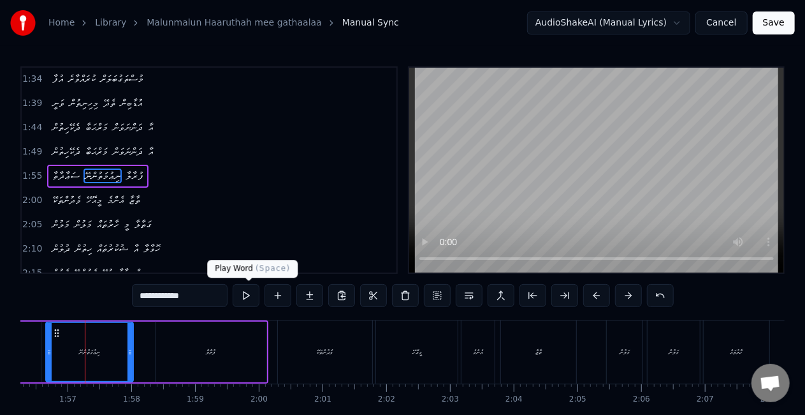
click at [245, 295] on button at bounding box center [246, 295] width 27 height 23
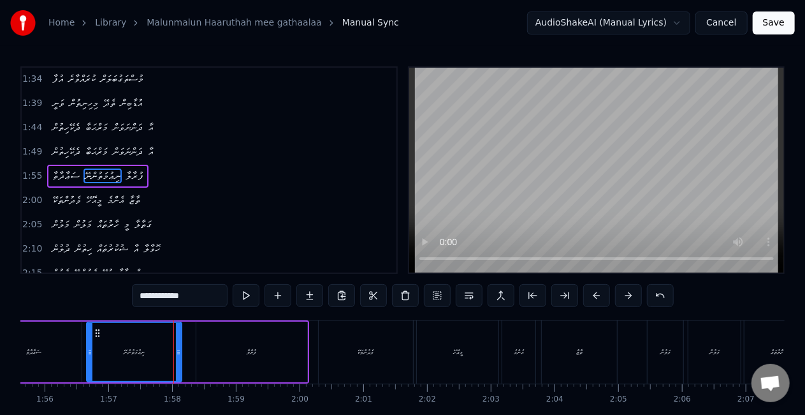
drag, startPoint x: 171, startPoint y: 351, endPoint x: 179, endPoint y: 352, distance: 7.7
click at [179, 352] on icon at bounding box center [178, 352] width 5 height 10
click at [195, 349] on div "ސަޢާދާތާ ނިޢުމަތުންނޭ ފުރާލާ" at bounding box center [146, 351] width 325 height 63
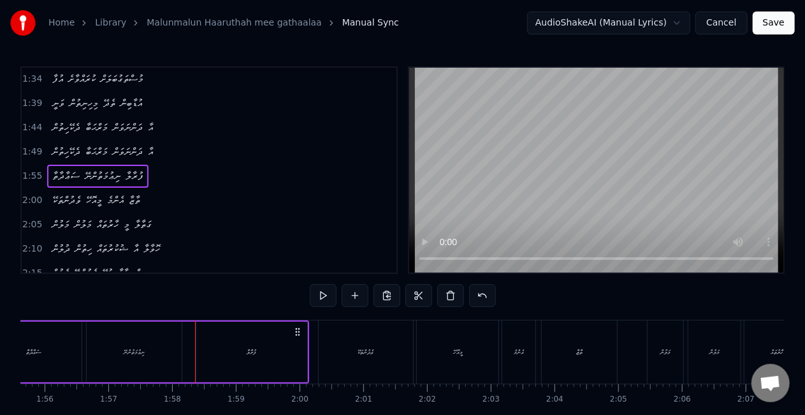
click at [137, 357] on div "ނިޢުމަތުންނޭ" at bounding box center [134, 351] width 95 height 61
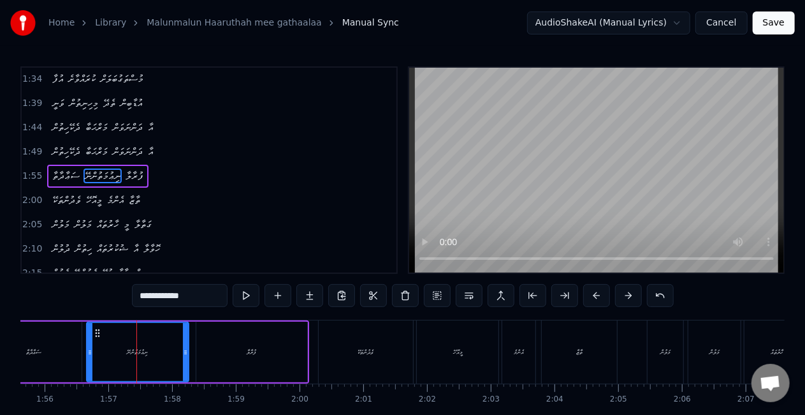
drag, startPoint x: 179, startPoint y: 352, endPoint x: 173, endPoint y: 349, distance: 6.9
click at [186, 353] on icon at bounding box center [185, 352] width 5 height 10
click at [253, 298] on button at bounding box center [246, 295] width 27 height 23
click at [249, 294] on button at bounding box center [246, 295] width 27 height 23
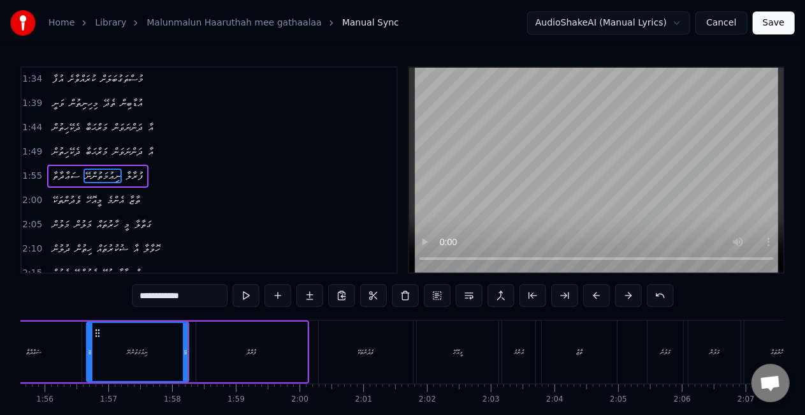
click at [264, 361] on div "ފުރާލާ" at bounding box center [251, 351] width 111 height 61
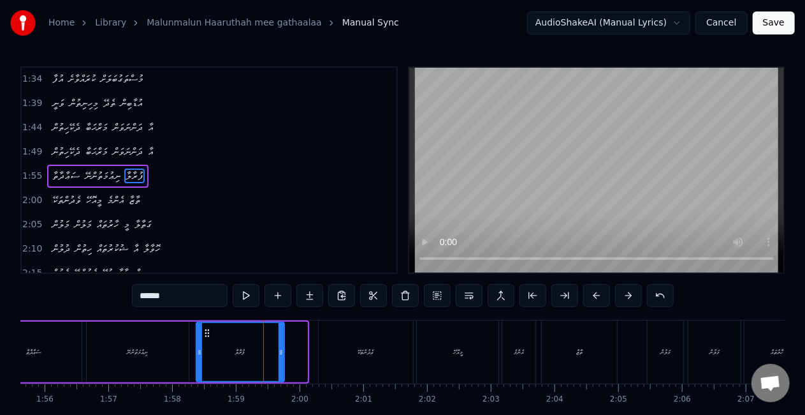
drag, startPoint x: 302, startPoint y: 357, endPoint x: 279, endPoint y: 356, distance: 23.0
click at [279, 356] on div at bounding box center [281, 352] width 5 height 58
click at [210, 356] on div "ފުރާލާ" at bounding box center [240, 352] width 87 height 58
click at [171, 360] on div "ނިޢުމަތުންނޭ" at bounding box center [138, 351] width 102 height 61
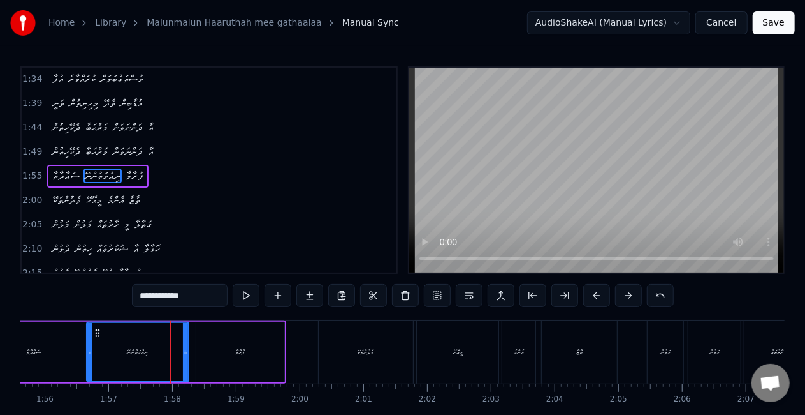
click at [201, 360] on div "ފުރާލާ" at bounding box center [240, 351] width 88 height 61
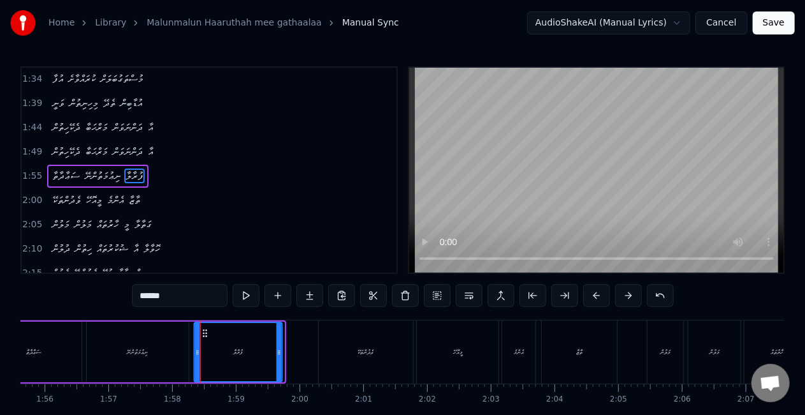
click at [205, 334] on icon at bounding box center [205, 333] width 10 height 10
click at [172, 345] on div "ނިޢުމަތުންނޭ" at bounding box center [138, 351] width 102 height 61
type input "**********"
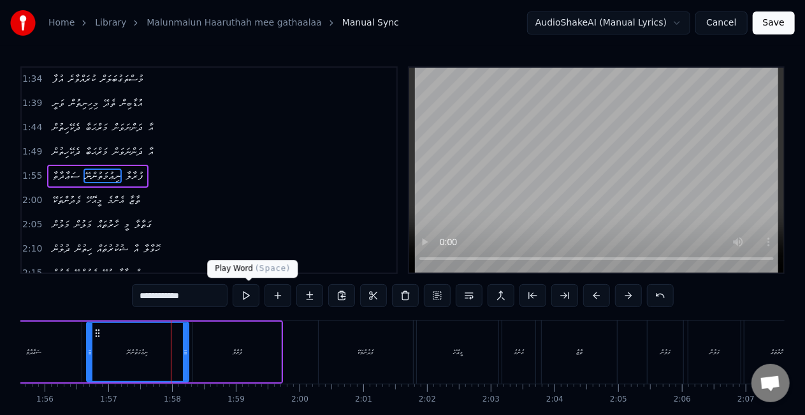
click at [248, 296] on button at bounding box center [246, 295] width 27 height 23
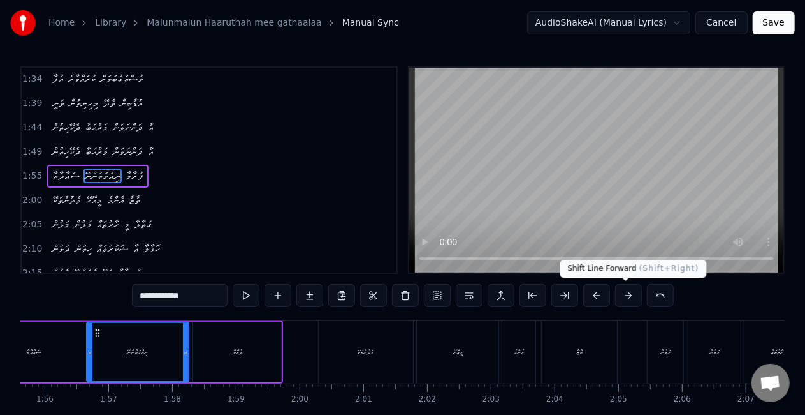
click at [626, 295] on button at bounding box center [628, 295] width 27 height 23
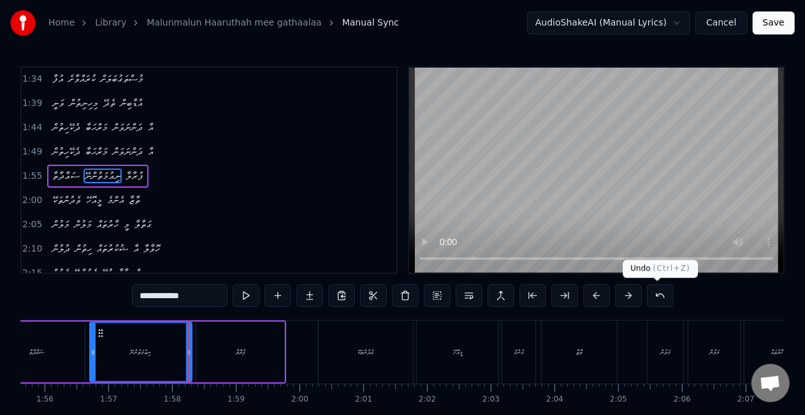
click at [647, 295] on button at bounding box center [660, 295] width 27 height 23
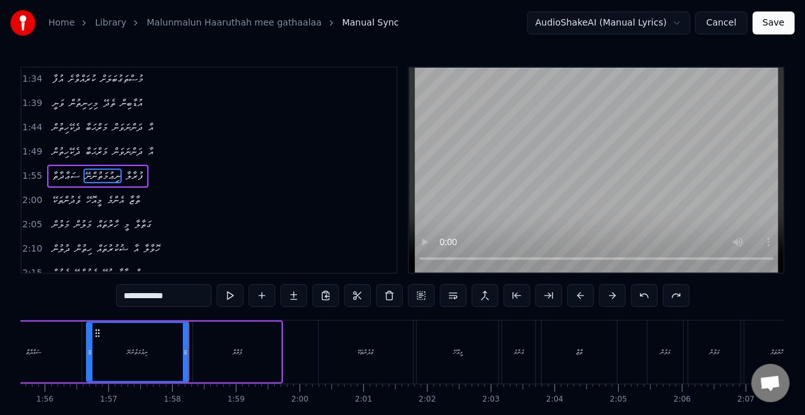
click at [639, 294] on button at bounding box center [644, 295] width 27 height 23
click at [631, 284] on button at bounding box center [644, 295] width 27 height 23
click at [263, 351] on div "ފުރާލާ" at bounding box center [251, 351] width 111 height 61
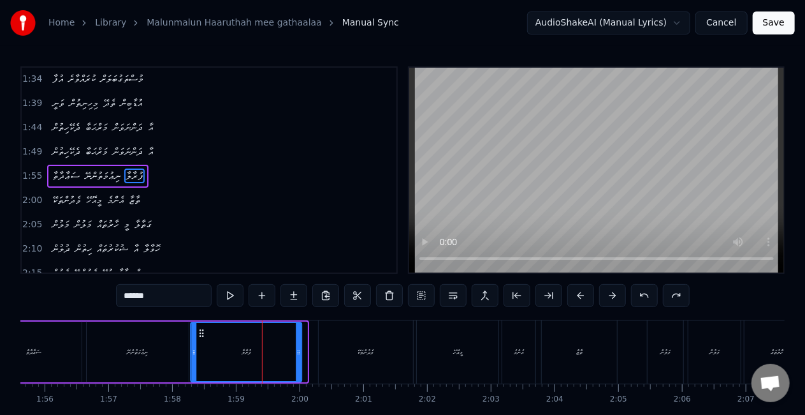
drag, startPoint x: 209, startPoint y: 333, endPoint x: 202, endPoint y: 332, distance: 7.8
click at [202, 332] on icon at bounding box center [201, 333] width 10 height 10
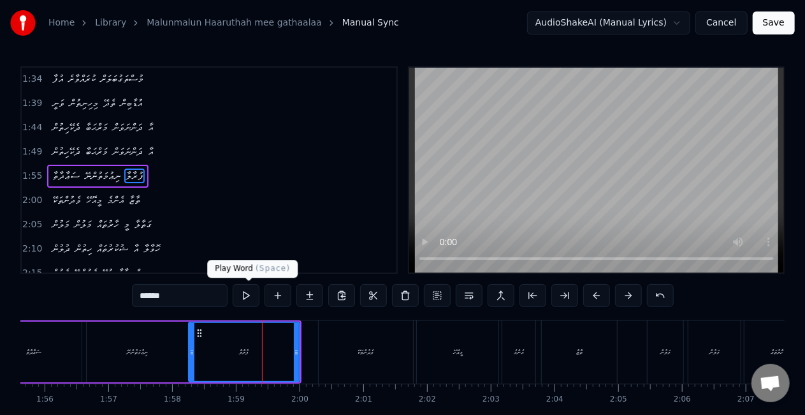
click at [244, 295] on button at bounding box center [246, 295] width 27 height 23
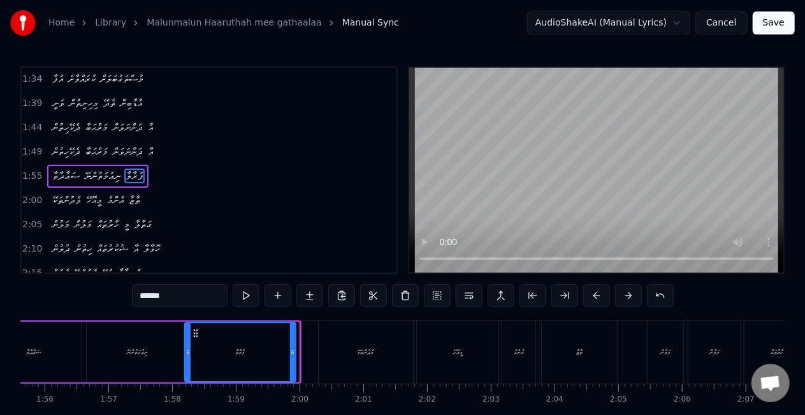
click at [197, 330] on icon at bounding box center [196, 333] width 10 height 10
click at [247, 297] on button at bounding box center [246, 295] width 27 height 23
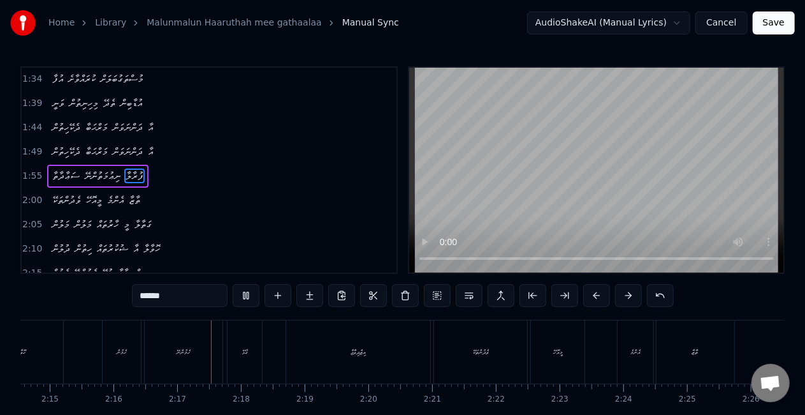
scroll to position [0, 8667]
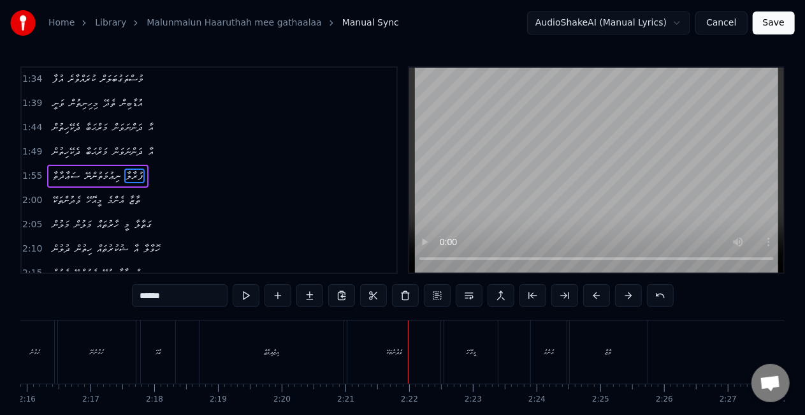
click at [314, 369] on div "އިޒްދިވާޖާ" at bounding box center [272, 351] width 144 height 63
type input "**********"
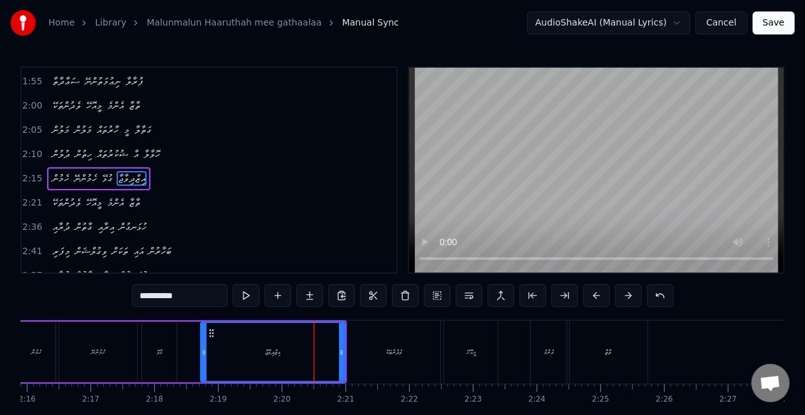
scroll to position [314, 0]
click at [336, 362] on div at bounding box center [336, 352] width 5 height 58
click at [272, 353] on div "އިޒްދިވާޖާ" at bounding box center [269, 352] width 15 height 10
drag, startPoint x: 335, startPoint y: 349, endPoint x: 324, endPoint y: 346, distance: 11.8
click at [332, 347] on icon at bounding box center [334, 352] width 5 height 10
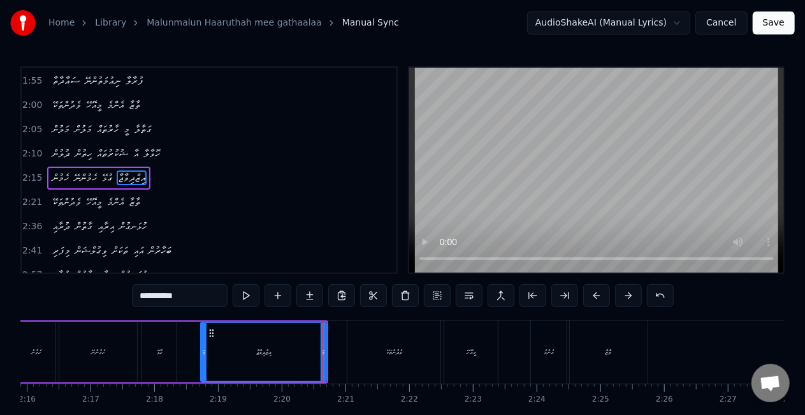
click at [277, 349] on div "އިޒްދިވާޖާ" at bounding box center [264, 352] width 124 height 58
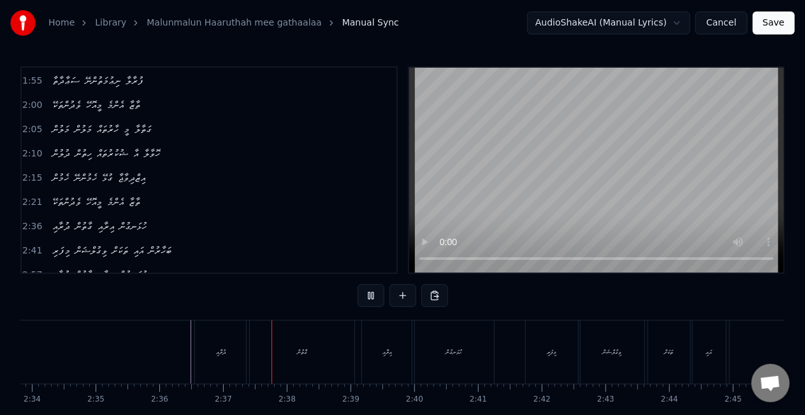
scroll to position [0, 9962]
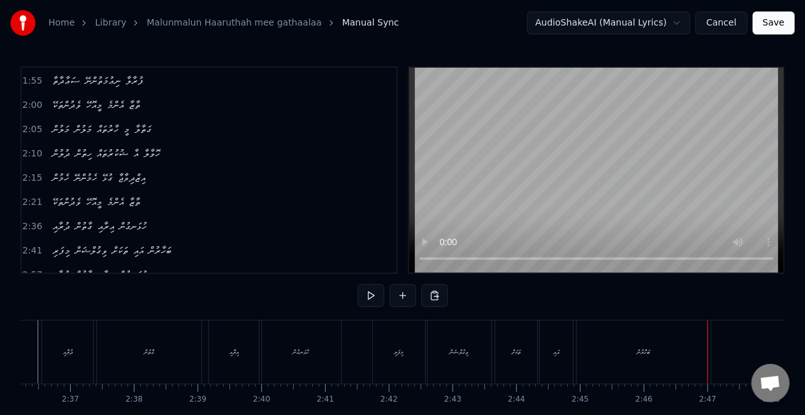
click at [584, 325] on div "ބަހާރުން" at bounding box center [644, 351] width 134 height 63
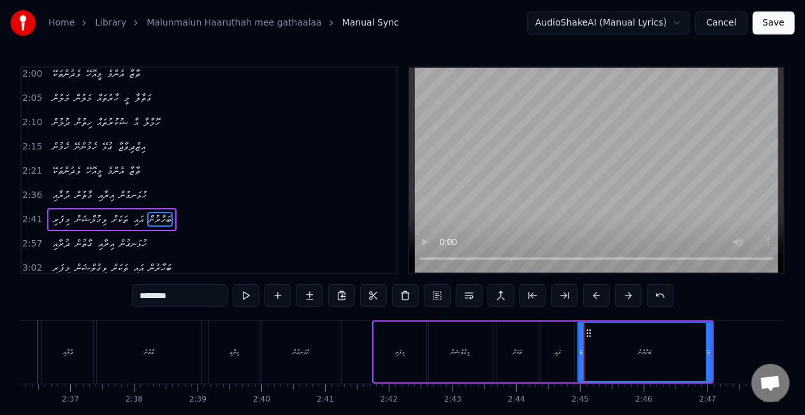
scroll to position [385, 0]
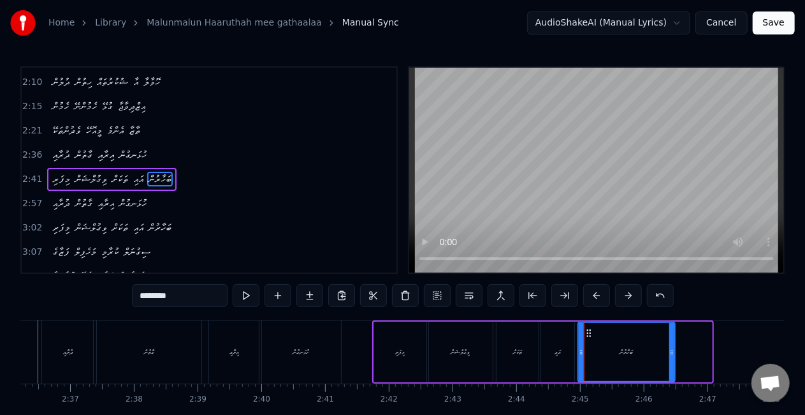
drag, startPoint x: 709, startPoint y: 356, endPoint x: 672, endPoint y: 348, distance: 37.8
click at [672, 348] on icon at bounding box center [672, 352] width 5 height 10
click at [599, 348] on div "ބަހާރުން" at bounding box center [627, 352] width 96 height 58
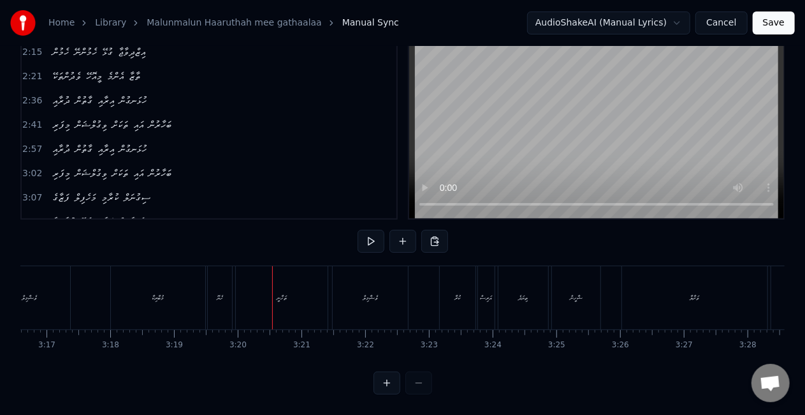
scroll to position [65, 0]
click at [187, 297] on div "މުބާރިކާ" at bounding box center [158, 297] width 94 height 63
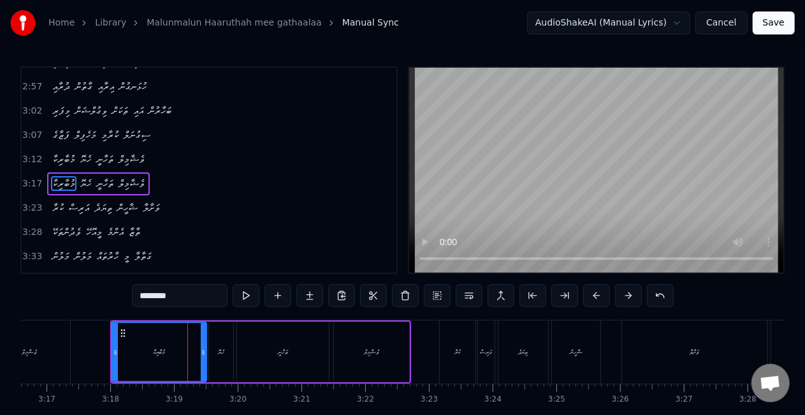
scroll to position [504, 0]
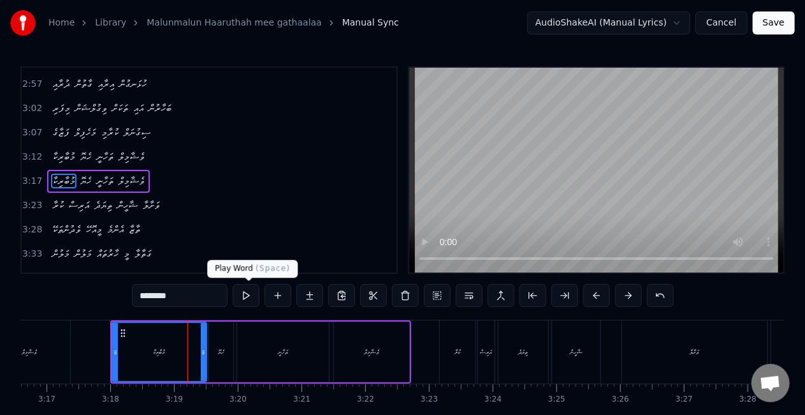
click at [253, 290] on button at bounding box center [246, 295] width 27 height 23
click at [249, 292] on button at bounding box center [246, 295] width 27 height 23
click at [159, 353] on div "މުބާރިކާ" at bounding box center [159, 352] width 12 height 10
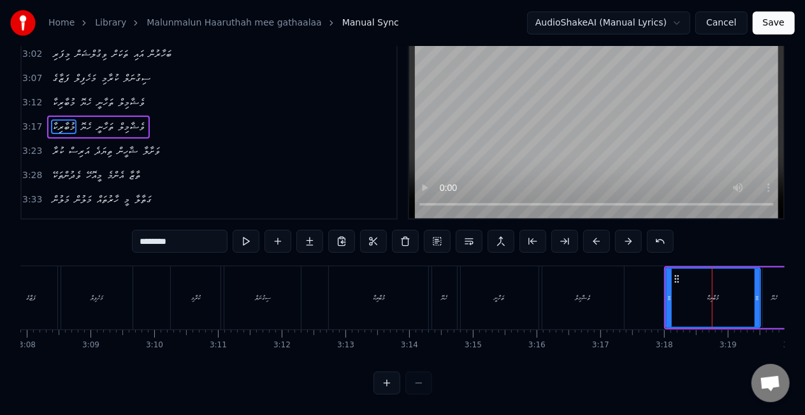
scroll to position [0, 11958]
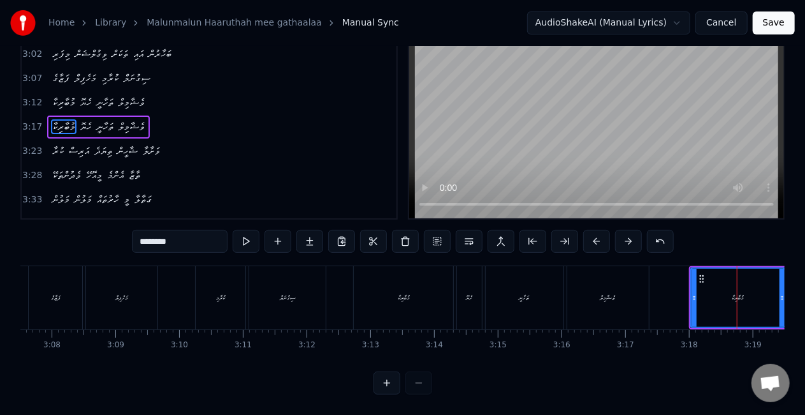
click at [402, 297] on div "މުބާރިކާ" at bounding box center [403, 297] width 99 height 63
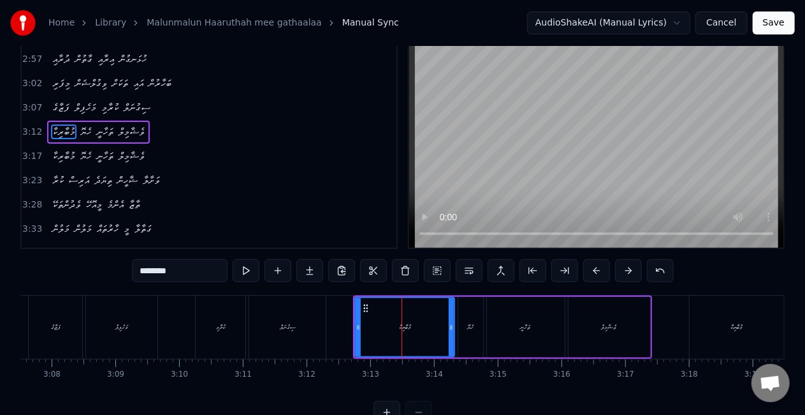
scroll to position [0, 0]
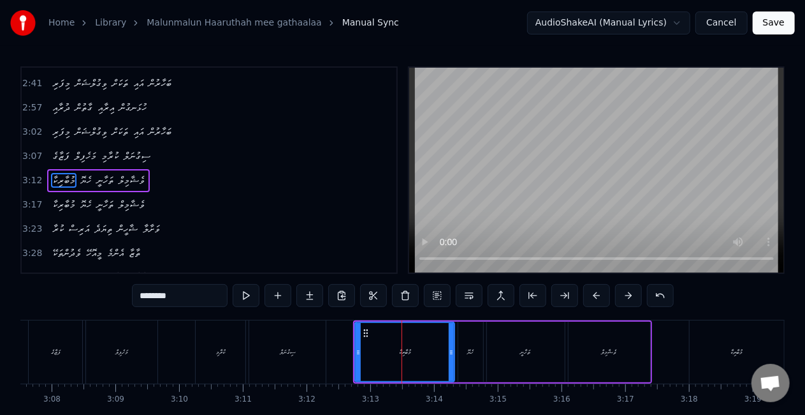
click at [263, 362] on div "ސިގުނަލް" at bounding box center [287, 351] width 77 height 63
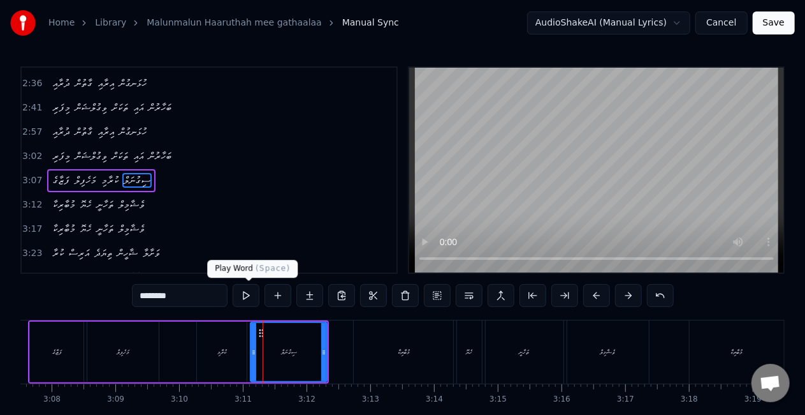
click at [253, 293] on button at bounding box center [246, 295] width 27 height 23
click at [250, 293] on button at bounding box center [246, 295] width 27 height 23
click at [425, 339] on div "މުބާރިކާ" at bounding box center [403, 351] width 99 height 63
type input "********"
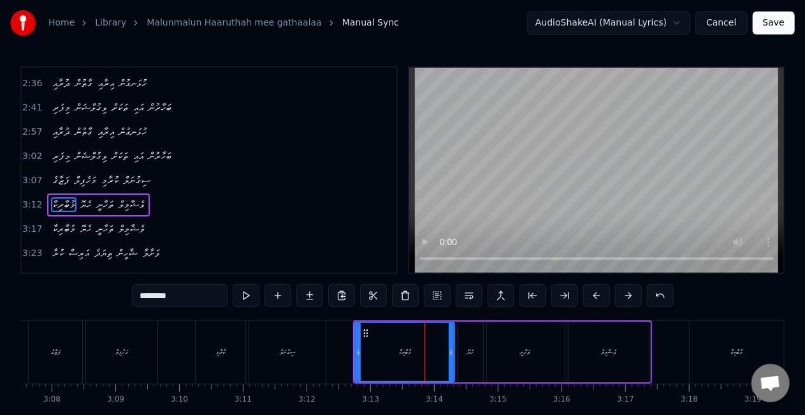
scroll to position [481, 0]
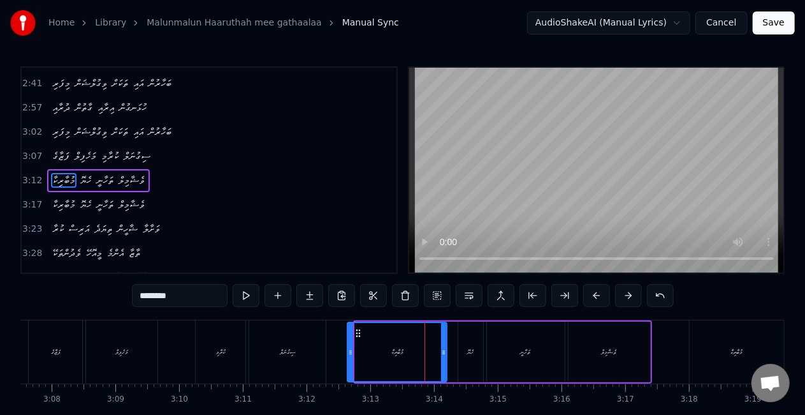
drag, startPoint x: 367, startPoint y: 330, endPoint x: 360, endPoint y: 330, distance: 7.0
click at [360, 330] on icon at bounding box center [358, 333] width 10 height 10
click at [328, 338] on div "ފަޒާގެ މަހެފިލް ކުރާމި ސިގުނަލް" at bounding box center [178, 351] width 301 height 63
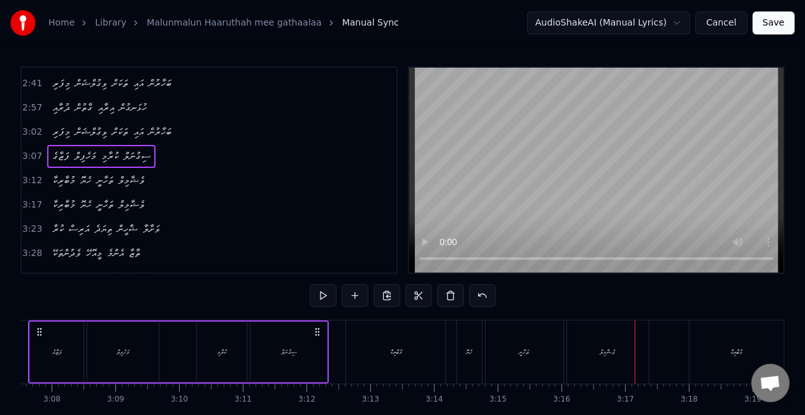
click at [391, 342] on div "މުބާރިކާ" at bounding box center [395, 351] width 99 height 63
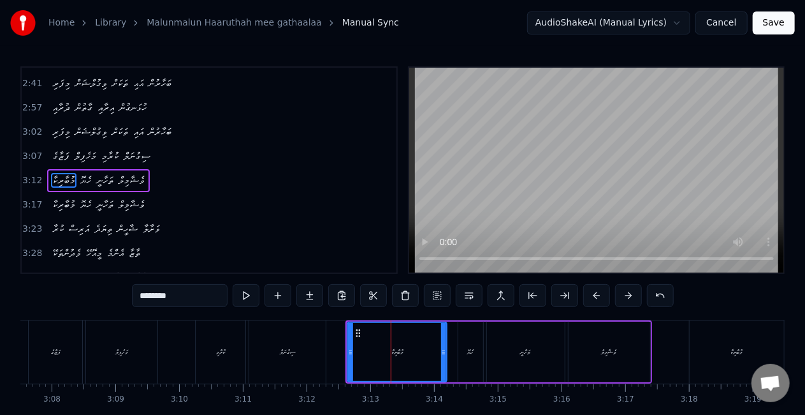
click at [298, 358] on div "ސިގުނަލް" at bounding box center [287, 351] width 77 height 63
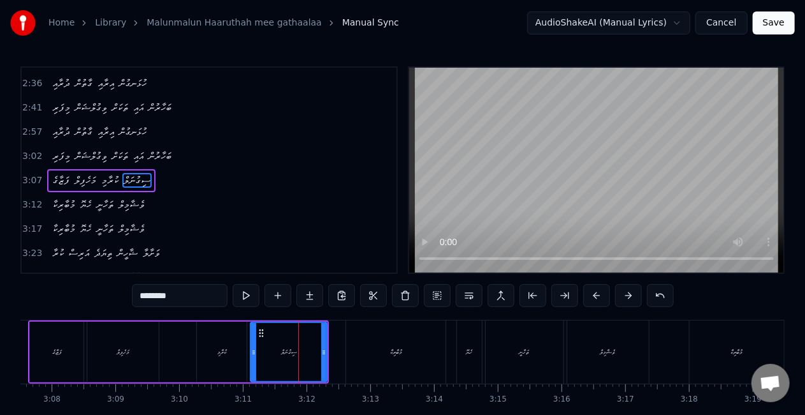
click at [386, 349] on div "މުބާރިކާ" at bounding box center [395, 351] width 99 height 63
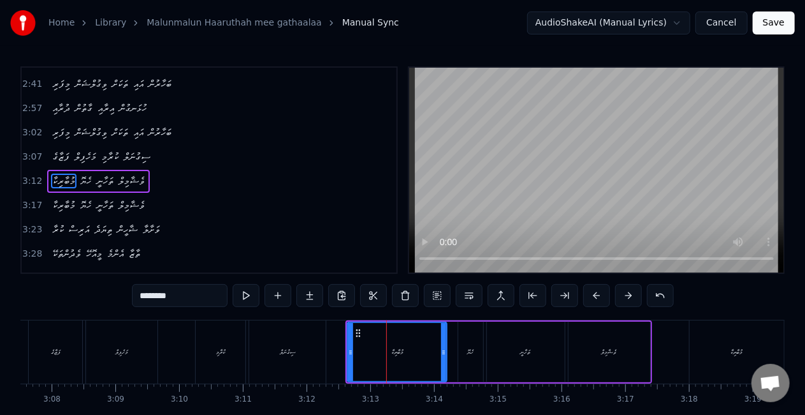
scroll to position [481, 0]
click at [543, 344] on div "ތަހާނީ" at bounding box center [526, 351] width 78 height 61
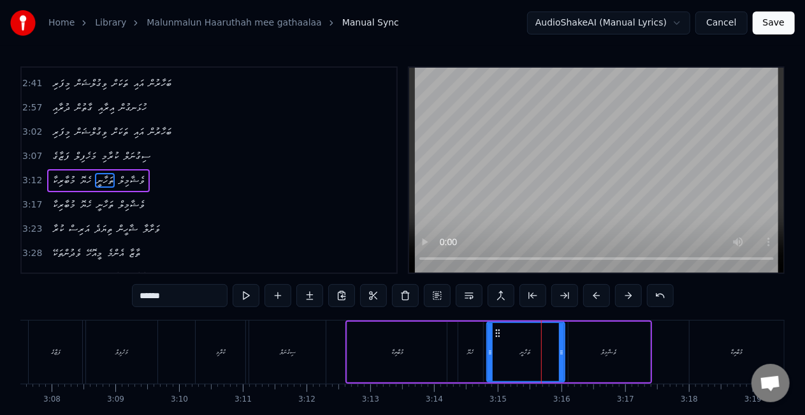
click at [471, 349] on div "ހެޔޮ" at bounding box center [470, 352] width 6 height 10
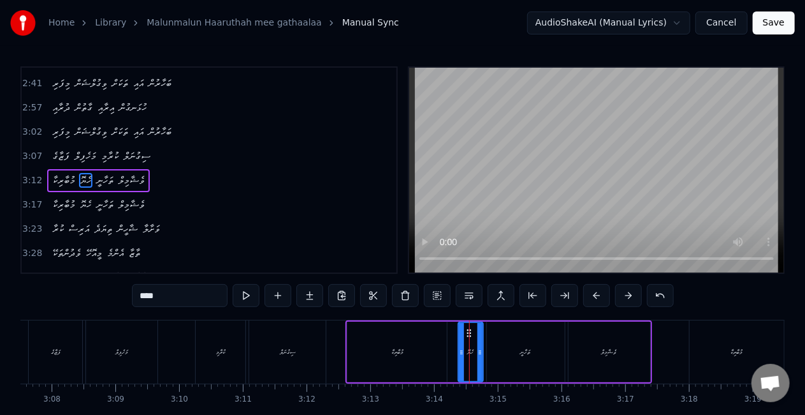
click at [392, 349] on div "މުބާރިކާ" at bounding box center [398, 352] width 12 height 10
type input "********"
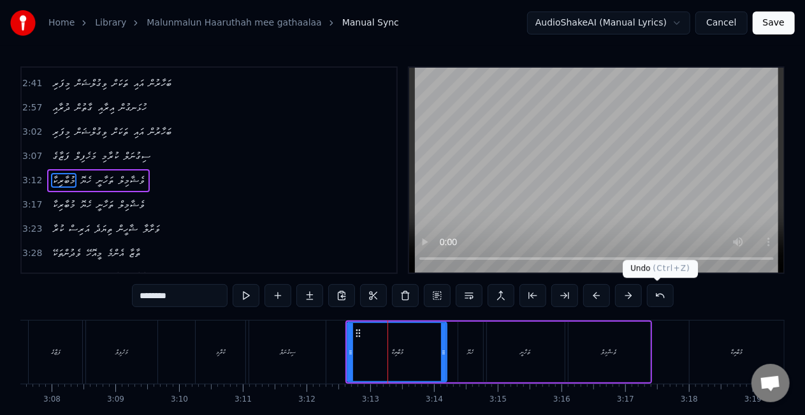
click at [654, 288] on button at bounding box center [660, 295] width 27 height 23
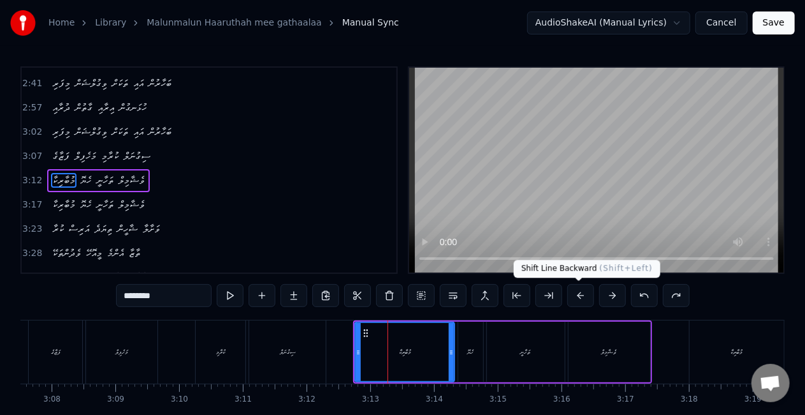
click at [579, 295] on button at bounding box center [581, 295] width 27 height 23
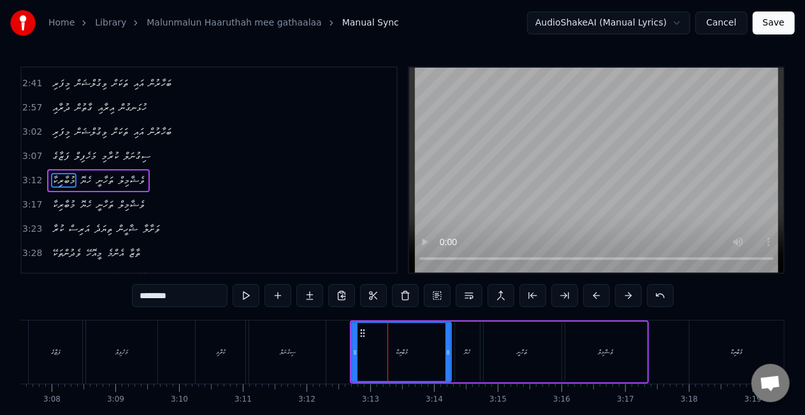
click at [579, 295] on div "********" at bounding box center [403, 295] width 542 height 23
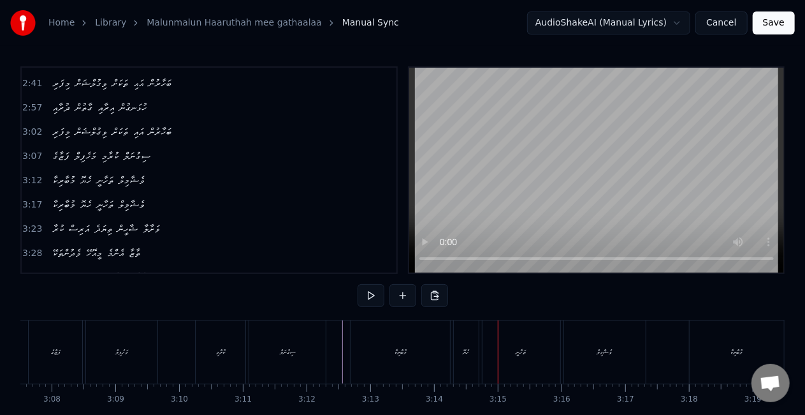
click at [408, 336] on div "މުބާރިކާ" at bounding box center [400, 351] width 99 height 63
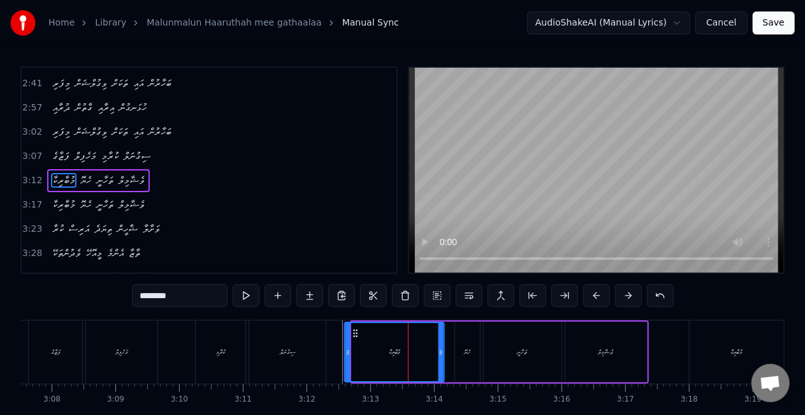
drag, startPoint x: 362, startPoint y: 334, endPoint x: 355, endPoint y: 334, distance: 7.0
click at [355, 334] on icon at bounding box center [356, 333] width 10 height 10
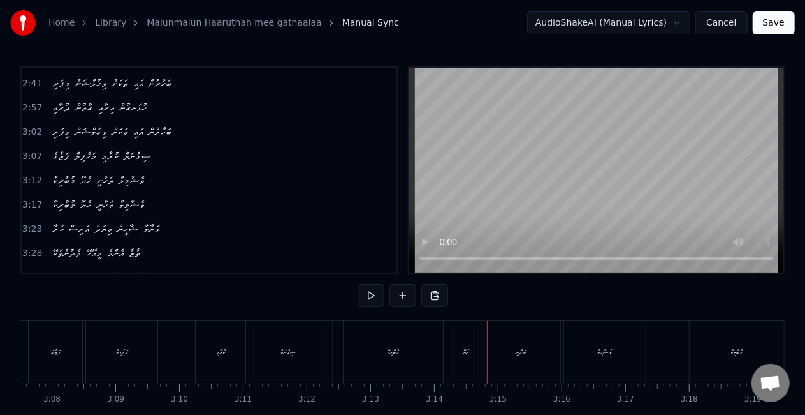
click at [415, 342] on div "މުބާރިކާ" at bounding box center [393, 351] width 99 height 63
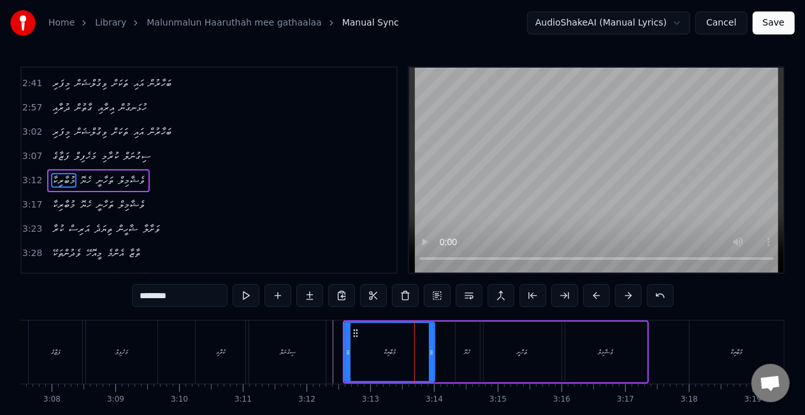
drag, startPoint x: 443, startPoint y: 356, endPoint x: 433, endPoint y: 356, distance: 10.2
click at [433, 356] on div at bounding box center [431, 352] width 5 height 58
click at [361, 348] on div "މުބާރިކާ" at bounding box center [390, 352] width 88 height 58
drag, startPoint x: 431, startPoint y: 351, endPoint x: 421, endPoint y: 347, distance: 10.9
click at [421, 347] on icon at bounding box center [423, 352] width 5 height 10
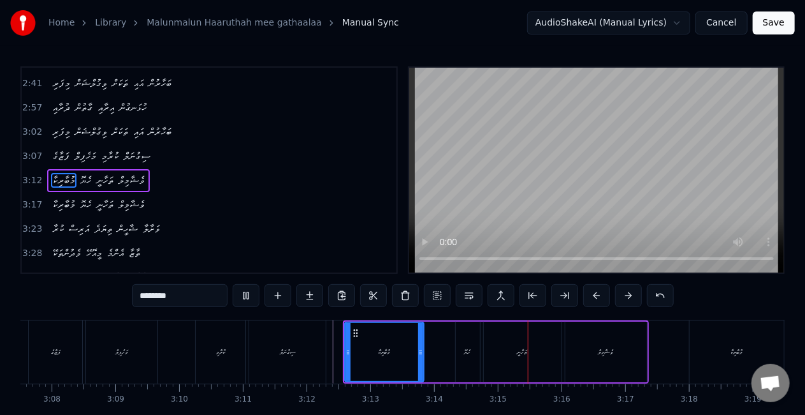
click at [357, 345] on div "މުބާރިކާ" at bounding box center [385, 352] width 78 height 58
click at [327, 351] on div "ސިގުނަލް" at bounding box center [288, 351] width 78 height 63
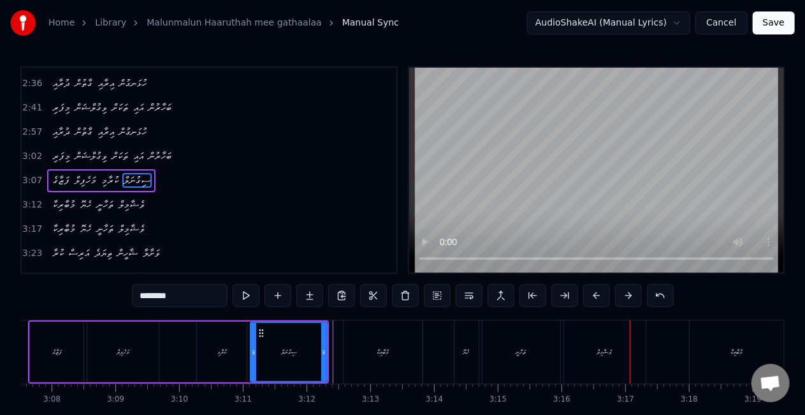
click at [462, 340] on div "ހެޔޮ" at bounding box center [467, 351] width 24 height 63
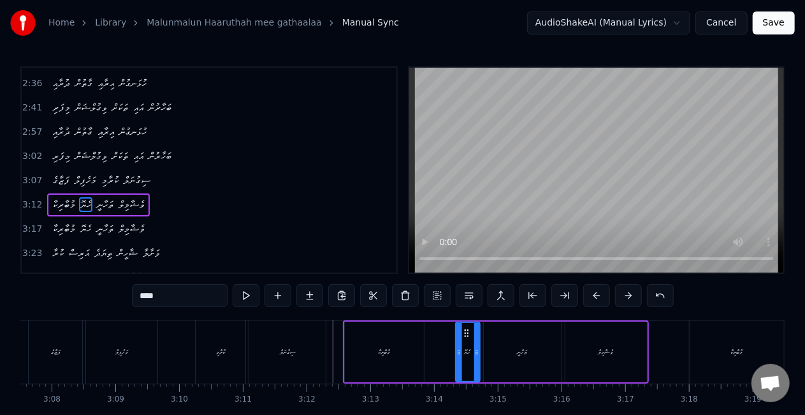
scroll to position [481, 0]
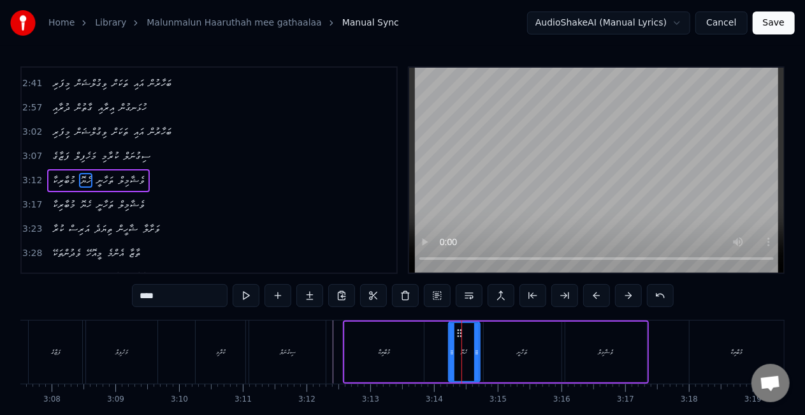
drag, startPoint x: 459, startPoint y: 349, endPoint x: 452, endPoint y: 348, distance: 7.3
click at [452, 348] on icon at bounding box center [452, 352] width 5 height 10
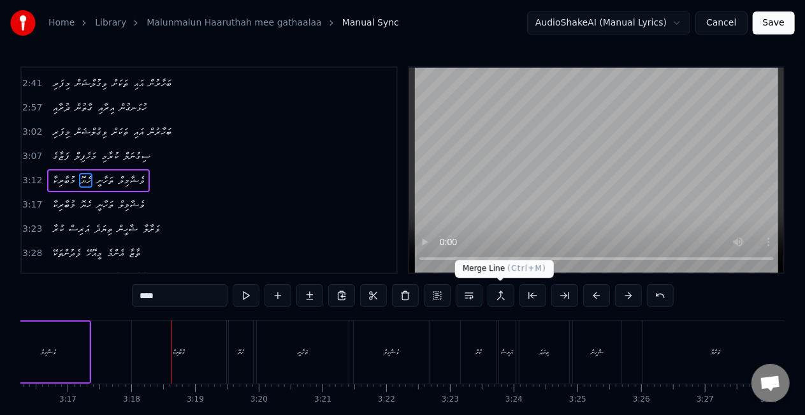
scroll to position [0, 12603]
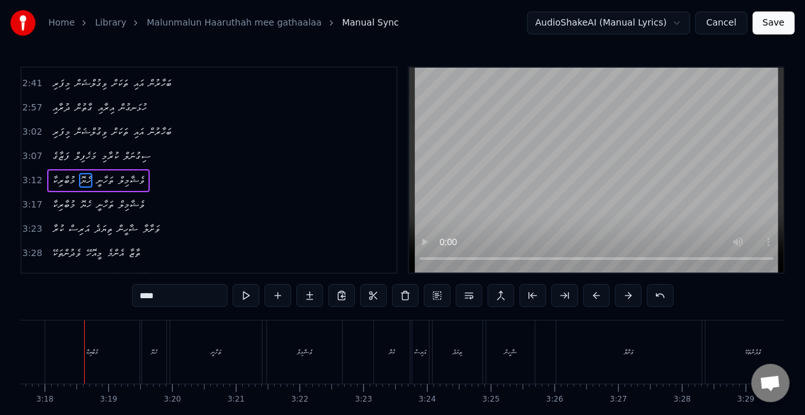
click at [62, 346] on div "މުބާރިކާ" at bounding box center [92, 351] width 94 height 63
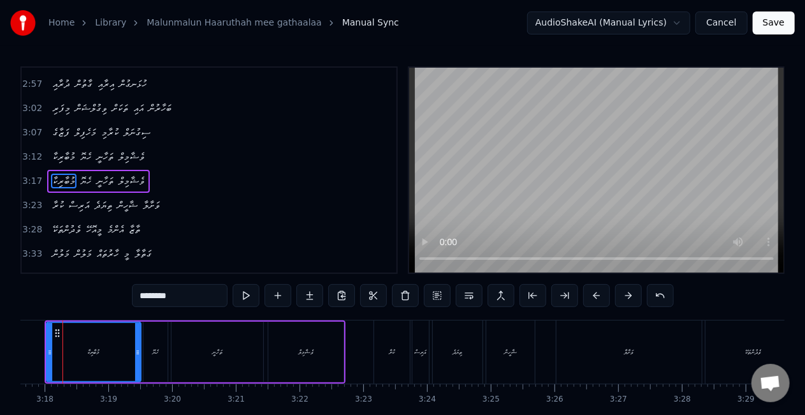
scroll to position [0, 12581]
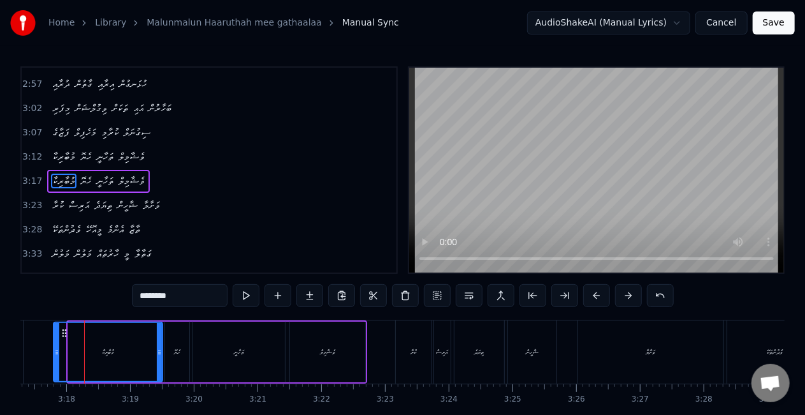
drag, startPoint x: 71, startPoint y: 349, endPoint x: 56, endPoint y: 346, distance: 14.9
click at [56, 347] on icon at bounding box center [56, 352] width 5 height 10
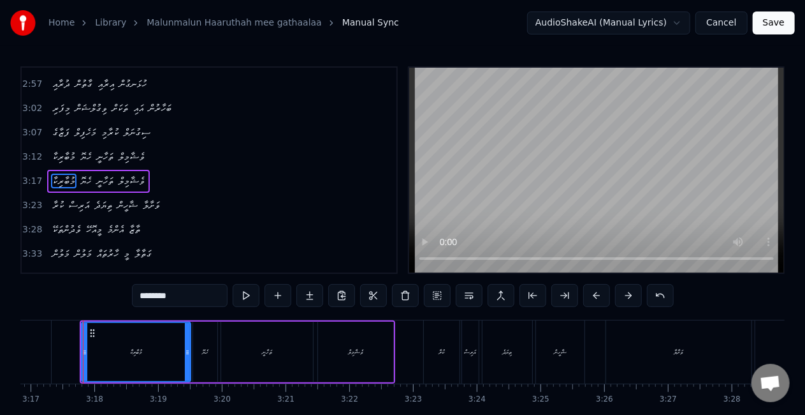
scroll to position [0, 12551]
drag, startPoint x: 84, startPoint y: 357, endPoint x: 93, endPoint y: 361, distance: 10.3
click at [93, 361] on div at bounding box center [94, 352] width 5 height 58
drag, startPoint x: 96, startPoint y: 356, endPoint x: 103, endPoint y: 360, distance: 7.1
click at [103, 360] on div at bounding box center [101, 352] width 5 height 58
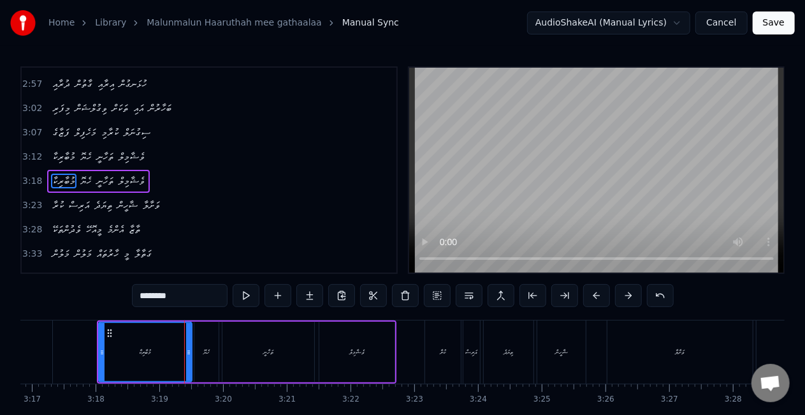
click at [143, 356] on div "މުބާރިކާ" at bounding box center [145, 352] width 12 height 10
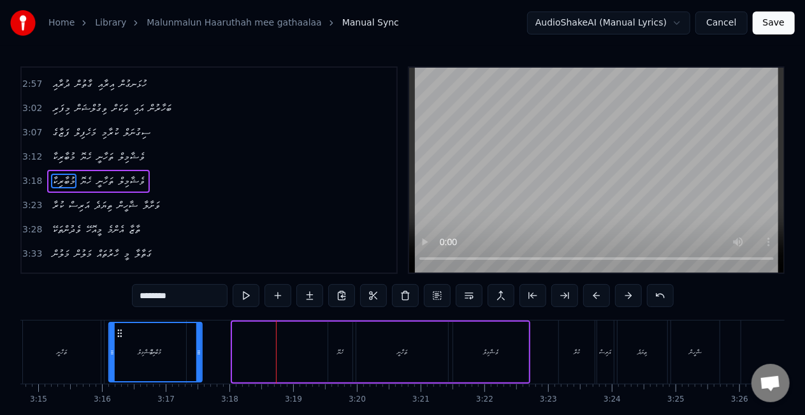
scroll to position [0, 12370]
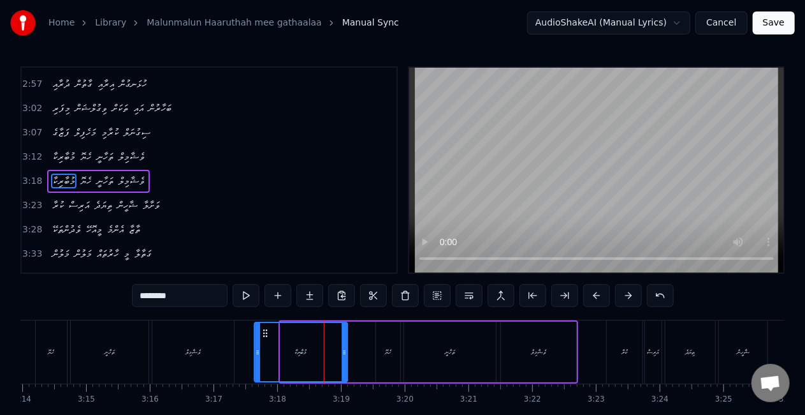
drag, startPoint x: 110, startPoint y: 330, endPoint x: 268, endPoint y: 328, distance: 157.5
click at [268, 328] on icon at bounding box center [265, 333] width 10 height 10
drag, startPoint x: 342, startPoint y: 359, endPoint x: 321, endPoint y: 356, distance: 21.2
click at [321, 356] on div at bounding box center [323, 352] width 5 height 58
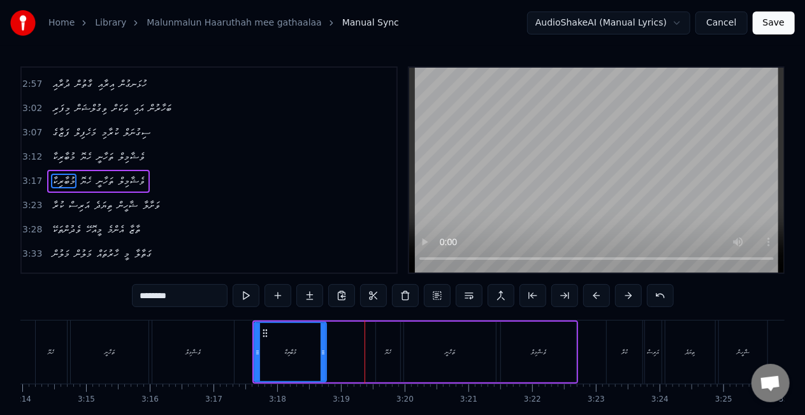
click at [254, 353] on div "މުބާރިކާ" at bounding box center [290, 351] width 73 height 61
click at [327, 356] on div at bounding box center [329, 352] width 5 height 58
click at [272, 342] on div "މުބާރިކާ" at bounding box center [293, 352] width 77 height 58
click at [385, 355] on div "ހެޔޮ" at bounding box center [388, 352] width 6 height 10
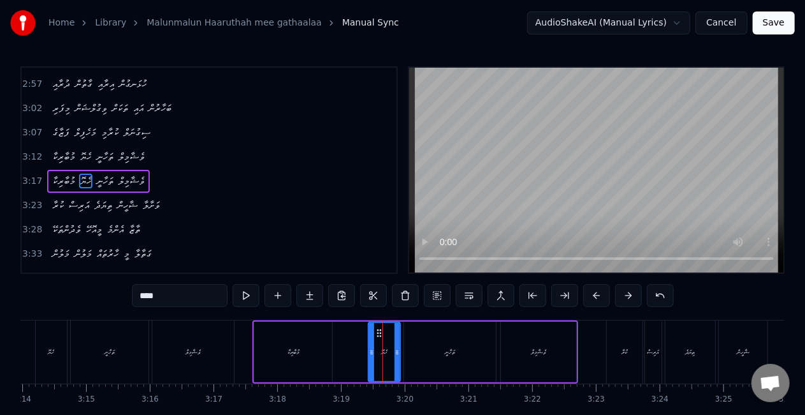
drag, startPoint x: 379, startPoint y: 366, endPoint x: 371, endPoint y: 356, distance: 12.3
click at [370, 361] on div at bounding box center [371, 352] width 5 height 58
click at [411, 358] on div "ތަހާނީ" at bounding box center [450, 351] width 92 height 61
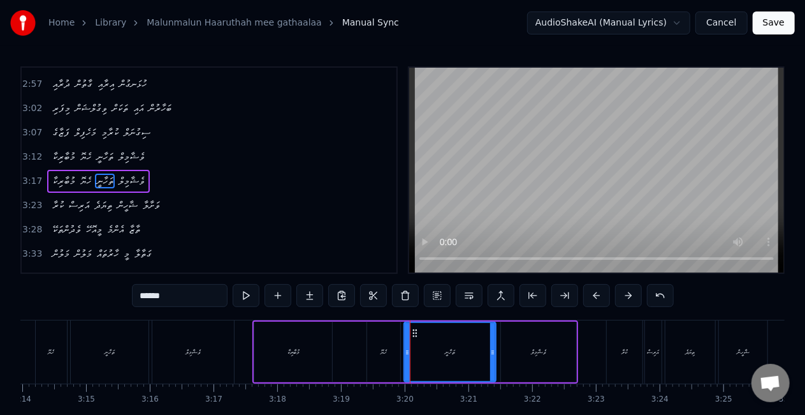
click at [381, 351] on div "ހެޔޮ" at bounding box center [384, 352] width 6 height 10
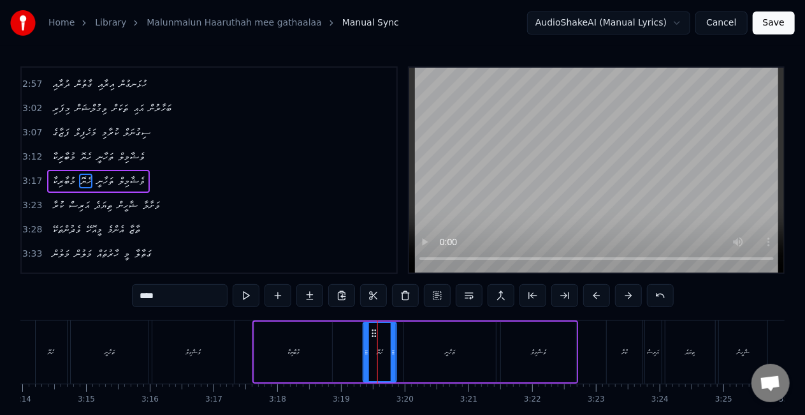
click at [372, 330] on icon at bounding box center [374, 333] width 10 height 10
click at [430, 347] on div "ތަހާނީ" at bounding box center [450, 351] width 92 height 61
type input "******"
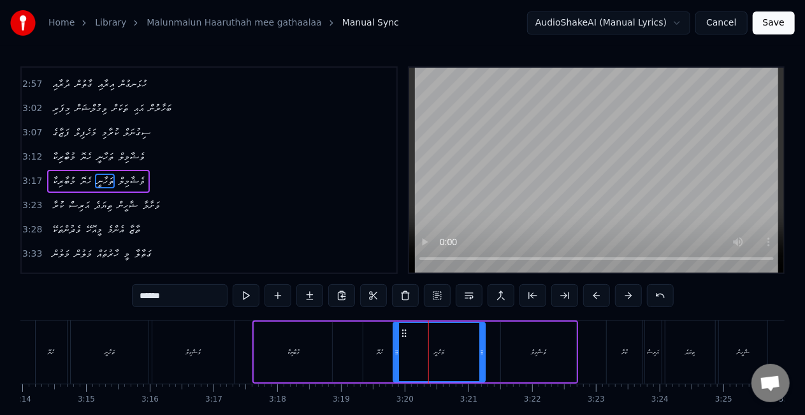
drag, startPoint x: 415, startPoint y: 332, endPoint x: 404, endPoint y: 329, distance: 11.1
click at [404, 329] on icon at bounding box center [404, 333] width 10 height 10
click at [253, 346] on div "މުބާރިކާ ހެޔޮ ތަހާނީ ވެޝާމިލް" at bounding box center [416, 351] width 326 height 63
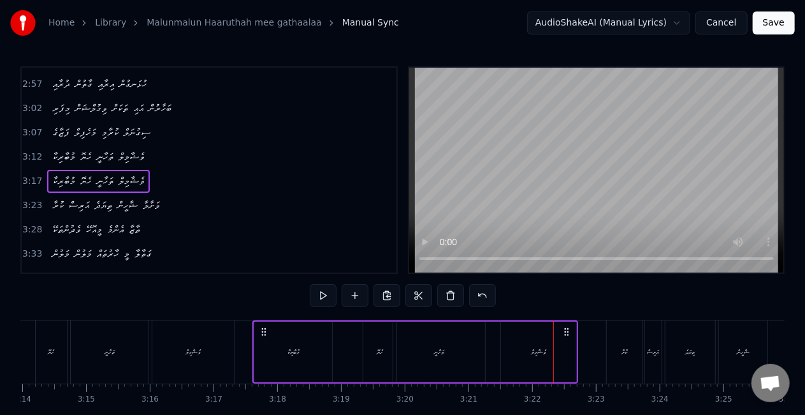
click at [540, 349] on div "ވެޝާމިލް" at bounding box center [538, 352] width 15 height 10
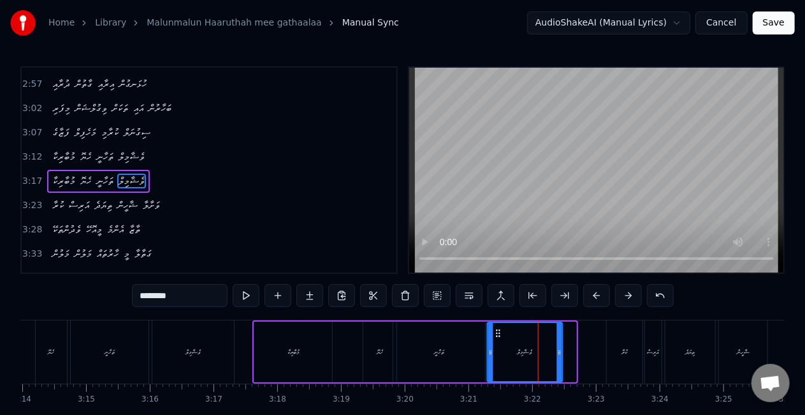
drag, startPoint x: 511, startPoint y: 329, endPoint x: 498, endPoint y: 326, distance: 13.8
click at [498, 326] on div "ވެޝާމިލް" at bounding box center [525, 352] width 74 height 58
click at [482, 327] on div "ތަހާނީ" at bounding box center [439, 351] width 92 height 61
type input "******"
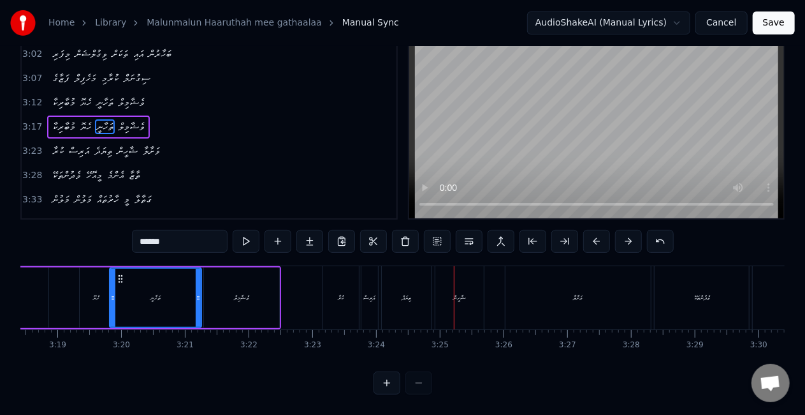
scroll to position [0, 12604]
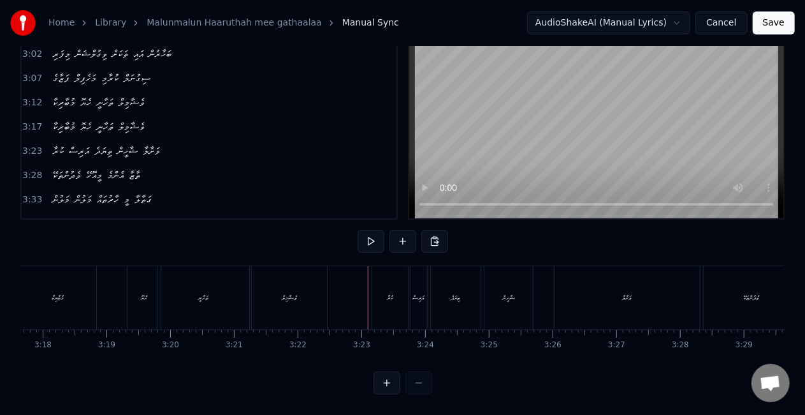
click at [388, 293] on div "ކުރާ" at bounding box center [391, 298] width 6 height 10
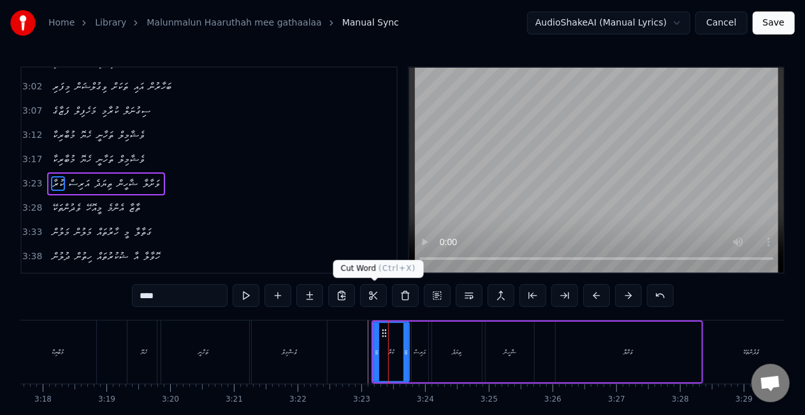
scroll to position [528, 0]
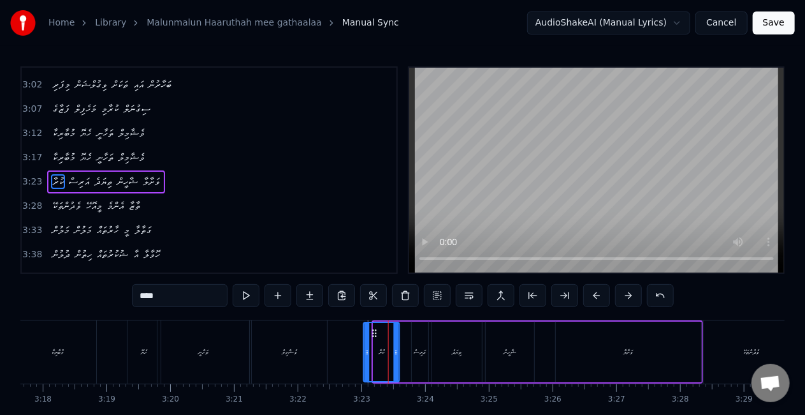
drag, startPoint x: 381, startPoint y: 332, endPoint x: 371, endPoint y: 330, distance: 9.7
click at [371, 330] on icon at bounding box center [375, 333] width 10 height 10
click at [413, 344] on div "އަރިސް" at bounding box center [420, 351] width 17 height 61
type input "******"
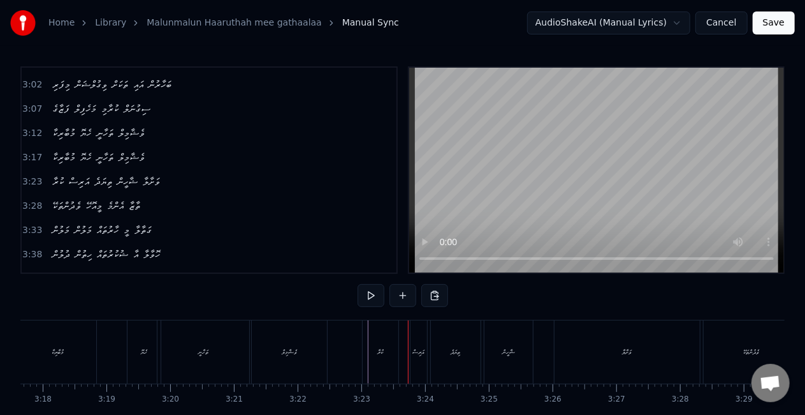
click at [415, 351] on div "އަރިސް" at bounding box center [419, 352] width 12 height 10
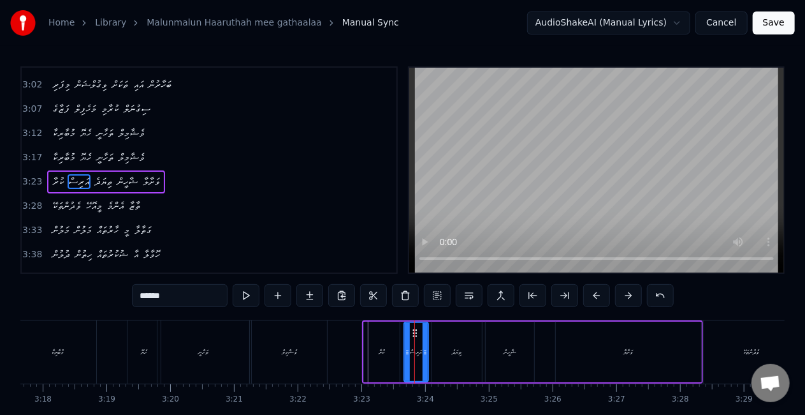
drag, startPoint x: 414, startPoint y: 351, endPoint x: 406, endPoint y: 348, distance: 8.3
click at [406, 348] on icon at bounding box center [407, 352] width 5 height 10
click at [445, 352] on div "ތިޔަދެ" at bounding box center [457, 351] width 50 height 61
type input "******"
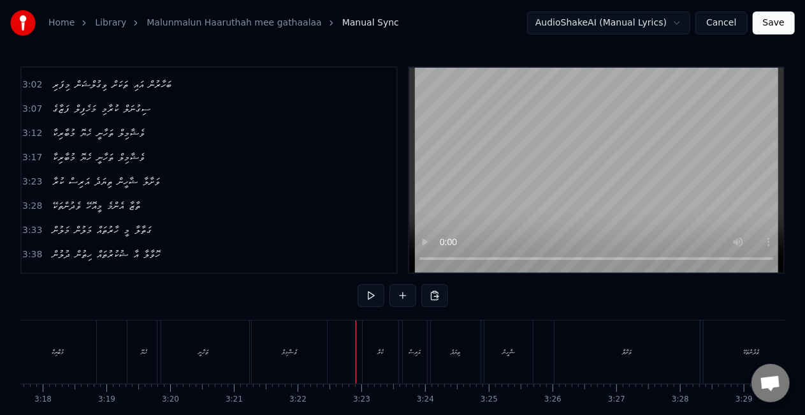
click at [370, 347] on div "ކުރާ" at bounding box center [381, 351] width 36 height 63
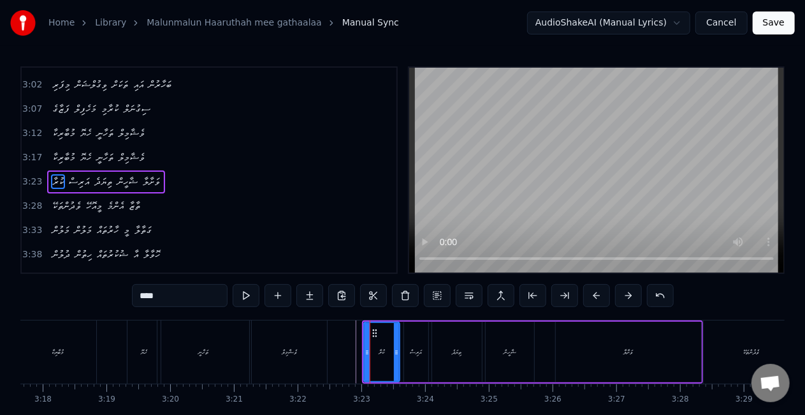
click at [415, 349] on div "އަރިސް" at bounding box center [417, 352] width 12 height 10
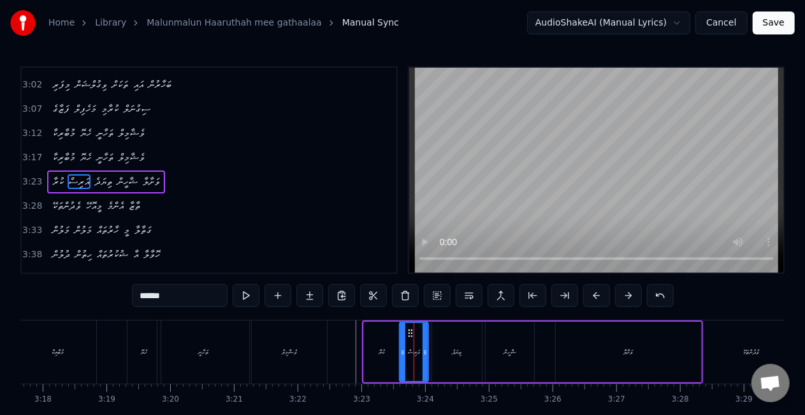
click at [402, 355] on icon at bounding box center [402, 352] width 5 height 10
click at [446, 353] on div "ތިޔަދެ" at bounding box center [457, 351] width 50 height 61
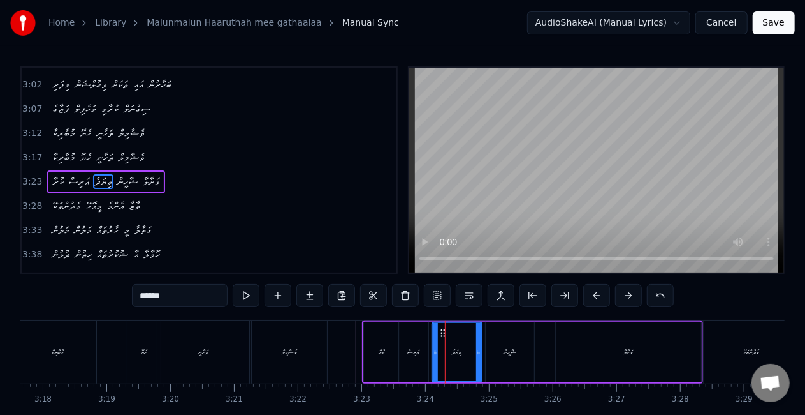
click at [511, 348] on div "ޝާހީން" at bounding box center [510, 352] width 13 height 10
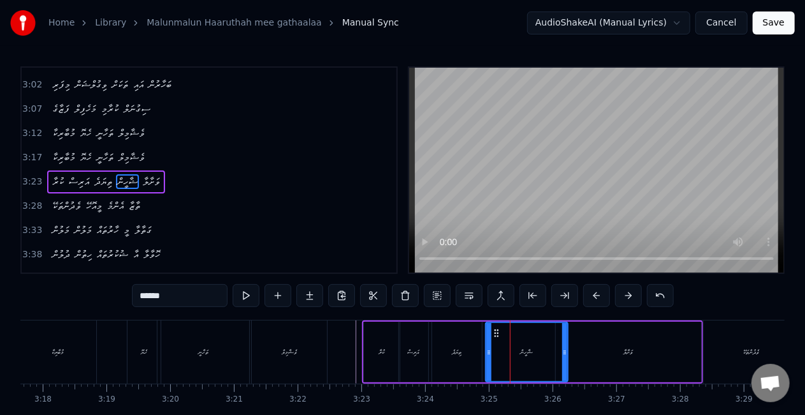
drag, startPoint x: 531, startPoint y: 351, endPoint x: 564, endPoint y: 352, distance: 33.8
click at [564, 352] on icon at bounding box center [564, 352] width 5 height 10
click at [449, 353] on div "ތިޔަދެ" at bounding box center [457, 351] width 50 height 61
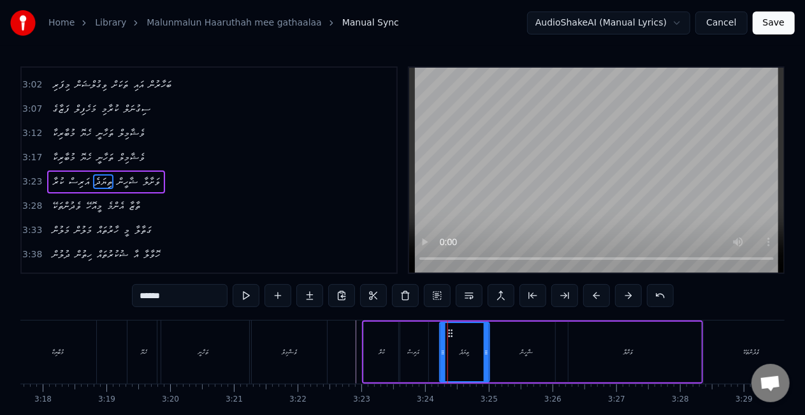
drag, startPoint x: 445, startPoint y: 328, endPoint x: 454, endPoint y: 333, distance: 10.0
click at [454, 333] on icon at bounding box center [451, 333] width 10 height 10
click at [414, 349] on div "އަރިސް" at bounding box center [414, 352] width 12 height 10
type input "******"
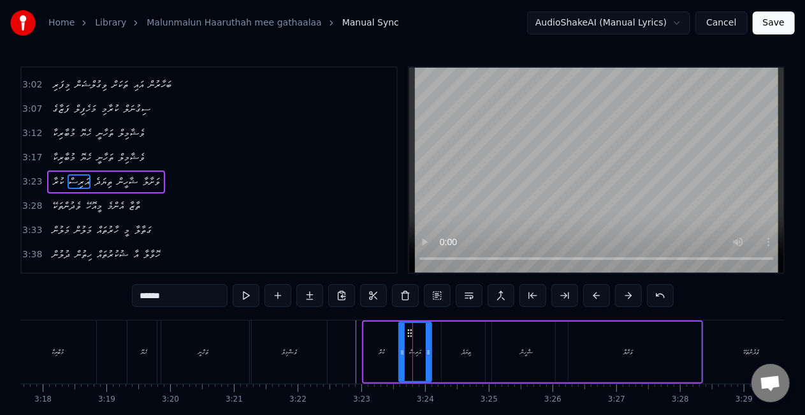
click at [429, 356] on icon at bounding box center [428, 352] width 5 height 10
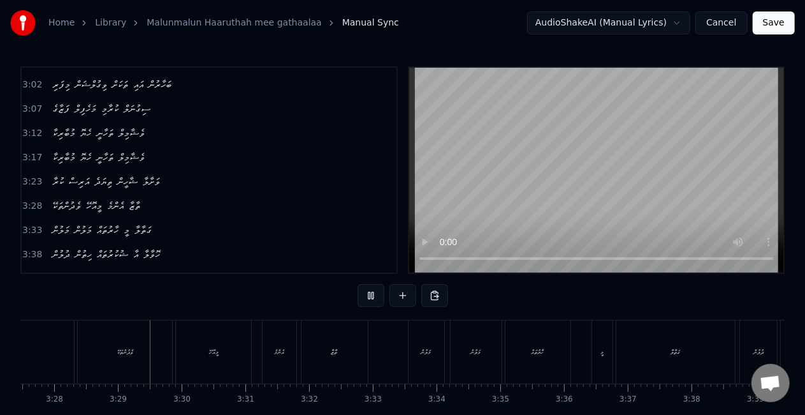
scroll to position [0, 13252]
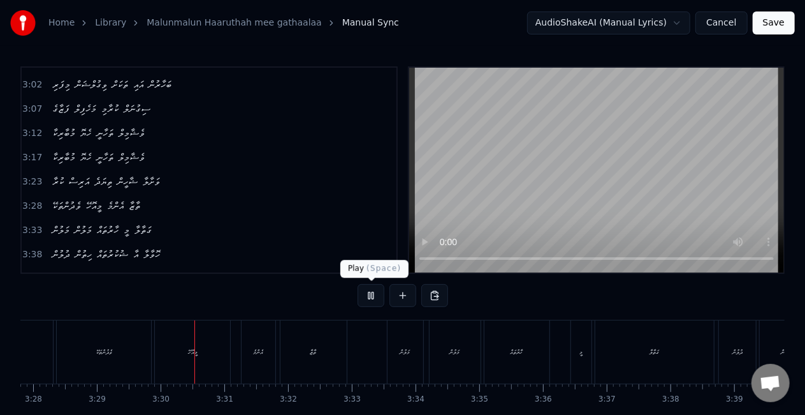
click at [367, 295] on button at bounding box center [371, 295] width 27 height 23
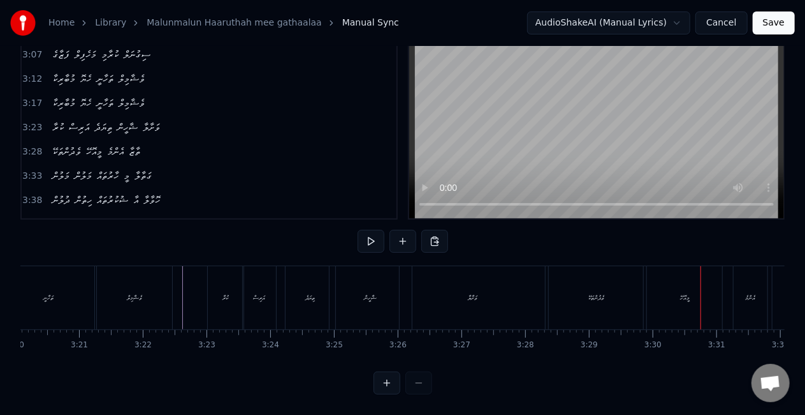
scroll to position [0, 12710]
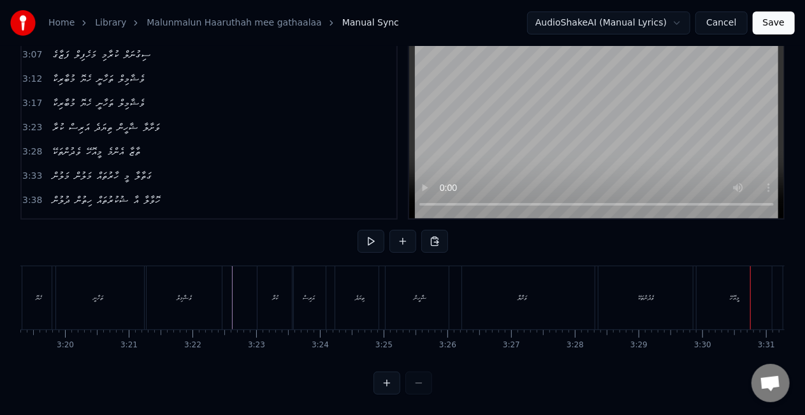
click at [390, 277] on div "ޝާހީން" at bounding box center [420, 297] width 82 height 63
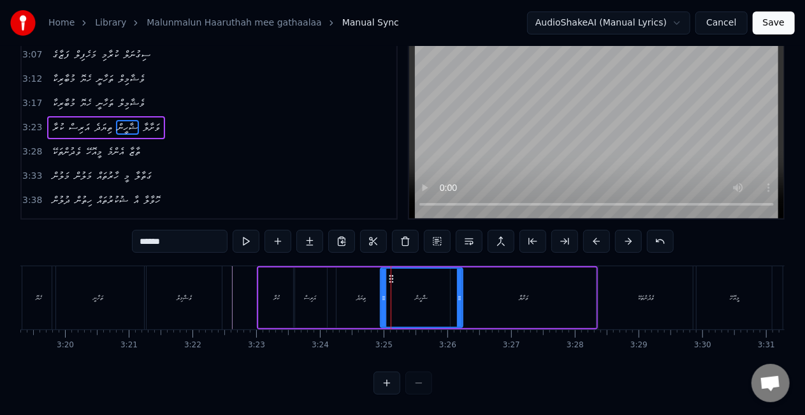
scroll to position [0, 0]
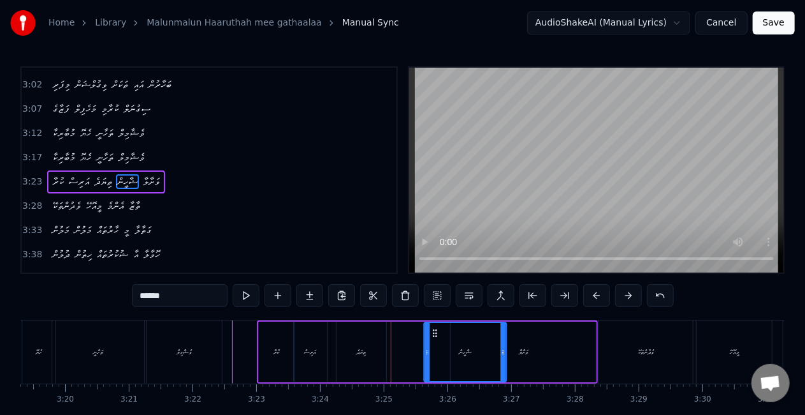
drag, startPoint x: 390, startPoint y: 328, endPoint x: 434, endPoint y: 333, distance: 44.3
click at [434, 333] on icon at bounding box center [435, 333] width 10 height 10
click at [366, 349] on div "ތިޔަދެ" at bounding box center [361, 352] width 10 height 10
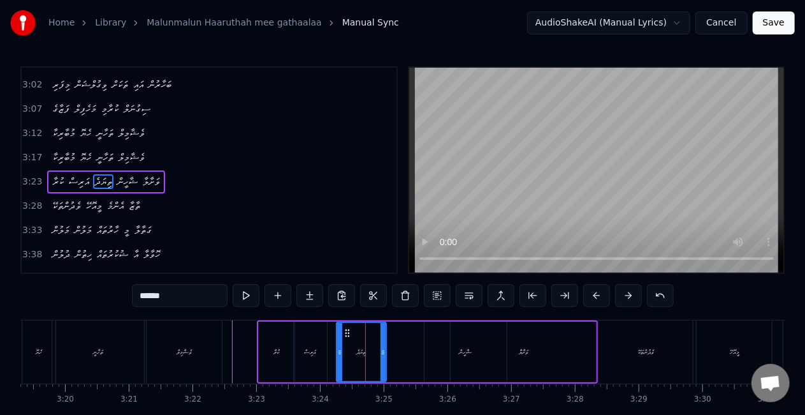
click at [309, 357] on div "އަރިސް" at bounding box center [310, 351] width 33 height 61
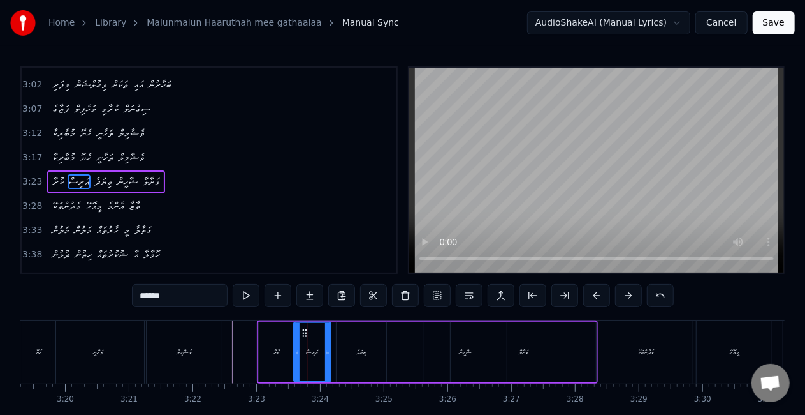
click at [328, 358] on div at bounding box center [327, 352] width 5 height 58
click at [356, 355] on div "ތިޔަދެ" at bounding box center [361, 352] width 10 height 10
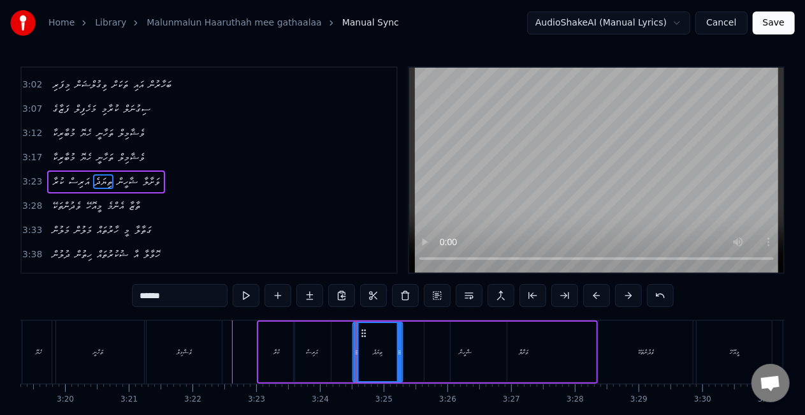
drag, startPoint x: 347, startPoint y: 332, endPoint x: 367, endPoint y: 334, distance: 19.9
click at [367, 334] on icon at bounding box center [364, 333] width 10 height 10
click at [318, 342] on div "އަރިސް" at bounding box center [312, 351] width 37 height 61
type input "******"
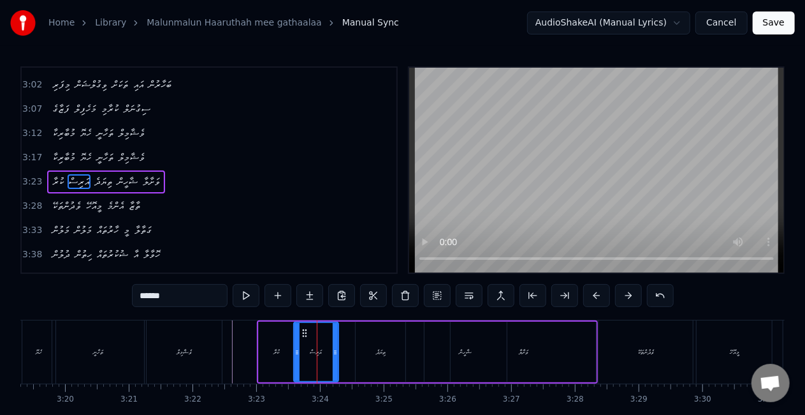
drag, startPoint x: 328, startPoint y: 355, endPoint x: 335, endPoint y: 356, distance: 7.7
click at [335, 356] on icon at bounding box center [335, 352] width 5 height 10
drag, startPoint x: 304, startPoint y: 335, endPoint x: 310, endPoint y: 335, distance: 6.4
click at [310, 335] on circle at bounding box center [309, 335] width 1 height 1
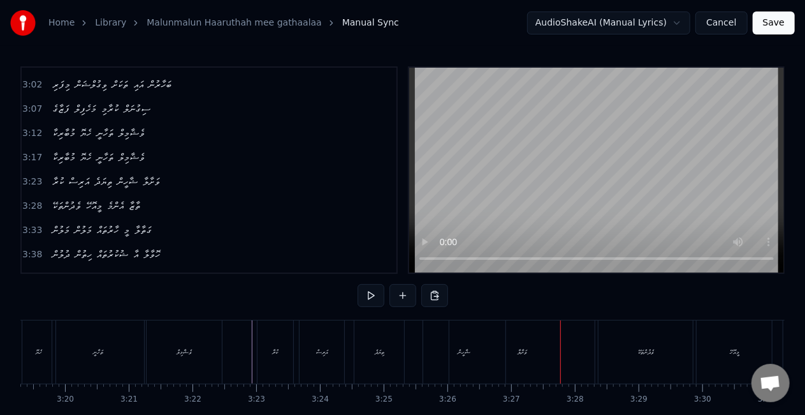
click at [528, 334] on div "ވަށާލާ" at bounding box center [522, 351] width 145 height 63
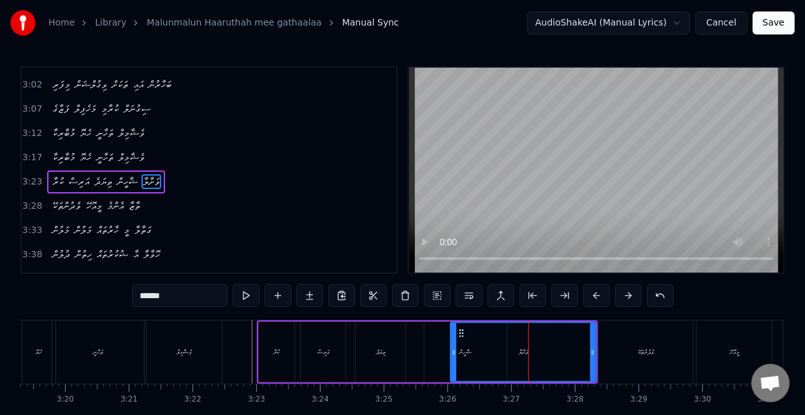
click at [476, 339] on div "ވަށާލާ" at bounding box center [524, 352] width 144 height 58
click at [506, 344] on div "ވަށާލާ" at bounding box center [524, 352] width 144 height 58
click at [550, 346] on div "ވަށާލާ" at bounding box center [524, 352] width 144 height 58
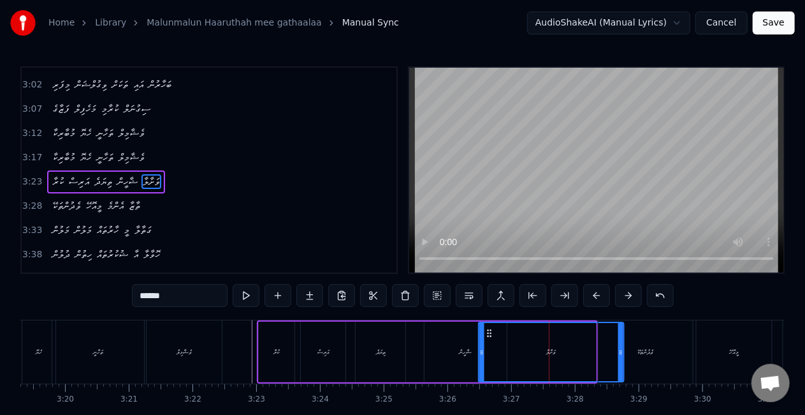
drag, startPoint x: 464, startPoint y: 333, endPoint x: 492, endPoint y: 335, distance: 28.2
click at [492, 335] on icon at bounding box center [490, 333] width 10 height 10
drag, startPoint x: 483, startPoint y: 344, endPoint x: 496, endPoint y: 344, distance: 12.8
click at [496, 344] on div at bounding box center [494, 352] width 5 height 58
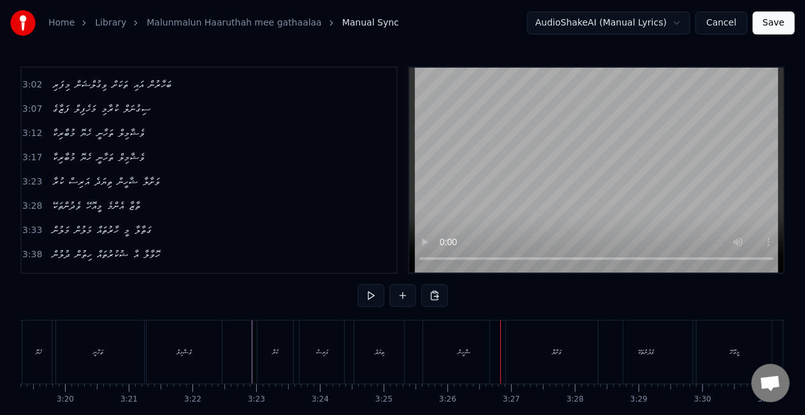
click at [476, 349] on div "ޝާހީން" at bounding box center [464, 351] width 82 height 63
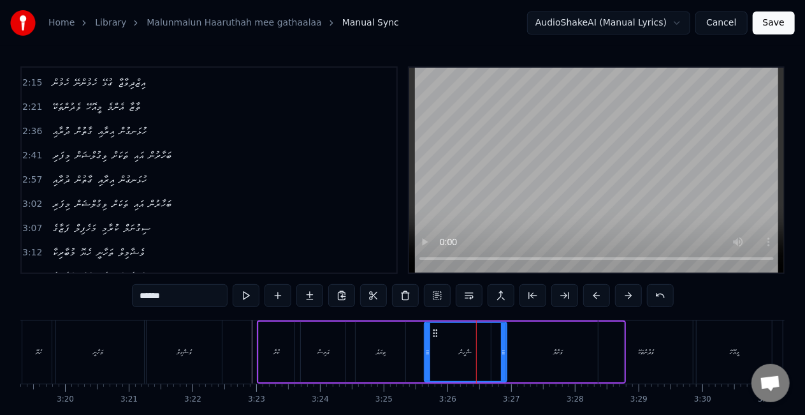
scroll to position [400, 0]
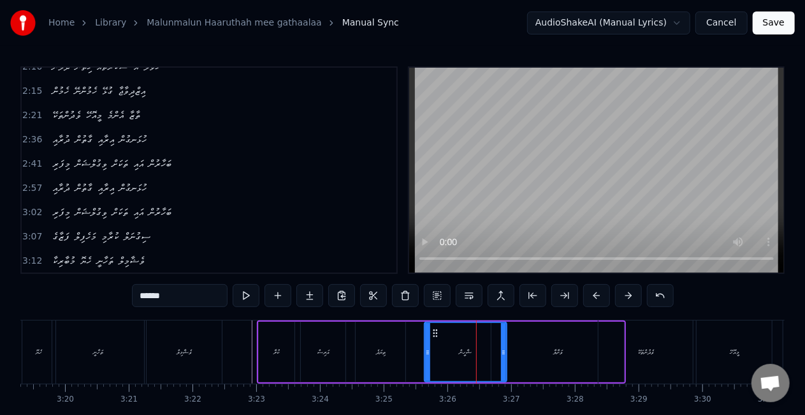
click at [381, 341] on div "ތިޔަދެ" at bounding box center [381, 351] width 50 height 61
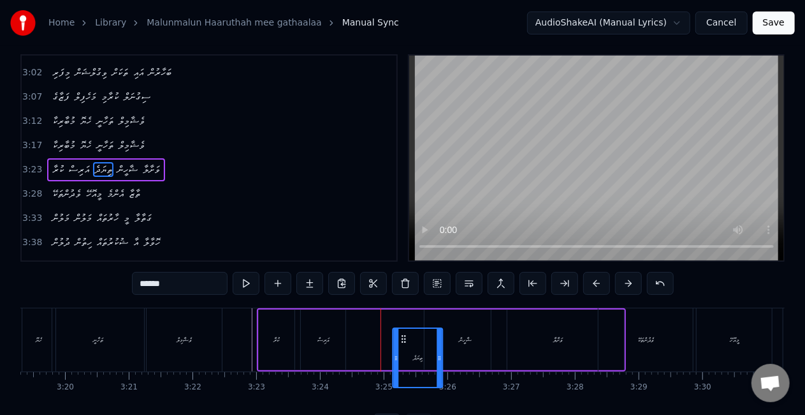
scroll to position [28, 0]
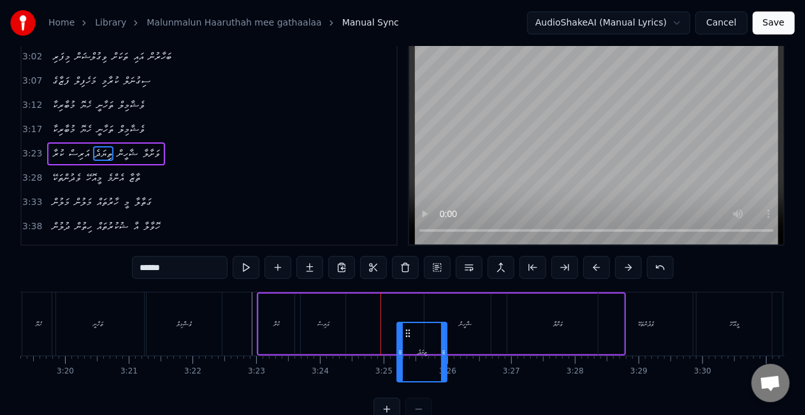
drag, startPoint x: 372, startPoint y: 334, endPoint x: 409, endPoint y: 296, distance: 52.8
click at [409, 296] on div "ކުރާ އަރިސް ތިޔަދެ ޝާހީން ވަށާލާ" at bounding box center [442, 323] width 370 height 63
click at [466, 324] on div "ޝާހީން" at bounding box center [465, 324] width 13 height 10
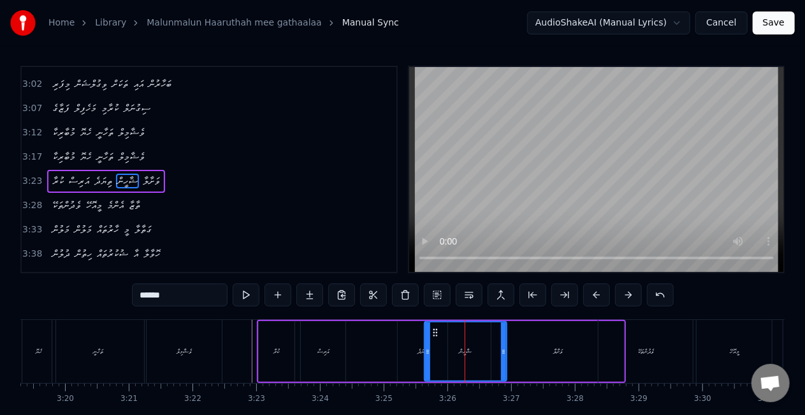
scroll to position [0, 0]
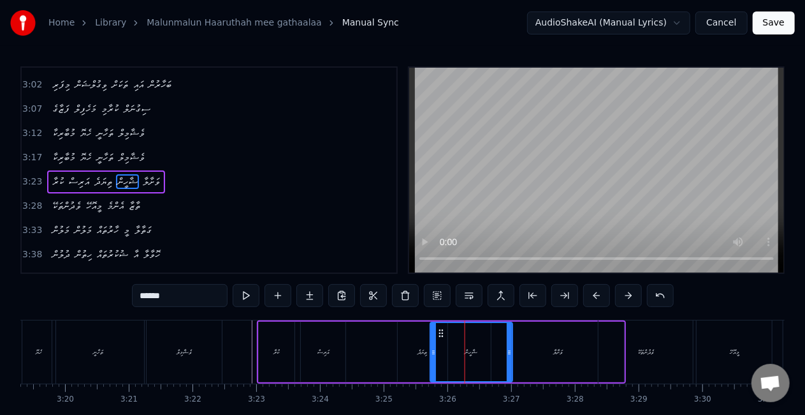
drag, startPoint x: 437, startPoint y: 333, endPoint x: 446, endPoint y: 334, distance: 8.4
click at [446, 334] on icon at bounding box center [441, 333] width 10 height 10
click at [411, 337] on div "ތިޔަދެ" at bounding box center [423, 351] width 50 height 61
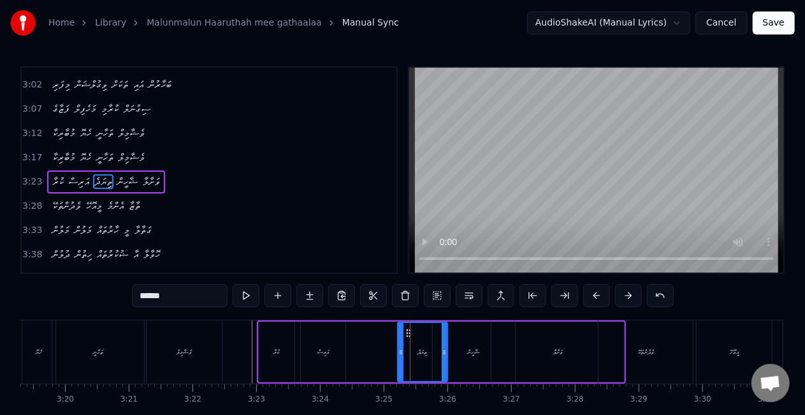
click at [289, 352] on div "ކުރާ" at bounding box center [277, 351] width 36 height 61
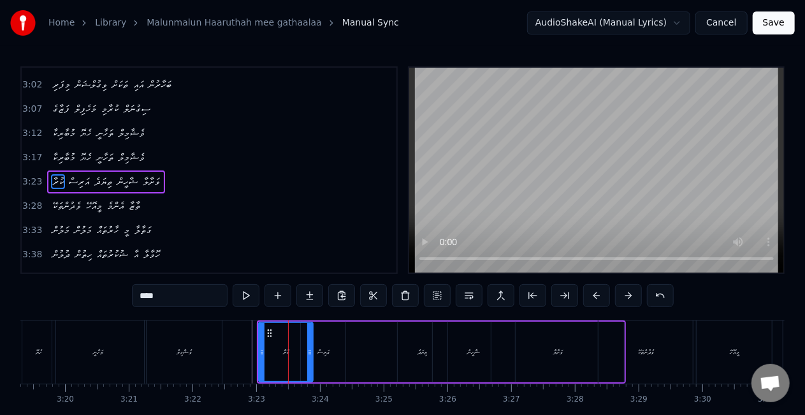
drag, startPoint x: 291, startPoint y: 353, endPoint x: 312, endPoint y: 355, distance: 20.5
click at [312, 355] on icon at bounding box center [309, 352] width 5 height 10
click at [326, 353] on div "އަރިސް" at bounding box center [324, 352] width 12 height 10
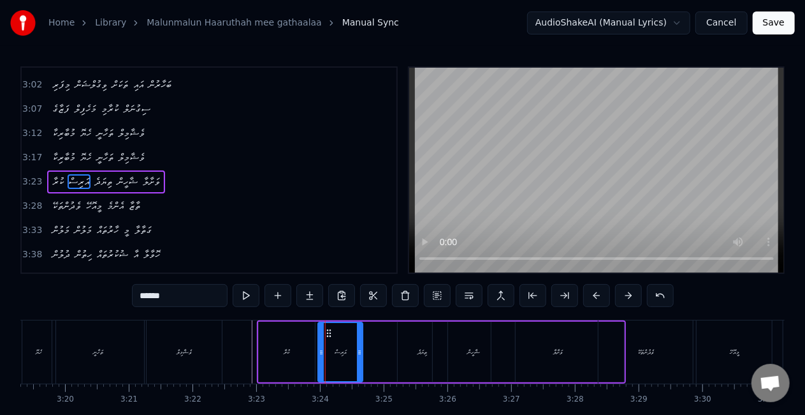
drag, startPoint x: 315, startPoint y: 330, endPoint x: 332, endPoint y: 332, distance: 17.3
click at [332, 332] on icon at bounding box center [330, 333] width 10 height 10
click at [411, 343] on div "ތިޔަދެ" at bounding box center [423, 351] width 50 height 61
type input "******"
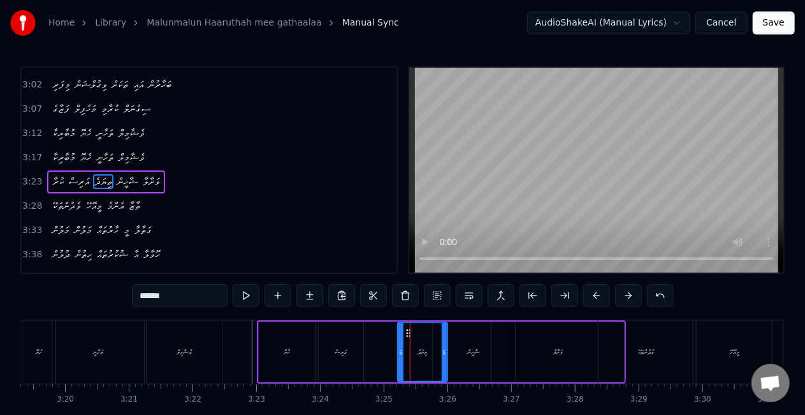
click at [762, 26] on button "Save" at bounding box center [774, 22] width 42 height 23
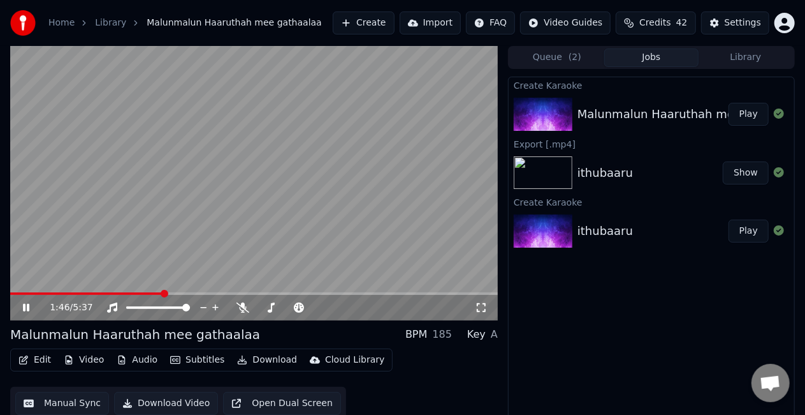
click at [163, 292] on span at bounding box center [254, 293] width 488 height 3
click at [189, 199] on video at bounding box center [254, 183] width 488 height 274
click at [253, 291] on video at bounding box center [254, 183] width 488 height 274
click at [256, 292] on span at bounding box center [254, 293] width 488 height 3
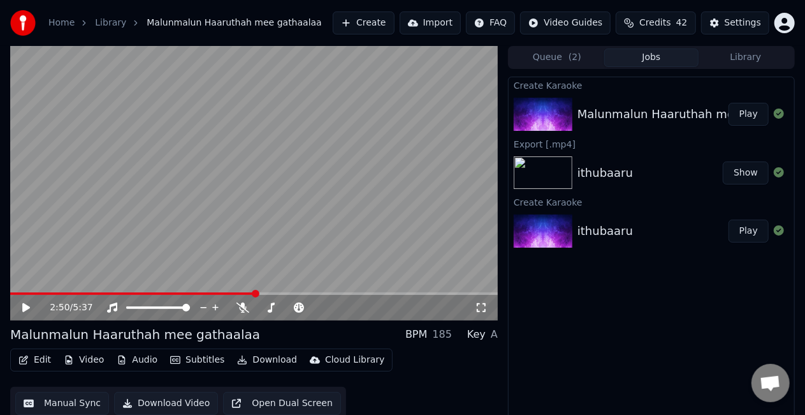
click at [254, 253] on video at bounding box center [254, 183] width 488 height 274
click at [256, 209] on video at bounding box center [254, 183] width 488 height 274
click at [258, 266] on video at bounding box center [254, 183] width 488 height 274
click at [251, 292] on span at bounding box center [130, 293] width 241 height 3
click at [230, 293] on span at bounding box center [119, 293] width 219 height 3
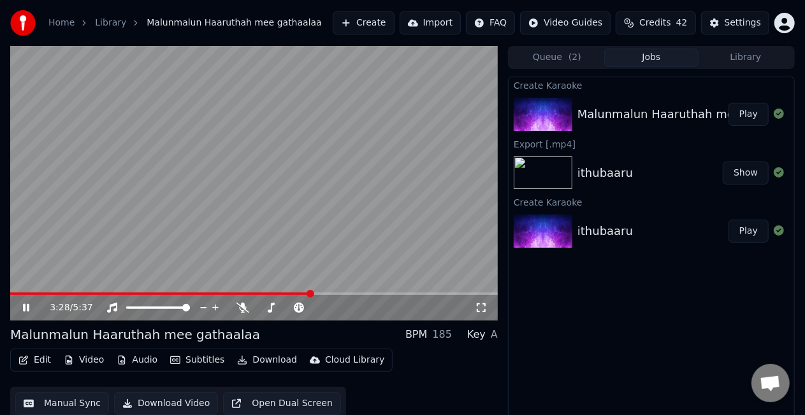
click at [275, 196] on video at bounding box center [254, 183] width 488 height 274
click at [282, 293] on span at bounding box center [160, 293] width 301 height 3
click at [260, 227] on video at bounding box center [254, 183] width 488 height 274
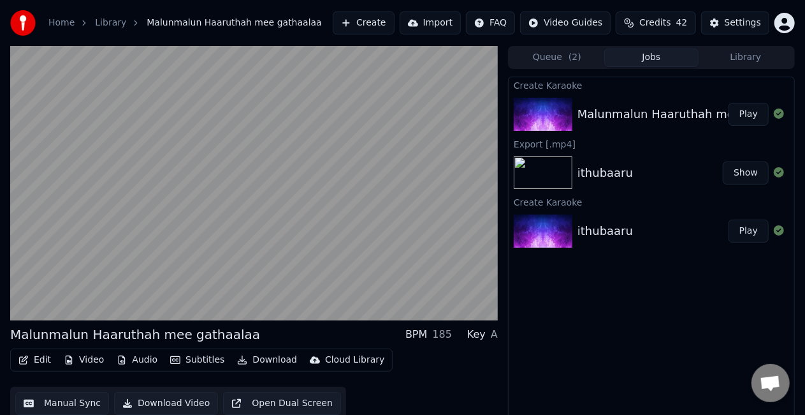
click at [267, 214] on video at bounding box center [254, 183] width 488 height 274
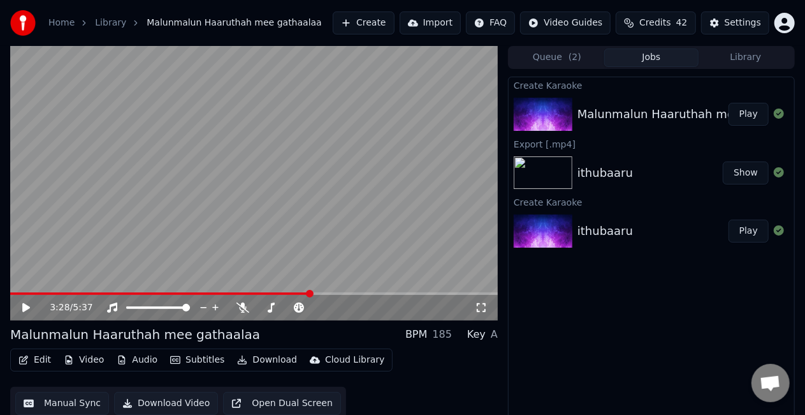
click at [298, 291] on video at bounding box center [254, 183] width 488 height 274
click at [298, 293] on span at bounding box center [161, 293] width 302 height 3
click at [279, 291] on video at bounding box center [254, 183] width 488 height 274
click at [279, 292] on span at bounding box center [162, 293] width 304 height 3
click at [255, 216] on video at bounding box center [254, 183] width 488 height 274
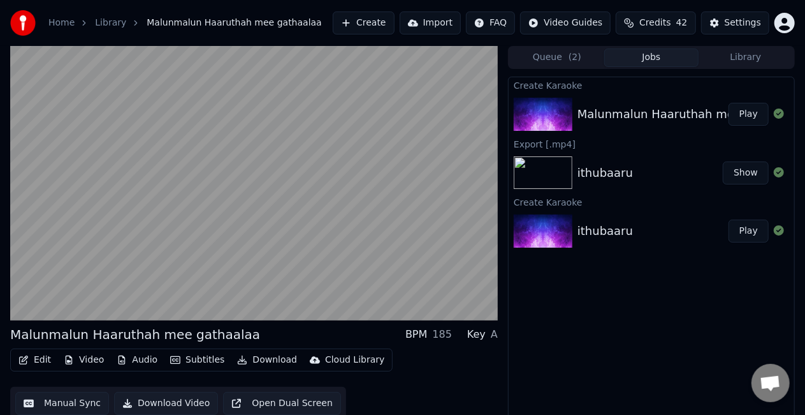
click at [251, 215] on video at bounding box center [254, 183] width 488 height 274
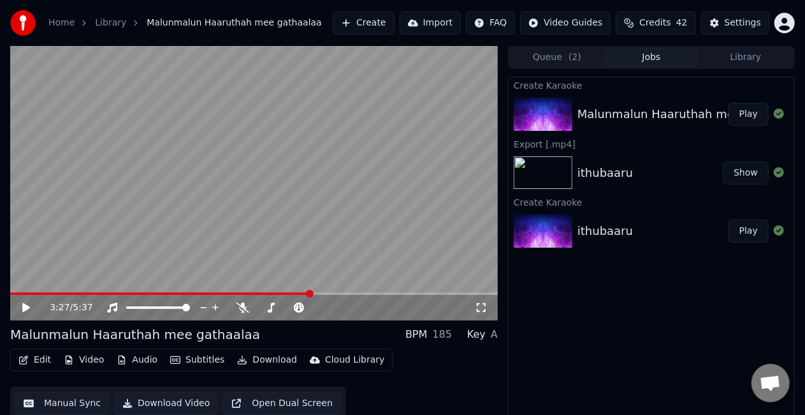
click at [284, 292] on span at bounding box center [160, 293] width 300 height 3
click at [286, 241] on video at bounding box center [254, 183] width 488 height 274
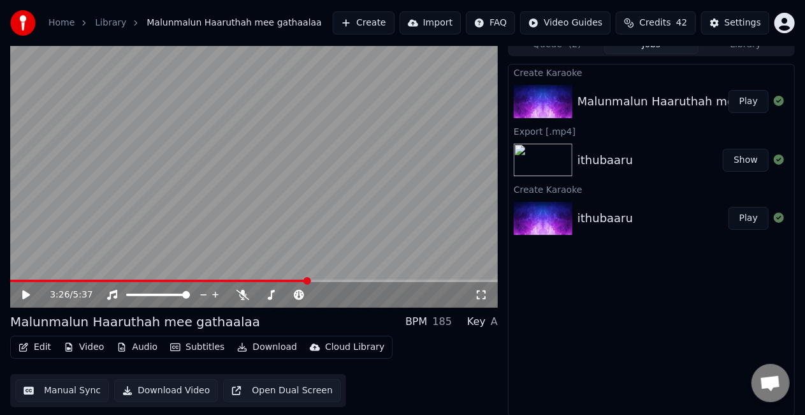
scroll to position [14, 0]
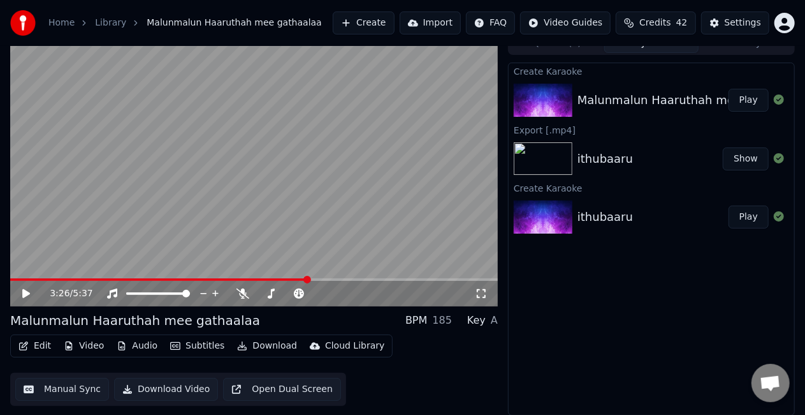
click at [293, 278] on span at bounding box center [159, 279] width 298 height 3
click at [291, 216] on video at bounding box center [254, 169] width 488 height 274
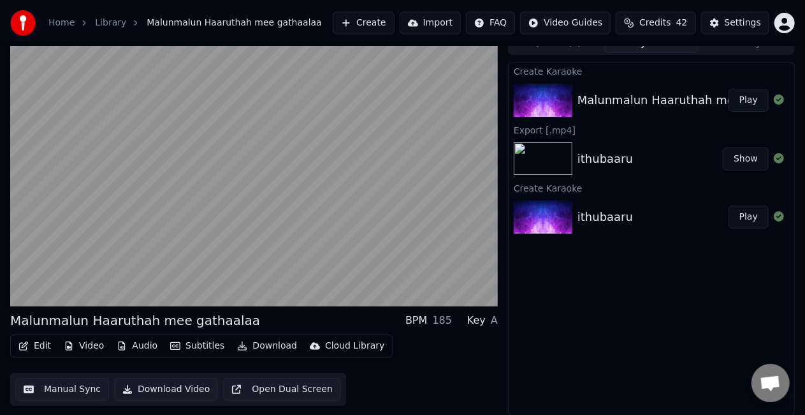
click at [291, 216] on video at bounding box center [254, 169] width 488 height 274
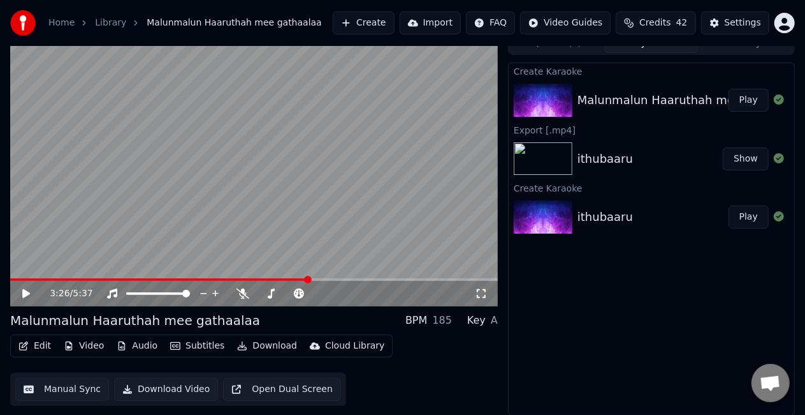
click at [68, 385] on button "Manual Sync" at bounding box center [62, 389] width 94 height 23
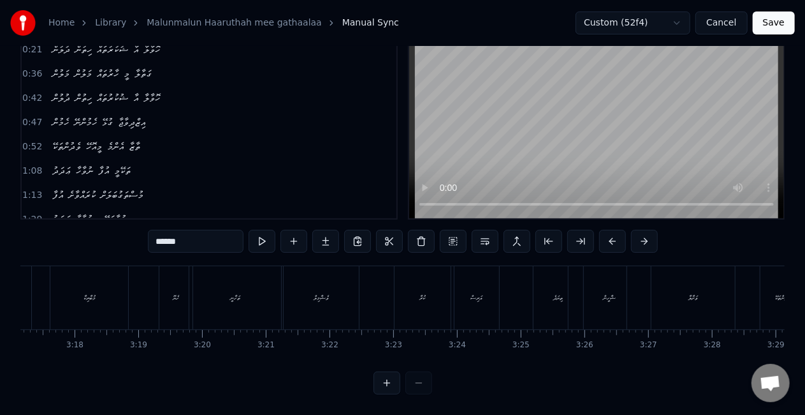
scroll to position [0, 12523]
click at [593, 295] on div "ތިޔަދެ" at bounding box center [608, 297] width 50 height 63
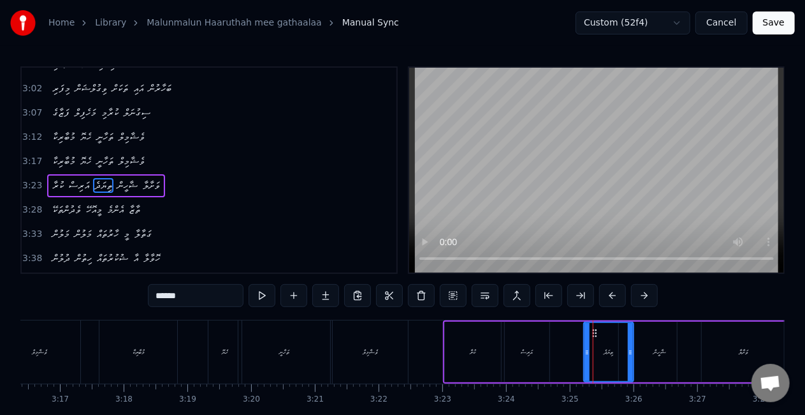
scroll to position [528, 0]
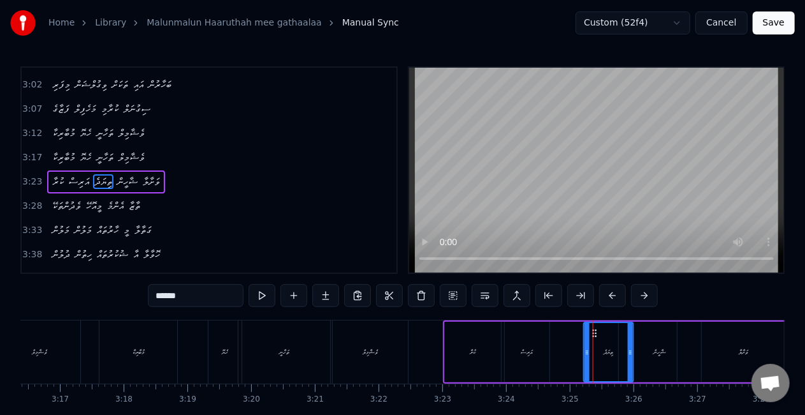
click at [596, 330] on circle at bounding box center [596, 330] width 1 height 1
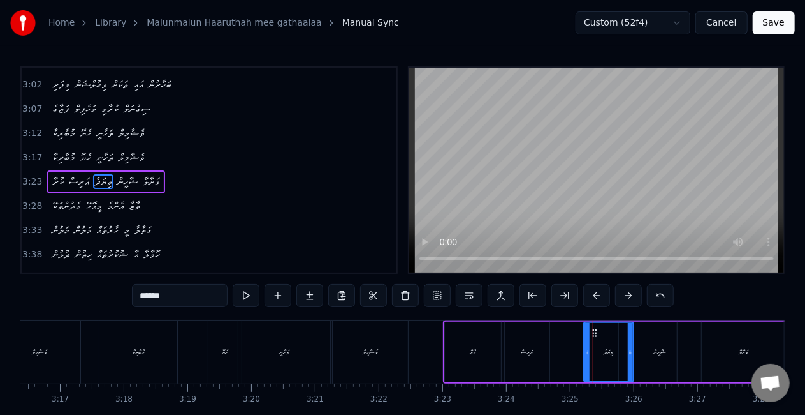
click at [648, 346] on div "ޝާހީން" at bounding box center [660, 351] width 82 height 61
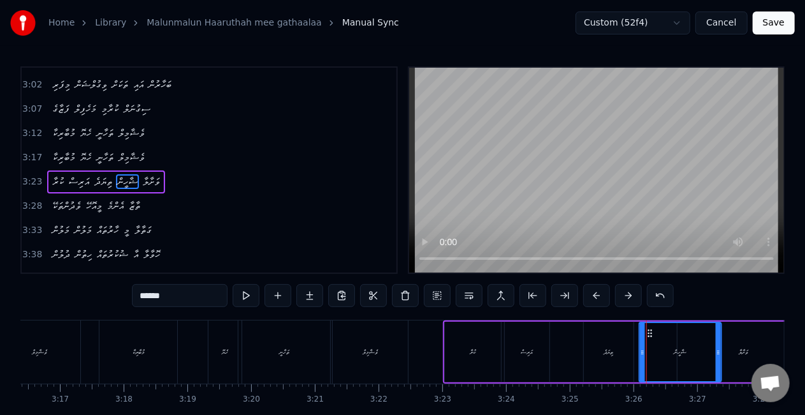
drag, startPoint x: 631, startPoint y: 333, endPoint x: 651, endPoint y: 335, distance: 20.6
click at [651, 335] on icon at bounding box center [650, 333] width 10 height 10
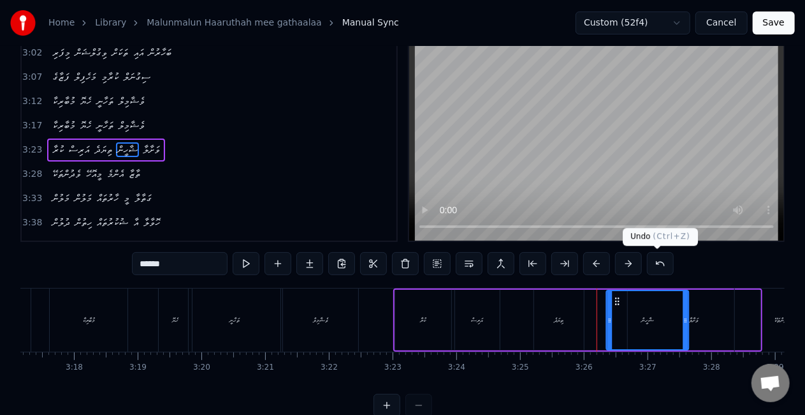
scroll to position [0, 12580]
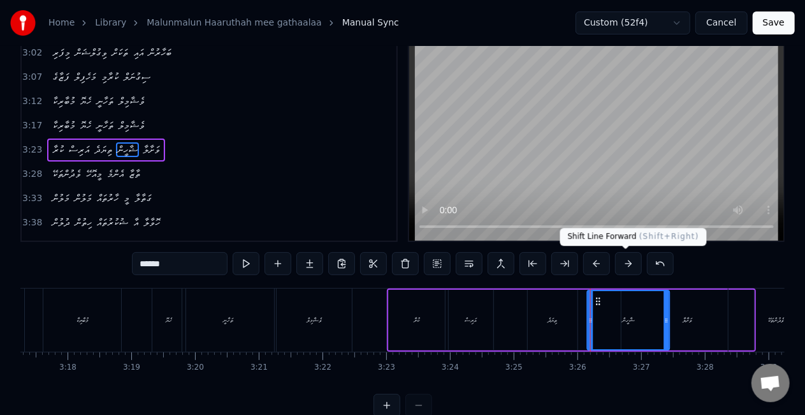
drag, startPoint x: 651, startPoint y: 335, endPoint x: 623, endPoint y: 266, distance: 75.0
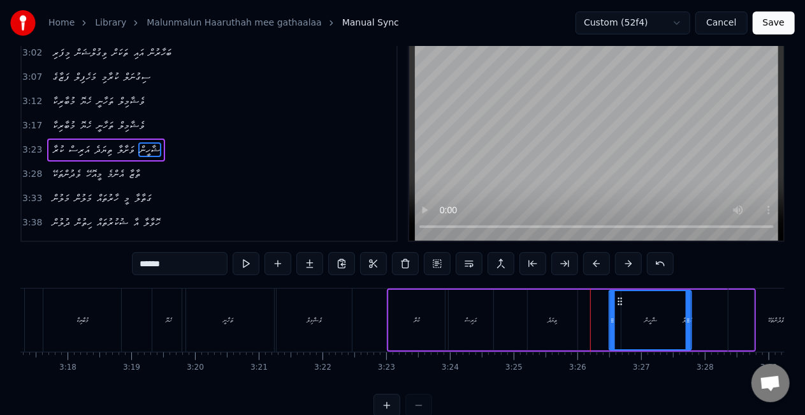
drag, startPoint x: 656, startPoint y: 302, endPoint x: 622, endPoint y: 298, distance: 34.6
click at [622, 298] on icon at bounding box center [620, 301] width 10 height 10
click at [543, 309] on div "ތިޔަދެ" at bounding box center [553, 320] width 50 height 61
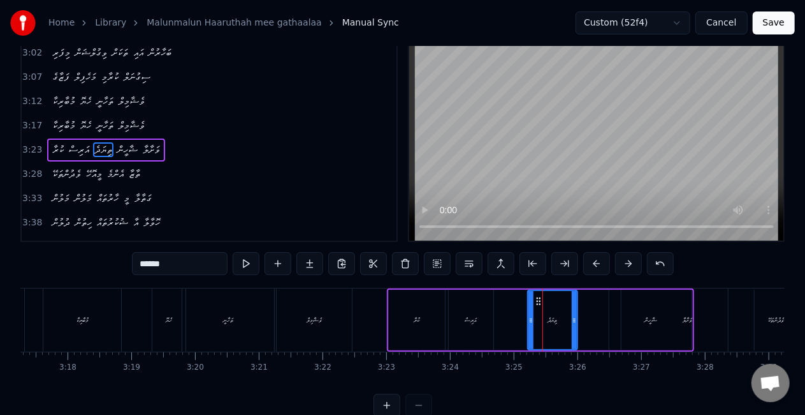
scroll to position [0, 0]
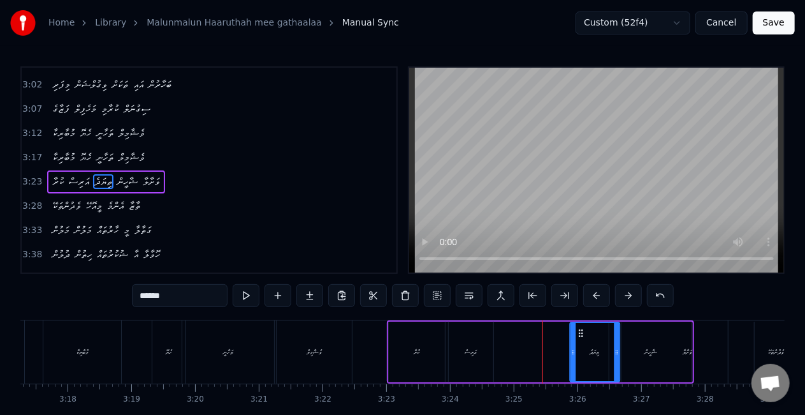
drag, startPoint x: 540, startPoint y: 332, endPoint x: 582, endPoint y: 333, distance: 42.1
click at [582, 333] on icon at bounding box center [581, 333] width 10 height 10
click at [478, 340] on div "އަރިސް" at bounding box center [471, 351] width 45 height 61
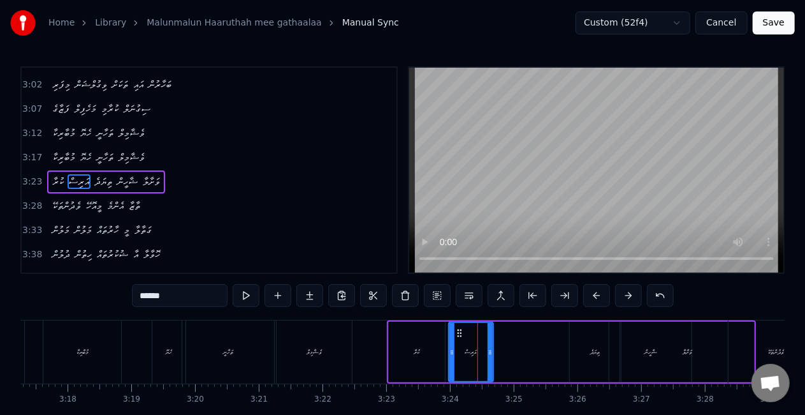
click at [436, 342] on div "ކުރާ" at bounding box center [417, 351] width 56 height 61
type input "****"
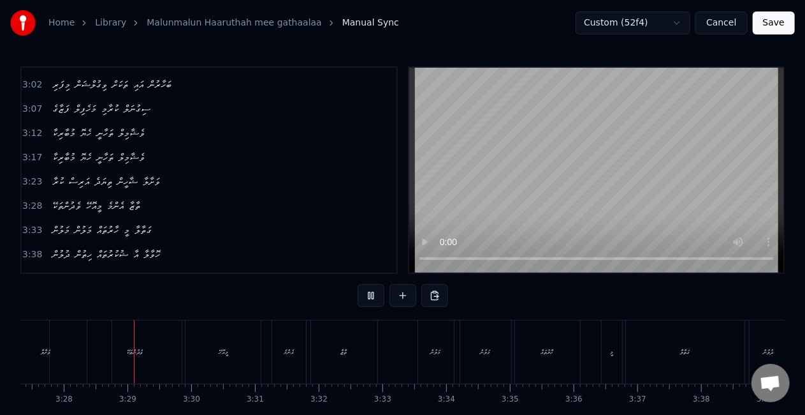
scroll to position [0, 13229]
click at [140, 360] on div "ވެދުންތަކޭ" at bounding box center [127, 351] width 94 height 63
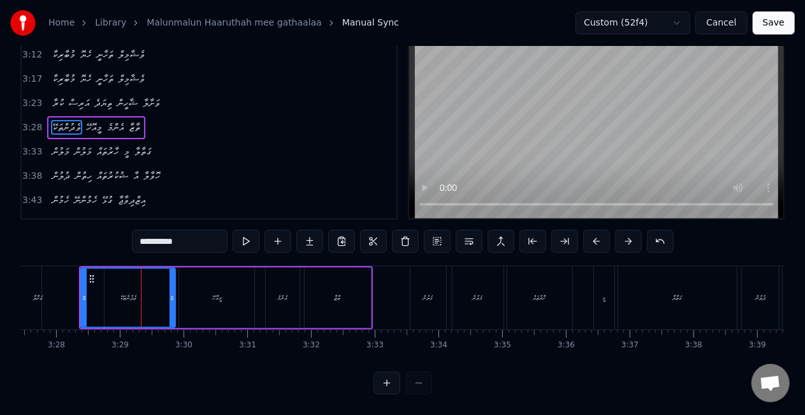
scroll to position [65, 0]
click at [778, 18] on button "Save" at bounding box center [774, 22] width 42 height 23
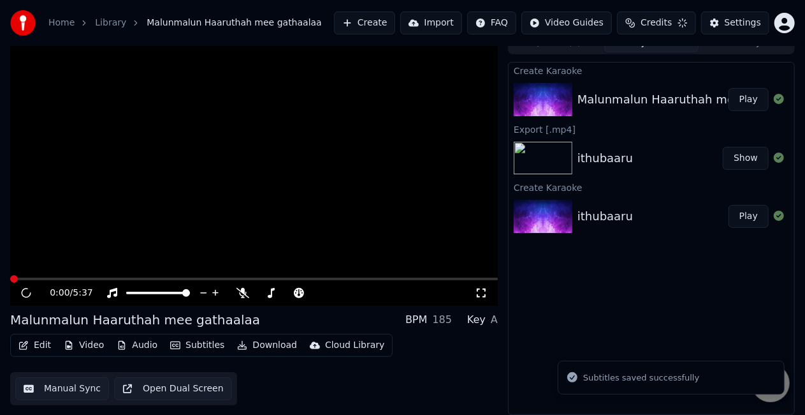
scroll to position [14, 0]
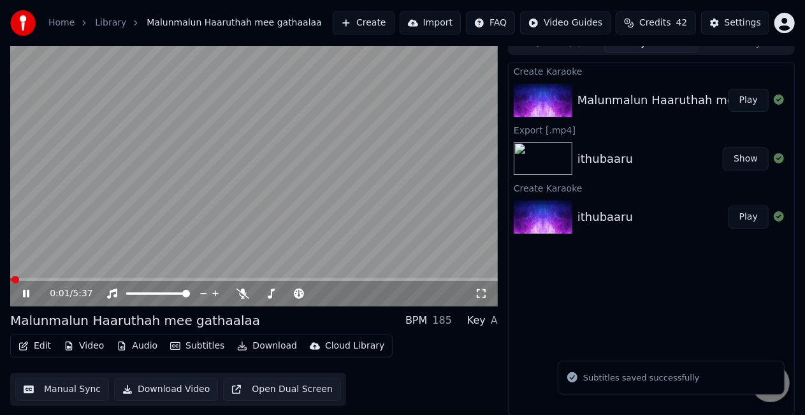
click at [284, 277] on video at bounding box center [254, 169] width 488 height 274
click at [284, 279] on span at bounding box center [254, 279] width 488 height 3
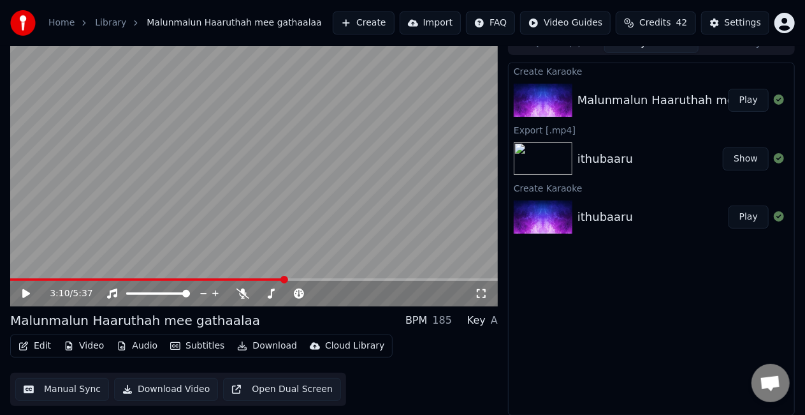
click at [263, 218] on video at bounding box center [254, 169] width 488 height 274
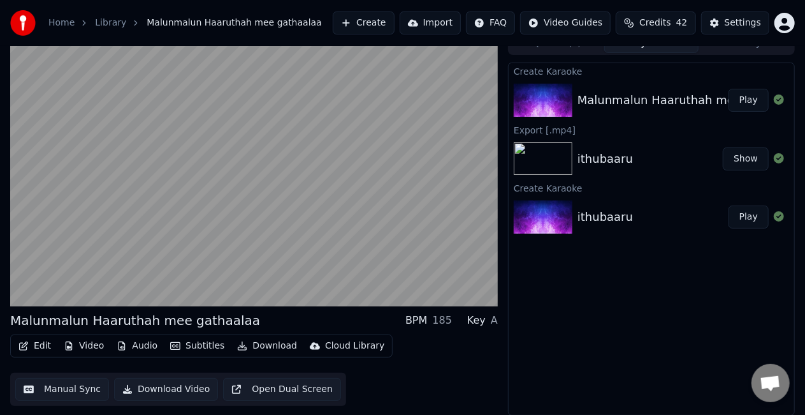
click at [302, 250] on video at bounding box center [254, 169] width 488 height 274
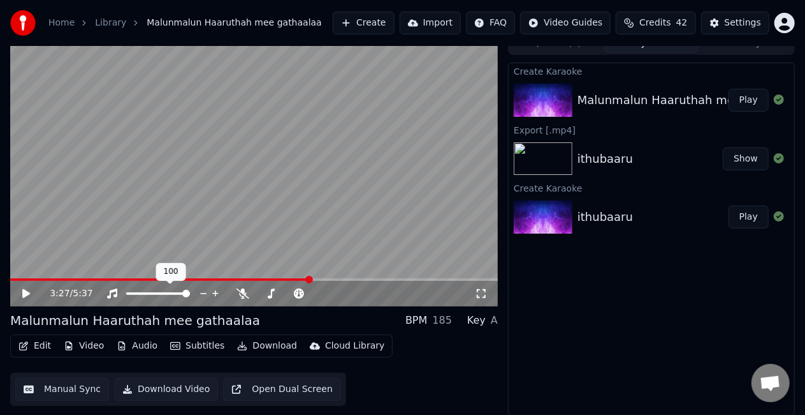
click at [195, 168] on video at bounding box center [254, 169] width 488 height 274
click at [298, 280] on div "3:28 / 5:37" at bounding box center [254, 292] width 488 height 28
click at [298, 279] on span at bounding box center [154, 279] width 289 height 3
click at [297, 217] on video at bounding box center [254, 169] width 488 height 274
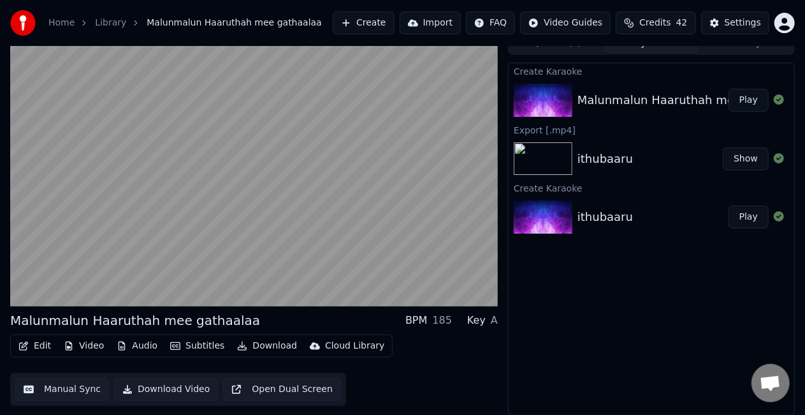
click at [297, 217] on video at bounding box center [254, 169] width 488 height 274
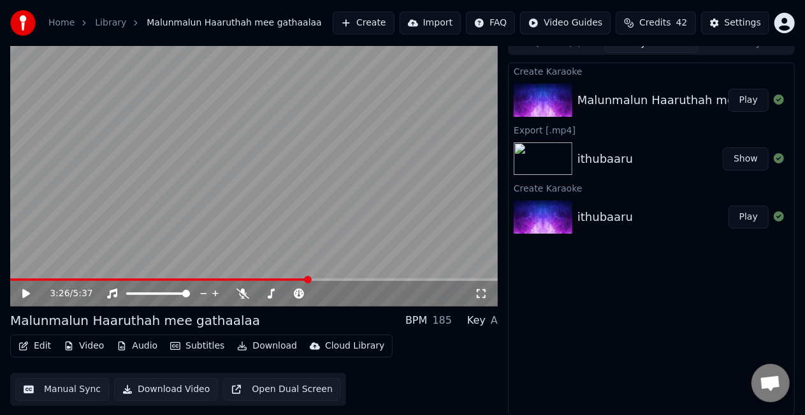
scroll to position [3, 0]
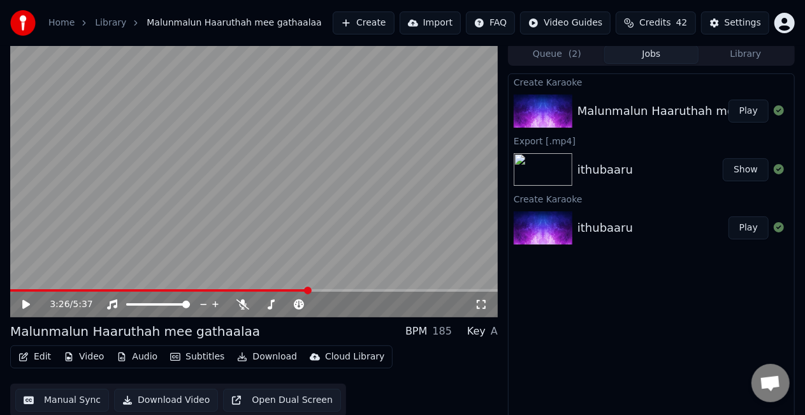
click at [84, 393] on button "Manual Sync" at bounding box center [62, 399] width 94 height 23
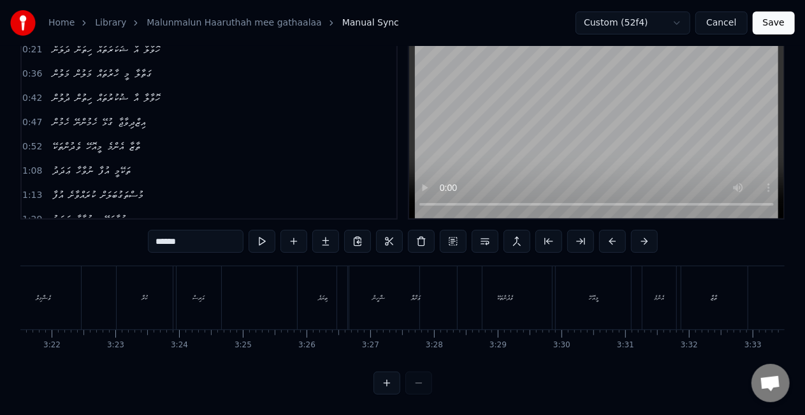
scroll to position [0, 12814]
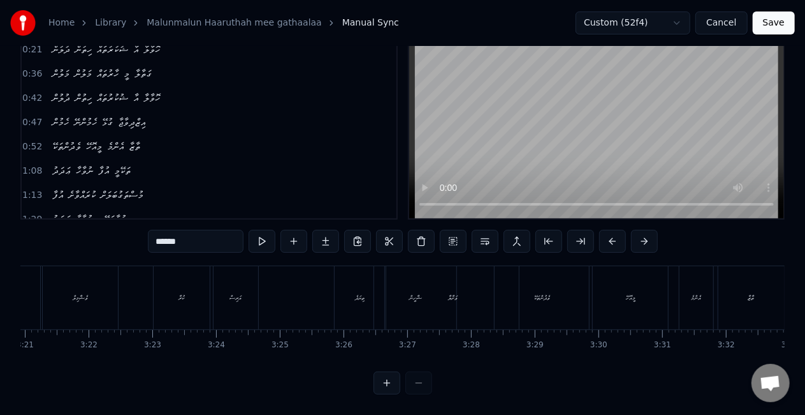
click at [355, 295] on div "ތިޔަދެ" at bounding box center [360, 297] width 50 height 63
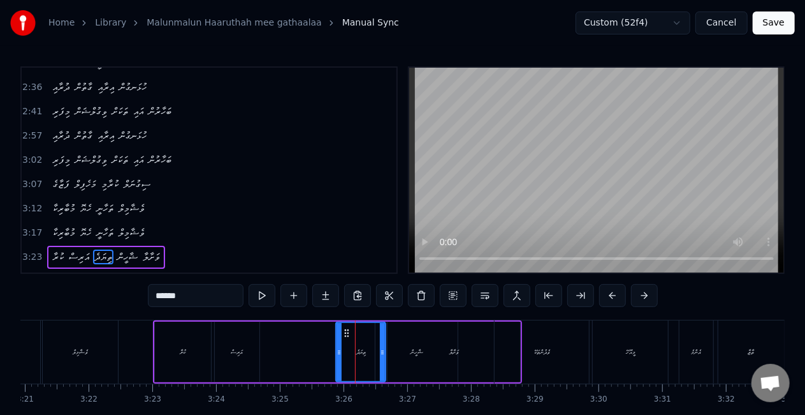
scroll to position [528, 0]
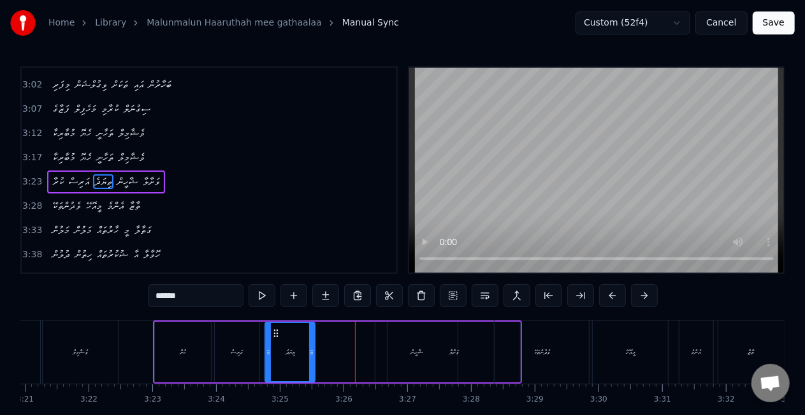
drag, startPoint x: 344, startPoint y: 330, endPoint x: 274, endPoint y: 332, distance: 70.8
click at [274, 332] on icon at bounding box center [277, 333] width 10 height 10
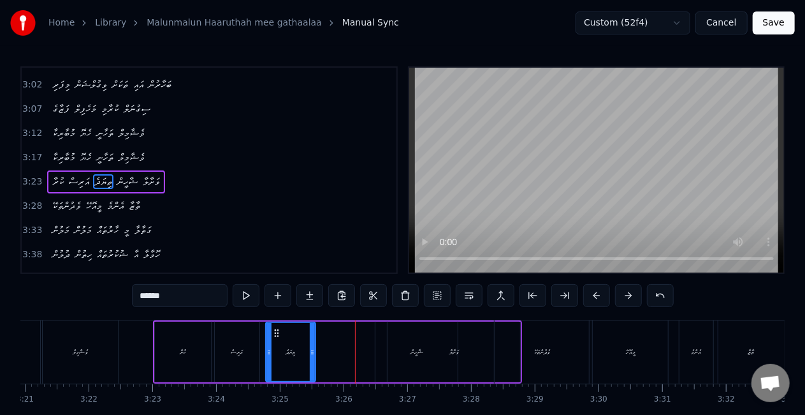
click at [418, 352] on div "ވަށާލާ" at bounding box center [454, 351] width 133 height 61
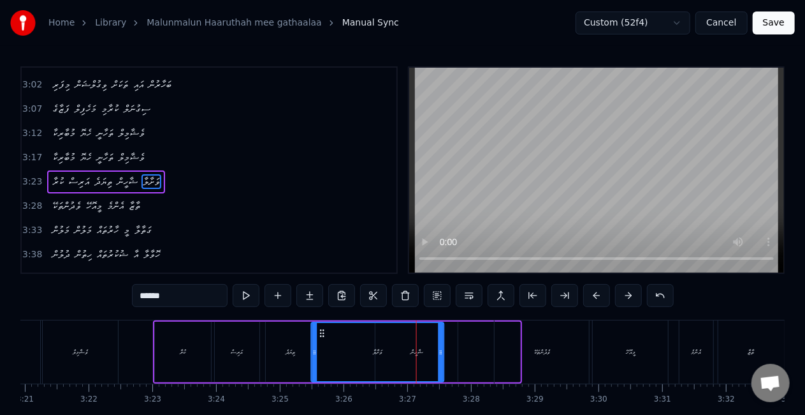
drag, startPoint x: 400, startPoint y: 332, endPoint x: 325, endPoint y: 325, distance: 76.3
click at [325, 325] on div "ވަށާލާ" at bounding box center [377, 352] width 131 height 58
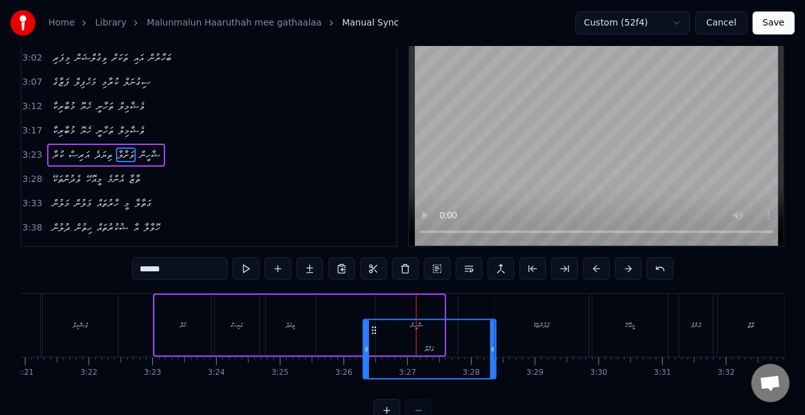
scroll to position [34, 0]
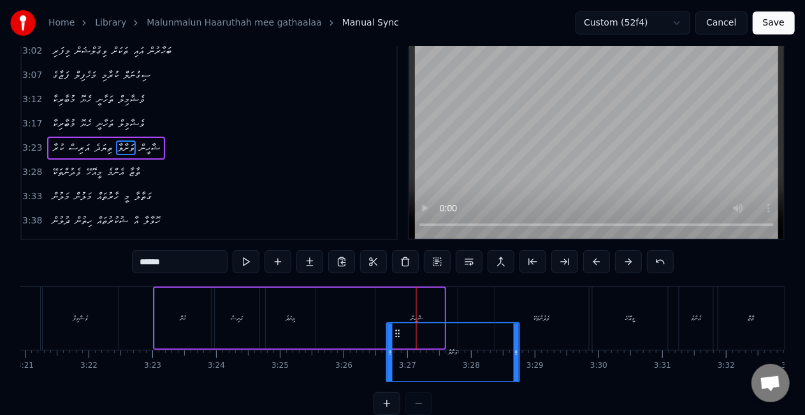
drag, startPoint x: 322, startPoint y: 328, endPoint x: 397, endPoint y: 304, distance: 79.1
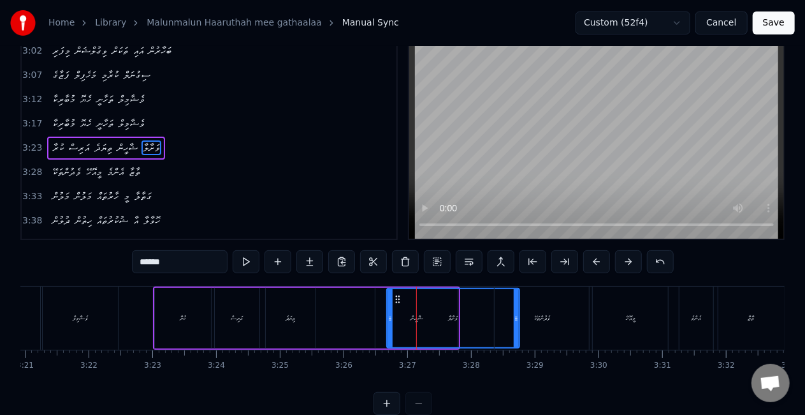
click at [403, 327] on div "ވަށާލާ" at bounding box center [453, 318] width 131 height 58
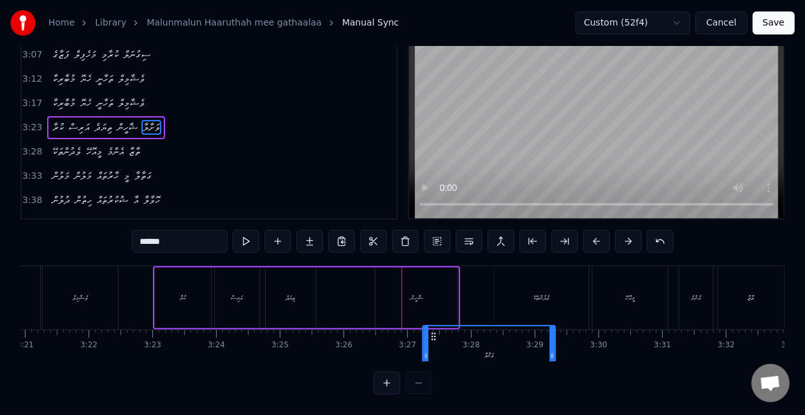
scroll to position [65, 0]
drag, startPoint x: 399, startPoint y: 332, endPoint x: 455, endPoint y: 281, distance: 75.4
click at [457, 281] on div "ކުރާ އަރިސް ތިޔަދެ ޝާހީން ވަށާލާ" at bounding box center [306, 297] width 307 height 63
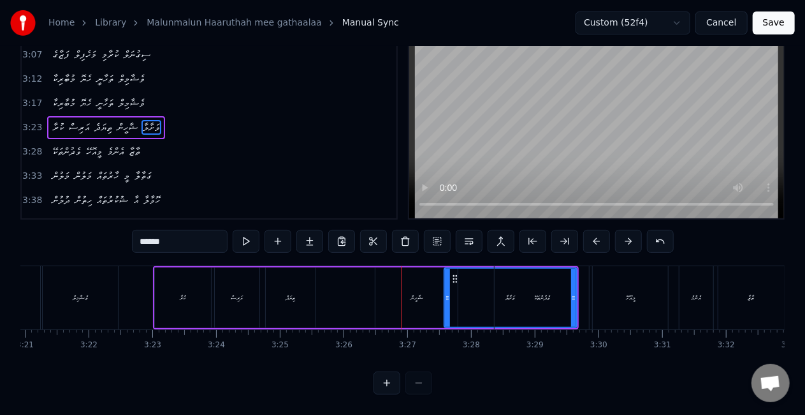
click at [404, 308] on div "ޝާހީން" at bounding box center [417, 297] width 82 height 61
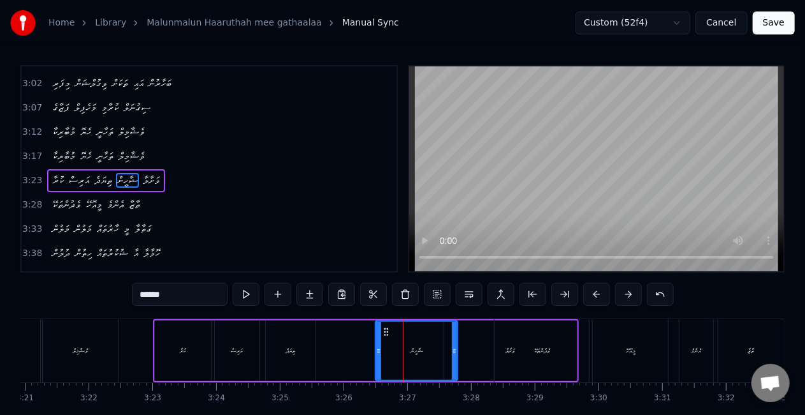
scroll to position [0, 0]
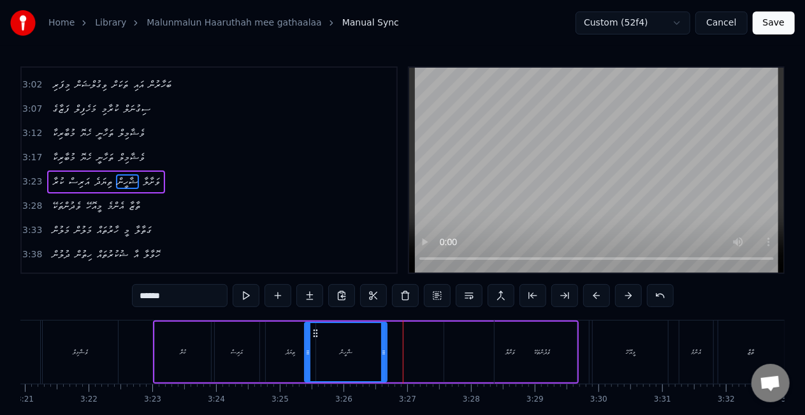
drag, startPoint x: 384, startPoint y: 330, endPoint x: 314, endPoint y: 325, distance: 70.3
click at [314, 325] on div "ޝާހީން" at bounding box center [346, 352] width 81 height 58
drag, startPoint x: 385, startPoint y: 348, endPoint x: 358, endPoint y: 342, distance: 27.4
click at [358, 342] on div at bounding box center [357, 352] width 5 height 58
click at [516, 341] on div "ވެދުންތަކޭ" at bounding box center [542, 351] width 94 height 63
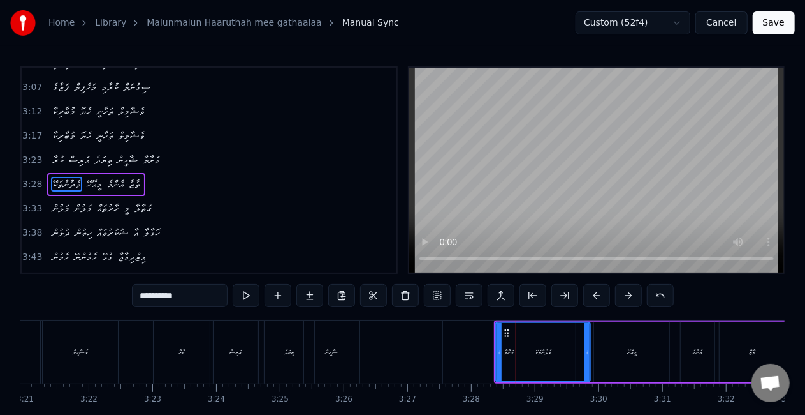
scroll to position [552, 0]
click at [458, 363] on div "ވަށާލާ" at bounding box center [509, 351] width 133 height 63
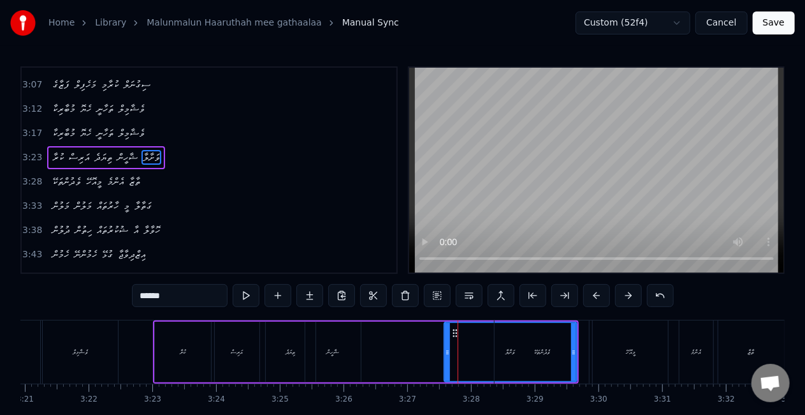
scroll to position [528, 0]
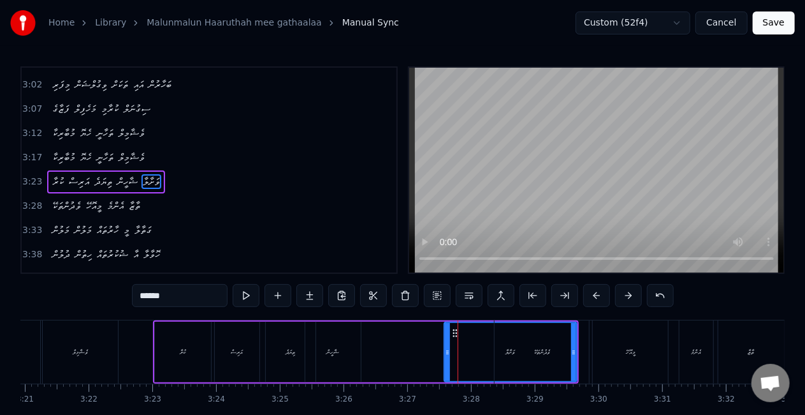
drag, startPoint x: 471, startPoint y: 348, endPoint x: 460, endPoint y: 348, distance: 10.8
click at [460, 348] on div "ވަށާލާ" at bounding box center [510, 352] width 131 height 58
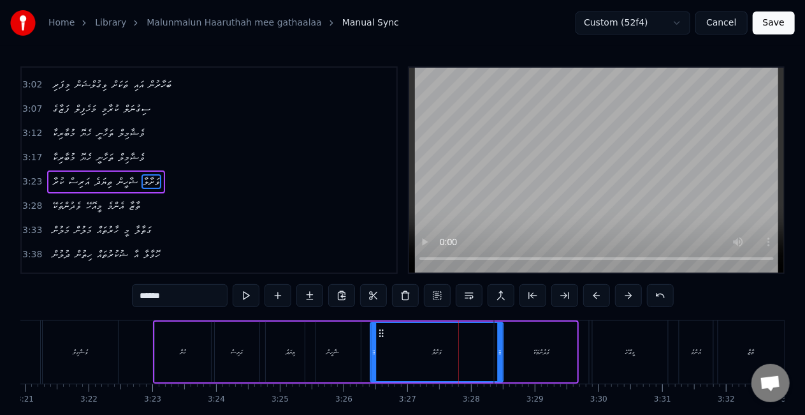
drag, startPoint x: 452, startPoint y: 330, endPoint x: 378, endPoint y: 308, distance: 76.7
click at [378, 308] on div "0:16 މަލުން މަލުން ހާރުތައް މީ ގަތާލާ 0:21 ދުލުން ހިތުން ޝުކުރުތައް އާ ހޮވާލާ 0…" at bounding box center [402, 257] width 765 height 382
click at [282, 351] on div "ތިޔަދެ" at bounding box center [291, 351] width 50 height 61
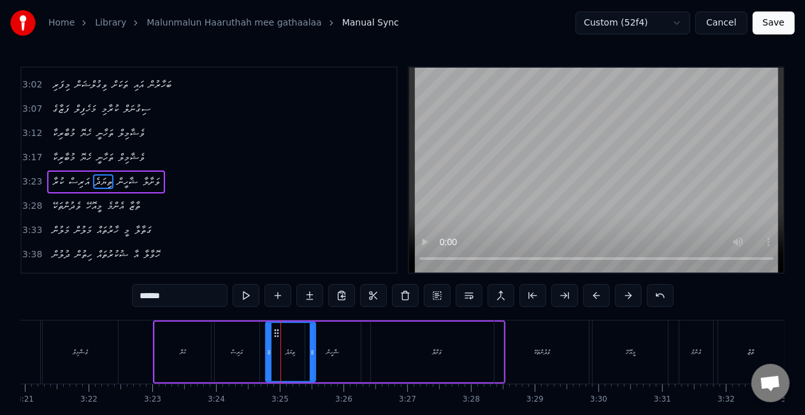
click at [273, 338] on div "ތިޔަދެ" at bounding box center [291, 352] width 48 height 58
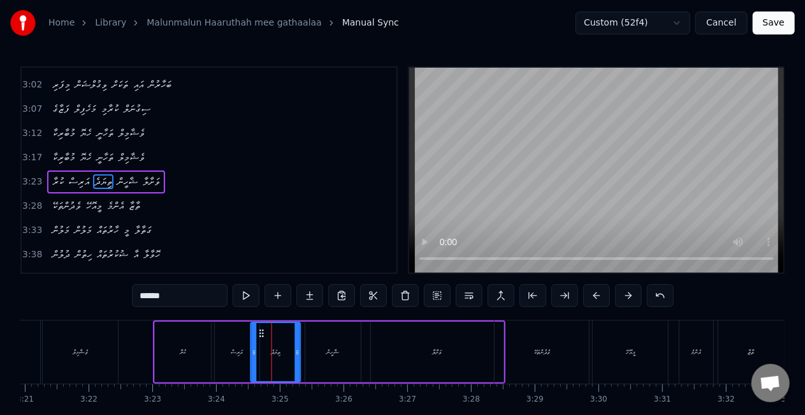
drag, startPoint x: 279, startPoint y: 332, endPoint x: 264, endPoint y: 332, distance: 14.7
click at [264, 332] on icon at bounding box center [261, 333] width 10 height 10
click at [339, 351] on div "ޝާހީން" at bounding box center [333, 352] width 13 height 10
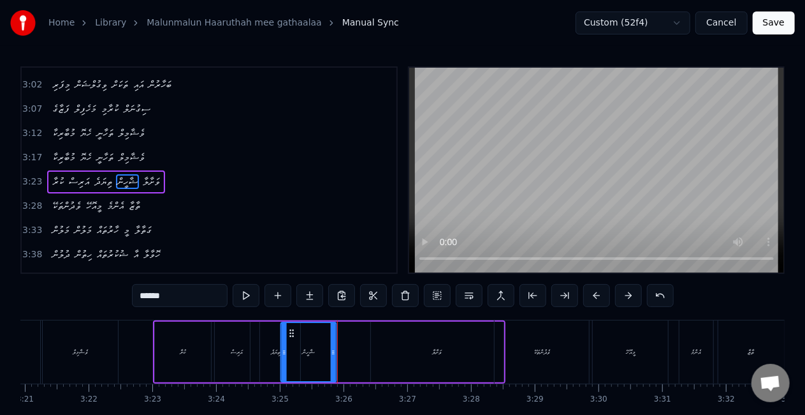
drag, startPoint x: 312, startPoint y: 329, endPoint x: 288, endPoint y: 324, distance: 24.1
click at [288, 324] on div "ޝާހީން" at bounding box center [309, 352] width 54 height 58
click at [406, 349] on div "ވަށާލާ" at bounding box center [437, 351] width 133 height 61
type input "******"
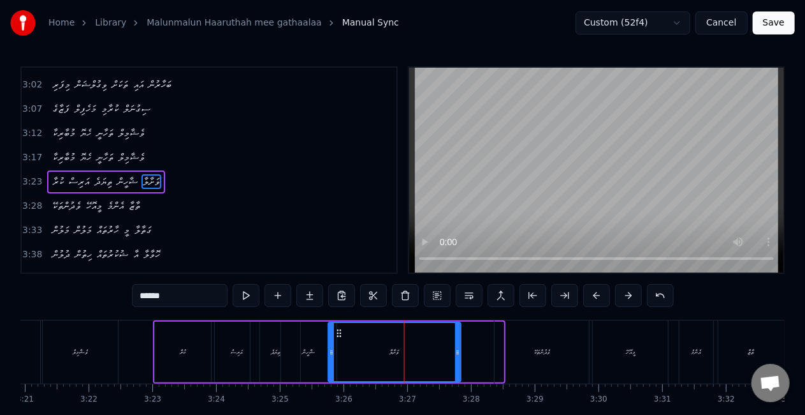
drag, startPoint x: 383, startPoint y: 332, endPoint x: 341, endPoint y: 323, distance: 43.0
click at [341, 323] on div "ވަށާލާ" at bounding box center [394, 352] width 131 height 58
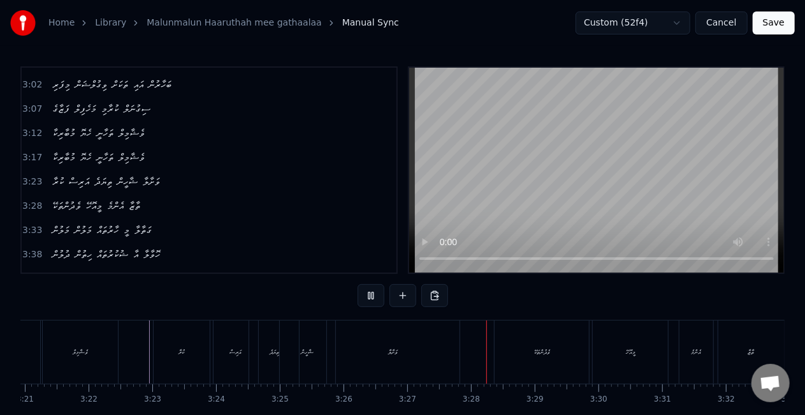
click at [421, 340] on div "ވަށާލާ" at bounding box center [393, 351] width 133 height 63
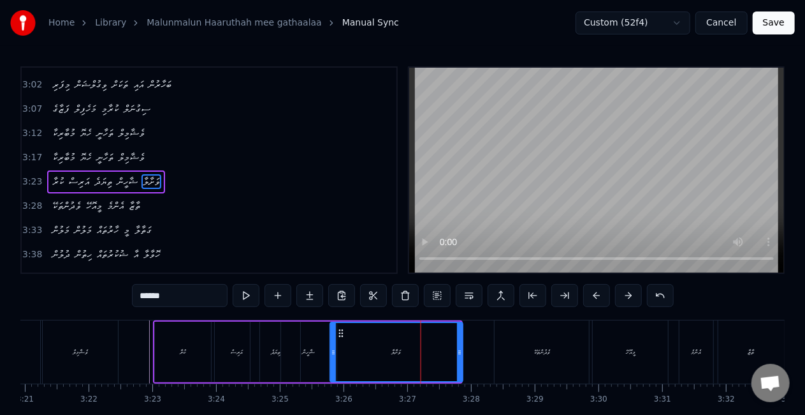
click at [342, 330] on icon at bounding box center [341, 333] width 10 height 10
drag, startPoint x: 457, startPoint y: 345, endPoint x: 464, endPoint y: 345, distance: 7.0
click at [464, 345] on div at bounding box center [466, 352] width 5 height 58
click at [778, 20] on button "Save" at bounding box center [774, 22] width 42 height 23
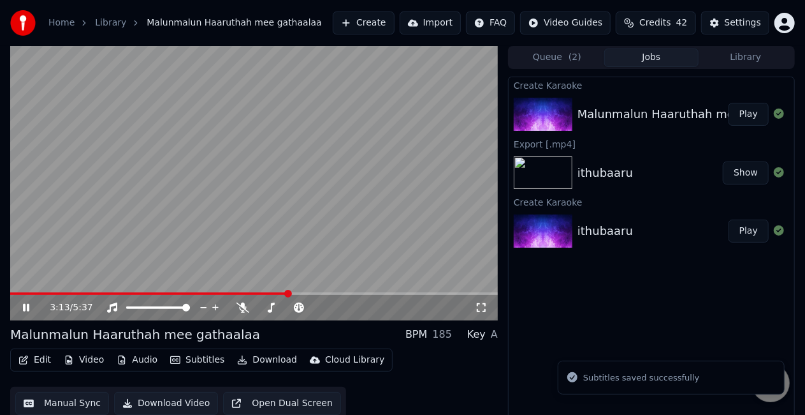
click at [289, 292] on span at bounding box center [254, 293] width 488 height 3
click at [65, 397] on button "Manual Sync" at bounding box center [62, 403] width 94 height 23
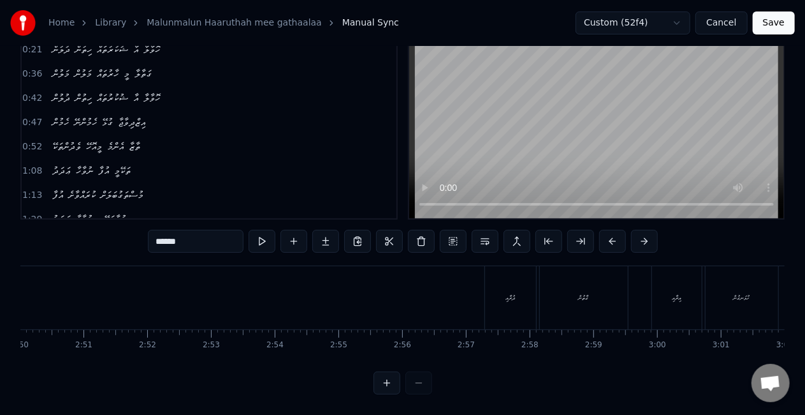
scroll to position [0, 10990]
click at [346, 282] on div "ދުރާއި" at bounding box center [362, 297] width 51 height 63
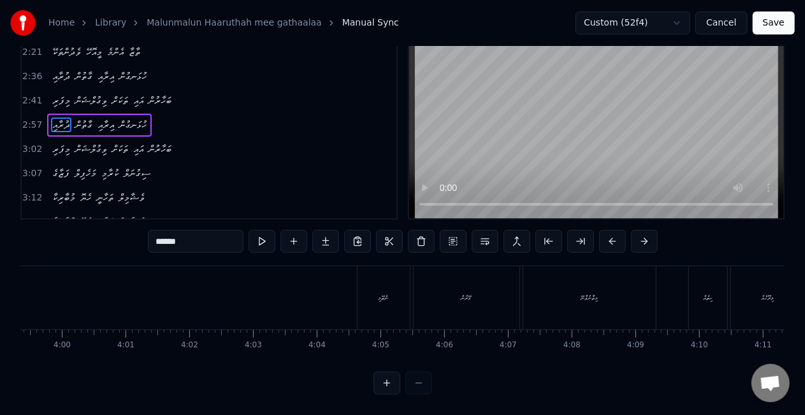
scroll to position [0, 15202]
click at [444, 293] on div "ނެތޭމި" at bounding box center [446, 298] width 10 height 10
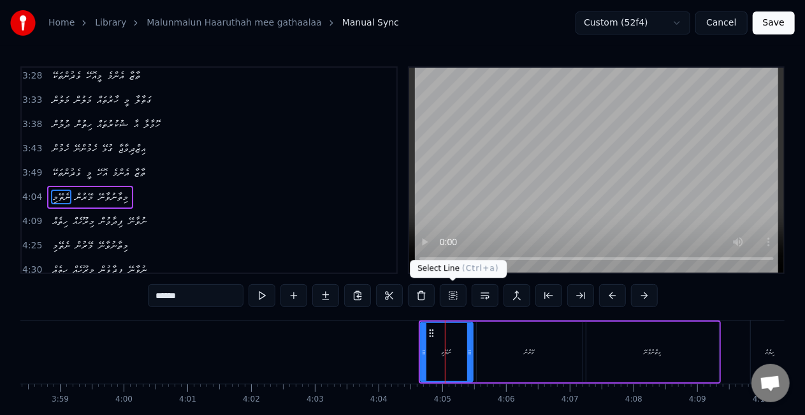
scroll to position [671, 0]
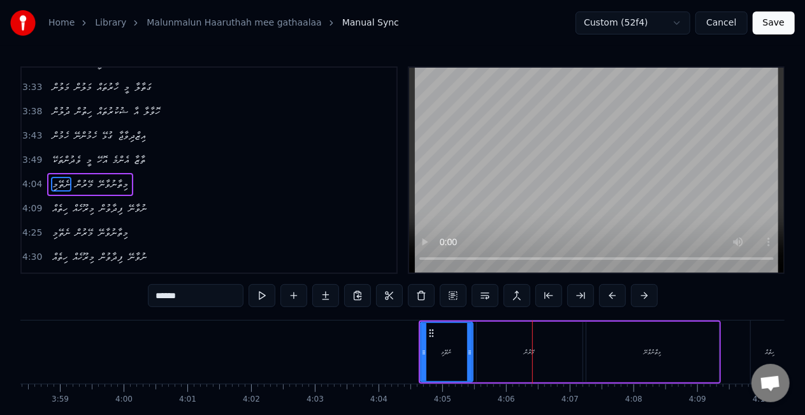
click at [512, 348] on div "މޭރުން" at bounding box center [530, 351] width 106 height 61
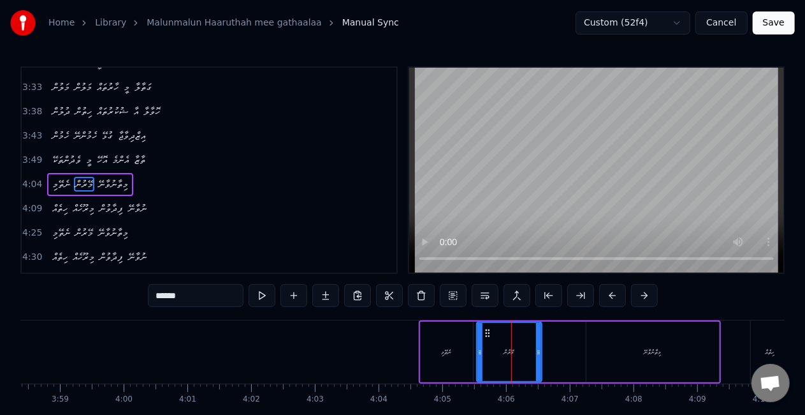
drag, startPoint x: 579, startPoint y: 353, endPoint x: 538, endPoint y: 349, distance: 41.0
click at [538, 349] on icon at bounding box center [538, 352] width 5 height 10
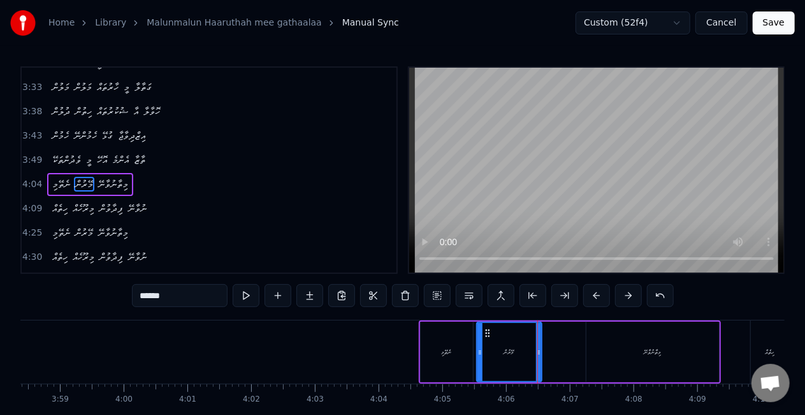
click at [436, 338] on div "ނެތޭމި" at bounding box center [447, 351] width 52 height 61
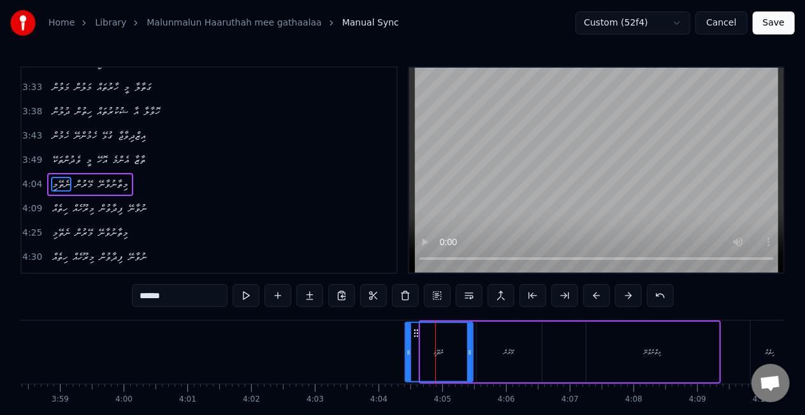
drag, startPoint x: 423, startPoint y: 346, endPoint x: 408, endPoint y: 346, distance: 15.3
click at [408, 346] on div at bounding box center [408, 352] width 5 height 58
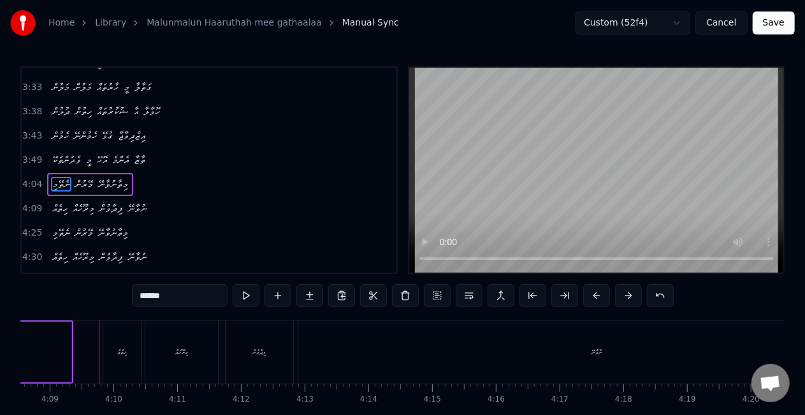
scroll to position [0, 15850]
click at [40, 346] on div "މިތާނުވާނޭ" at bounding box center [4, 351] width 133 height 61
type input "**********"
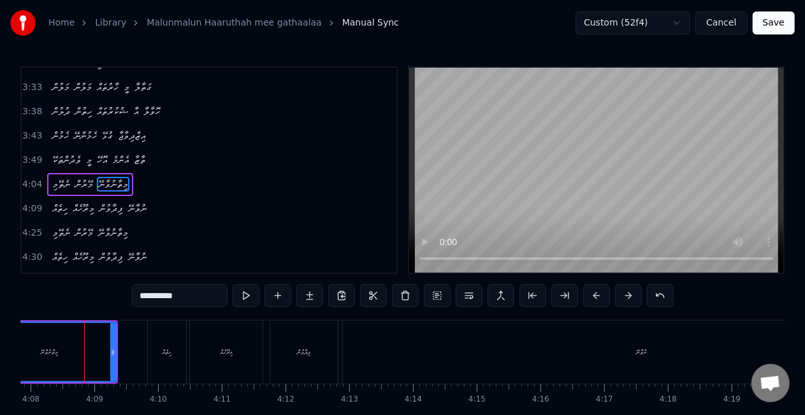
click at [66, 359] on div "މިތާނުވާނޭ" at bounding box center [49, 352] width 131 height 58
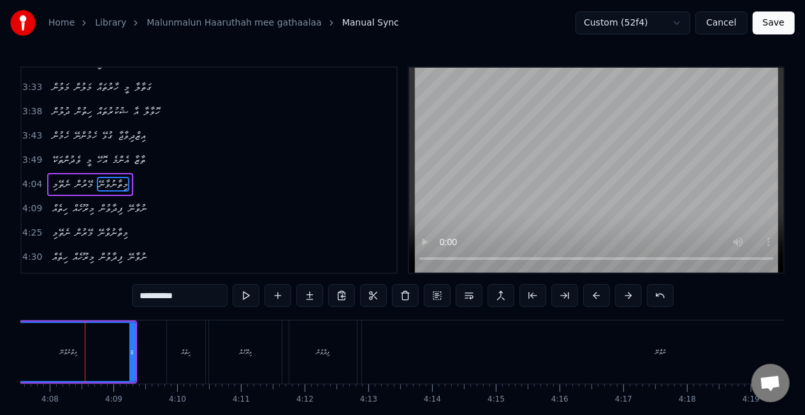
click at [129, 349] on div "މިތާނުވާނޭ" at bounding box center [69, 351] width 134 height 61
drag, startPoint x: 133, startPoint y: 351, endPoint x: 124, endPoint y: 342, distance: 12.6
click at [124, 342] on div at bounding box center [123, 352] width 5 height 58
click at [83, 337] on div "މިތާނުވާނޭ" at bounding box center [64, 352] width 122 height 58
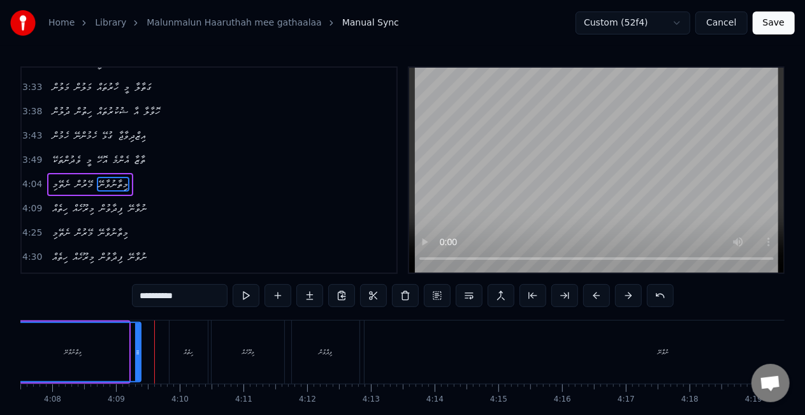
drag, startPoint x: 125, startPoint y: 342, endPoint x: 137, endPoint y: 342, distance: 12.1
click at [137, 342] on div at bounding box center [137, 352] width 5 height 58
click at [77, 341] on div "މިތާނުވާނޭ" at bounding box center [73, 352] width 135 height 58
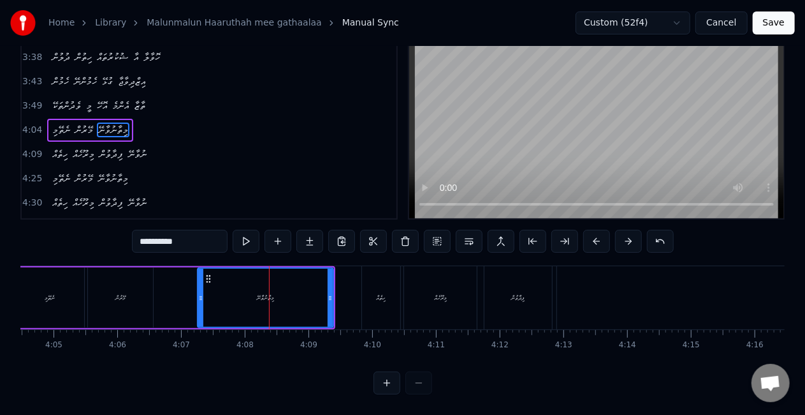
scroll to position [0, 15455]
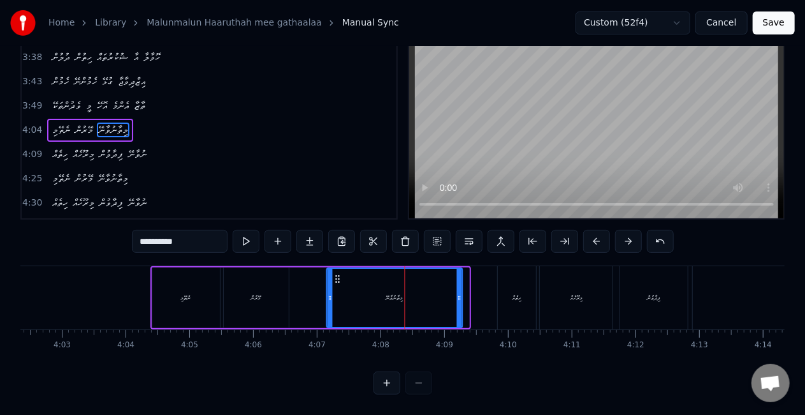
drag, startPoint x: 346, startPoint y: 267, endPoint x: 339, endPoint y: 265, distance: 6.7
click at [339, 274] on icon at bounding box center [338, 279] width 10 height 10
click at [313, 274] on div "ނެތޭމި މޭރުން މިތާނުވާނޭ" at bounding box center [308, 297] width 314 height 63
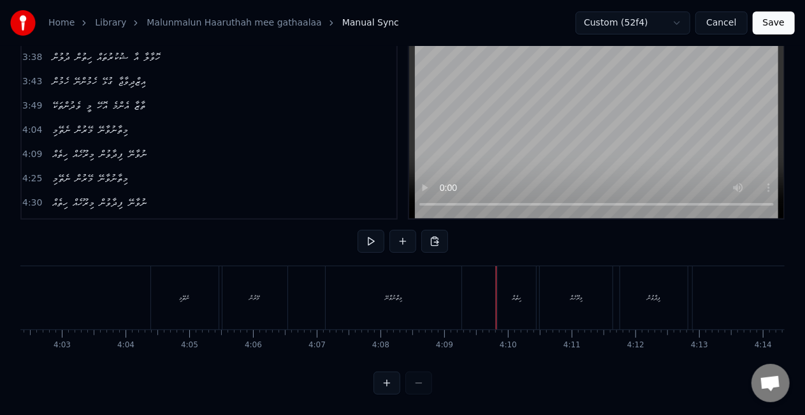
click at [500, 283] on div "ހިތެއް" at bounding box center [517, 297] width 38 height 63
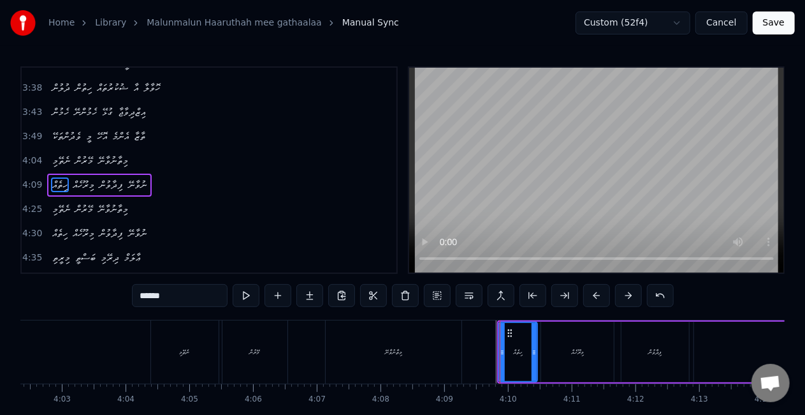
scroll to position [695, 0]
drag, startPoint x: 503, startPoint y: 353, endPoint x: 488, endPoint y: 349, distance: 14.5
click at [488, 349] on icon at bounding box center [488, 352] width 5 height 10
click at [661, 374] on div "ފިދާވުން" at bounding box center [656, 351] width 68 height 61
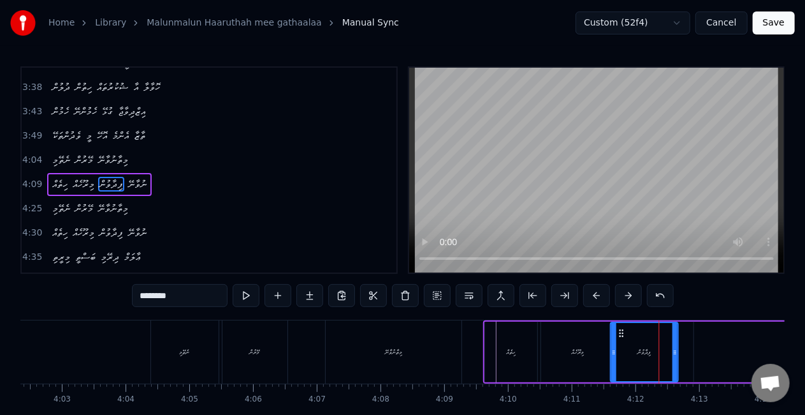
drag, startPoint x: 632, startPoint y: 332, endPoint x: 620, endPoint y: 325, distance: 13.1
click at [620, 325] on div "ފިދާވުން" at bounding box center [645, 352] width 66 height 58
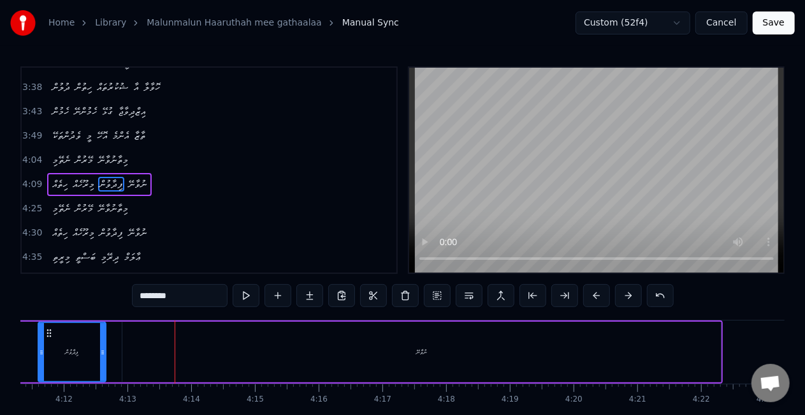
scroll to position [0, 16094]
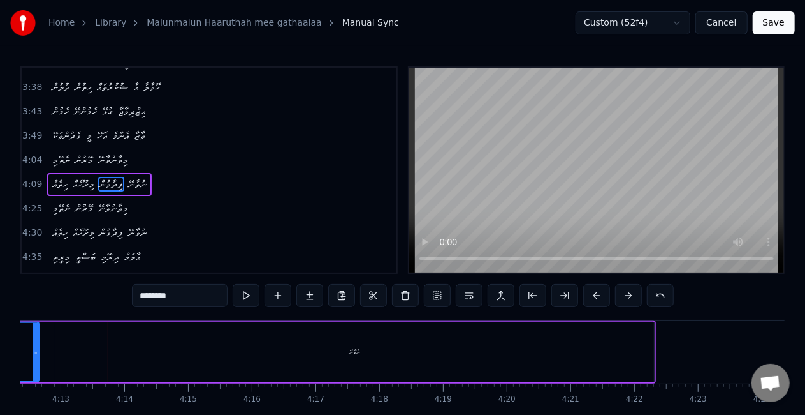
click at [212, 363] on div "ނުވާނޭ" at bounding box center [354, 351] width 599 height 61
type input "******"
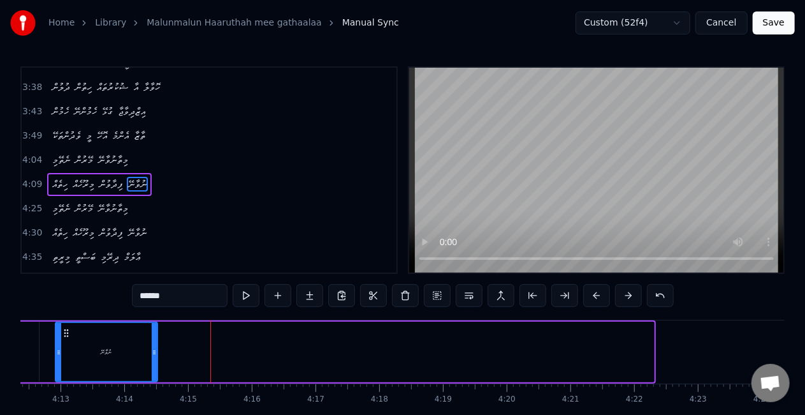
drag, startPoint x: 650, startPoint y: 351, endPoint x: 153, endPoint y: 301, distance: 499.3
click at [153, 301] on div "0:16 މަލުން މަލުން ހާރުތައް މީ ގަތާލާ 0:21 ދުލުން ހިތުން ޝުކުރުތައް އާ ހޮވާލާ 0…" at bounding box center [402, 257] width 765 height 382
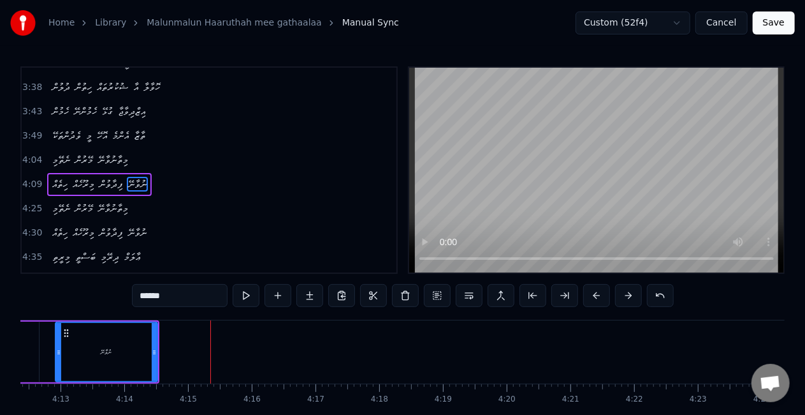
click at [50, 339] on div "ހިތެއް މިރޫހެއް ފިދާވުން ނުވާނޭ" at bounding box center [1, 351] width 315 height 63
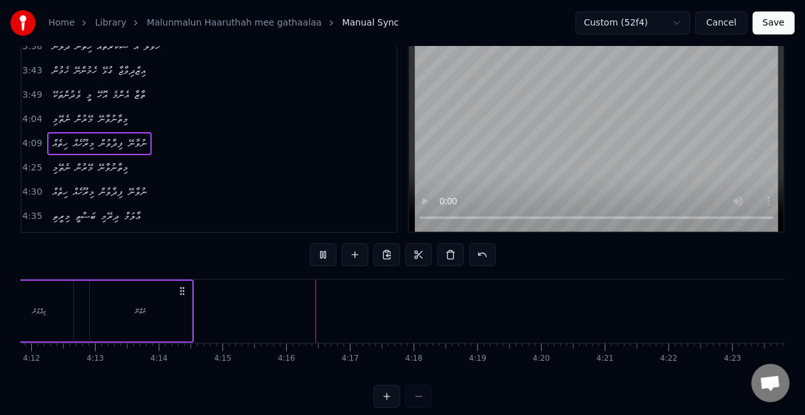
scroll to position [65, 0]
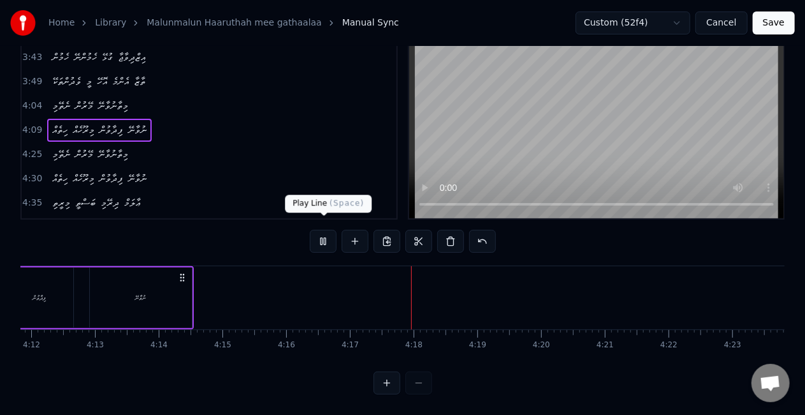
click at [325, 230] on button at bounding box center [323, 241] width 27 height 23
click at [323, 230] on button at bounding box center [323, 241] width 27 height 23
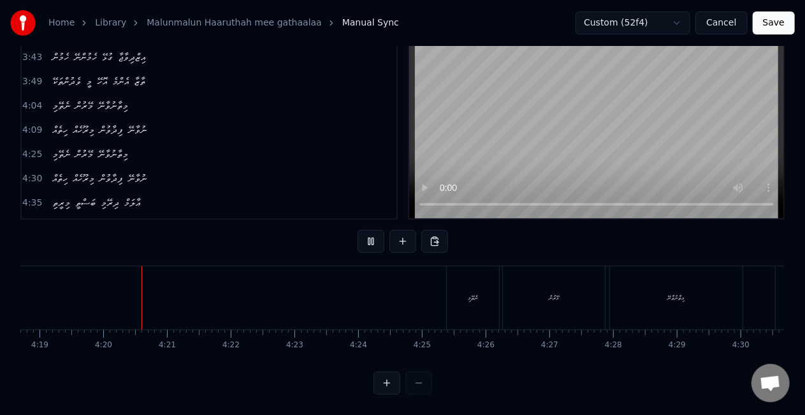
scroll to position [0, 16510]
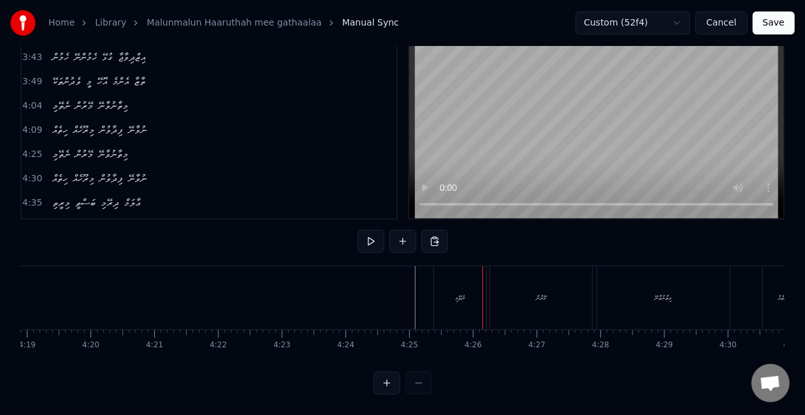
click at [434, 266] on div "ނެތޭމި" at bounding box center [460, 297] width 52 height 63
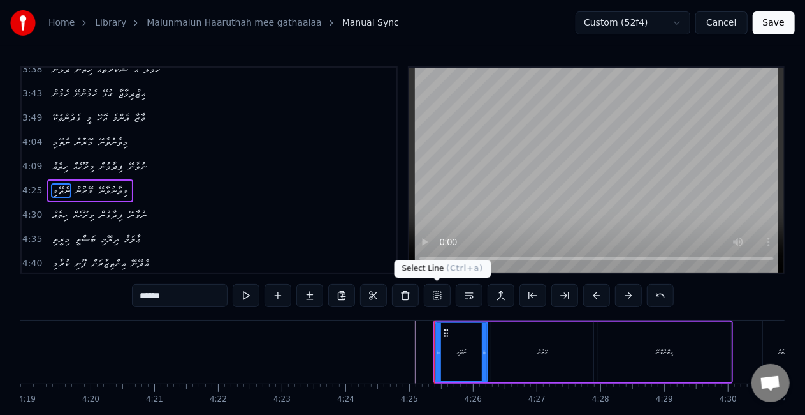
scroll to position [719, 0]
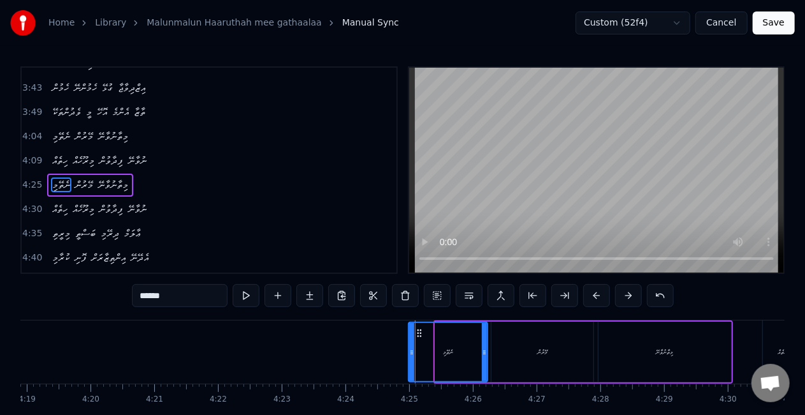
drag, startPoint x: 435, startPoint y: 338, endPoint x: 409, endPoint y: 333, distance: 26.0
click at [409, 333] on div at bounding box center [411, 352] width 5 height 58
click at [647, 292] on button at bounding box center [660, 295] width 27 height 23
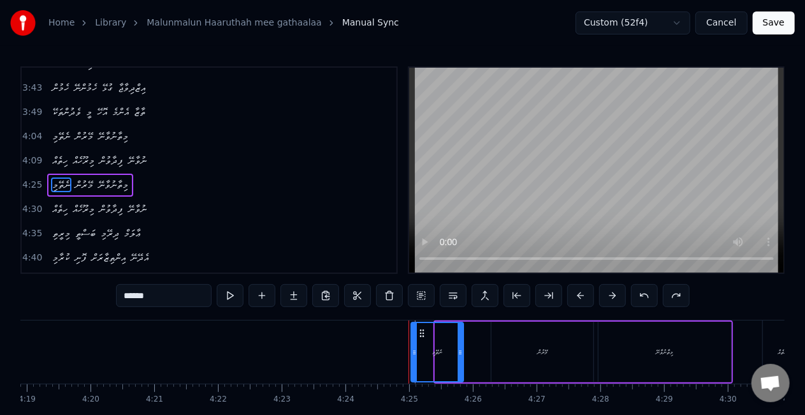
drag, startPoint x: 445, startPoint y: 331, endPoint x: 421, endPoint y: 327, distance: 24.6
click at [421, 327] on div "ނެތޭމި" at bounding box center [437, 352] width 51 height 58
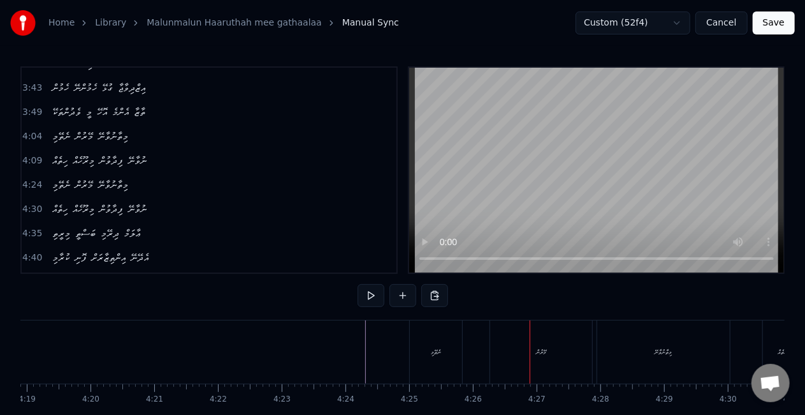
click at [522, 351] on div "މޭރުން" at bounding box center [541, 351] width 102 height 63
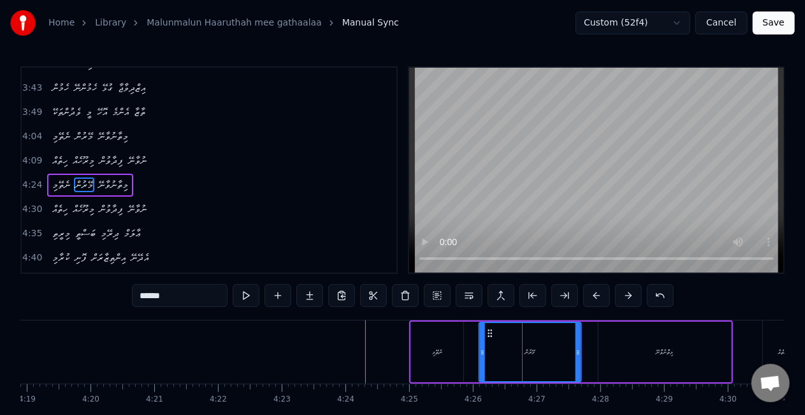
drag, startPoint x: 501, startPoint y: 334, endPoint x: 489, endPoint y: 332, distance: 12.3
click at [489, 332] on icon at bounding box center [490, 333] width 10 height 10
drag, startPoint x: 578, startPoint y: 354, endPoint x: 566, endPoint y: 351, distance: 12.5
click at [568, 351] on icon at bounding box center [570, 352] width 5 height 10
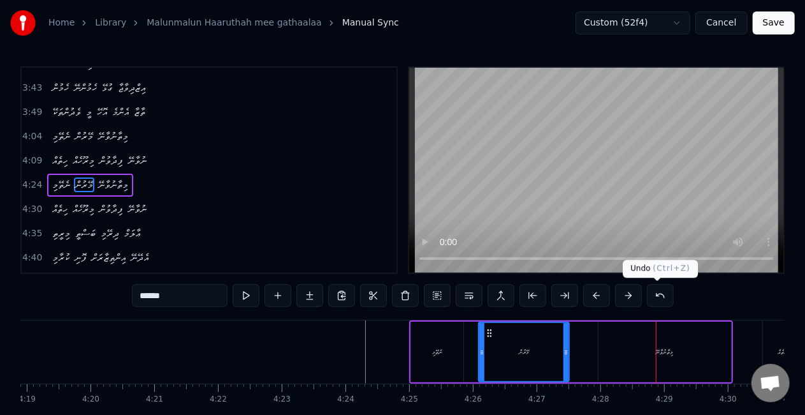
click at [647, 297] on button at bounding box center [660, 295] width 27 height 23
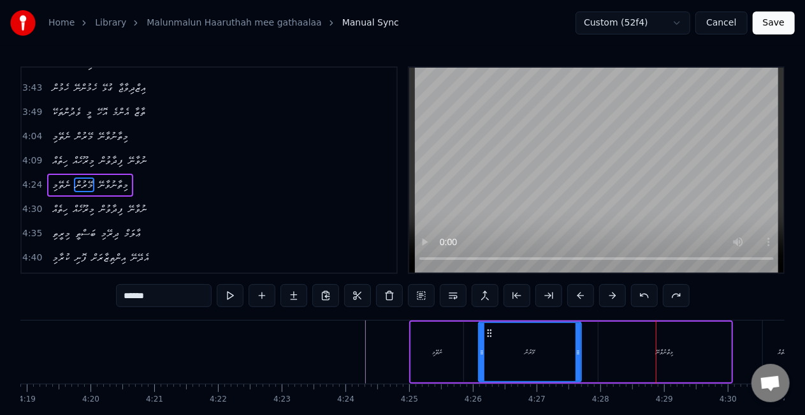
click at [611, 333] on div "މިތާނުވާނޭ" at bounding box center [665, 351] width 133 height 61
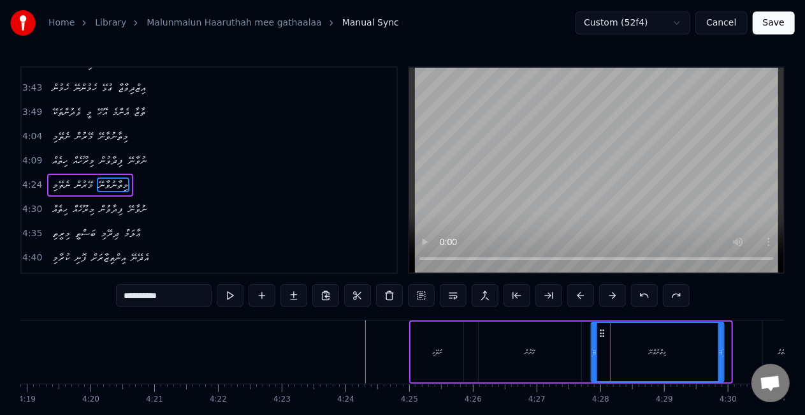
drag, startPoint x: 607, startPoint y: 332, endPoint x: 598, endPoint y: 331, distance: 9.0
click at [599, 331] on icon at bounding box center [602, 333] width 10 height 10
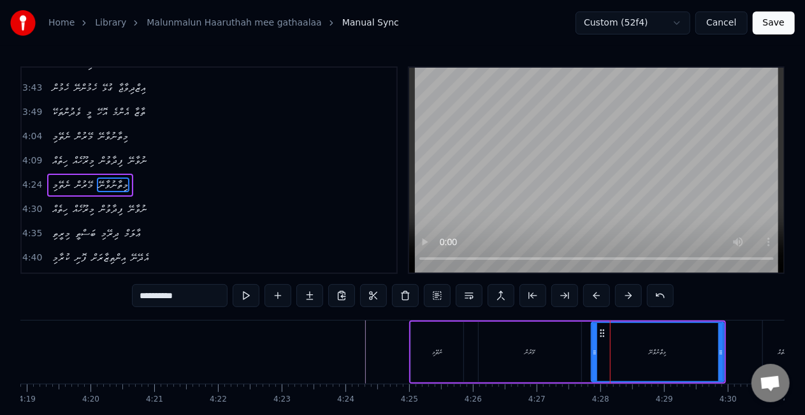
click at [536, 332] on div "މޭރުން" at bounding box center [530, 351] width 102 height 61
type input "******"
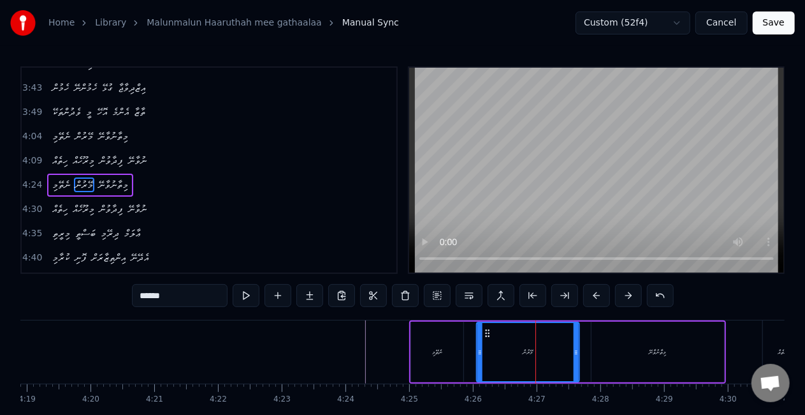
click at [488, 330] on icon at bounding box center [488, 333] width 10 height 10
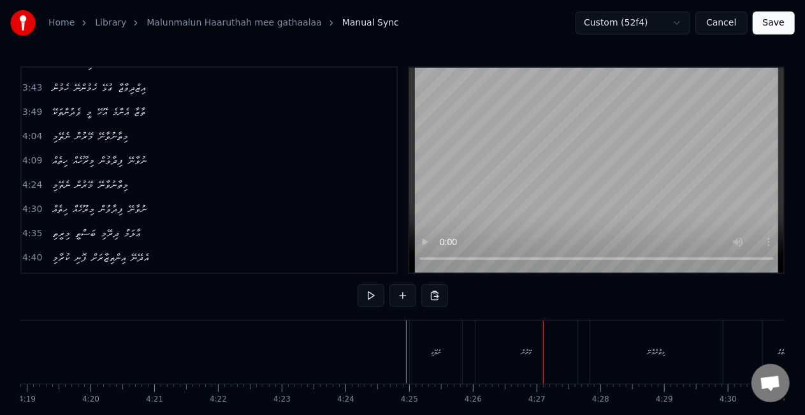
click at [497, 353] on div "މޭރުން" at bounding box center [527, 351] width 102 height 63
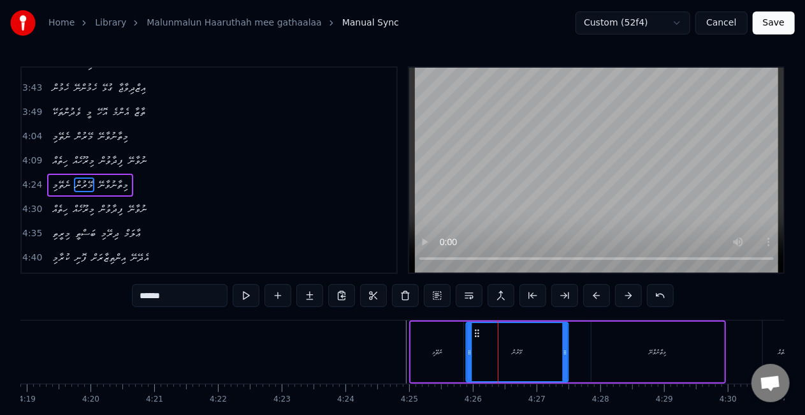
drag, startPoint x: 487, startPoint y: 333, endPoint x: 477, endPoint y: 332, distance: 9.7
click at [477, 332] on icon at bounding box center [477, 333] width 10 height 10
click at [603, 349] on div "މިތާނުވާނޭ" at bounding box center [658, 351] width 133 height 61
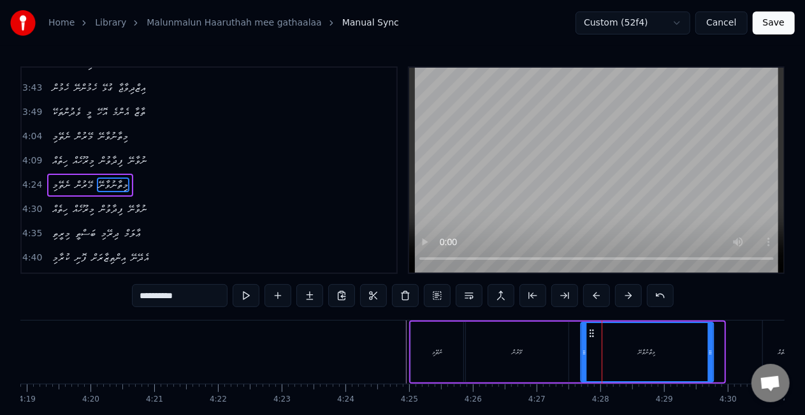
drag, startPoint x: 603, startPoint y: 335, endPoint x: 592, endPoint y: 332, distance: 11.1
click at [592, 332] on icon at bounding box center [592, 333] width 10 height 10
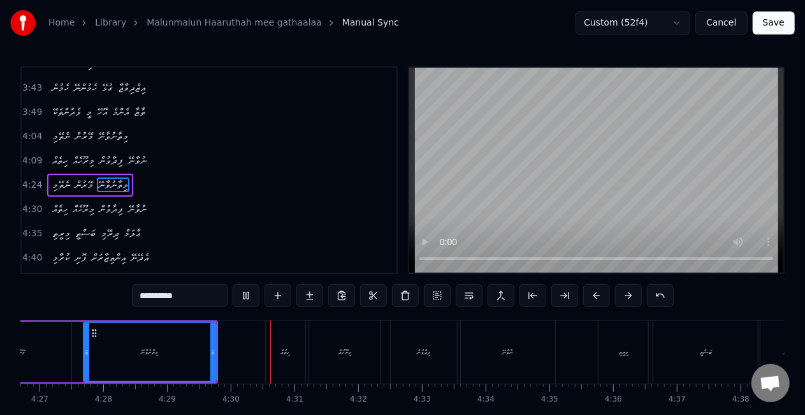
scroll to position [0, 17159]
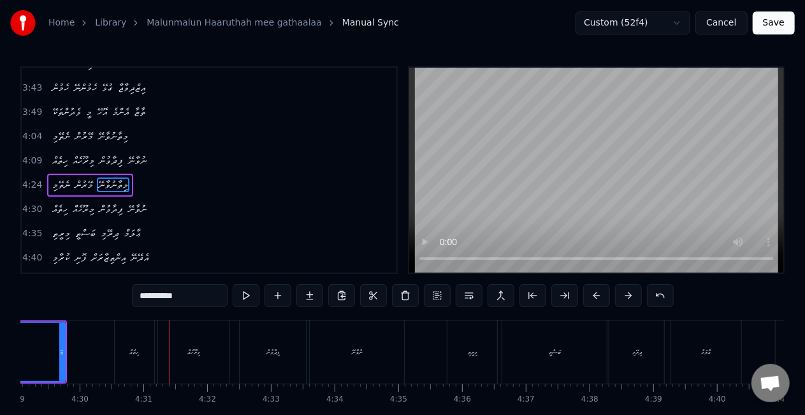
click at [152, 332] on div "ހިތެއް" at bounding box center [135, 351] width 40 height 63
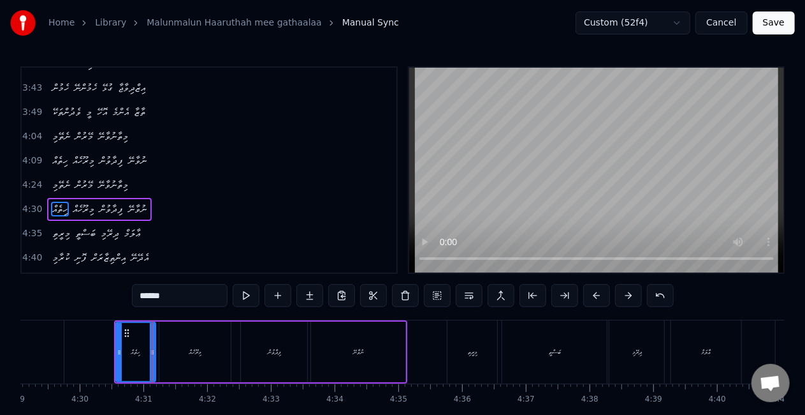
scroll to position [742, 0]
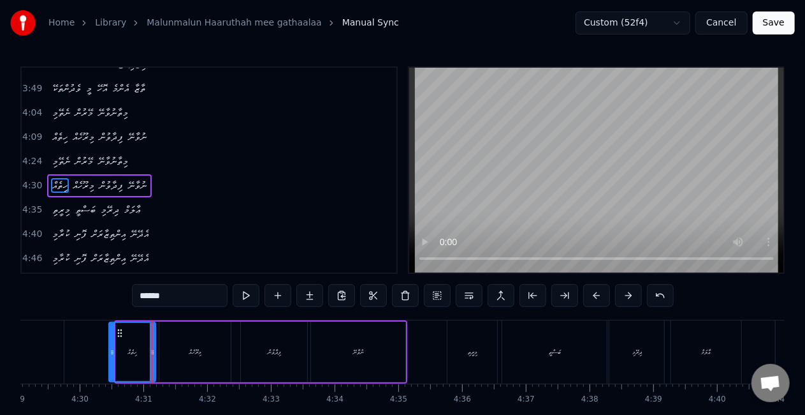
drag, startPoint x: 117, startPoint y: 346, endPoint x: 109, endPoint y: 343, distance: 8.7
click at [110, 343] on div at bounding box center [112, 352] width 5 height 58
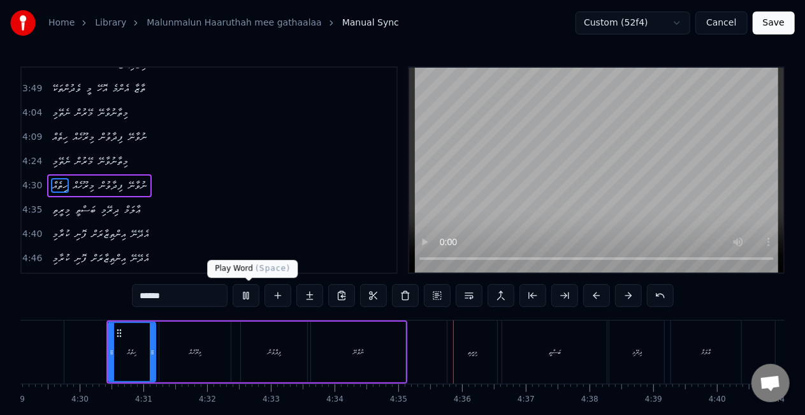
click at [254, 302] on button at bounding box center [246, 295] width 27 height 23
click at [265, 335] on div "ފިދާވުން" at bounding box center [274, 351] width 66 height 61
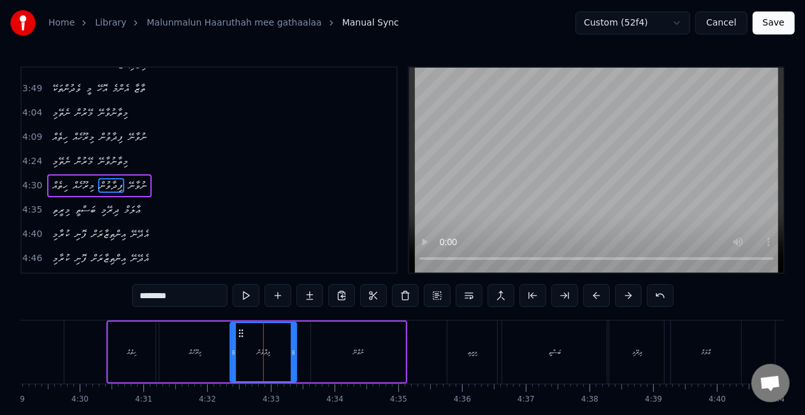
drag, startPoint x: 254, startPoint y: 329, endPoint x: 242, endPoint y: 325, distance: 12.1
click at [242, 325] on div "ފިދާވުން" at bounding box center [263, 352] width 65 height 58
click at [245, 291] on button at bounding box center [246, 295] width 27 height 23
click at [555, 355] on div "ބަސްތީ" at bounding box center [555, 352] width 12 height 10
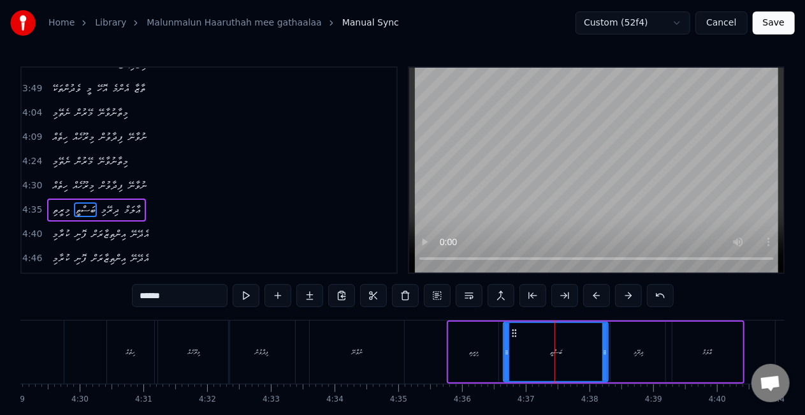
scroll to position [767, 0]
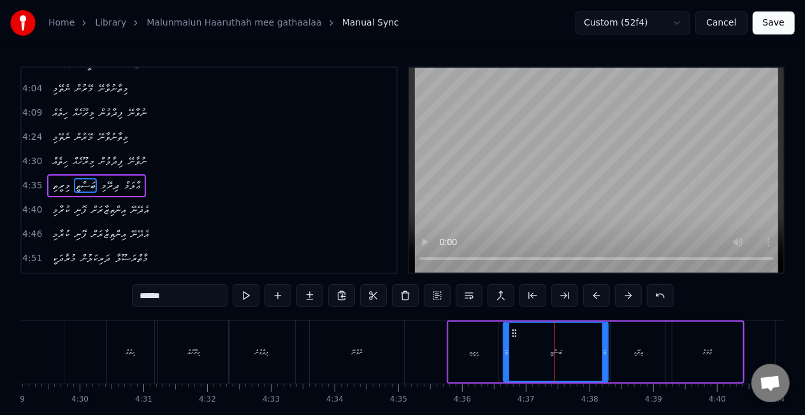
click at [515, 330] on div "ބަސްތީ" at bounding box center [555, 352] width 103 height 58
drag, startPoint x: 515, startPoint y: 333, endPoint x: 510, endPoint y: 329, distance: 6.9
click at [510, 329] on icon at bounding box center [509, 333] width 10 height 10
click at [462, 342] on div "މިރީތި" at bounding box center [474, 351] width 50 height 61
type input "******"
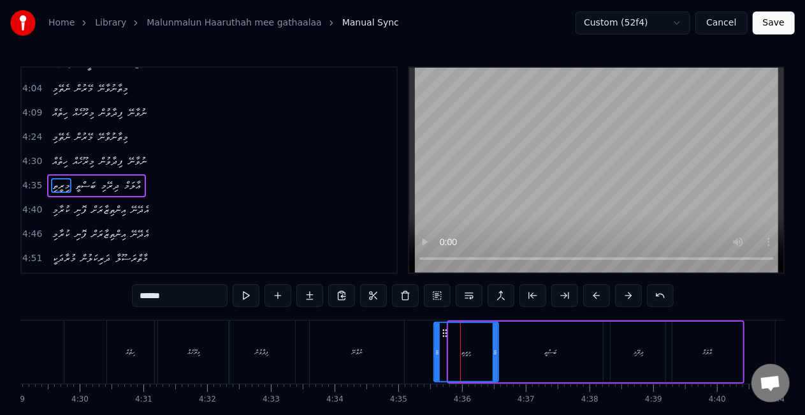
drag, startPoint x: 451, startPoint y: 353, endPoint x: 436, endPoint y: 344, distance: 16.8
click at [436, 344] on div at bounding box center [437, 352] width 5 height 58
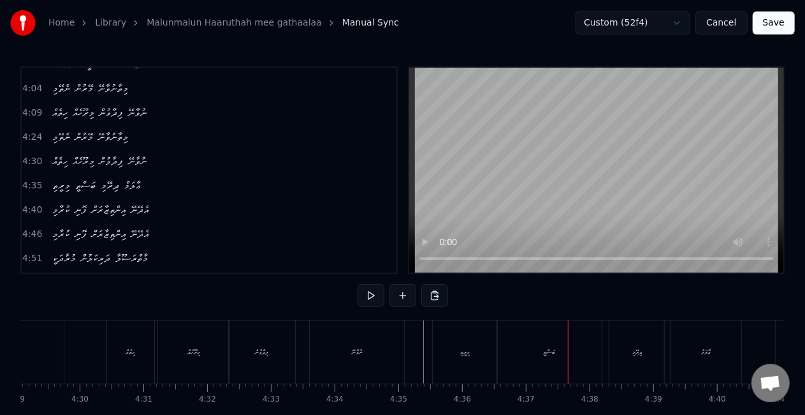
click at [472, 328] on div "މިރީތި" at bounding box center [465, 351] width 64 height 63
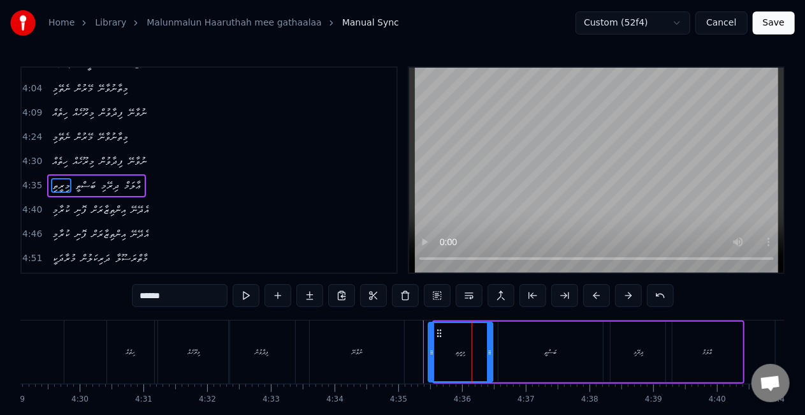
click at [443, 330] on icon at bounding box center [440, 333] width 10 height 10
drag, startPoint x: 431, startPoint y: 344, endPoint x: 423, endPoint y: 339, distance: 9.2
click at [423, 339] on div at bounding box center [424, 352] width 5 height 58
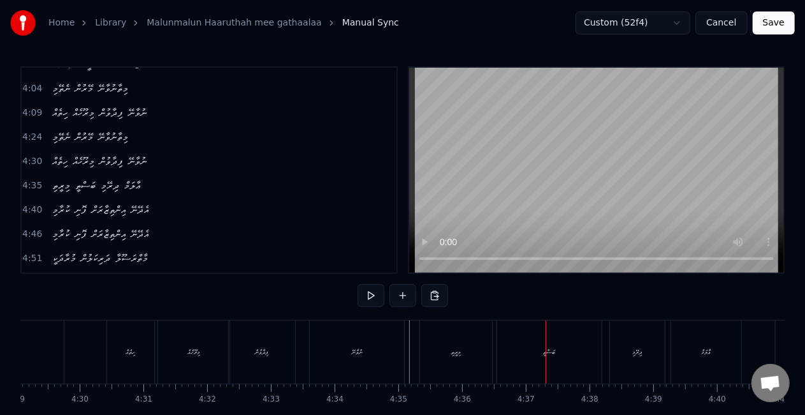
click at [439, 347] on div "މިރީތި" at bounding box center [456, 351] width 72 height 63
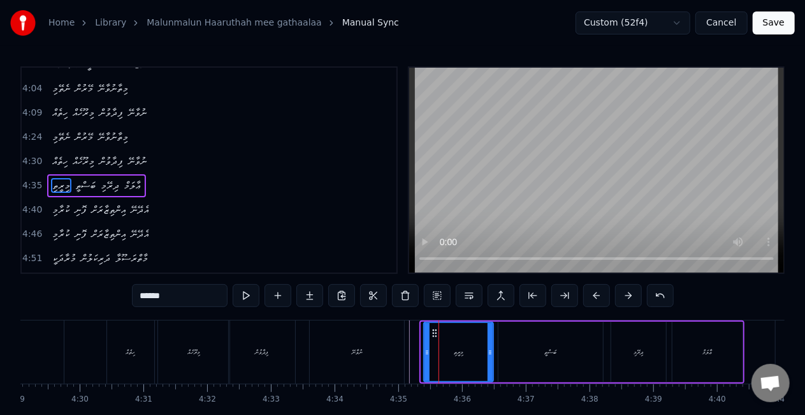
click at [427, 349] on icon at bounding box center [427, 352] width 5 height 10
click at [494, 353] on icon at bounding box center [494, 352] width 5 height 10
click at [395, 323] on div "ނުވާނޭ" at bounding box center [357, 351] width 94 height 63
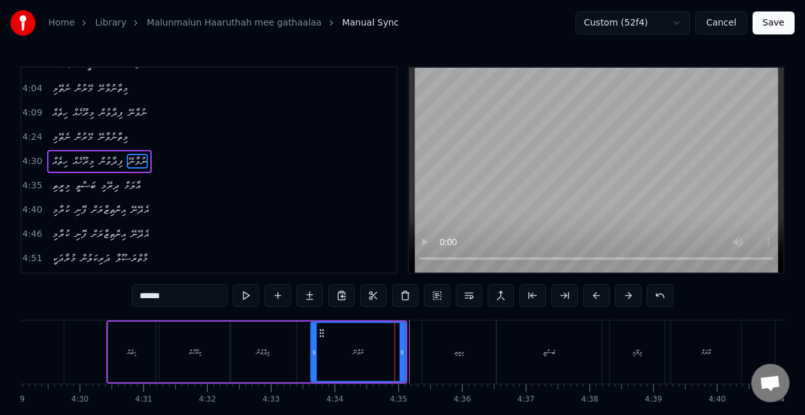
scroll to position [742, 0]
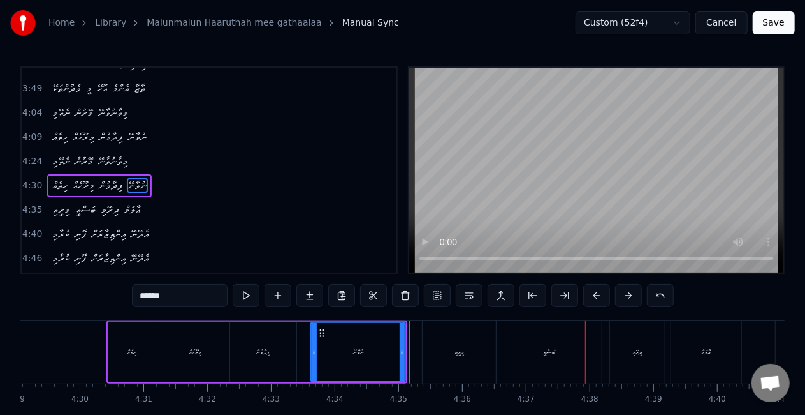
click at [543, 348] on div "ބަސްތީ" at bounding box center [549, 352] width 12 height 10
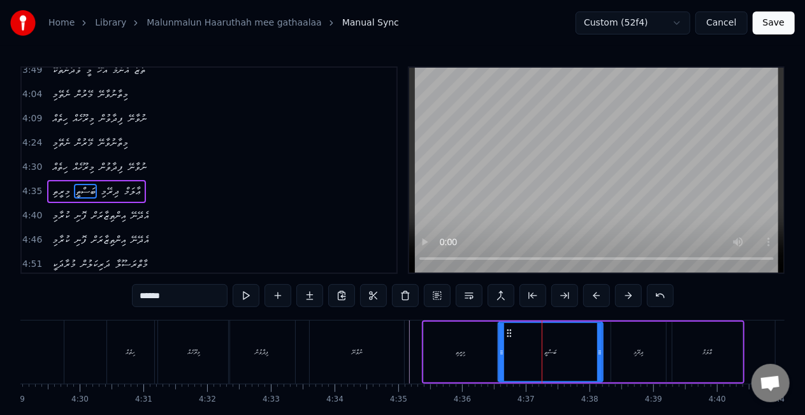
scroll to position [767, 0]
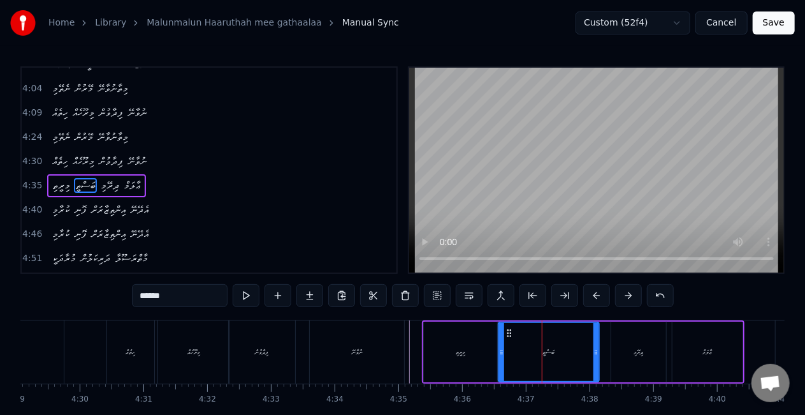
click at [594, 351] on icon at bounding box center [596, 352] width 5 height 10
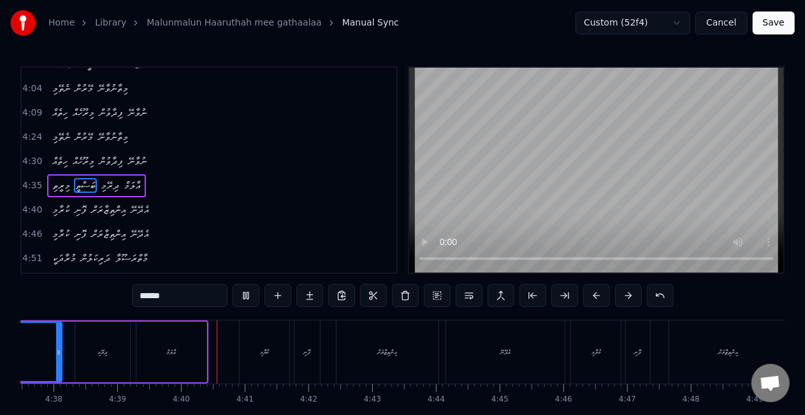
scroll to position [0, 17797]
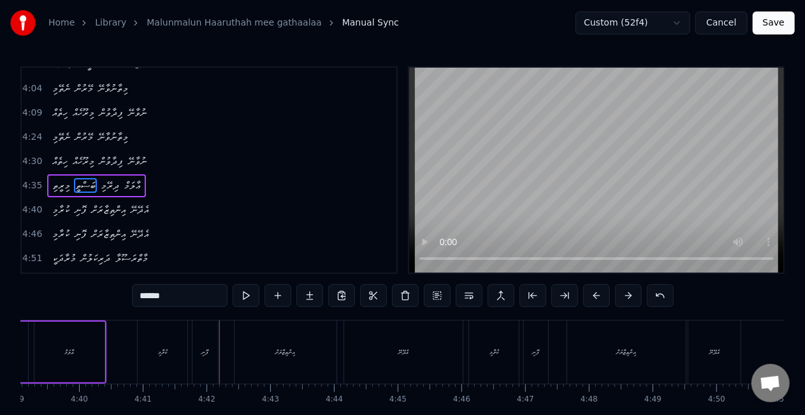
click at [172, 347] on div "ކުރާމި" at bounding box center [163, 351] width 50 height 63
type input "******"
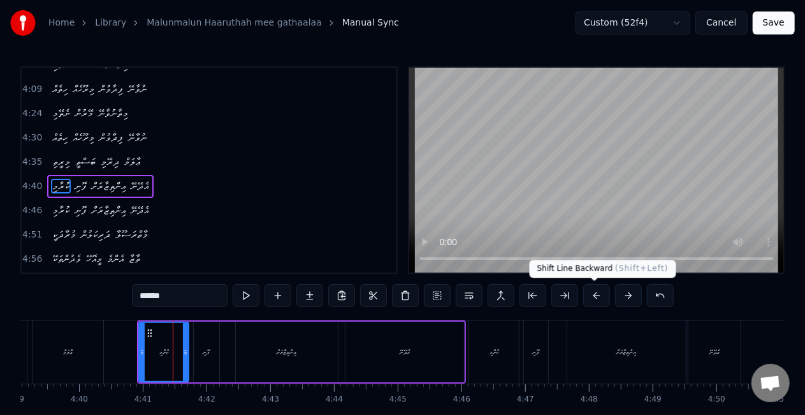
click at [591, 291] on button at bounding box center [597, 295] width 27 height 23
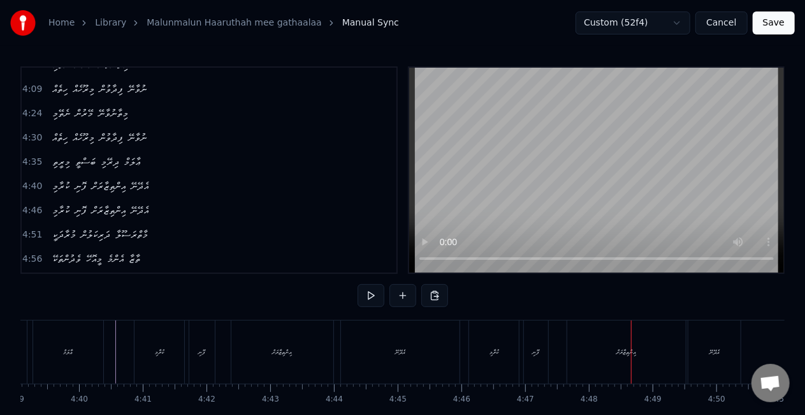
click at [582, 360] on div "އިންތިޒާރަށް" at bounding box center [627, 351] width 119 height 63
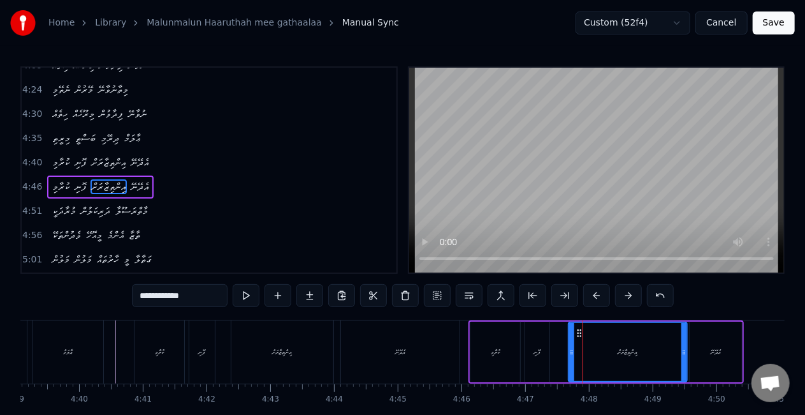
scroll to position [814, 0]
click at [574, 332] on icon at bounding box center [574, 333] width 10 height 10
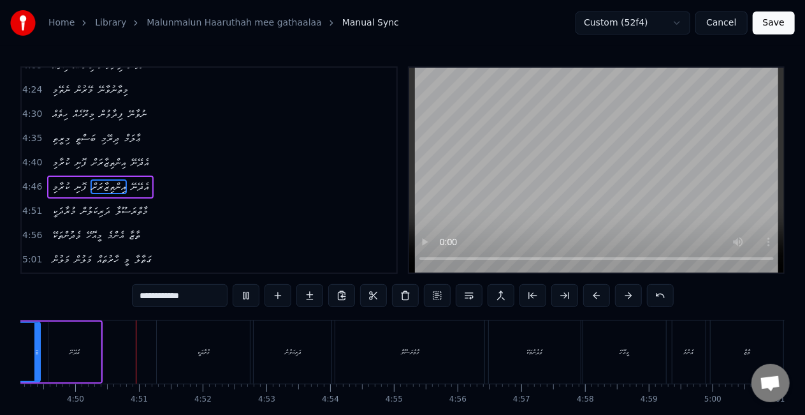
scroll to position [0, 18447]
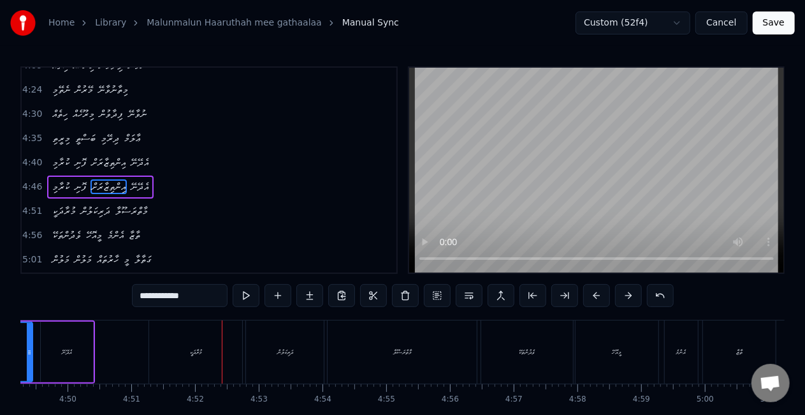
click at [168, 342] on div "މުރާދަކީ" at bounding box center [195, 351] width 93 height 63
type input "********"
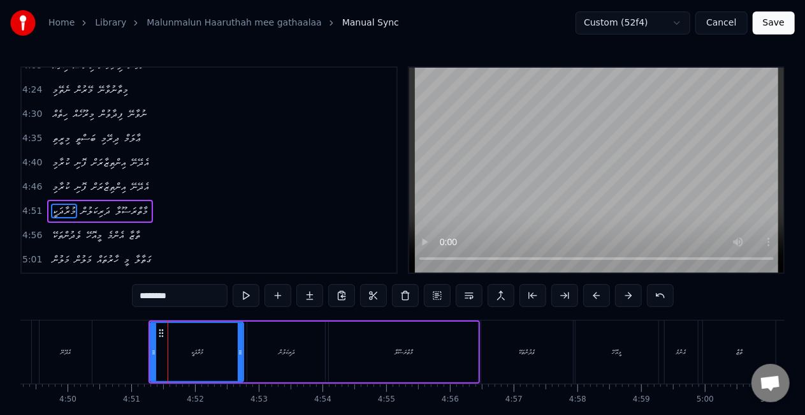
scroll to position [838, 0]
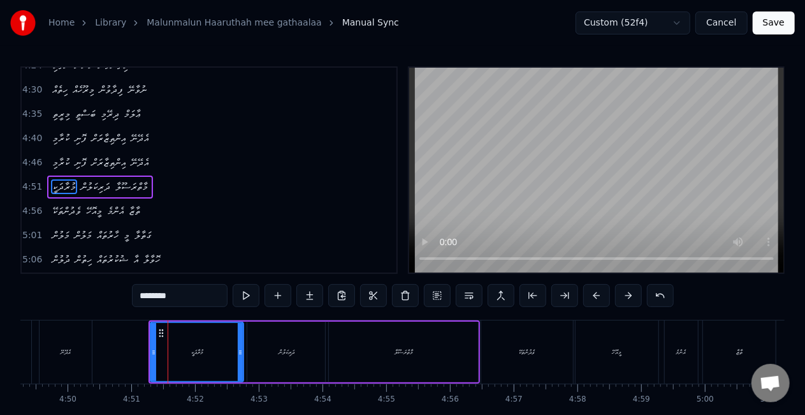
click at [165, 329] on div "މުރާދަކީ" at bounding box center [197, 352] width 92 height 58
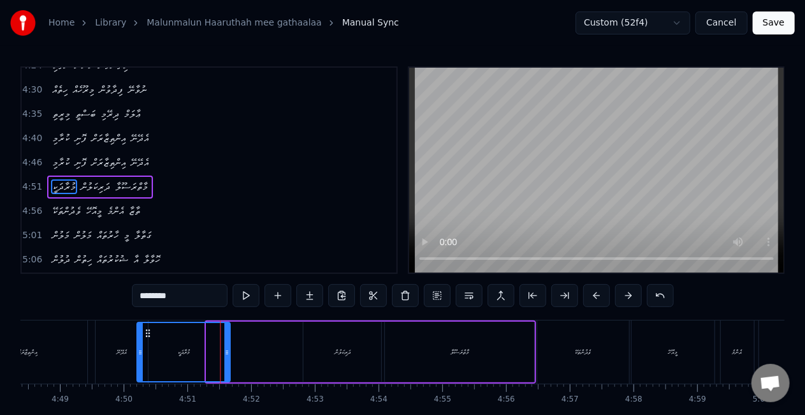
scroll to position [0, 18379]
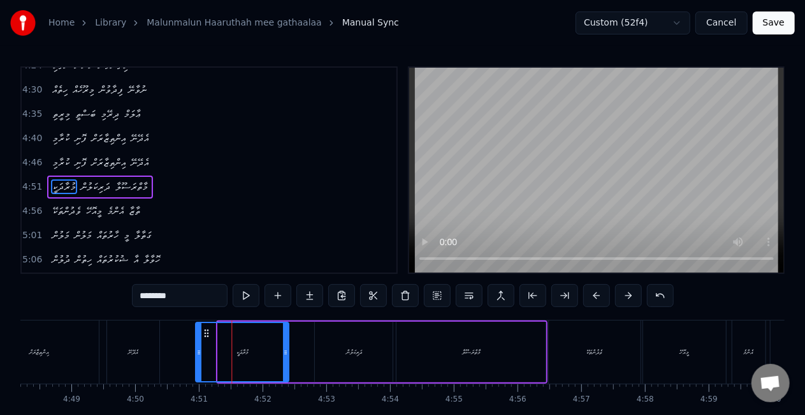
drag, startPoint x: 165, startPoint y: 333, endPoint x: 209, endPoint y: 329, distance: 44.8
click at [209, 329] on icon at bounding box center [207, 333] width 10 height 10
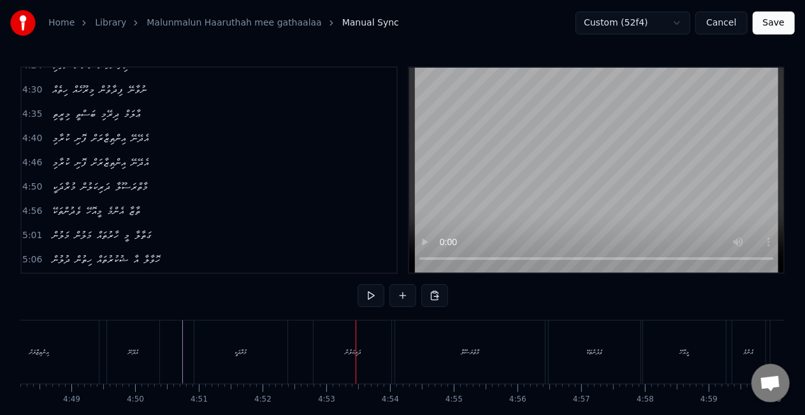
click at [353, 367] on div "ދަރިކަލުން" at bounding box center [353, 351] width 78 height 63
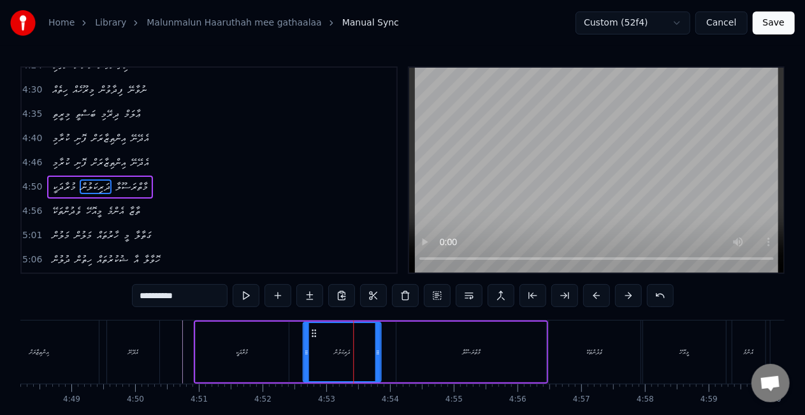
drag, startPoint x: 329, startPoint y: 332, endPoint x: 318, endPoint y: 332, distance: 11.5
click at [318, 332] on icon at bounding box center [314, 333] width 10 height 10
click at [420, 332] on div "މާތްރަސޫލާ" at bounding box center [471, 351] width 149 height 61
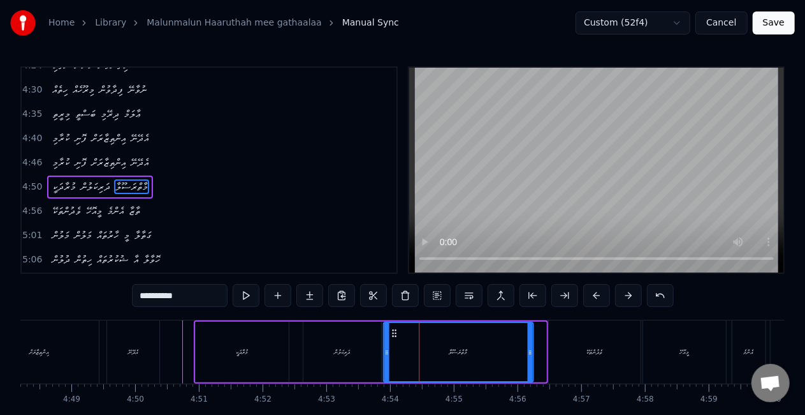
drag, startPoint x: 407, startPoint y: 335, endPoint x: 394, endPoint y: 333, distance: 13.6
click at [394, 333] on icon at bounding box center [395, 333] width 10 height 10
click at [271, 351] on div "މުރާދަކީ" at bounding box center [242, 351] width 93 height 61
type input "********"
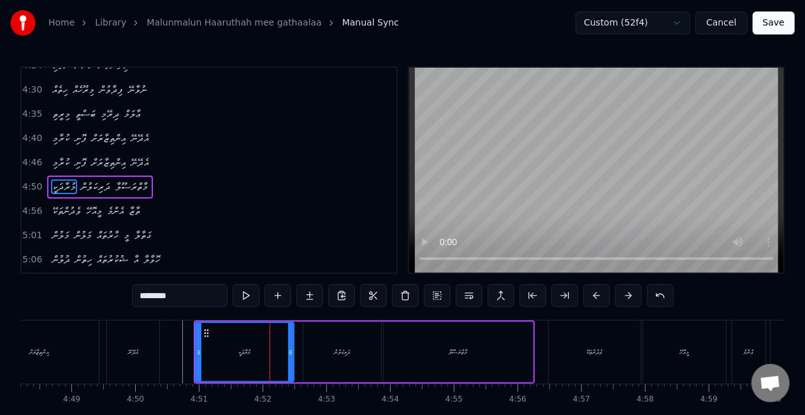
click at [292, 350] on icon at bounding box center [290, 352] width 5 height 10
click at [223, 346] on div "މުރާދަކީ" at bounding box center [244, 352] width 97 height 58
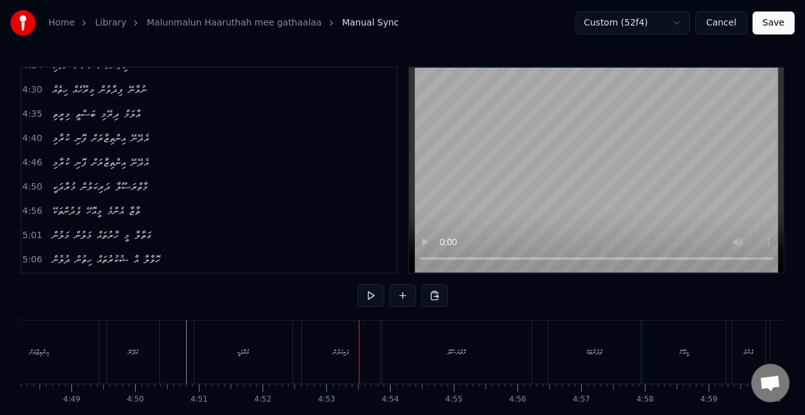
click at [316, 367] on div "ދަރިކަލުން" at bounding box center [341, 351] width 78 height 63
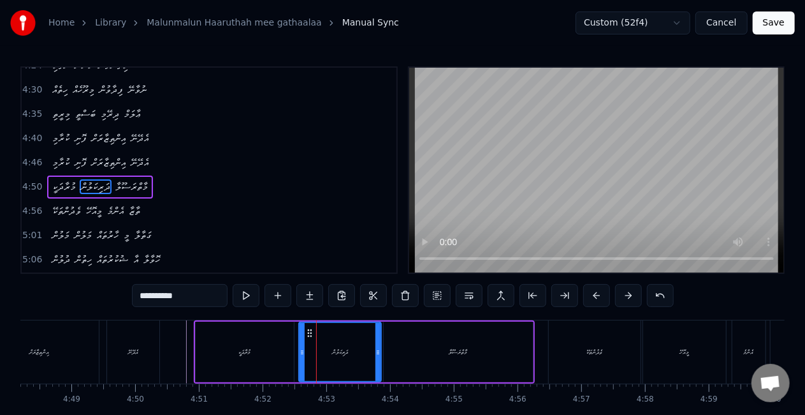
click at [303, 350] on icon at bounding box center [302, 352] width 5 height 10
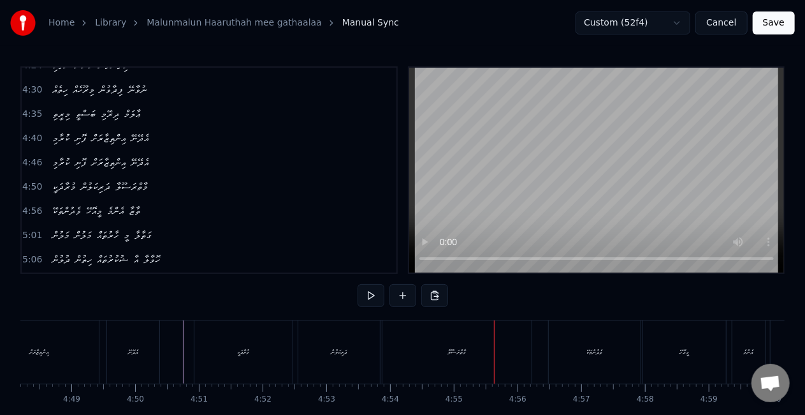
click at [448, 347] on div "މާތްރަސޫލާ" at bounding box center [457, 352] width 18 height 10
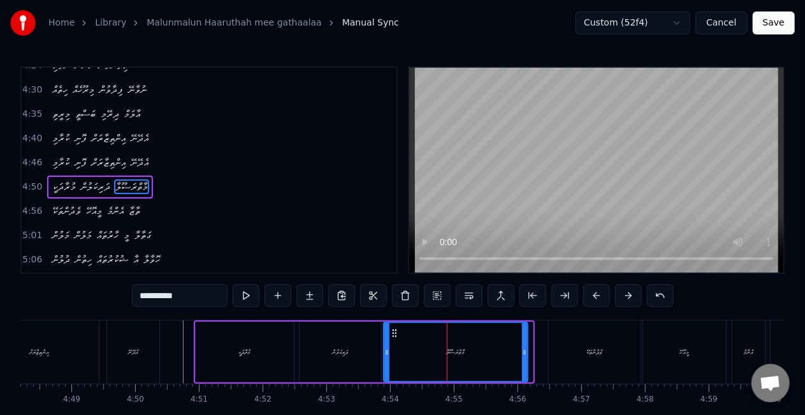
drag, startPoint x: 531, startPoint y: 356, endPoint x: 522, endPoint y: 354, distance: 9.3
click at [522, 354] on div at bounding box center [524, 352] width 5 height 58
click at [436, 348] on div "މާތްރަސޫލާ" at bounding box center [454, 352] width 139 height 58
click at [597, 339] on div "ވެދުންތަކޭ" at bounding box center [595, 351] width 92 height 63
type input "**********"
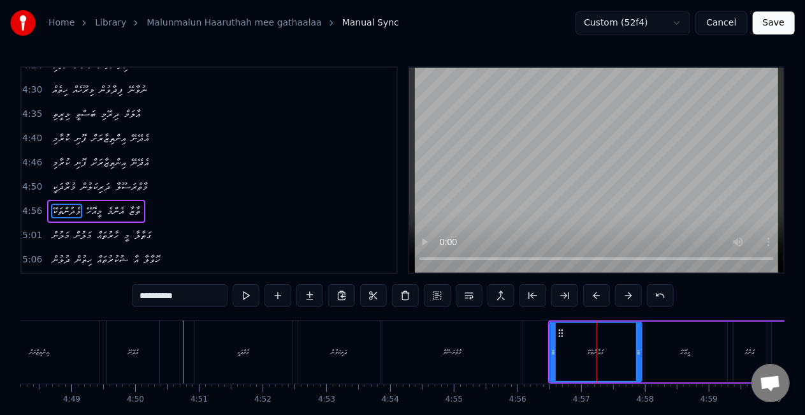
scroll to position [862, 0]
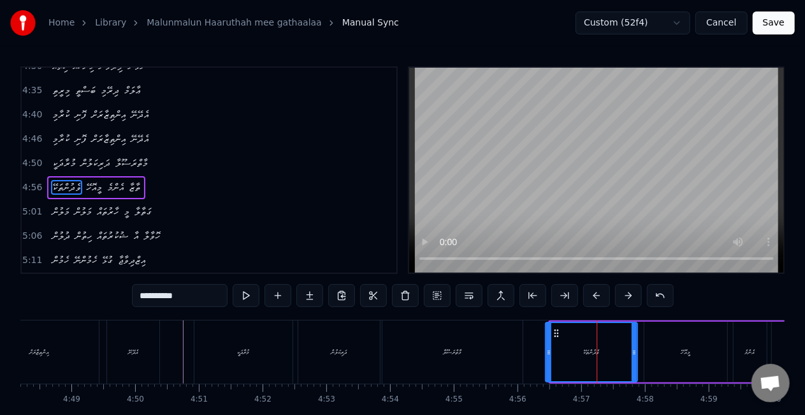
click at [554, 329] on icon at bounding box center [556, 333] width 10 height 10
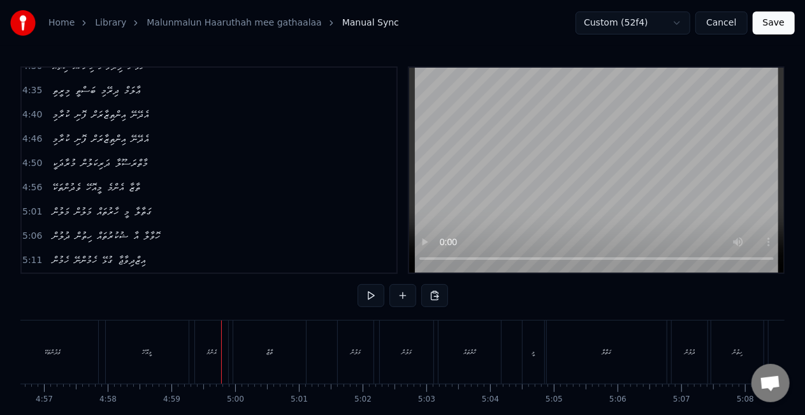
scroll to position [0, 19022]
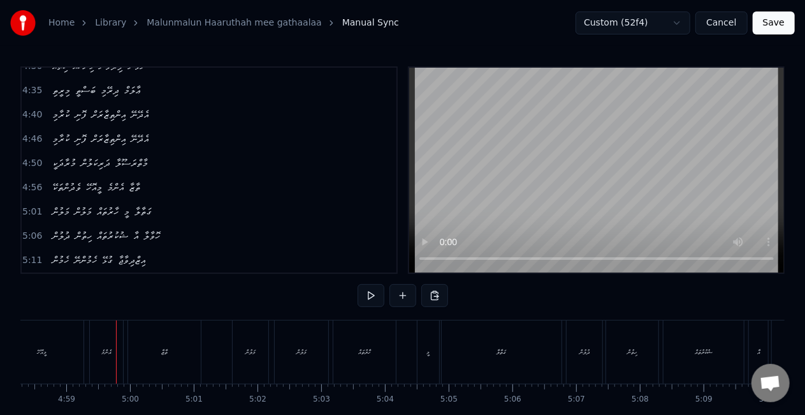
click at [172, 356] on div "ތާޒާ" at bounding box center [164, 351] width 73 height 63
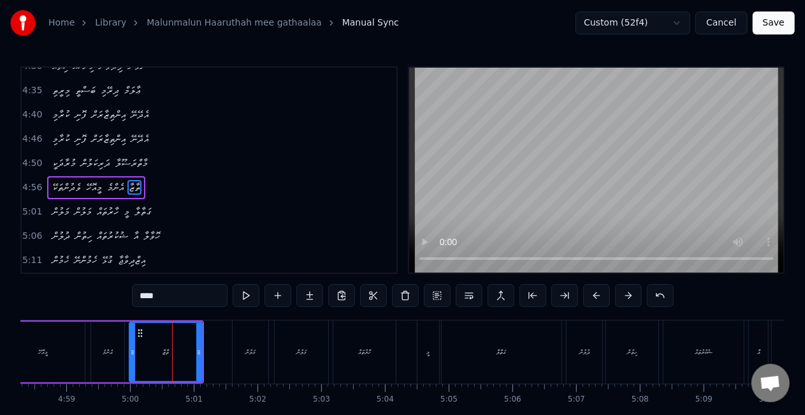
click at [116, 342] on div "އެންމެ" at bounding box center [107, 351] width 33 height 61
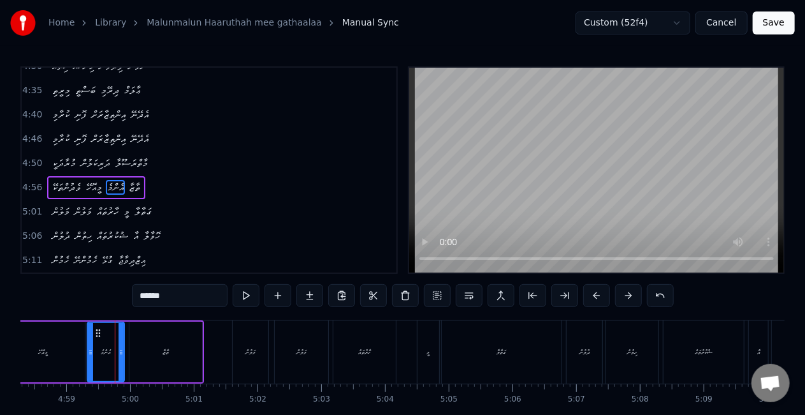
click at [89, 346] on div at bounding box center [90, 352] width 5 height 58
click at [81, 335] on div "މީއޮހޭ" at bounding box center [43, 351] width 83 height 61
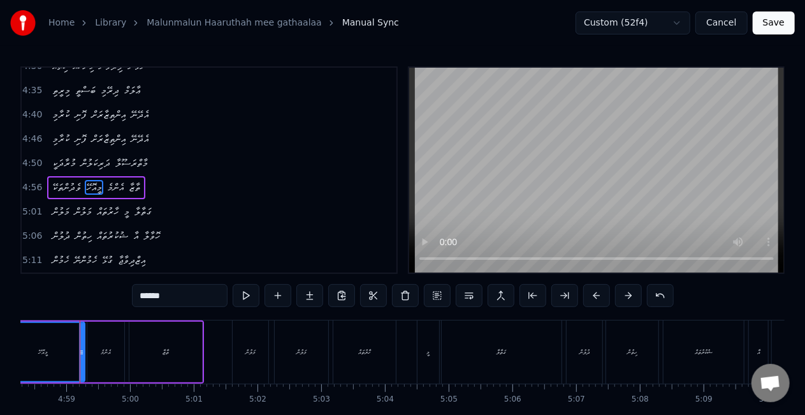
scroll to position [0, 19017]
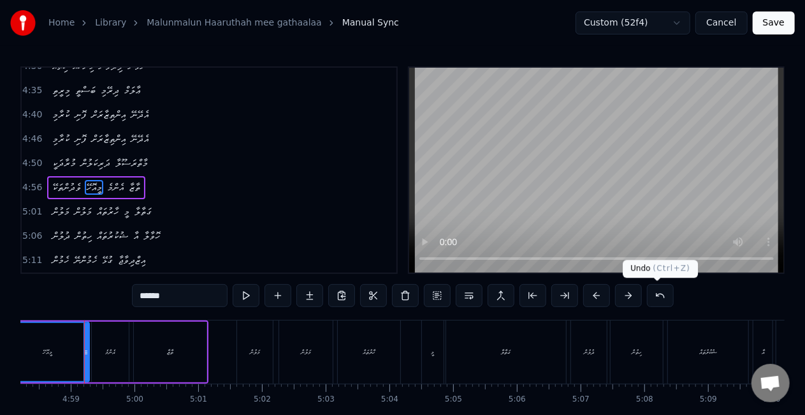
click at [649, 290] on button at bounding box center [660, 295] width 27 height 23
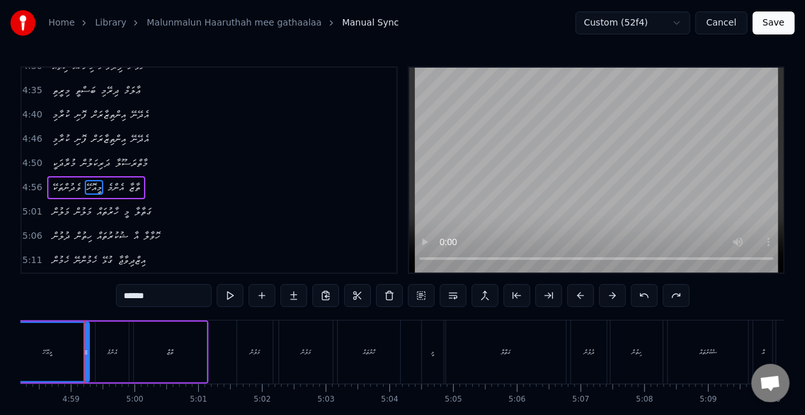
click at [107, 353] on div "އެންމެ" at bounding box center [112, 352] width 10 height 10
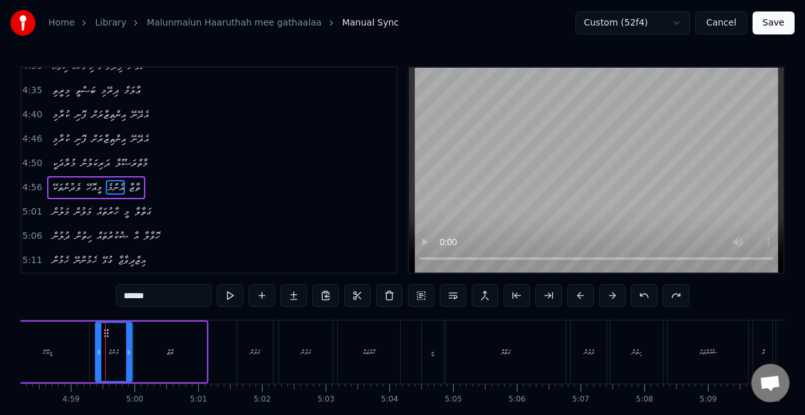
click at [128, 351] on icon at bounding box center [128, 352] width 5 height 10
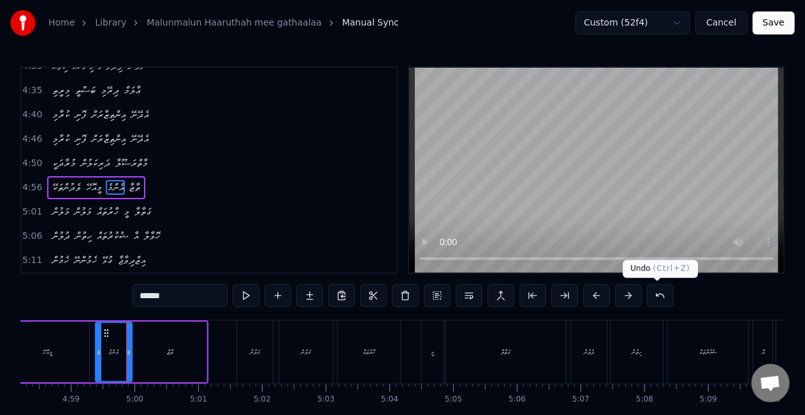
click at [650, 293] on button at bounding box center [660, 295] width 27 height 23
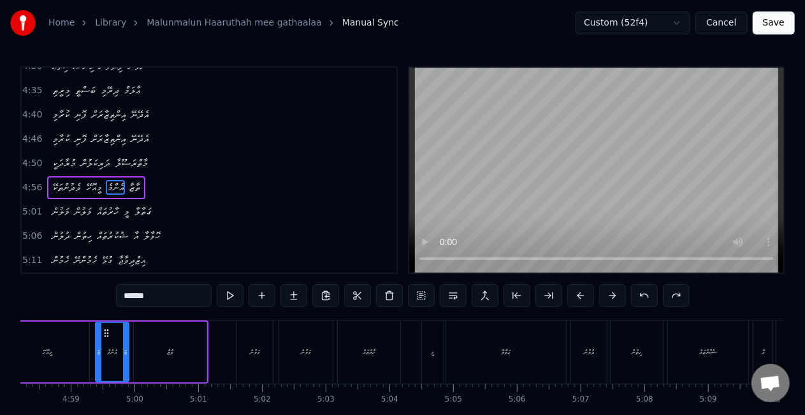
click at [52, 338] on div "މީއޮހޭ" at bounding box center [47, 351] width 83 height 61
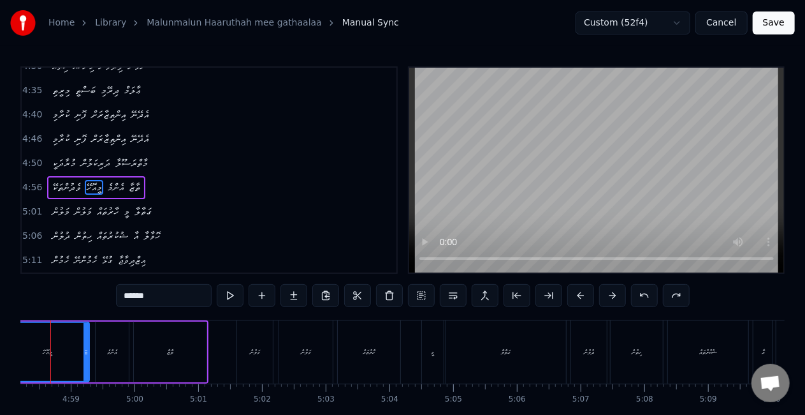
scroll to position [0, 18983]
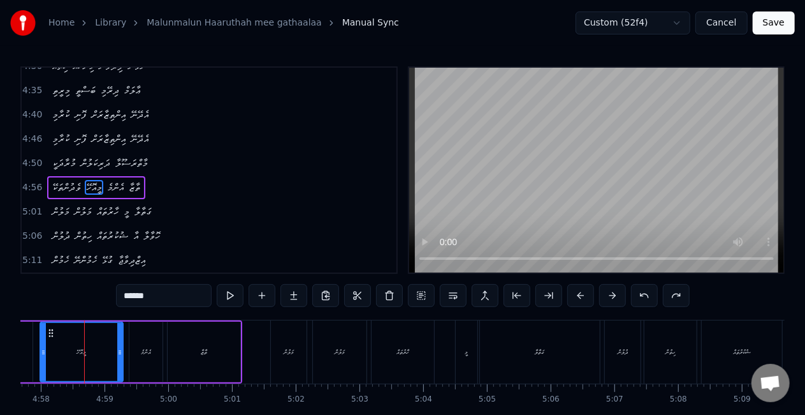
click at [135, 357] on div "އެންމެ" at bounding box center [145, 351] width 33 height 61
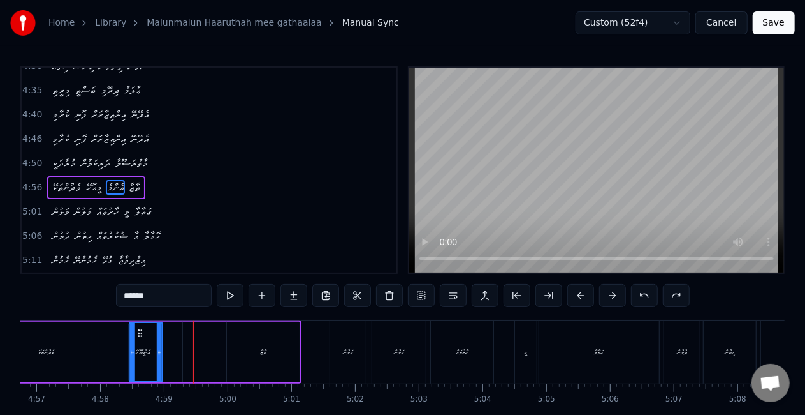
scroll to position [0, 18873]
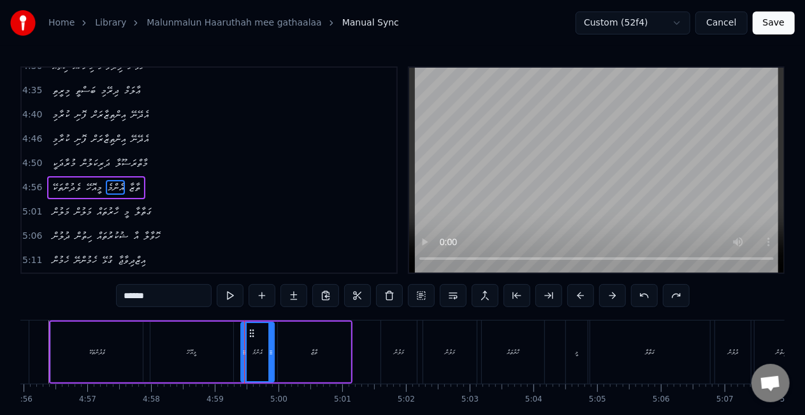
drag, startPoint x: 142, startPoint y: 332, endPoint x: 253, endPoint y: 328, distance: 111.7
click at [253, 328] on icon at bounding box center [252, 333] width 10 height 10
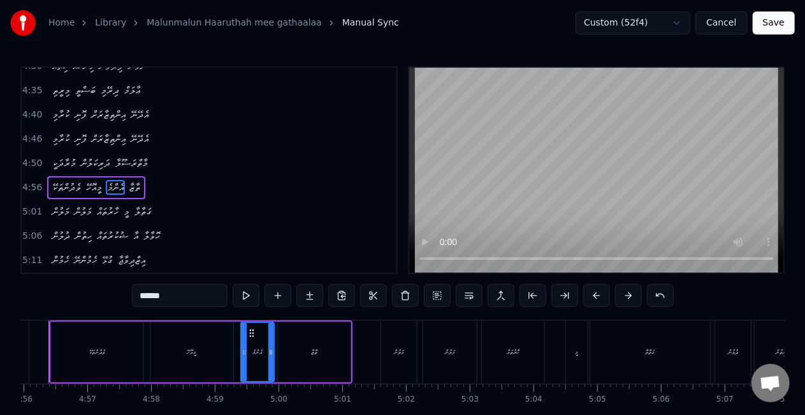
click at [170, 341] on div "މީއޮހޭ" at bounding box center [192, 351] width 83 height 61
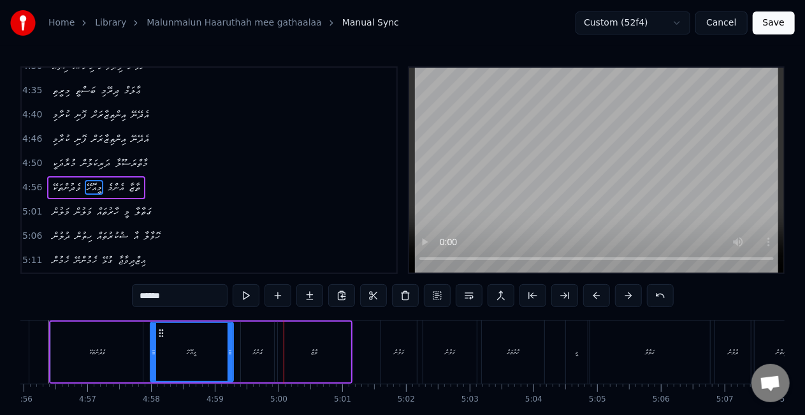
click at [249, 351] on div "އެންމެ" at bounding box center [257, 351] width 33 height 61
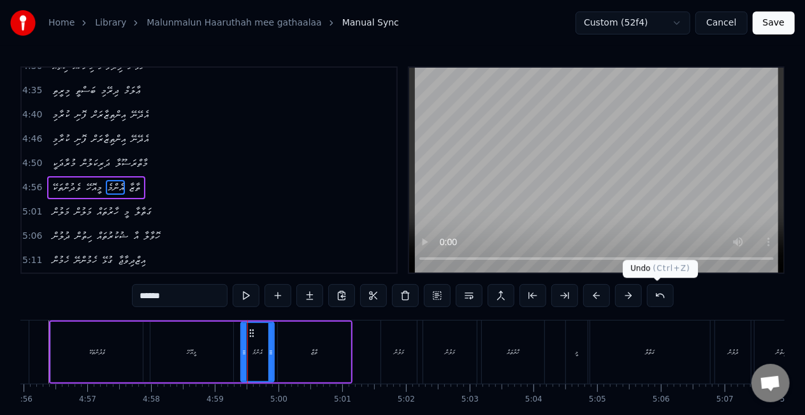
click at [654, 293] on button at bounding box center [660, 295] width 27 height 23
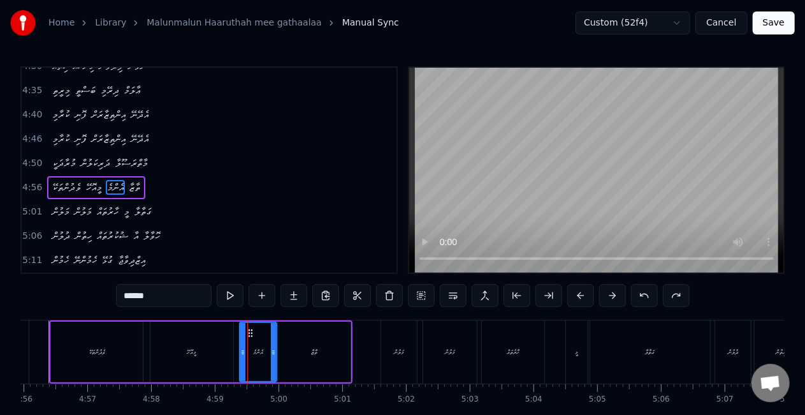
click at [274, 349] on icon at bounding box center [273, 352] width 5 height 10
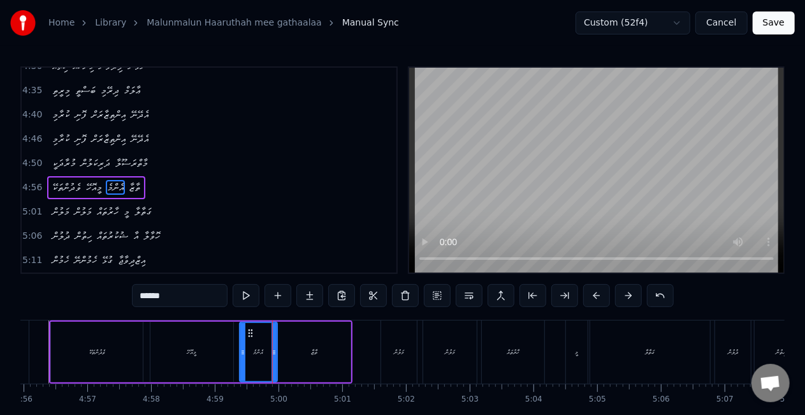
click at [218, 342] on div "މީއޮހޭ" at bounding box center [192, 351] width 83 height 61
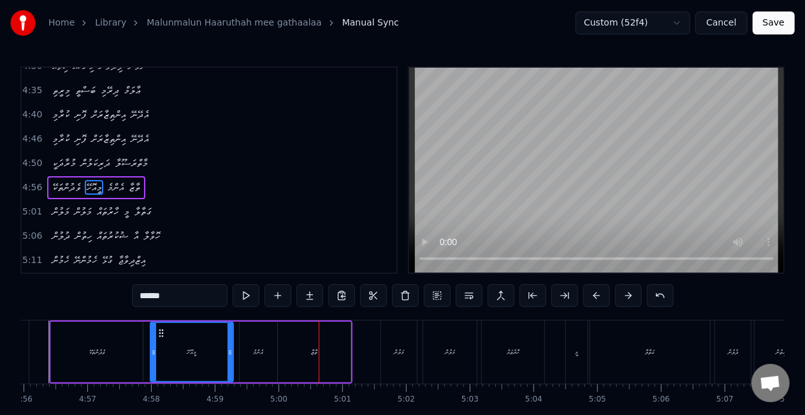
click at [267, 351] on div "އެންމެ" at bounding box center [259, 351] width 38 height 61
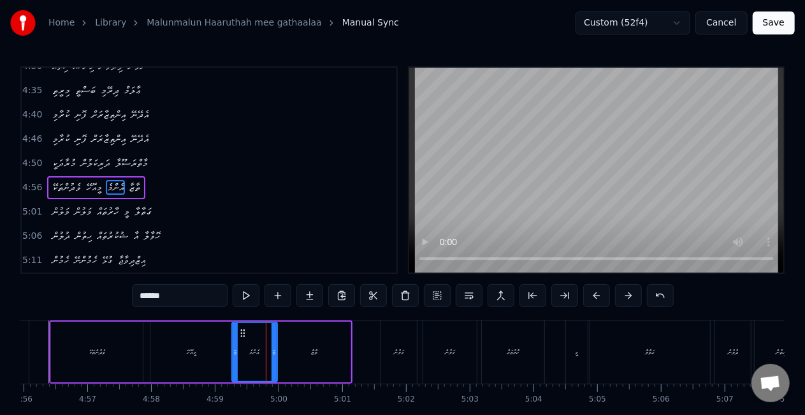
drag, startPoint x: 244, startPoint y: 352, endPoint x: 236, endPoint y: 346, distance: 9.6
click at [236, 347] on icon at bounding box center [235, 352] width 5 height 10
click at [213, 344] on div "މީއޮހޭ" at bounding box center [192, 351] width 83 height 61
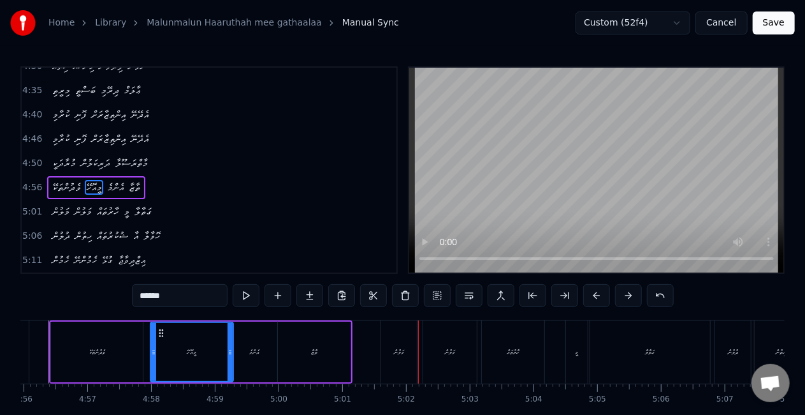
click at [390, 355] on div "މަލުން" at bounding box center [399, 351] width 36 height 63
type input "******"
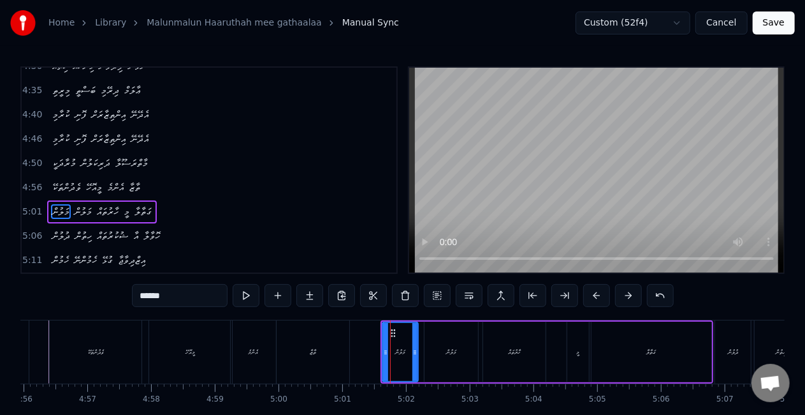
scroll to position [866, 0]
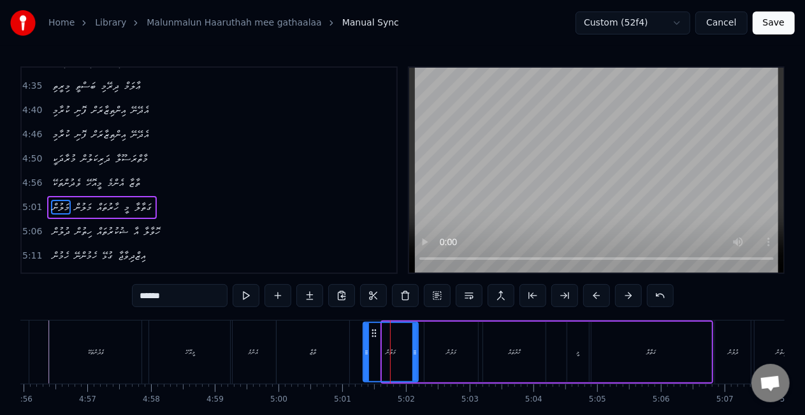
drag, startPoint x: 385, startPoint y: 347, endPoint x: 366, endPoint y: 342, distance: 19.6
click at [366, 342] on div at bounding box center [366, 352] width 5 height 58
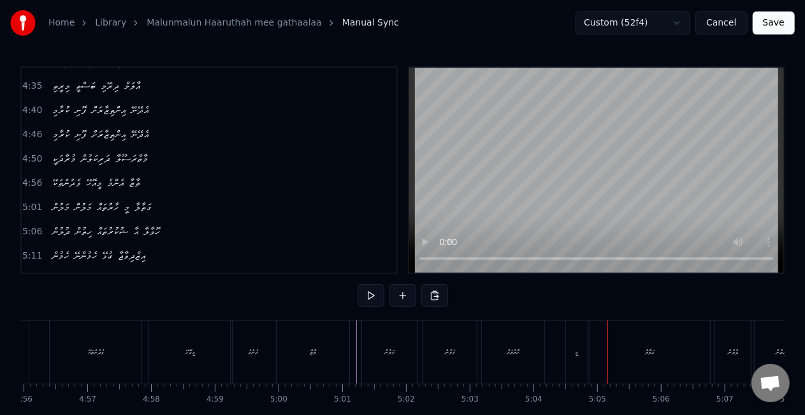
click at [568, 351] on div "މީ" at bounding box center [577, 351] width 22 height 63
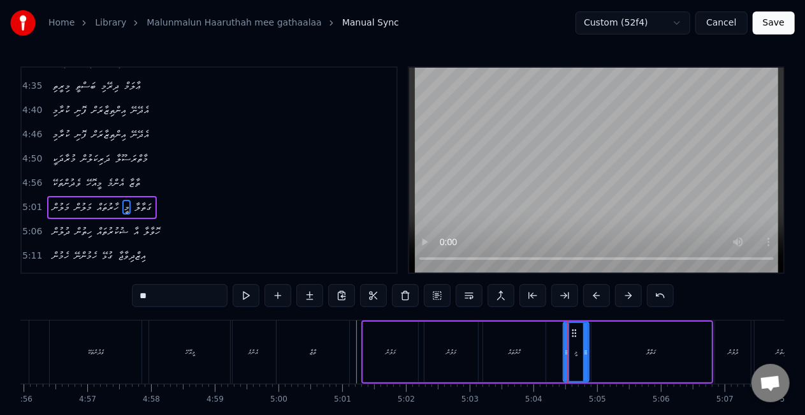
click at [566, 353] on icon at bounding box center [566, 352] width 5 height 10
click at [628, 343] on div "ގަތާލާ" at bounding box center [652, 351] width 120 height 61
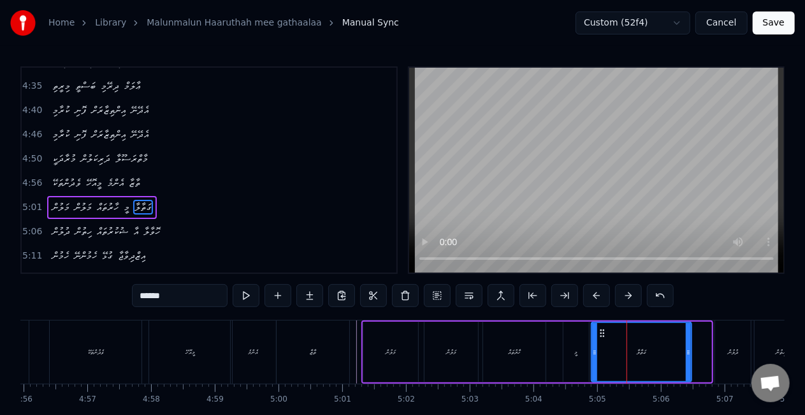
drag, startPoint x: 707, startPoint y: 358, endPoint x: 687, endPoint y: 357, distance: 19.8
click at [687, 357] on div at bounding box center [688, 352] width 5 height 58
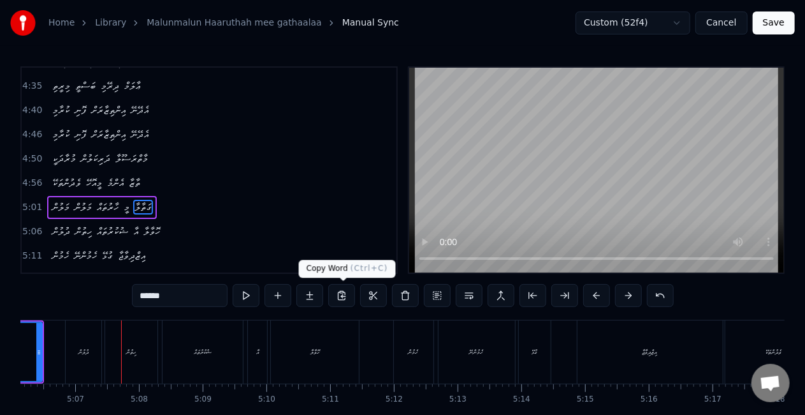
scroll to position [0, 19524]
click at [87, 355] on div "ދުލުން" at bounding box center [82, 352] width 10 height 10
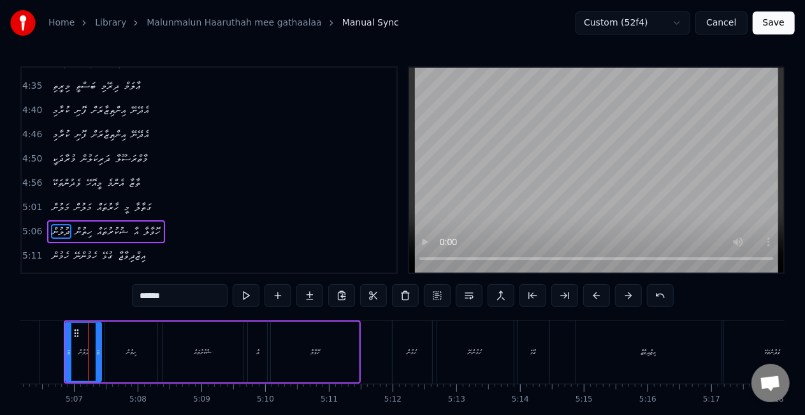
scroll to position [5, 0]
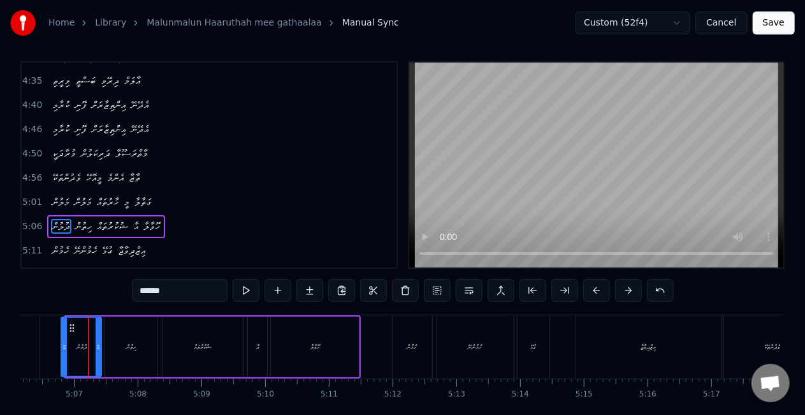
click at [64, 344] on icon at bounding box center [64, 347] width 5 height 10
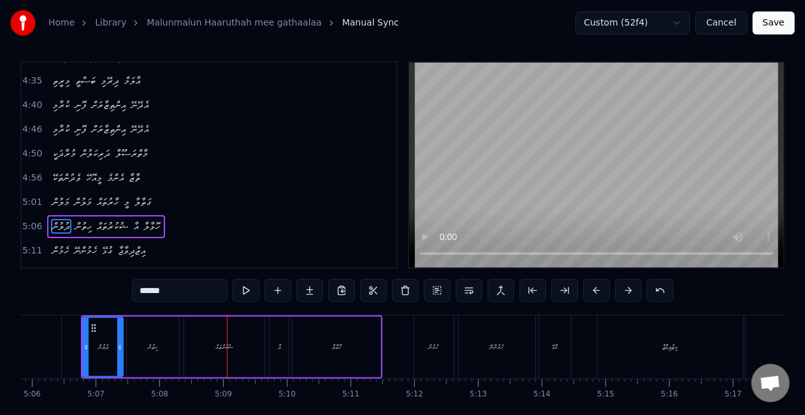
click at [231, 348] on div "ޝުކުރުތައް" at bounding box center [225, 347] width 18 height 10
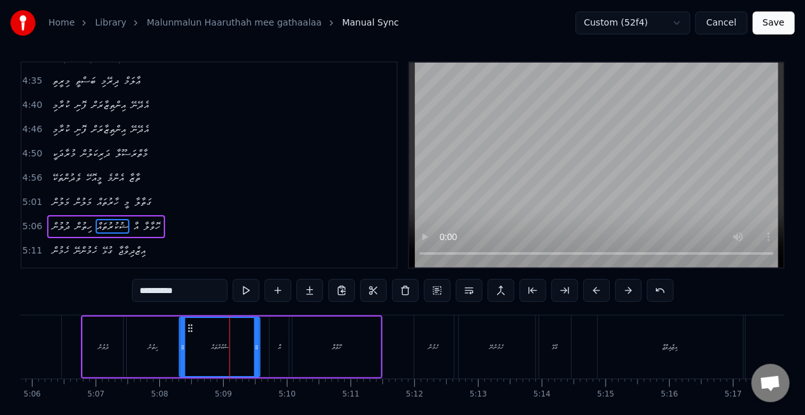
click at [195, 324] on icon at bounding box center [191, 328] width 10 height 10
click at [184, 342] on icon at bounding box center [182, 347] width 5 height 10
drag, startPoint x: 258, startPoint y: 350, endPoint x: 251, endPoint y: 346, distance: 7.8
click at [251, 346] on icon at bounding box center [251, 347] width 5 height 10
click at [200, 339] on div "ޝުކުރުތައް" at bounding box center [216, 347] width 73 height 58
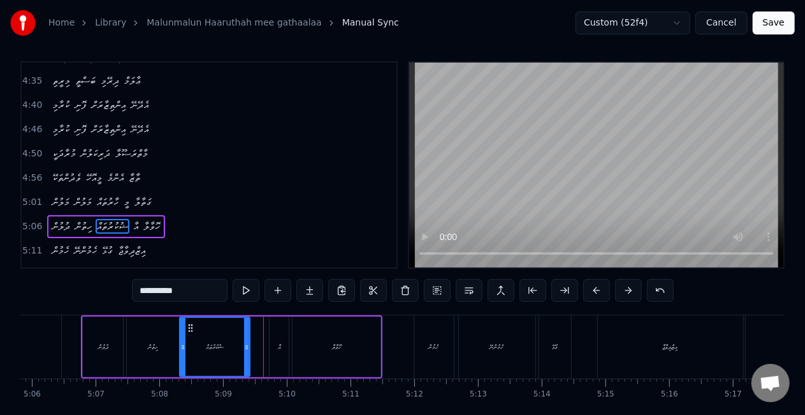
drag, startPoint x: 251, startPoint y: 345, endPoint x: 244, endPoint y: 341, distance: 8.9
click at [244, 342] on icon at bounding box center [246, 347] width 5 height 10
click at [175, 335] on div "ހިތުން" at bounding box center [153, 346] width 52 height 61
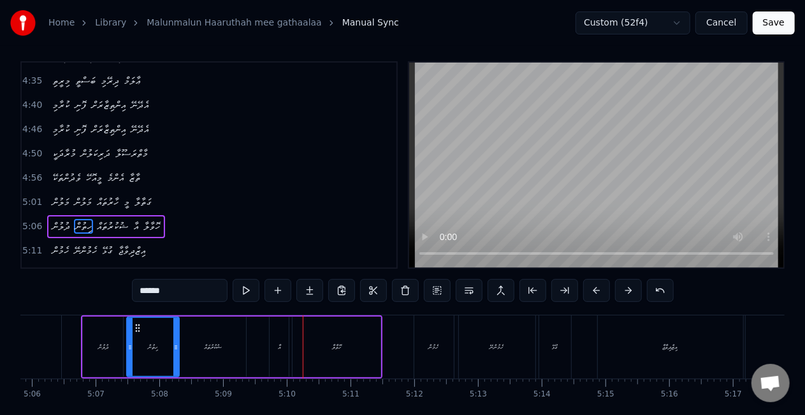
click at [282, 352] on div "އާ" at bounding box center [279, 346] width 19 height 61
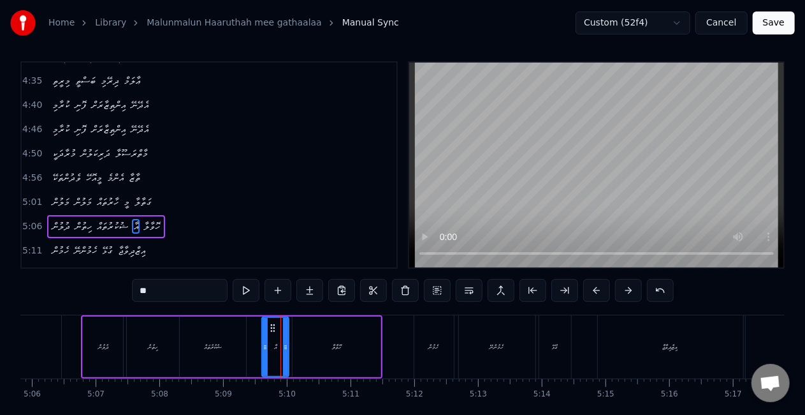
drag, startPoint x: 273, startPoint y: 348, endPoint x: 265, endPoint y: 344, distance: 8.6
click at [265, 344] on icon at bounding box center [265, 347] width 5 height 10
click at [235, 333] on div "ޝުކުރުތައް" at bounding box center [213, 346] width 66 height 61
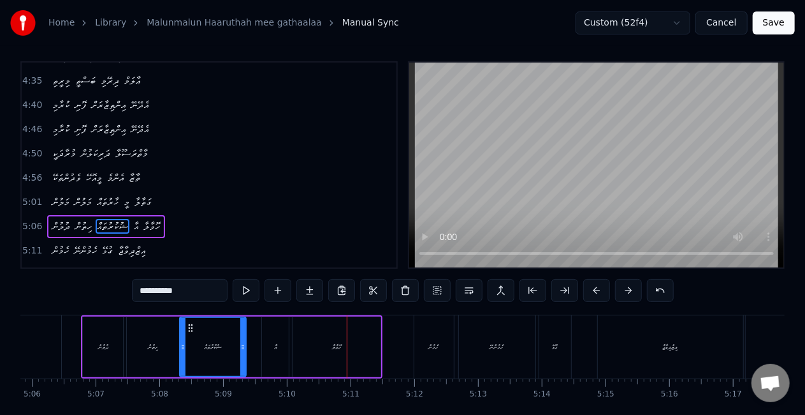
click at [286, 348] on div "އާ" at bounding box center [275, 346] width 27 height 61
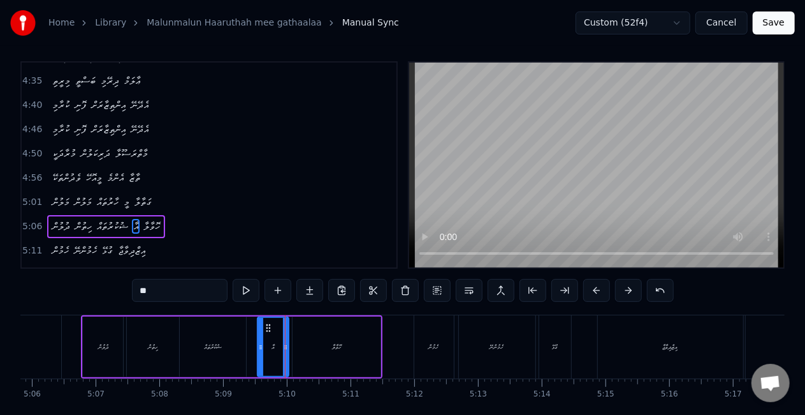
drag, startPoint x: 264, startPoint y: 348, endPoint x: 257, endPoint y: 341, distance: 9.9
click at [258, 342] on icon at bounding box center [260, 347] width 5 height 10
click at [243, 340] on div "ޝުކުރުތައް" at bounding box center [213, 346] width 66 height 61
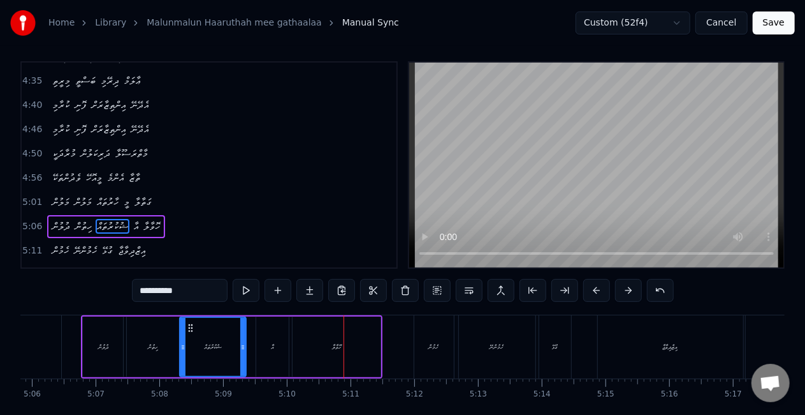
click at [270, 355] on div "އާ" at bounding box center [272, 346] width 33 height 61
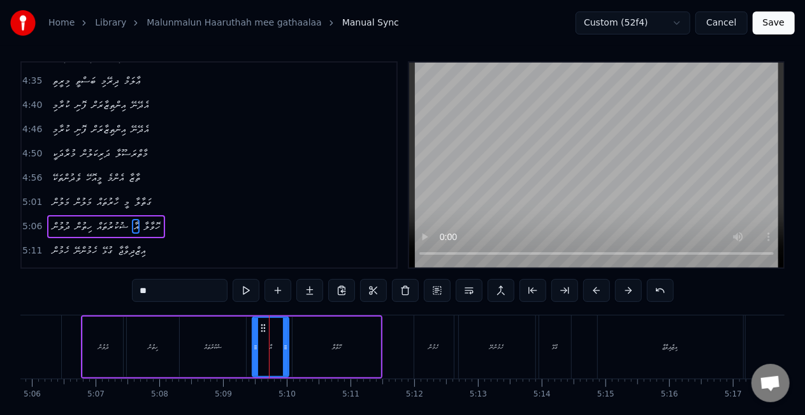
click at [256, 346] on icon at bounding box center [255, 347] width 5 height 10
click at [222, 347] on div "ޝުކުރުތައް" at bounding box center [213, 347] width 18 height 10
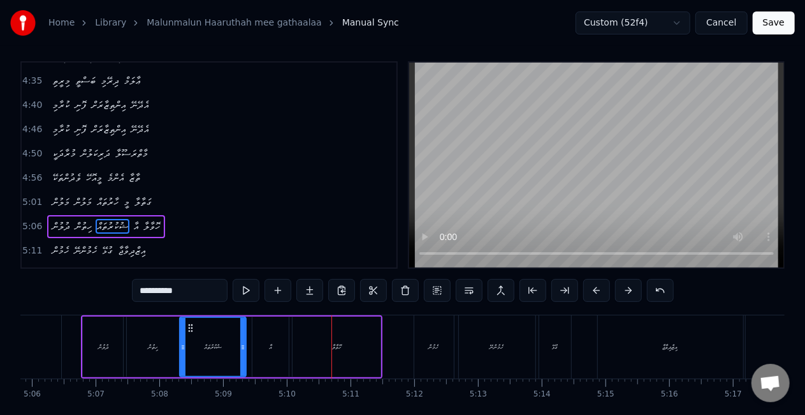
click at [272, 348] on div "އާ" at bounding box center [270, 347] width 3 height 10
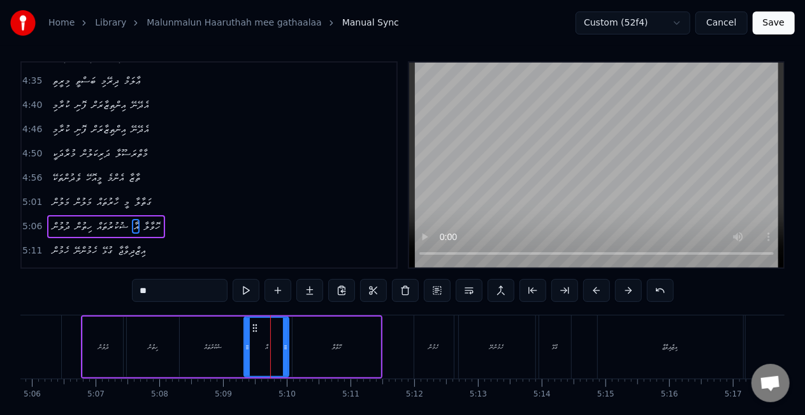
drag, startPoint x: 254, startPoint y: 348, endPoint x: 246, endPoint y: 346, distance: 8.5
click at [246, 346] on icon at bounding box center [247, 347] width 5 height 10
click at [192, 351] on div "ޝުކުރުތައް" at bounding box center [213, 346] width 66 height 61
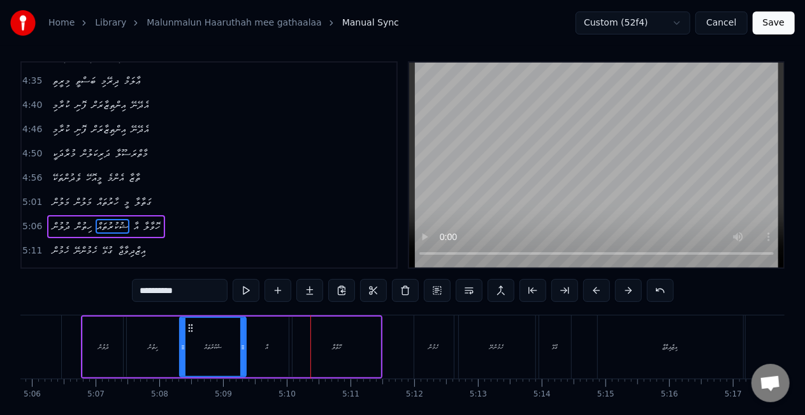
drag, startPoint x: 87, startPoint y: 362, endPoint x: 101, endPoint y: 355, distance: 16.0
click at [87, 362] on div "ދުލުން" at bounding box center [103, 346] width 40 height 61
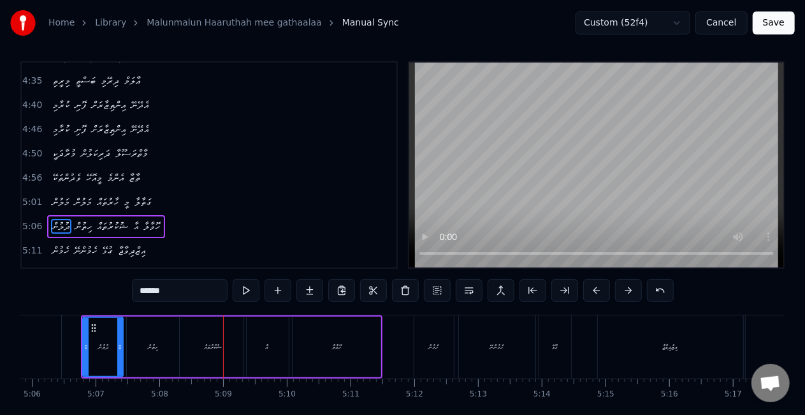
click at [231, 356] on div "ޝުކުރުތައް" at bounding box center [213, 346] width 66 height 61
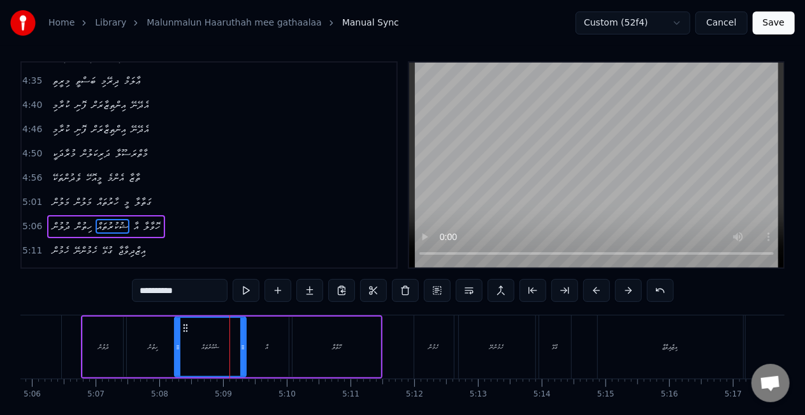
click at [180, 348] on icon at bounding box center [177, 347] width 5 height 10
click at [162, 340] on div "ހިތުން" at bounding box center [153, 346] width 52 height 61
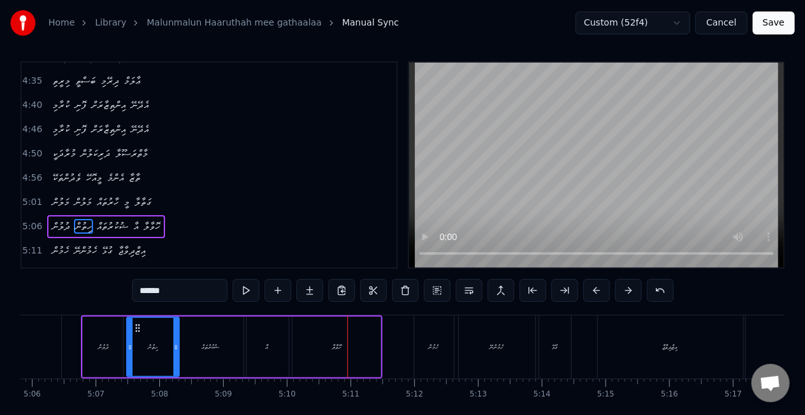
click at [272, 363] on div "އާ" at bounding box center [266, 346] width 45 height 61
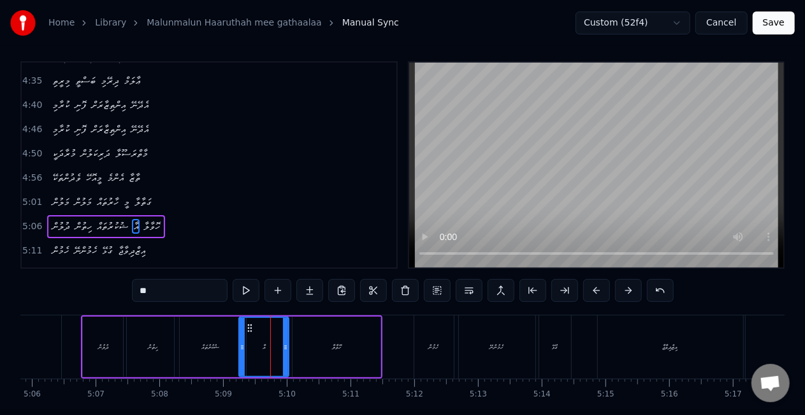
click at [242, 343] on icon at bounding box center [242, 347] width 5 height 10
click at [202, 342] on div "ޝުކުރުތައް" at bounding box center [211, 347] width 18 height 10
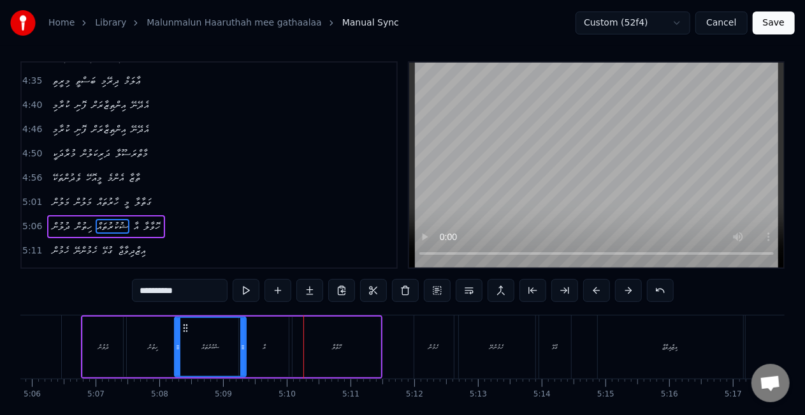
click at [277, 342] on div "އާ" at bounding box center [264, 346] width 50 height 61
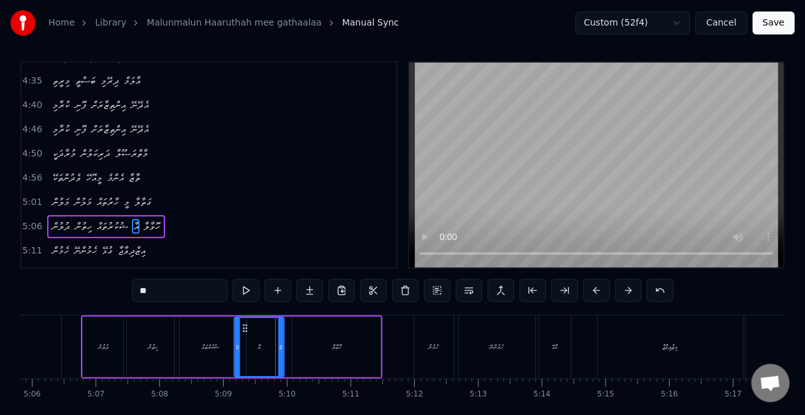
click at [249, 325] on icon at bounding box center [245, 328] width 10 height 10
click at [180, 339] on div "ޝުކުރުތައް" at bounding box center [210, 346] width 71 height 61
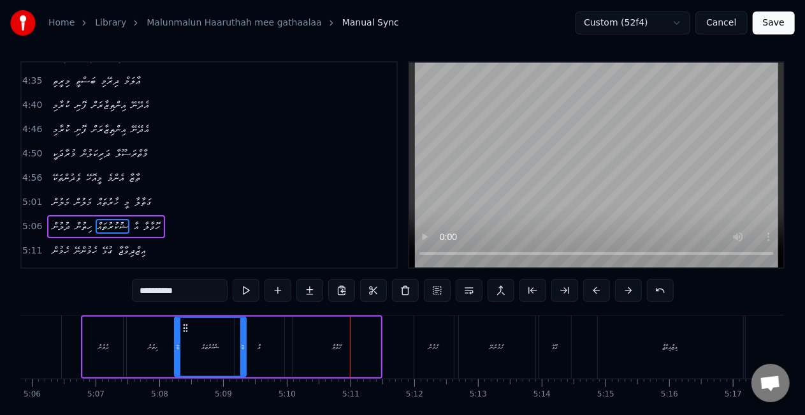
click at [342, 343] on div "ހޮވާލާ" at bounding box center [337, 346] width 88 height 61
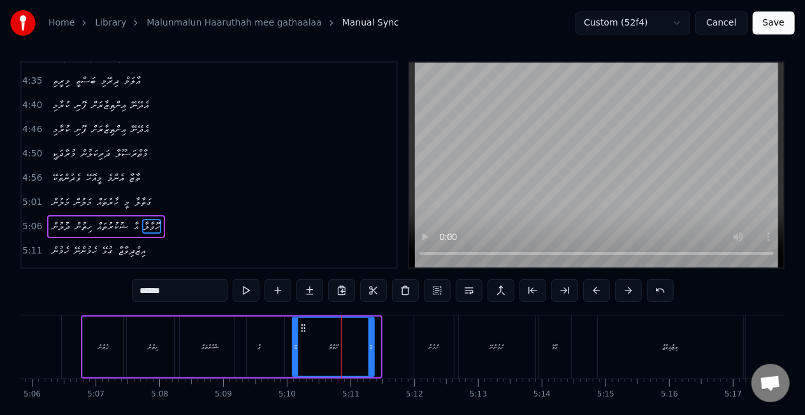
drag, startPoint x: 379, startPoint y: 344, endPoint x: 371, endPoint y: 343, distance: 8.4
click at [371, 343] on icon at bounding box center [371, 347] width 5 height 10
click at [284, 329] on div "އާ" at bounding box center [259, 346] width 51 height 61
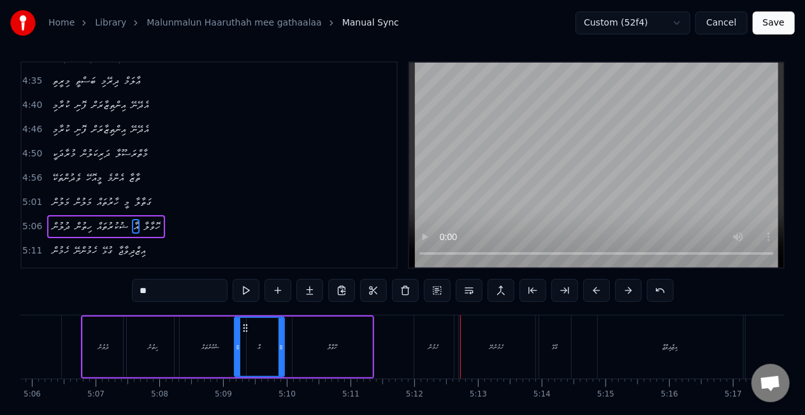
click at [424, 345] on div "ހެމުން" at bounding box center [435, 346] width 40 height 63
type input "******"
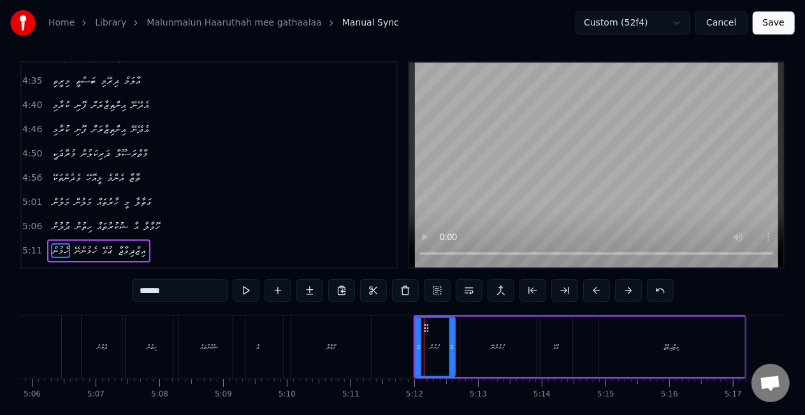
scroll to position [29, 0]
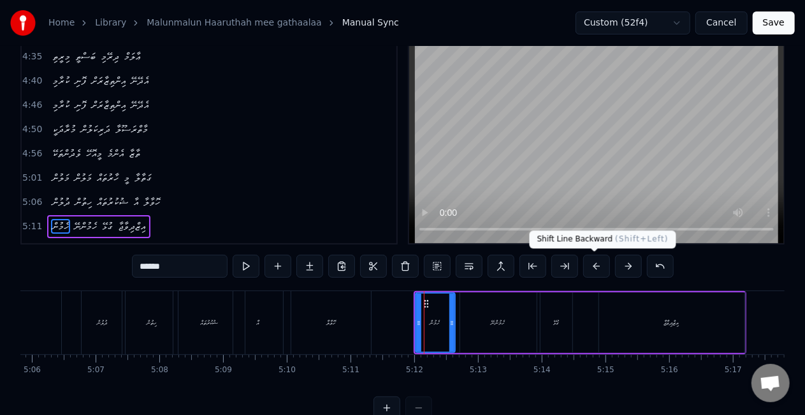
click at [601, 268] on button at bounding box center [597, 265] width 27 height 23
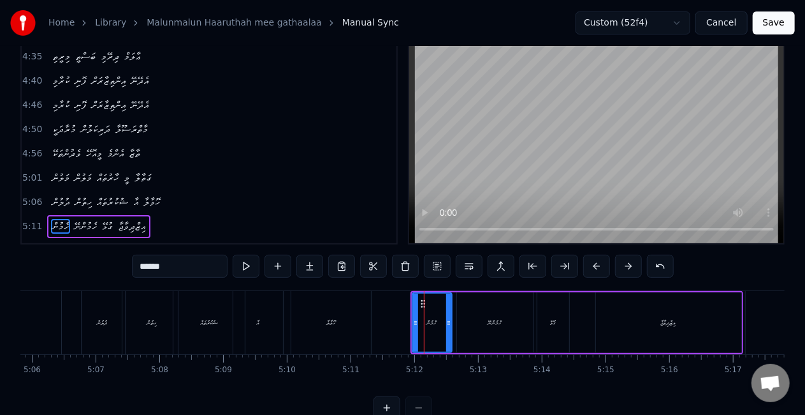
click at [597, 264] on button at bounding box center [597, 265] width 27 height 23
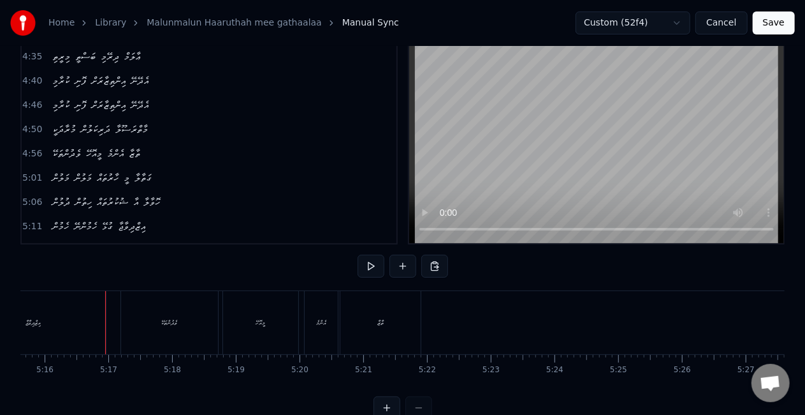
scroll to position [0, 20148]
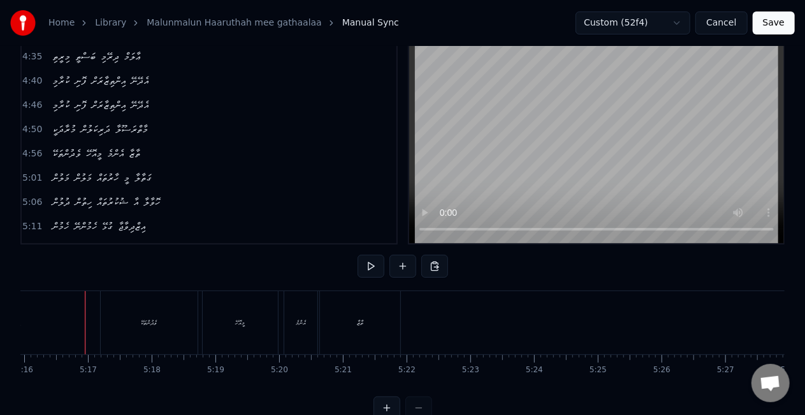
click at [39, 337] on div "އިޒްދިވާޖާ" at bounding box center [12, 322] width 145 height 63
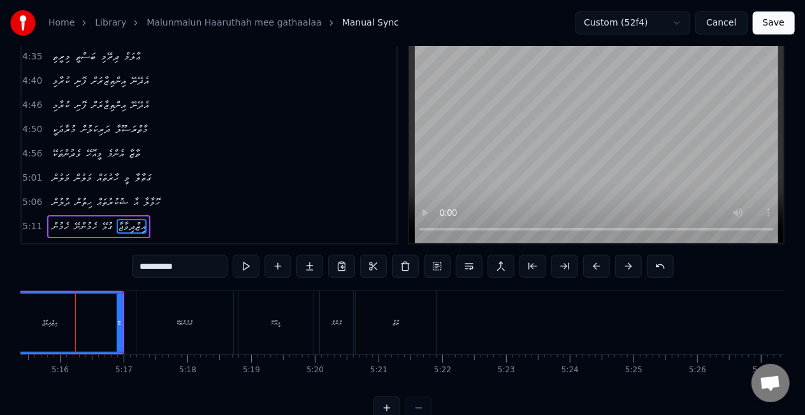
scroll to position [0, 20103]
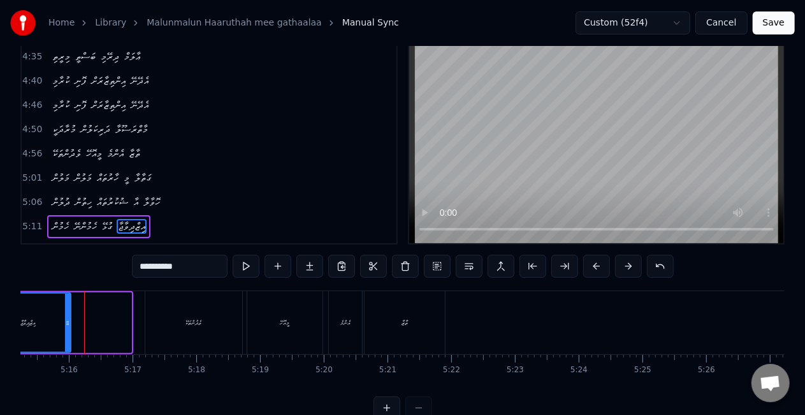
drag, startPoint x: 126, startPoint y: 325, endPoint x: 68, endPoint y: 311, distance: 59.6
click at [68, 311] on div at bounding box center [67, 322] width 5 height 58
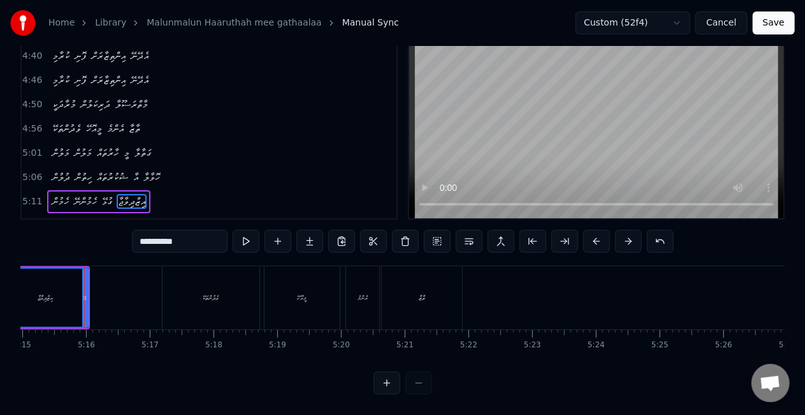
scroll to position [0, 19728]
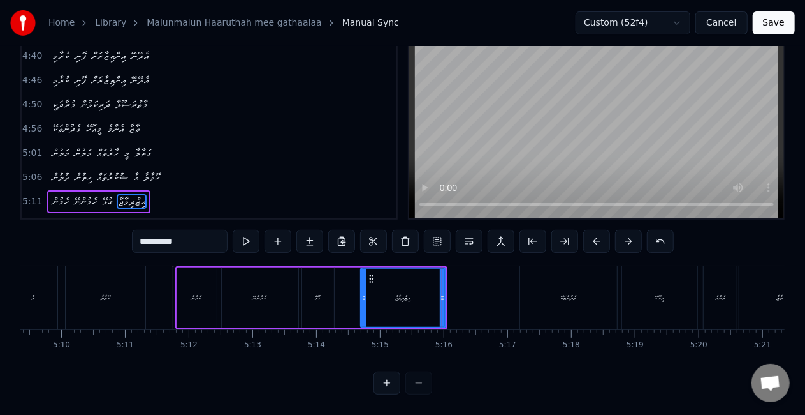
click at [343, 266] on div "ހެމުން ހެމުންނޭ ގުޅޭ އިޒްދިވާޖާ" at bounding box center [311, 297] width 272 height 63
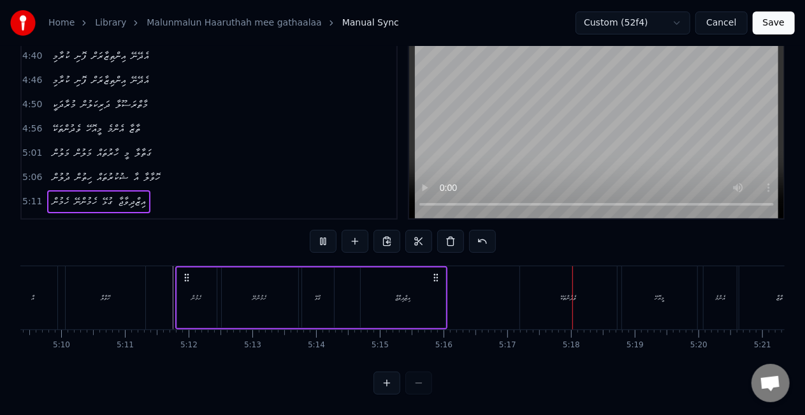
click at [386, 283] on div "އިޒްދިވާޖާ" at bounding box center [403, 297] width 85 height 61
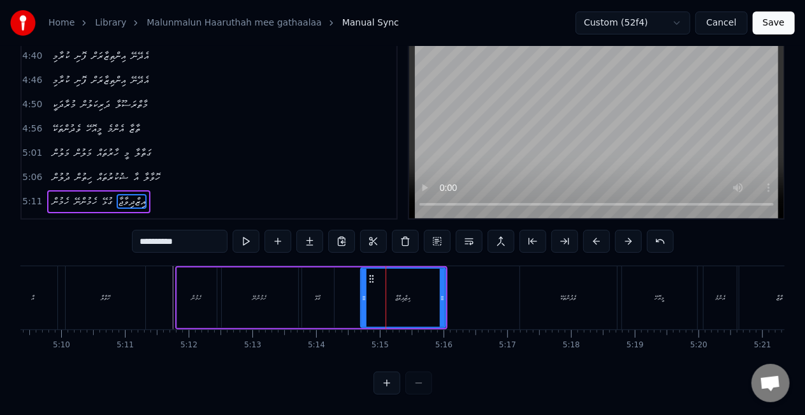
scroll to position [29, 0]
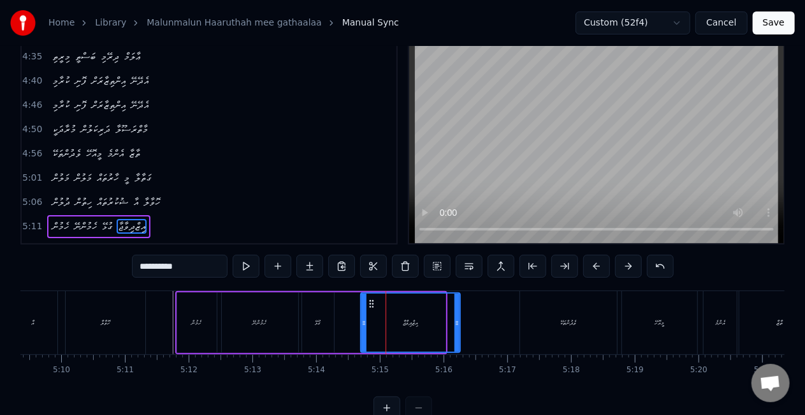
drag, startPoint x: 442, startPoint y: 320, endPoint x: 457, endPoint y: 321, distance: 14.7
click at [457, 321] on icon at bounding box center [457, 323] width 5 height 10
click at [371, 316] on div "އިޒްދިވާޖާ" at bounding box center [411, 322] width 98 height 58
click at [557, 319] on div "ވެދުންތަކޭ" at bounding box center [568, 322] width 97 height 63
type input "**********"
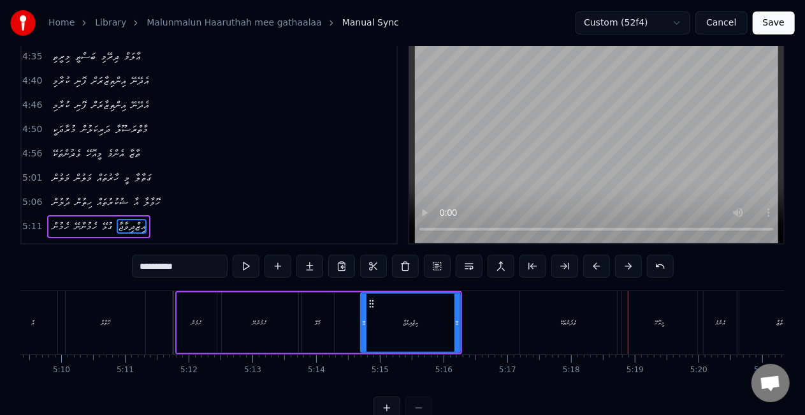
scroll to position [53, 0]
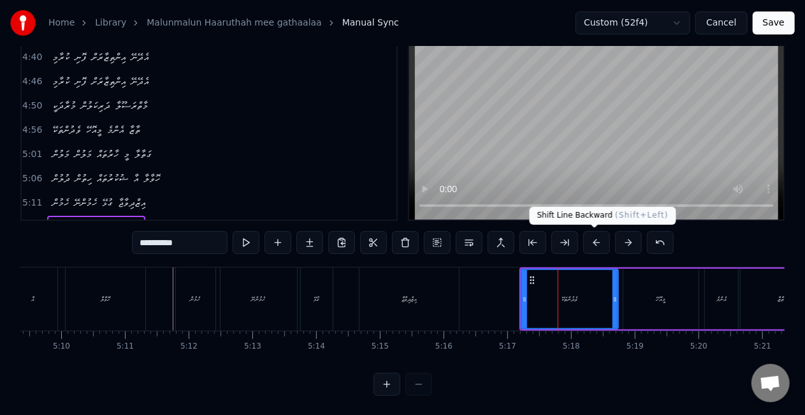
click at [594, 244] on button at bounding box center [597, 242] width 27 height 23
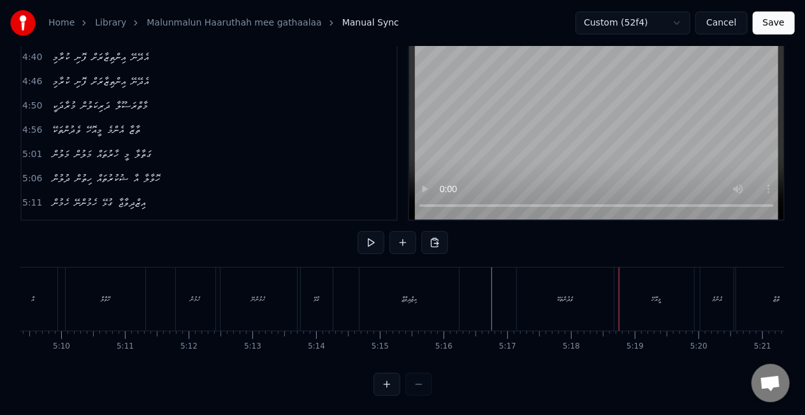
click at [540, 297] on div "ވެދުންތަކޭ" at bounding box center [565, 298] width 97 height 63
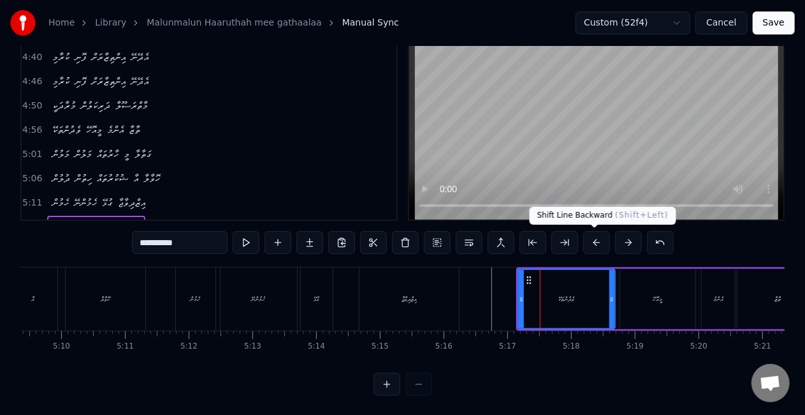
click at [594, 240] on button at bounding box center [597, 242] width 27 height 23
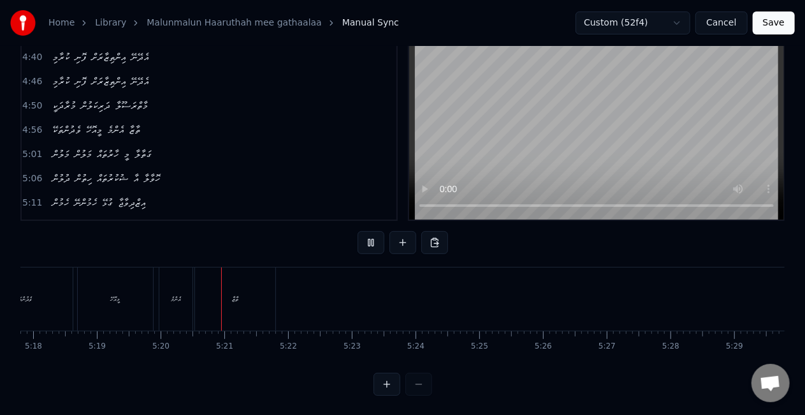
scroll to position [0, 20370]
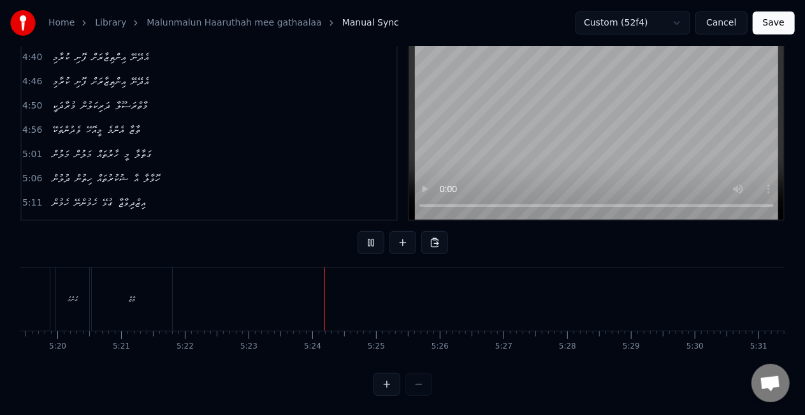
click at [782, 24] on button "Save" at bounding box center [774, 22] width 42 height 23
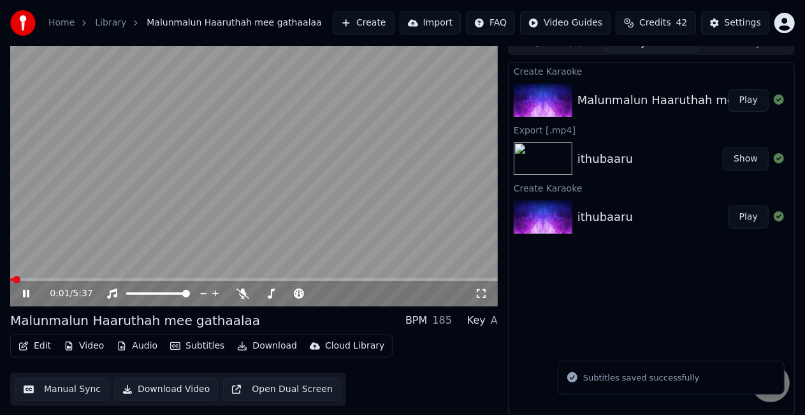
click at [38, 277] on video at bounding box center [254, 169] width 488 height 274
click at [32, 279] on span at bounding box center [254, 279] width 488 height 3
click at [98, 237] on video at bounding box center [254, 169] width 488 height 274
click at [40, 277] on video at bounding box center [254, 169] width 488 height 274
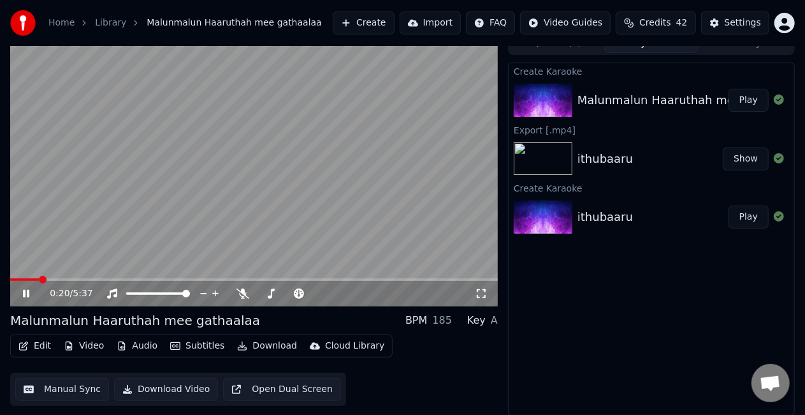
click at [39, 279] on span at bounding box center [24, 279] width 29 height 3
click at [26, 277] on video at bounding box center [254, 169] width 488 height 274
click at [22, 279] on span at bounding box center [15, 279] width 11 height 3
click at [106, 224] on video at bounding box center [254, 169] width 488 height 274
click at [170, 205] on video at bounding box center [254, 169] width 488 height 274
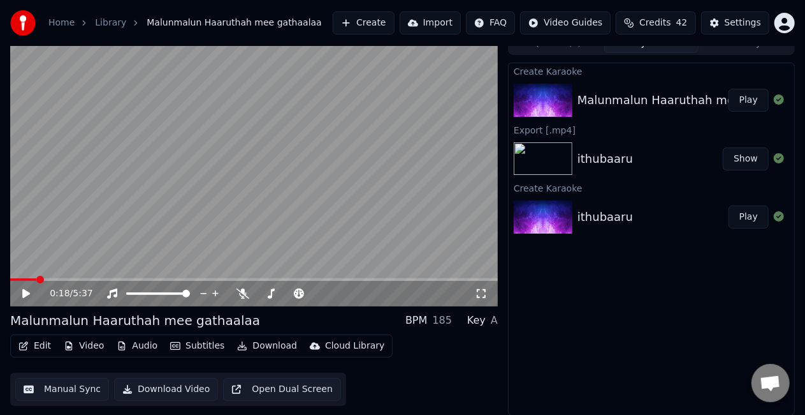
click at [55, 392] on button "Manual Sync" at bounding box center [62, 389] width 94 height 23
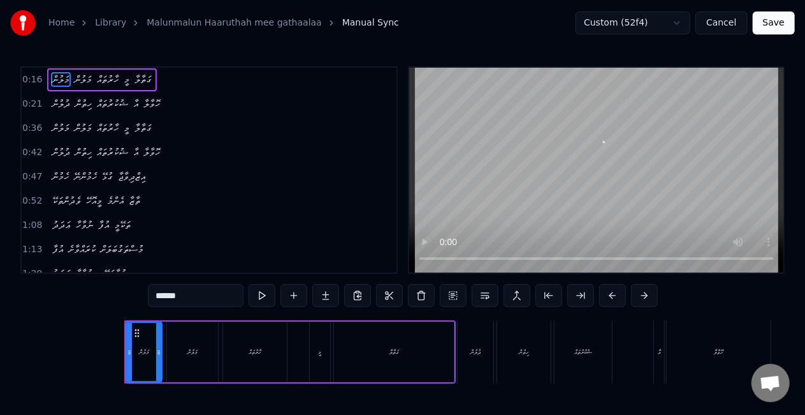
scroll to position [0, 976]
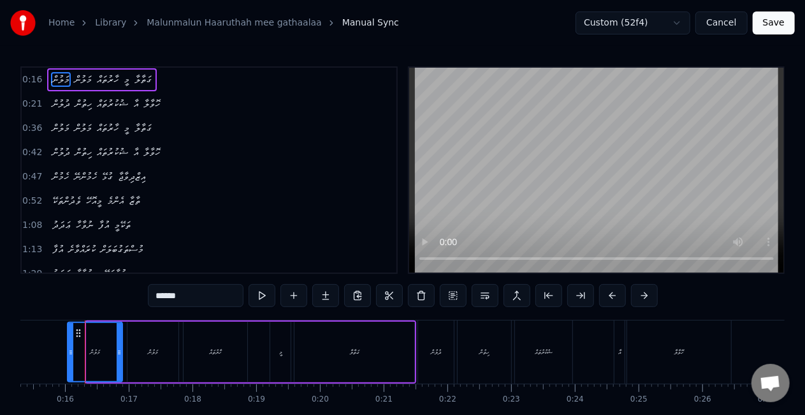
drag, startPoint x: 87, startPoint y: 352, endPoint x: 68, endPoint y: 346, distance: 20.2
click at [68, 346] on div at bounding box center [70, 352] width 5 height 58
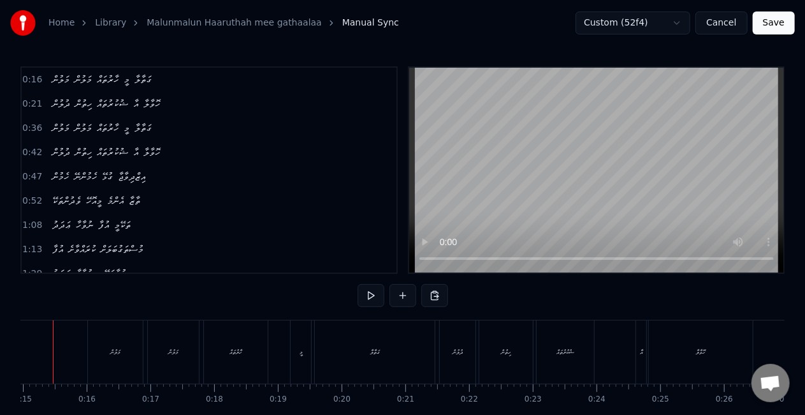
scroll to position [0, 922]
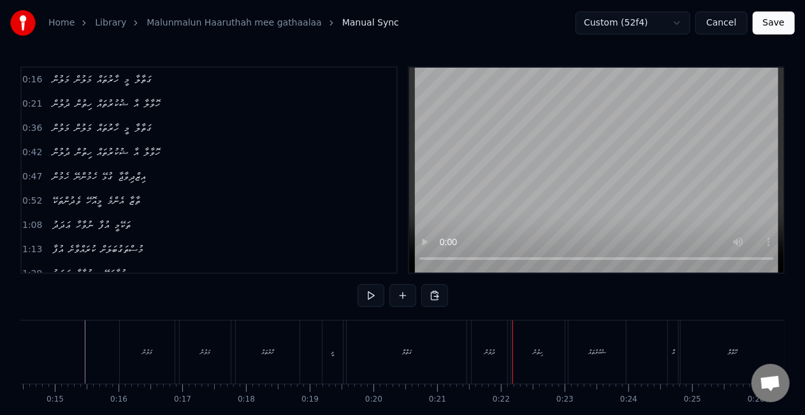
click at [485, 356] on div "ދުލުން" at bounding box center [490, 352] width 10 height 10
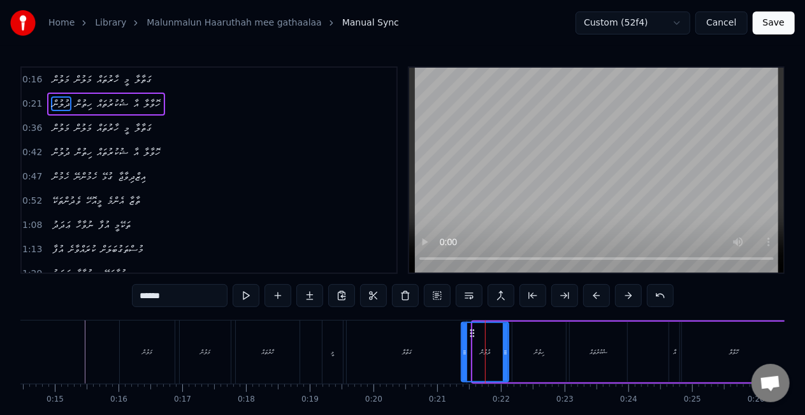
drag, startPoint x: 476, startPoint y: 351, endPoint x: 466, endPoint y: 343, distance: 13.3
click at [466, 343] on div at bounding box center [464, 352] width 5 height 58
click at [448, 335] on div "ގަތާލާ" at bounding box center [407, 351] width 120 height 63
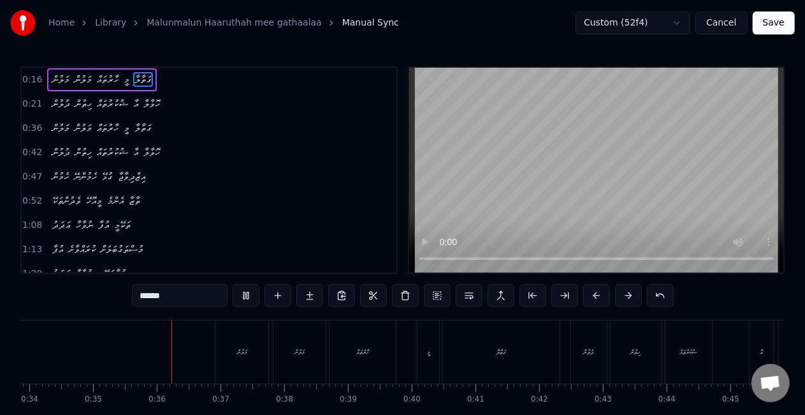
scroll to position [0, 2215]
click at [174, 363] on div "މަލުން" at bounding box center [185, 351] width 53 height 63
type input "******"
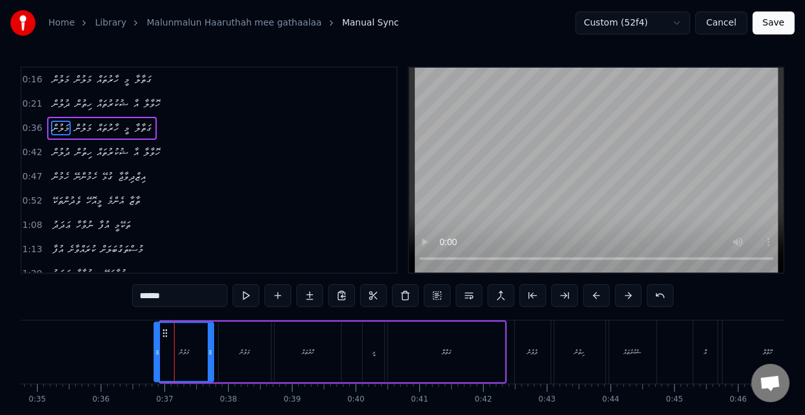
drag, startPoint x: 162, startPoint y: 359, endPoint x: 156, endPoint y: 356, distance: 7.1
click at [156, 356] on div at bounding box center [157, 352] width 5 height 58
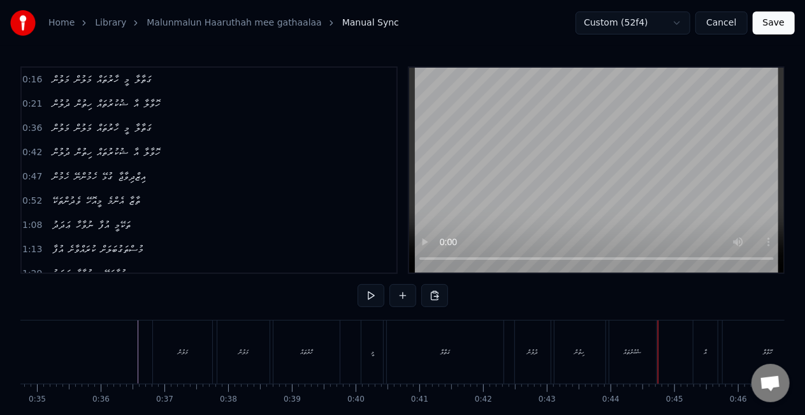
click at [545, 355] on div "ދުލުން" at bounding box center [533, 351] width 36 height 63
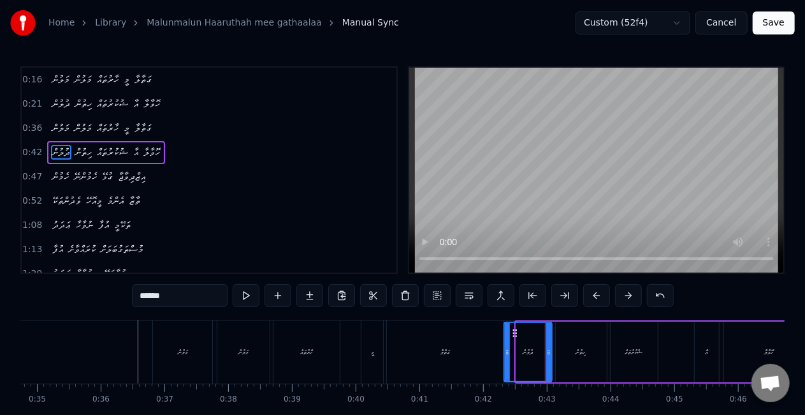
drag, startPoint x: 520, startPoint y: 358, endPoint x: 508, endPoint y: 353, distance: 12.9
click at [508, 353] on div at bounding box center [507, 352] width 5 height 58
click at [492, 353] on div "ގަތާލާ" at bounding box center [445, 351] width 117 height 63
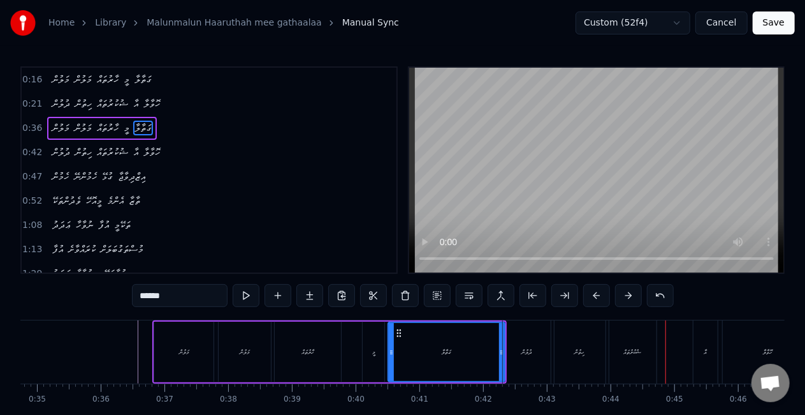
click at [633, 351] on div "ޝުކުރުތައް" at bounding box center [633, 352] width 18 height 10
type input "**********"
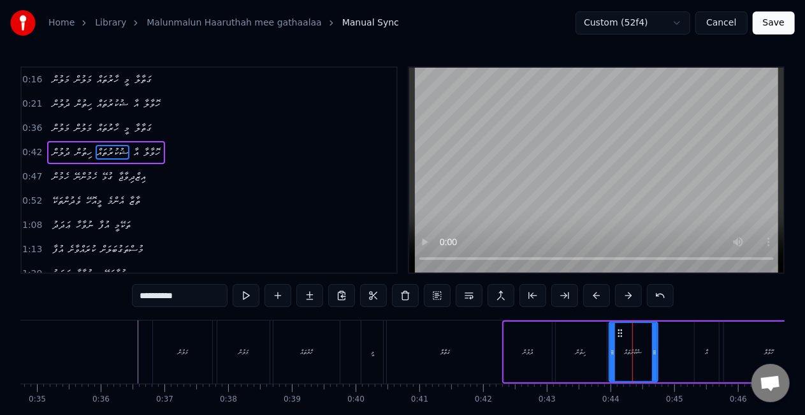
click at [612, 351] on circle at bounding box center [612, 351] width 1 height 1
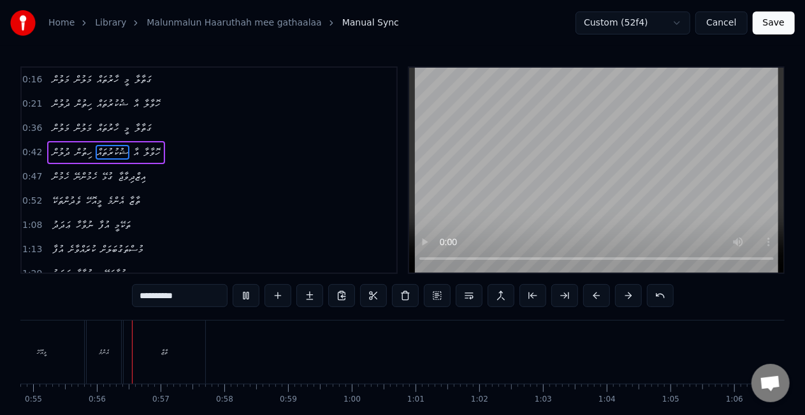
scroll to position [0, 3502]
click at [774, 27] on button "Save" at bounding box center [774, 22] width 42 height 23
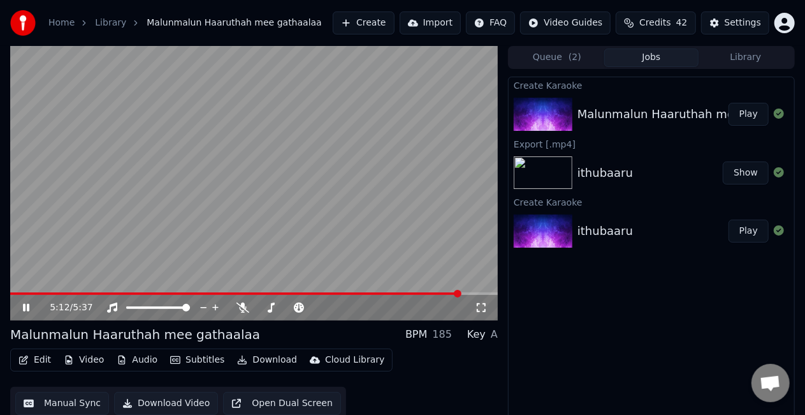
click at [295, 207] on video at bounding box center [254, 183] width 488 height 274
click at [257, 358] on button "Download" at bounding box center [267, 360] width 70 height 18
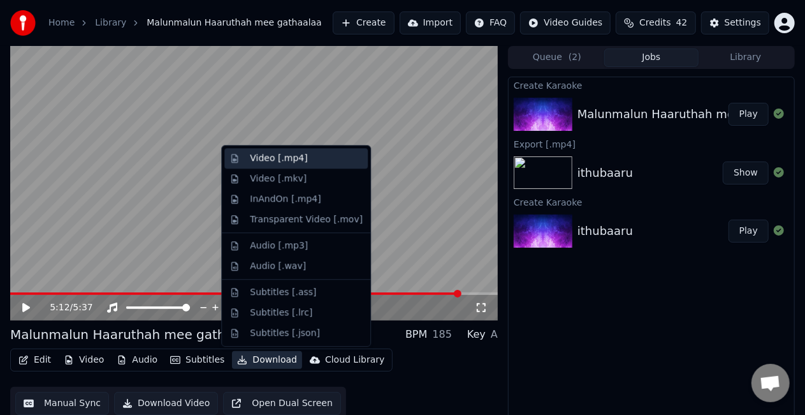
click at [293, 164] on div "Video [.mp4]" at bounding box center [278, 158] width 57 height 13
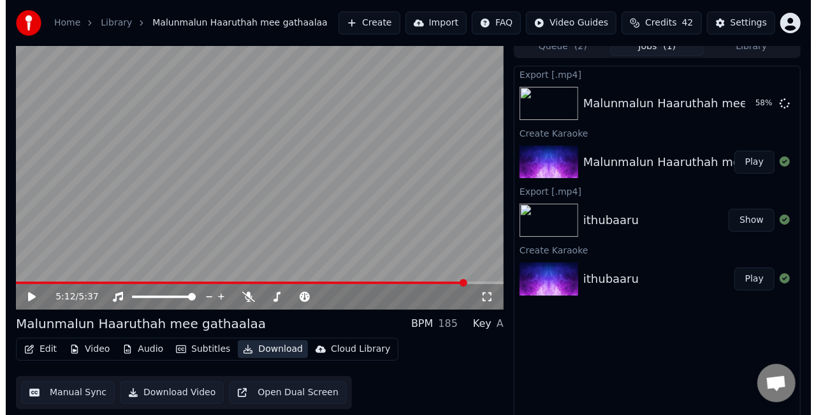
scroll to position [14, 0]
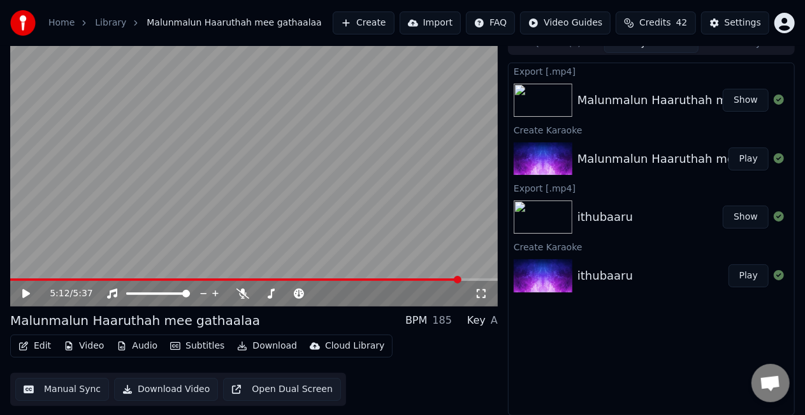
click at [394, 27] on button "Create" at bounding box center [364, 22] width 62 height 23
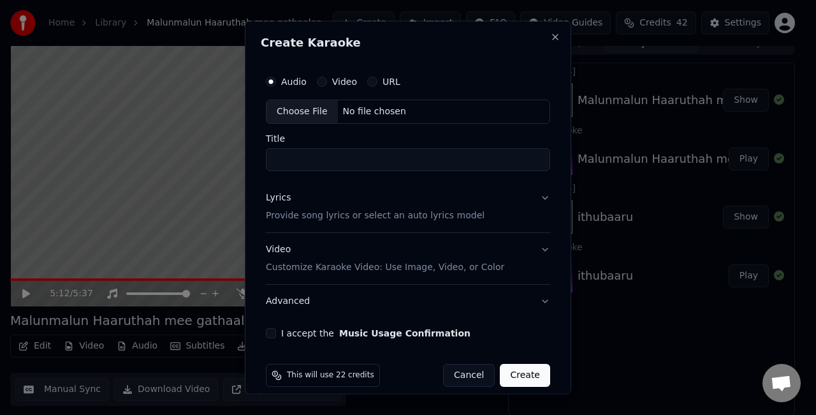
click at [321, 110] on div "Choose File" at bounding box center [302, 111] width 71 height 23
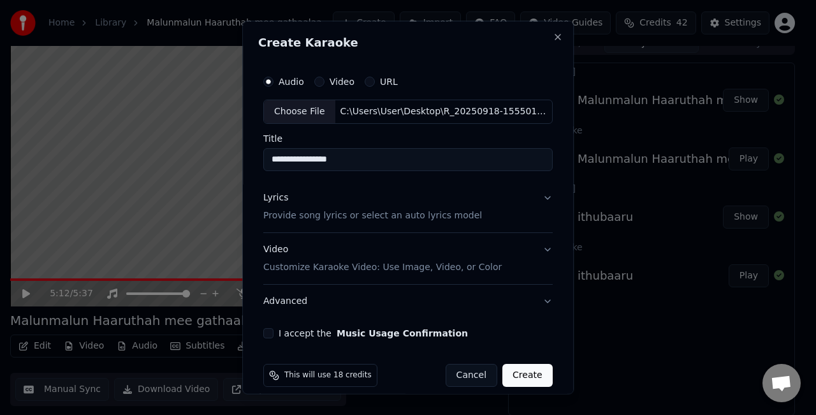
drag, startPoint x: 374, startPoint y: 159, endPoint x: 172, endPoint y: 157, distance: 201.5
click at [172, 157] on body "**********" at bounding box center [402, 193] width 805 height 415
type input "********"
click at [529, 193] on button "Lyrics Provide song lyrics or select an auto lyrics model" at bounding box center [408, 205] width 290 height 51
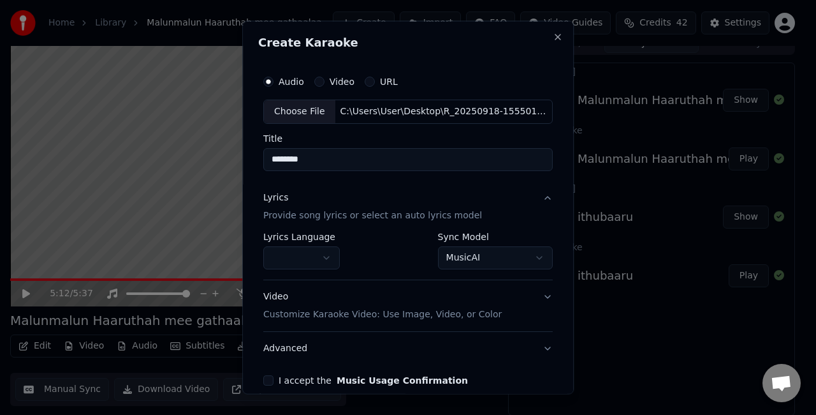
click at [451, 254] on body "**********" at bounding box center [402, 193] width 805 height 415
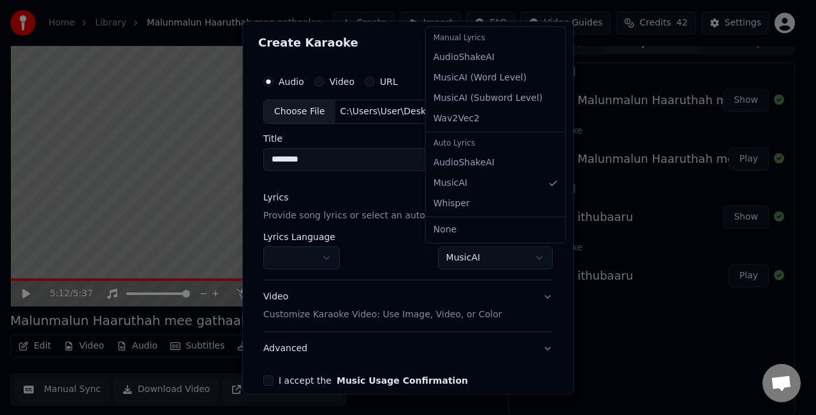
select select "**********"
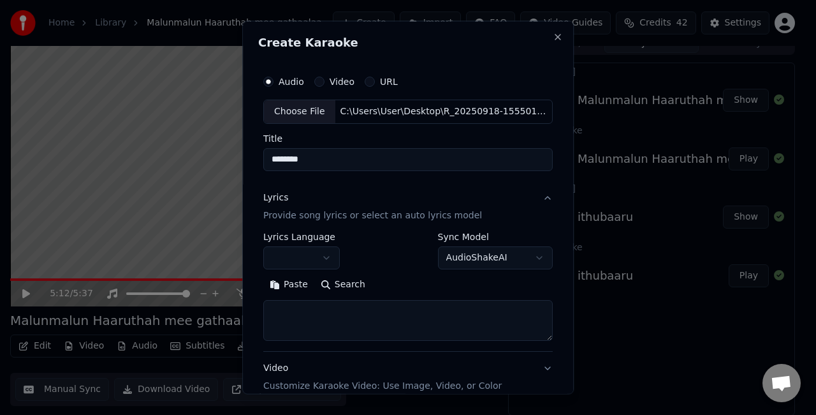
click at [363, 305] on textarea at bounding box center [408, 319] width 290 height 41
click at [348, 317] on textarea at bounding box center [408, 319] width 290 height 41
paste textarea "**********"
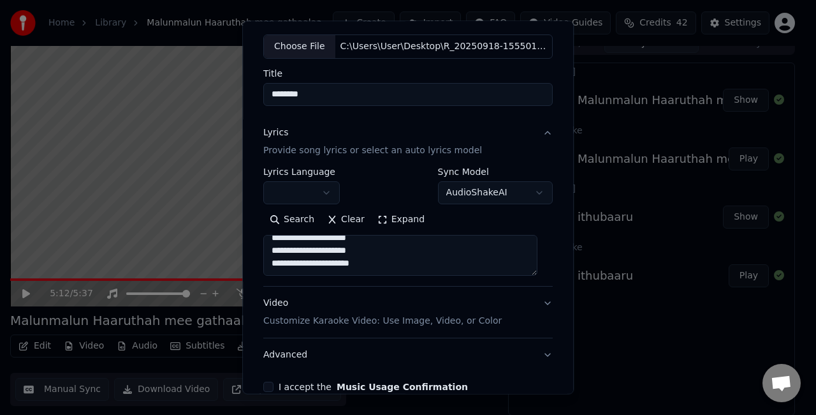
scroll to position [130, 0]
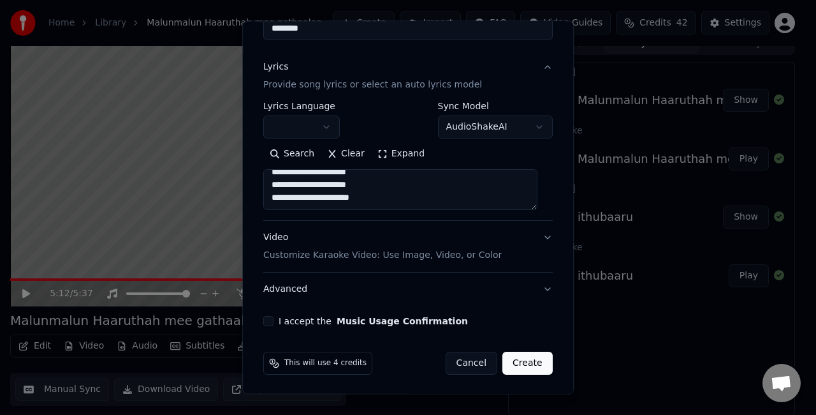
type textarea "**********"
click at [503, 247] on button "Video Customize Karaoke Video: Use Image, Video, or Color" at bounding box center [408, 246] width 290 height 51
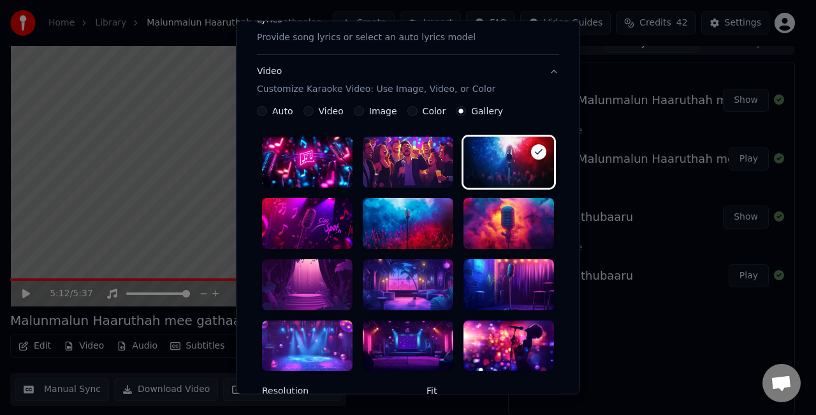
scroll to position [194, 0]
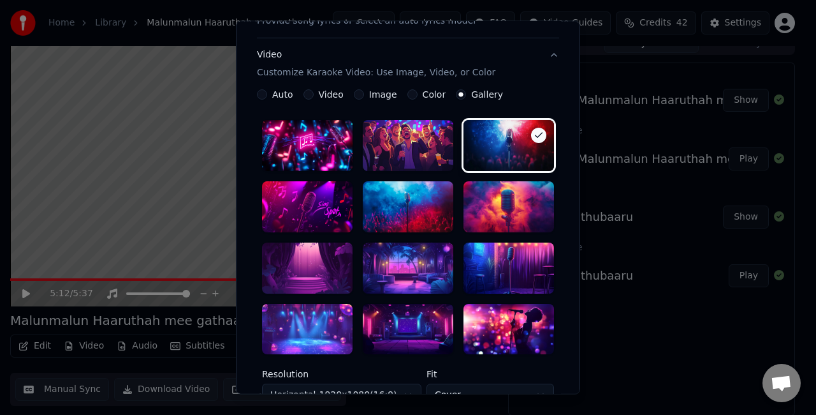
click at [409, 321] on div at bounding box center [408, 329] width 91 height 51
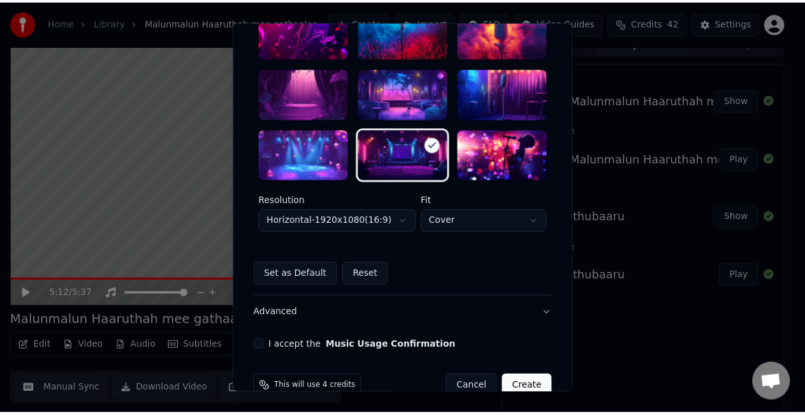
scroll to position [385, 0]
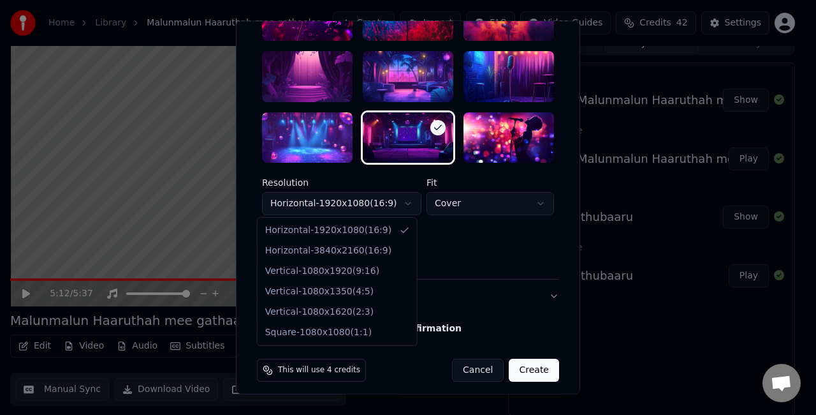
click at [386, 200] on body "**********" at bounding box center [402, 193] width 805 height 415
select select "*********"
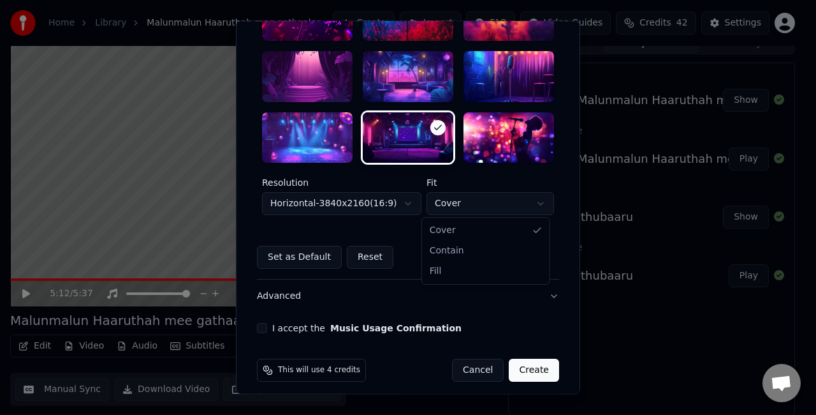
click at [440, 208] on body "**********" at bounding box center [402, 193] width 805 height 415
select select "****"
click at [257, 327] on button "I accept the Music Usage Confirmation" at bounding box center [262, 328] width 10 height 10
click at [533, 363] on button "Create" at bounding box center [534, 370] width 50 height 23
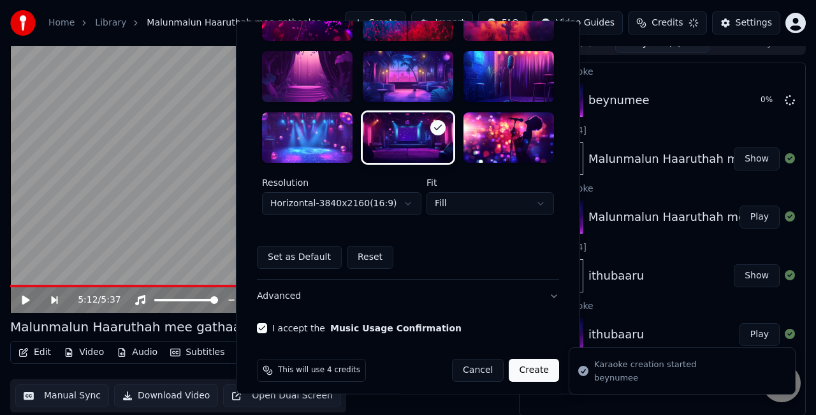
select select "*********"
select select "*****"
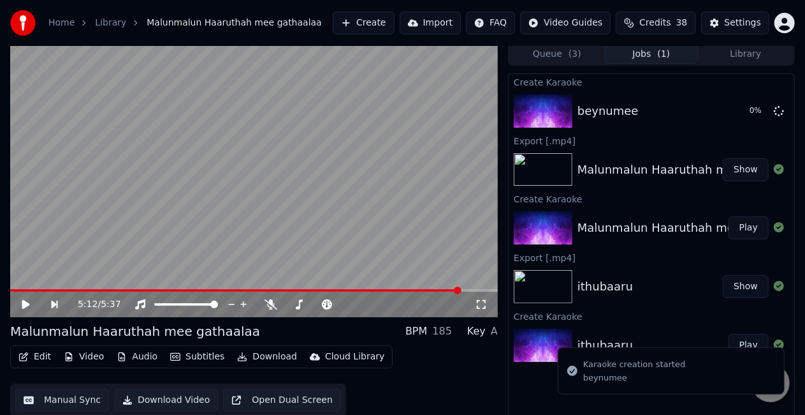
scroll to position [0, 0]
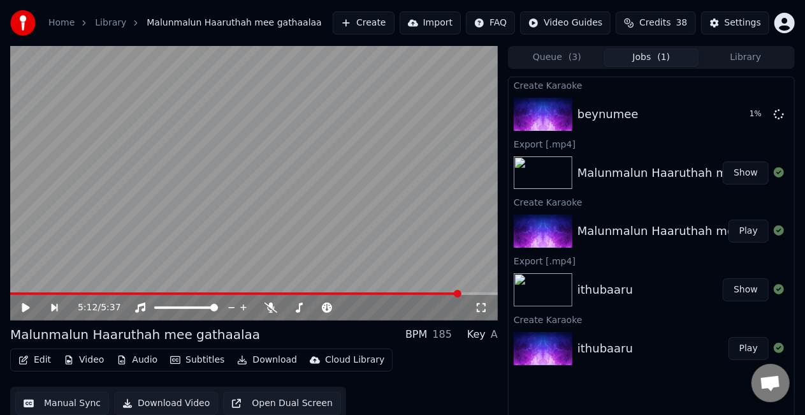
click at [668, 60] on span "( 1 )" at bounding box center [664, 57] width 13 height 13
click at [750, 112] on button "Play" at bounding box center [749, 114] width 40 height 23
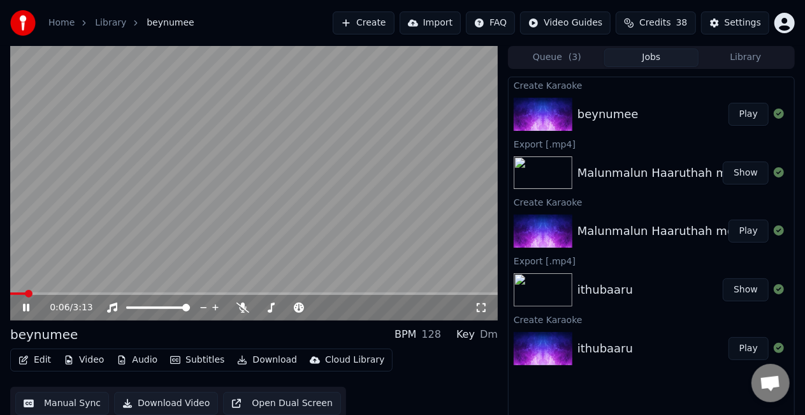
click at [26, 294] on span at bounding box center [254, 293] width 488 height 3
click at [49, 293] on span at bounding box center [254, 293] width 488 height 3
click at [36, 292] on span at bounding box center [32, 293] width 45 height 3
click at [91, 222] on video at bounding box center [254, 183] width 488 height 274
click at [30, 293] on span at bounding box center [20, 293] width 20 height 3
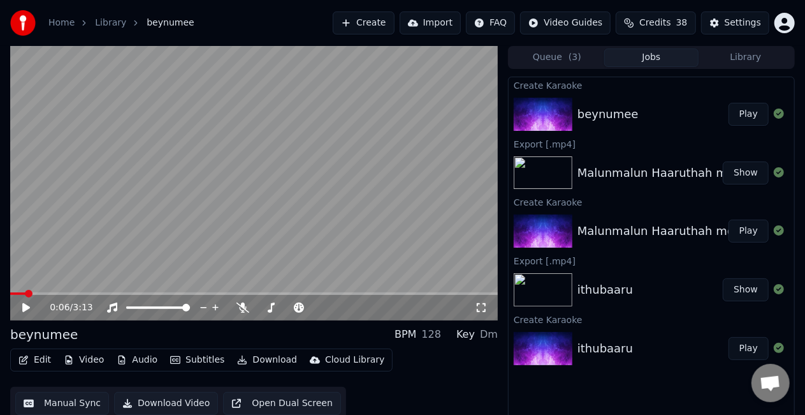
click at [26, 293] on span at bounding box center [17, 293] width 15 height 3
click at [92, 214] on video at bounding box center [254, 183] width 488 height 274
click at [128, 293] on span at bounding box center [254, 293] width 488 height 3
click at [293, 293] on span at bounding box center [254, 293] width 488 height 3
click at [320, 241] on video at bounding box center [254, 183] width 488 height 274
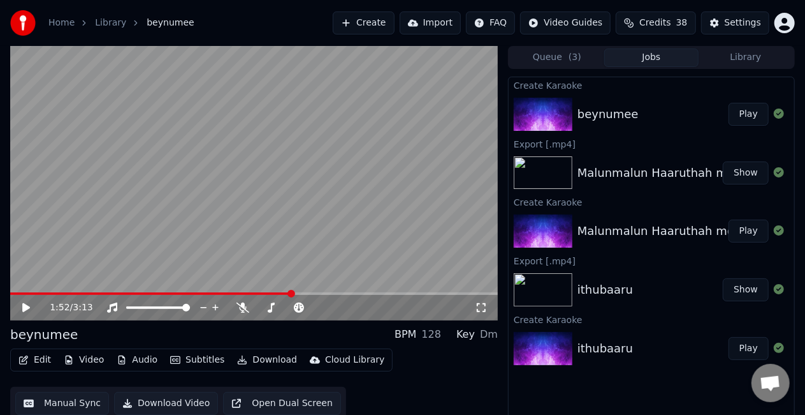
click at [312, 234] on video at bounding box center [254, 183] width 488 height 274
click at [316, 292] on span at bounding box center [254, 293] width 488 height 3
click at [334, 203] on video at bounding box center [254, 183] width 488 height 274
click at [221, 206] on video at bounding box center [254, 183] width 488 height 274
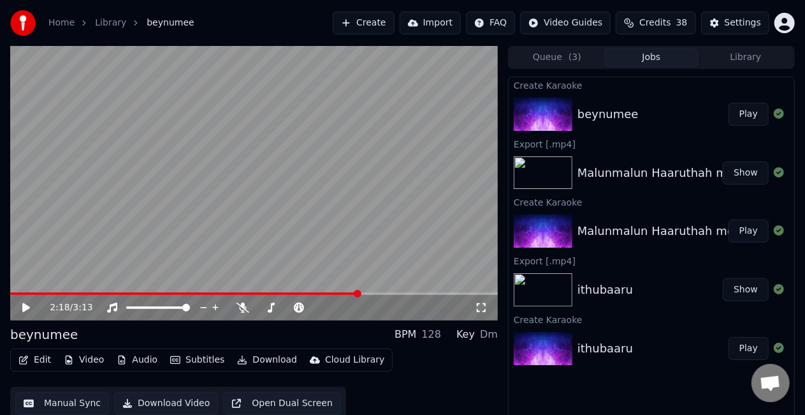
click at [216, 128] on video at bounding box center [254, 183] width 488 height 274
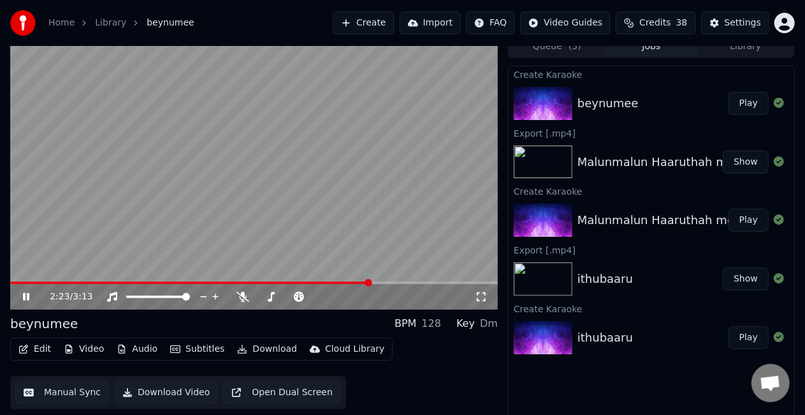
scroll to position [14, 0]
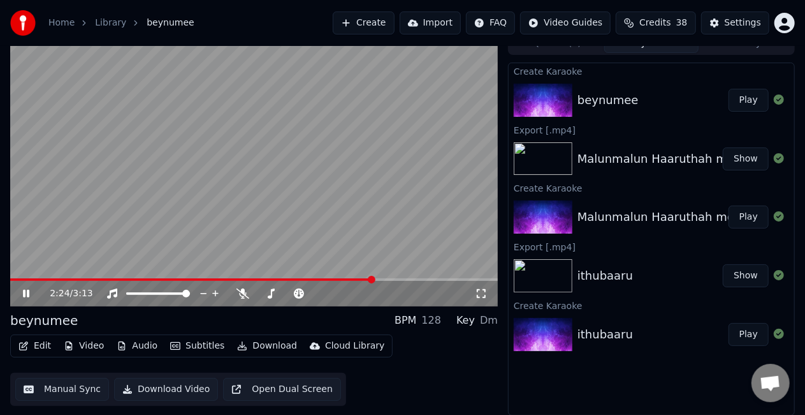
click at [73, 383] on button "Manual Sync" at bounding box center [62, 389] width 94 height 23
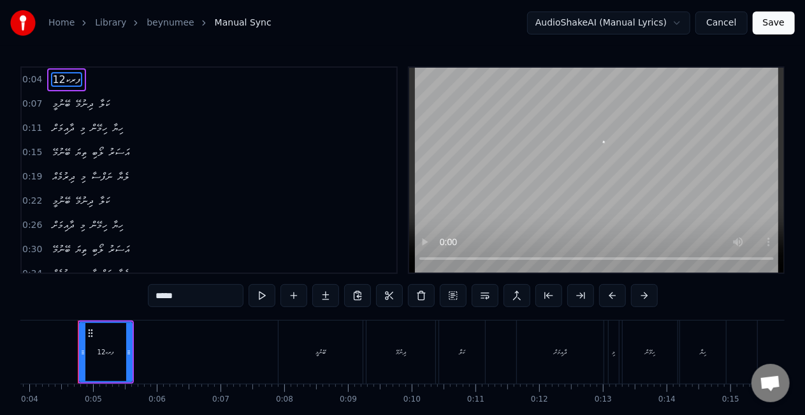
scroll to position [0, 240]
click at [108, 351] on div "ފރކ12" at bounding box center [112, 352] width 17 height 10
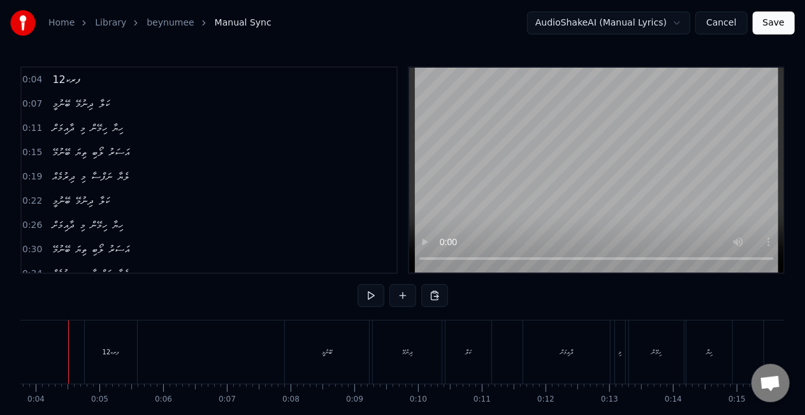
scroll to position [0, 224]
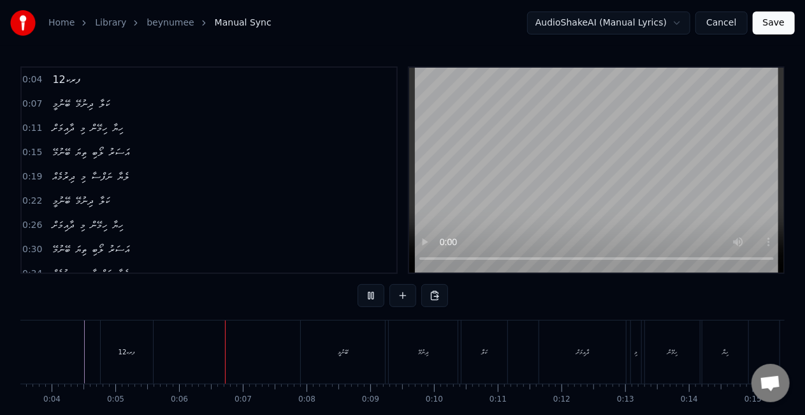
click at [115, 347] on div "ފރކ12" at bounding box center [127, 351] width 52 height 63
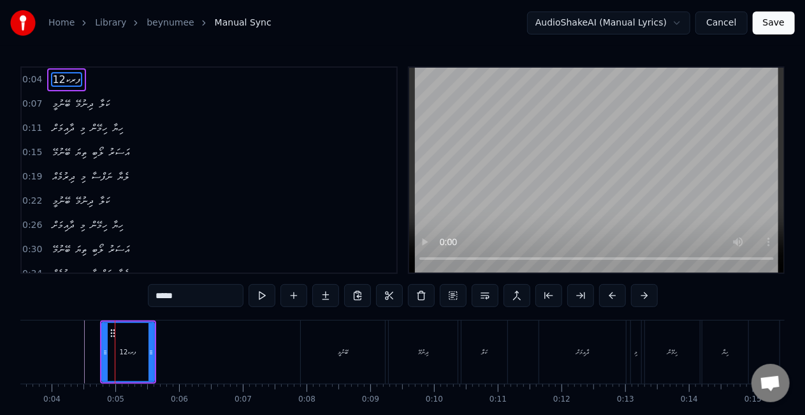
type input "******"
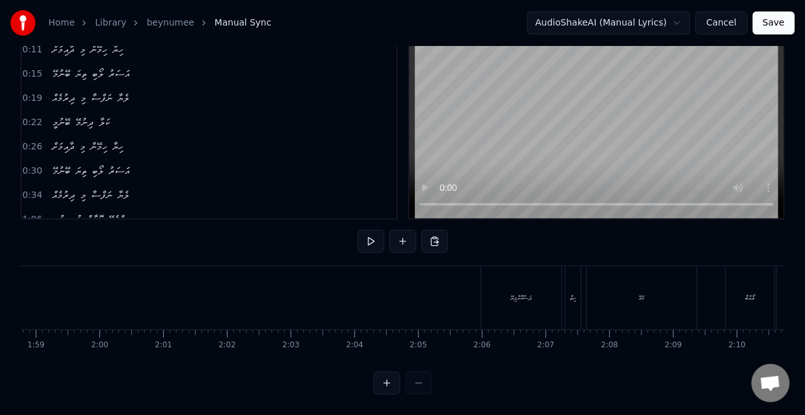
scroll to position [0, 7616]
click at [461, 289] on div "ދަސްކޮއްފިޔޭ" at bounding box center [479, 297] width 80 height 63
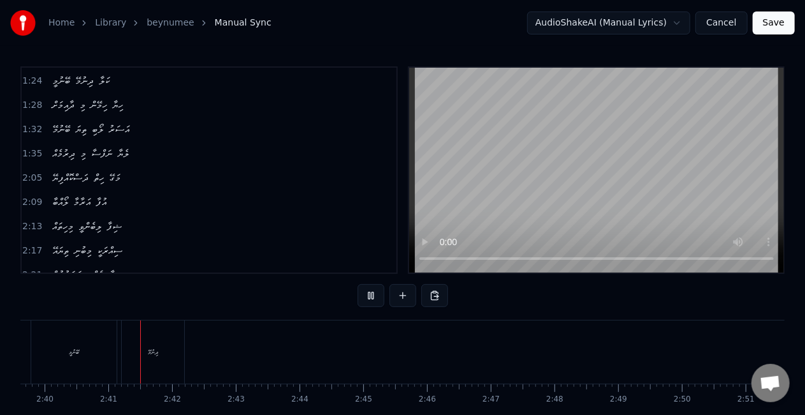
scroll to position [0, 10193]
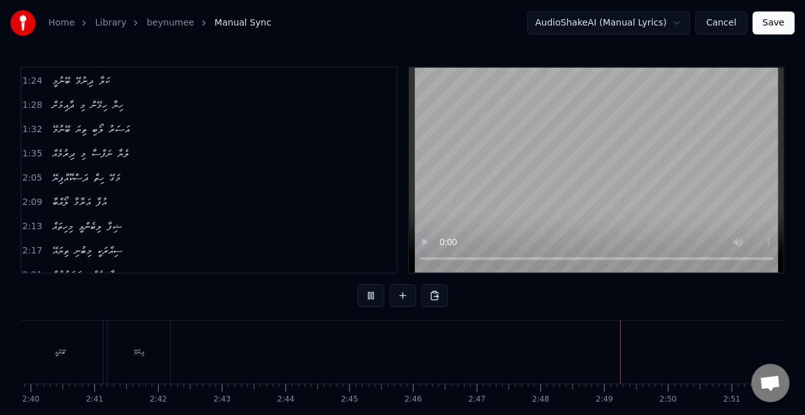
click at [71, 374] on div "ބޭނުމީ" at bounding box center [59, 351] width 85 height 63
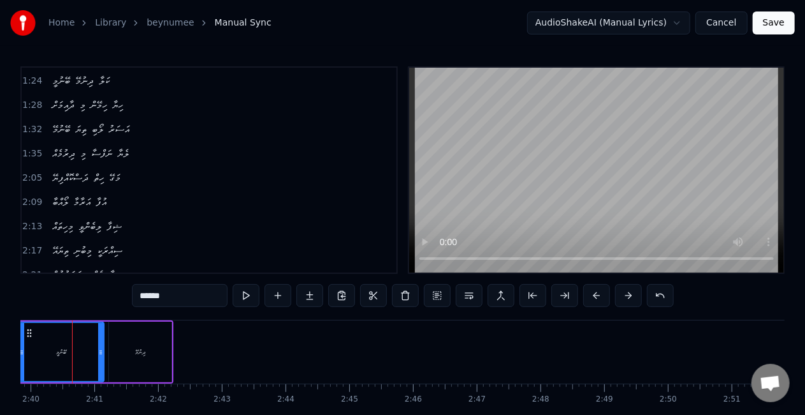
scroll to position [0, 10180]
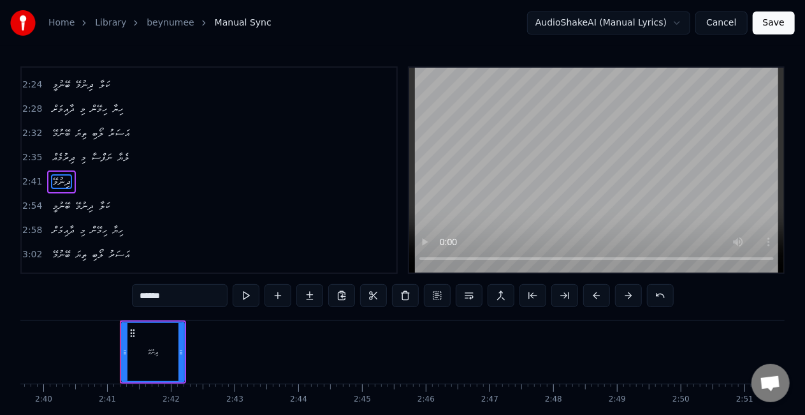
click at [138, 342] on div "ދިނުމޭ" at bounding box center [152, 352] width 61 height 58
type input "******"
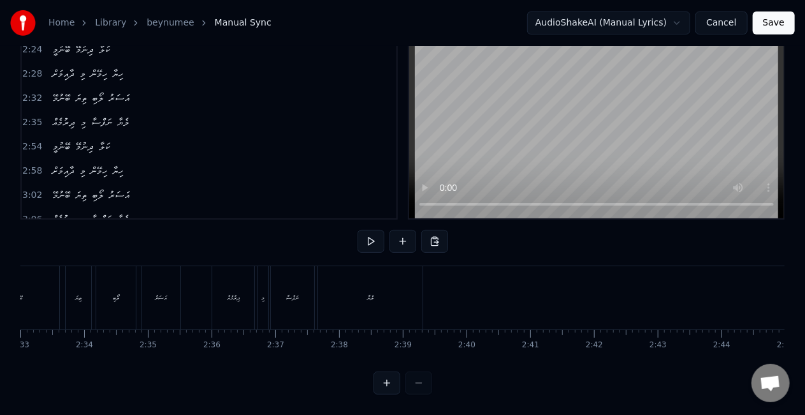
scroll to position [0, 9736]
click at [353, 279] on div "ލެޔާ" at bounding box center [391, 297] width 105 height 63
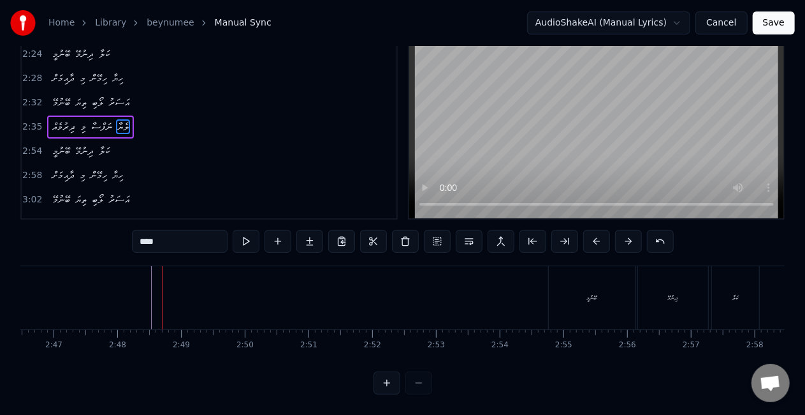
scroll to position [0, 10624]
click at [560, 304] on div "ބޭނުމީ" at bounding box center [585, 297] width 87 height 63
type input "******"
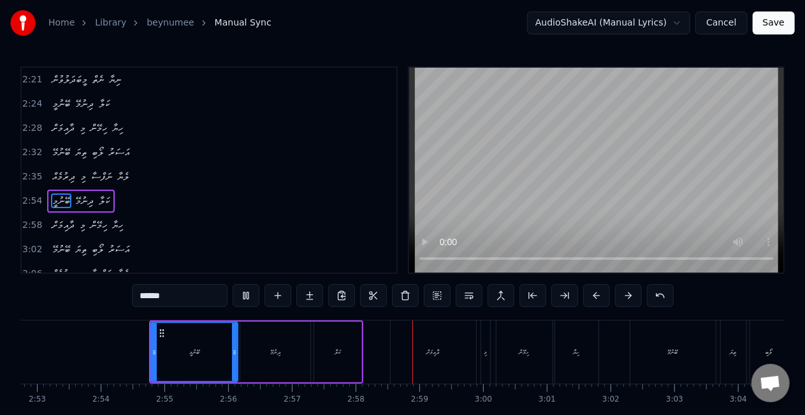
scroll to position [0, 11293]
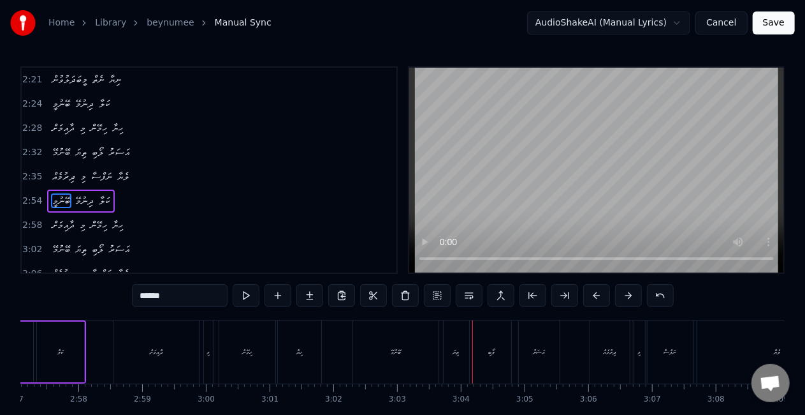
click at [764, 24] on button "Save" at bounding box center [774, 22] width 42 height 23
